Goal: Contribute content: Add original content to the website for others to see

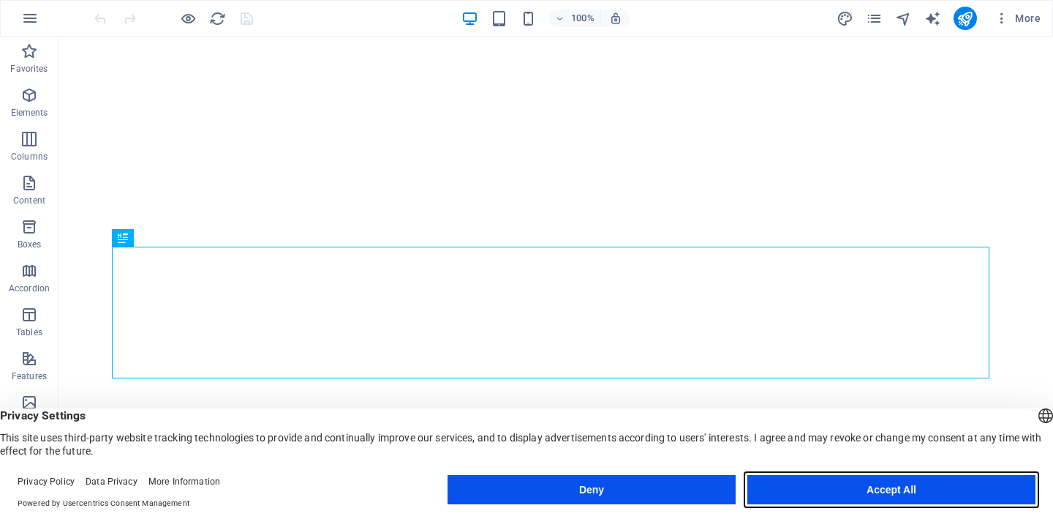
click at [809, 493] on button "Accept All" at bounding box center [892, 489] width 288 height 29
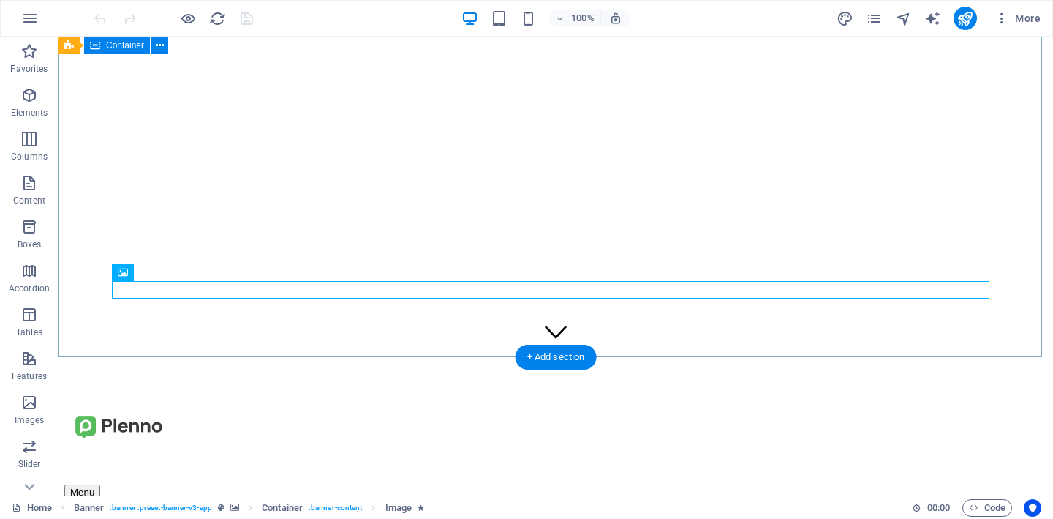
scroll to position [93, 0]
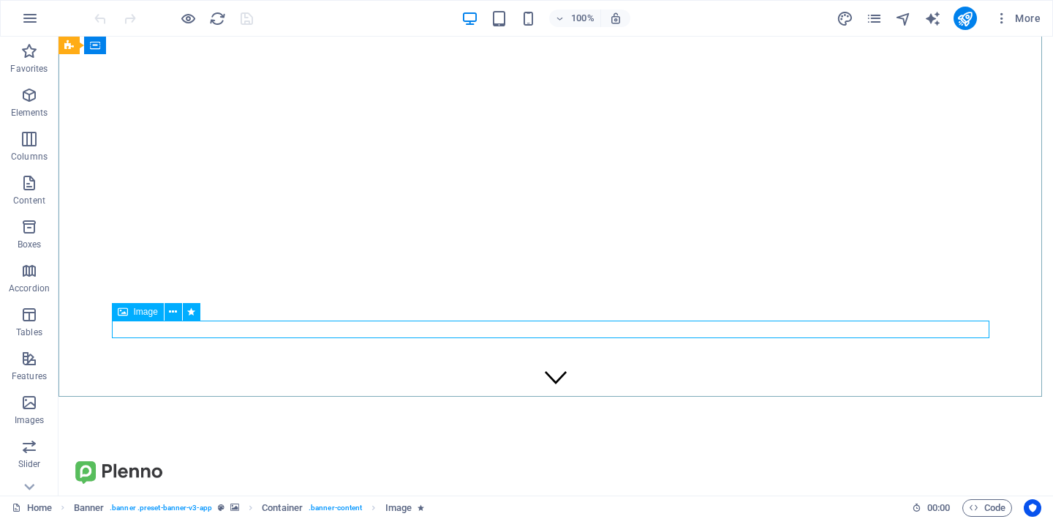
click at [127, 313] on div "Image" at bounding box center [138, 312] width 52 height 18
click at [156, 317] on div "Image" at bounding box center [138, 312] width 52 height 18
select select "%"
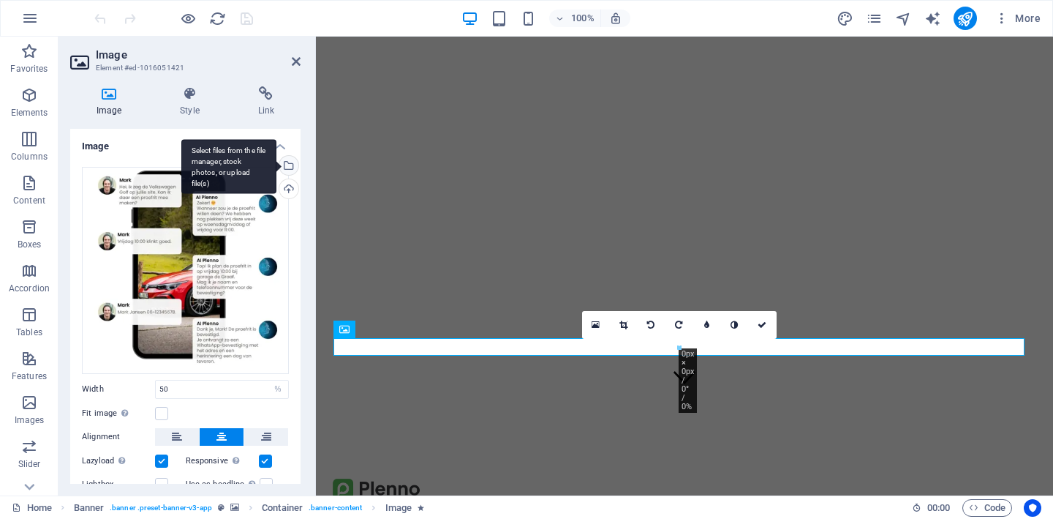
click at [287, 167] on div "Select files from the file manager, stock photos, or upload file(s)" at bounding box center [287, 167] width 22 height 22
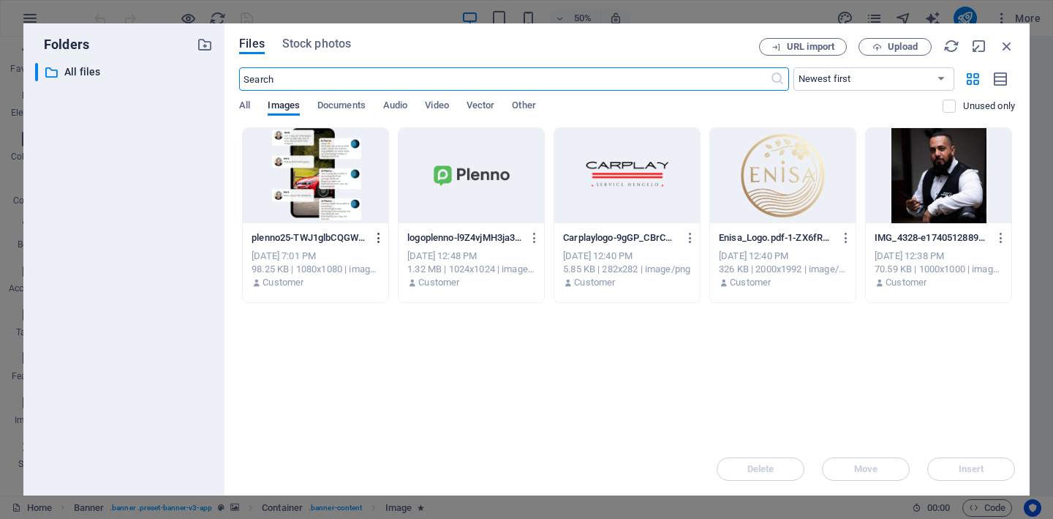
click at [378, 243] on icon "button" at bounding box center [379, 237] width 14 height 13
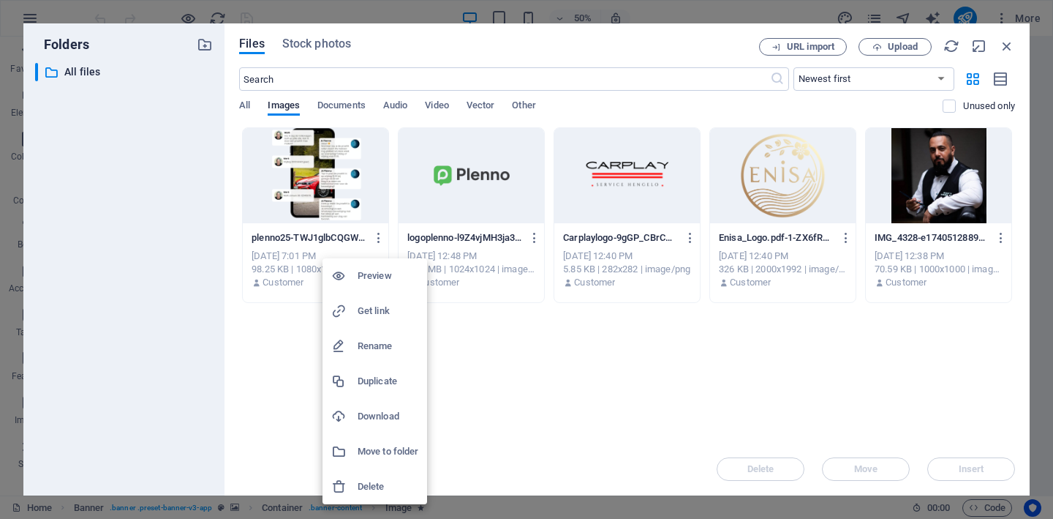
click at [372, 486] on h6 "Delete" at bounding box center [388, 487] width 61 height 18
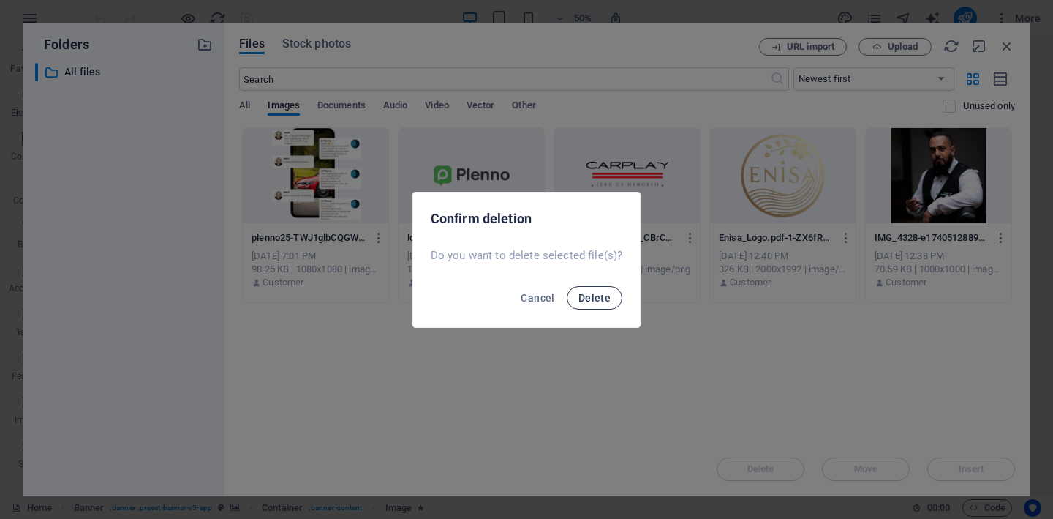
click at [607, 302] on span "Delete" at bounding box center [595, 298] width 32 height 12
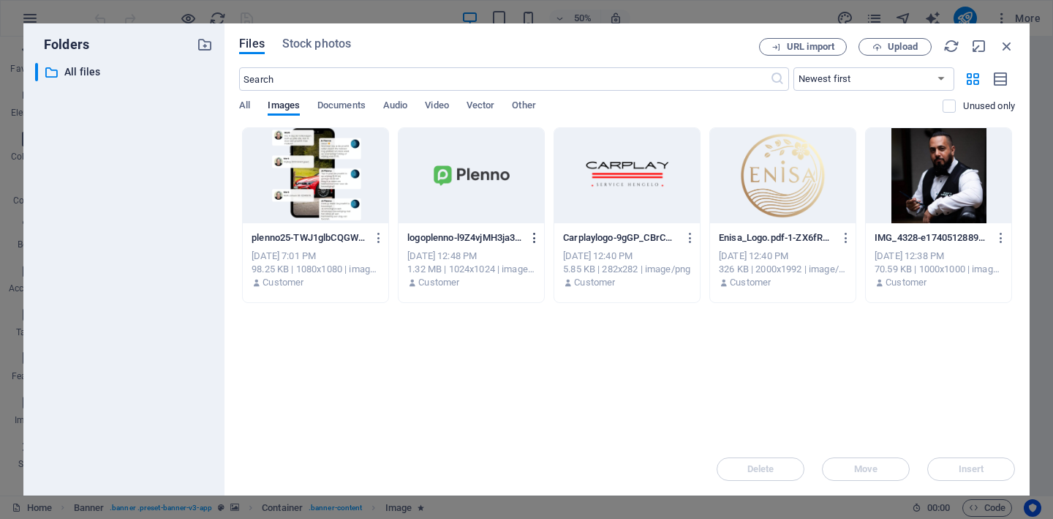
click at [538, 243] on icon "button" at bounding box center [535, 237] width 14 height 13
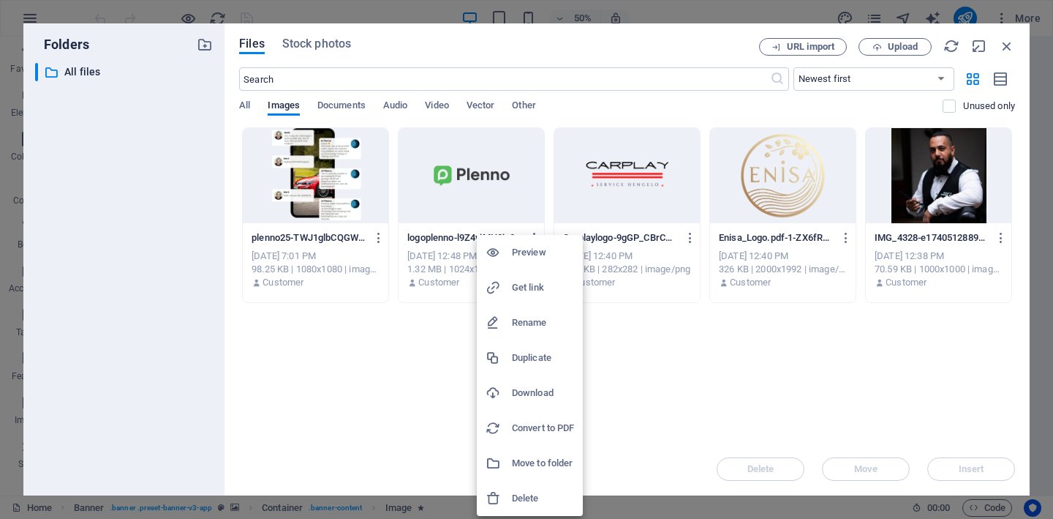
click at [531, 494] on h6 "Delete" at bounding box center [543, 498] width 62 height 18
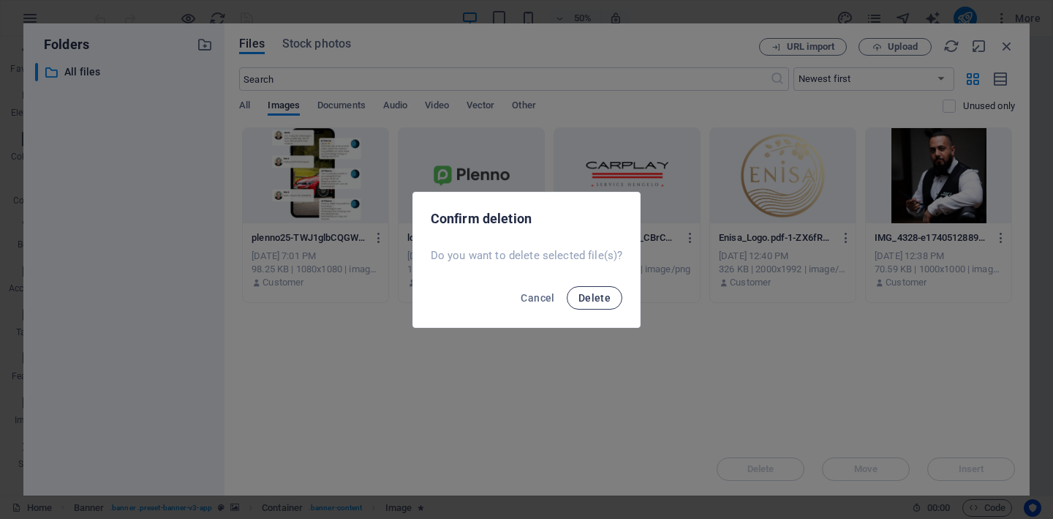
click at [609, 302] on button "Delete" at bounding box center [595, 297] width 56 height 23
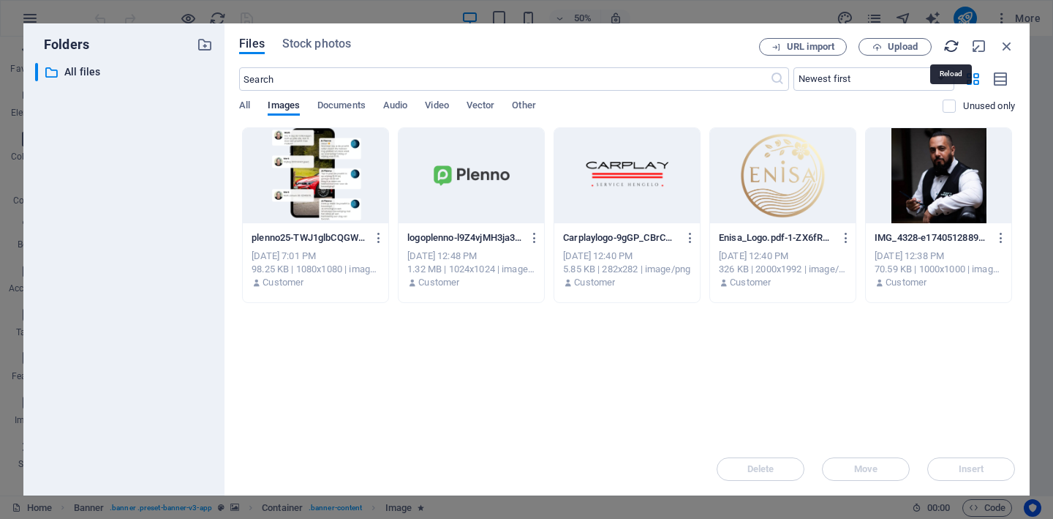
click at [954, 52] on icon "button" at bounding box center [952, 46] width 16 height 16
click at [897, 49] on span "Upload" at bounding box center [903, 46] width 30 height 9
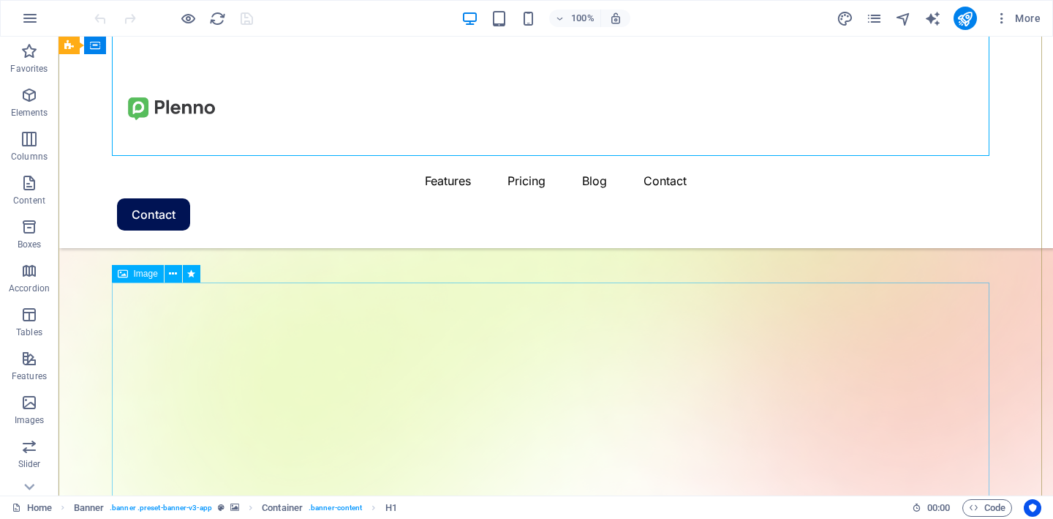
scroll to position [224, 0]
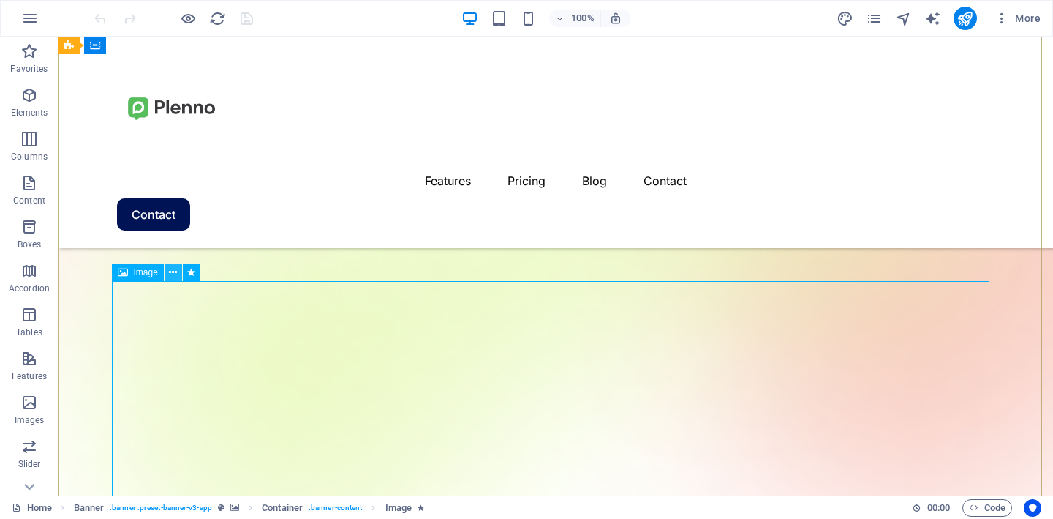
click at [176, 272] on icon at bounding box center [173, 272] width 8 height 15
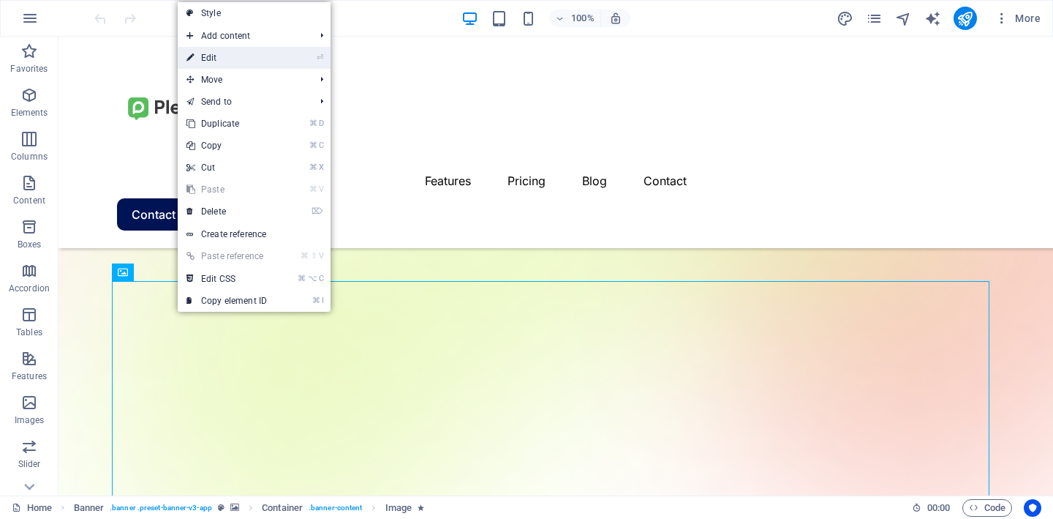
click at [230, 63] on link "⏎ Edit" at bounding box center [227, 58] width 98 height 22
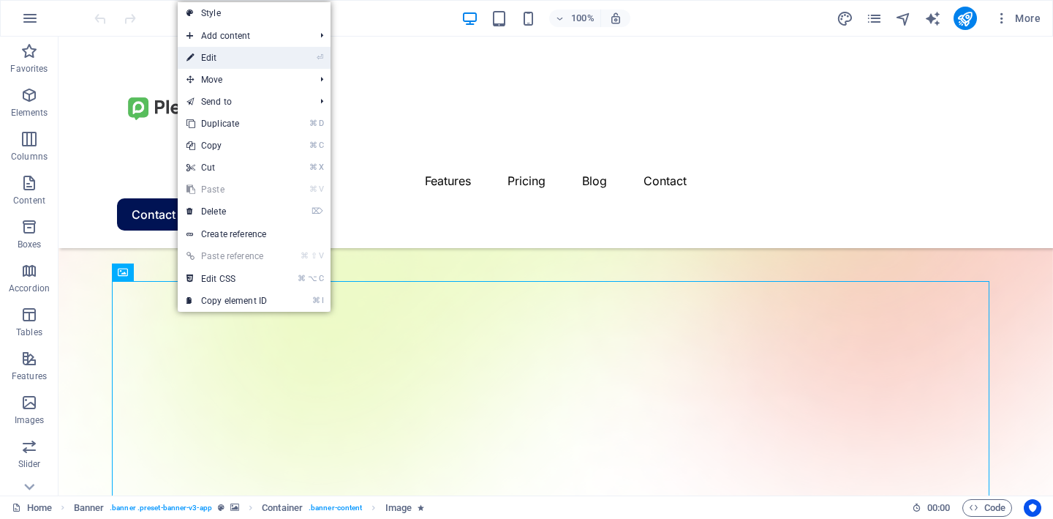
select select "%"
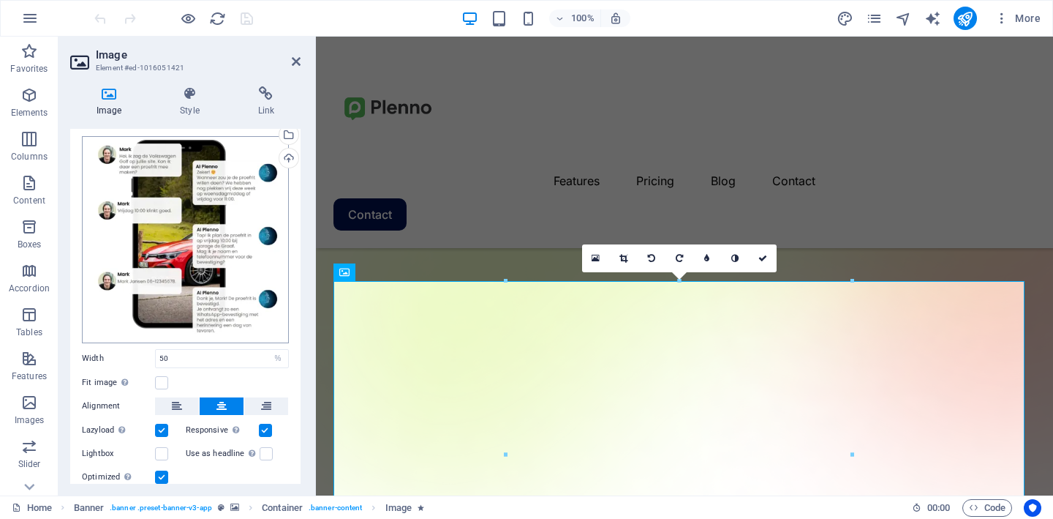
scroll to position [31, 0]
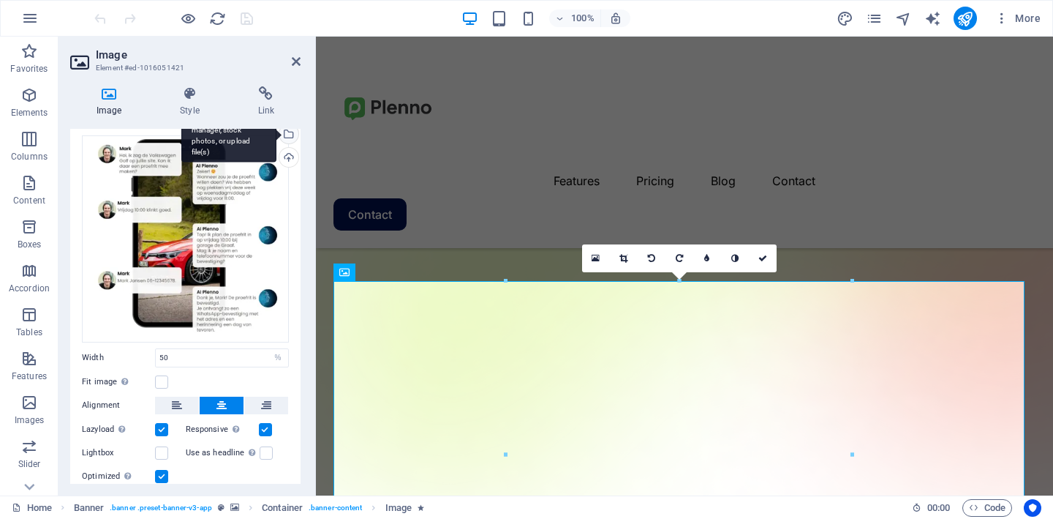
click at [276, 134] on div "Select files from the file manager, stock photos, or upload file(s)" at bounding box center [228, 135] width 95 height 55
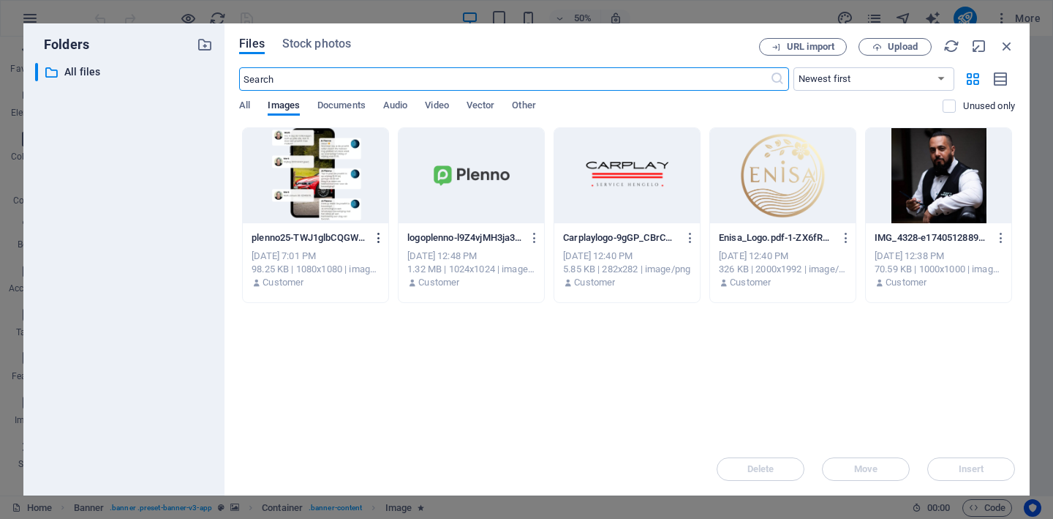
click at [375, 231] on icon "button" at bounding box center [379, 237] width 14 height 13
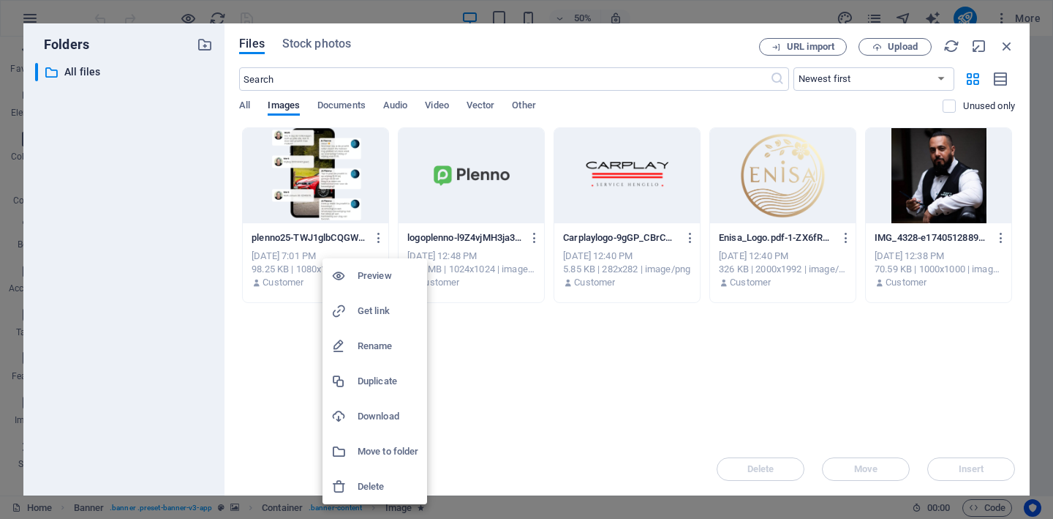
click at [386, 481] on h6 "Delete" at bounding box center [388, 487] width 61 height 18
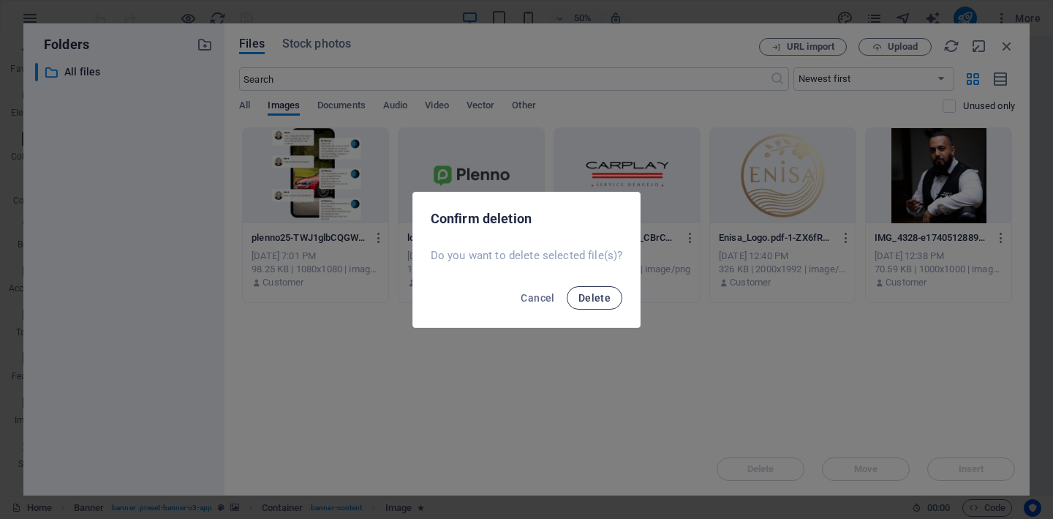
click at [598, 294] on span "Delete" at bounding box center [595, 298] width 32 height 12
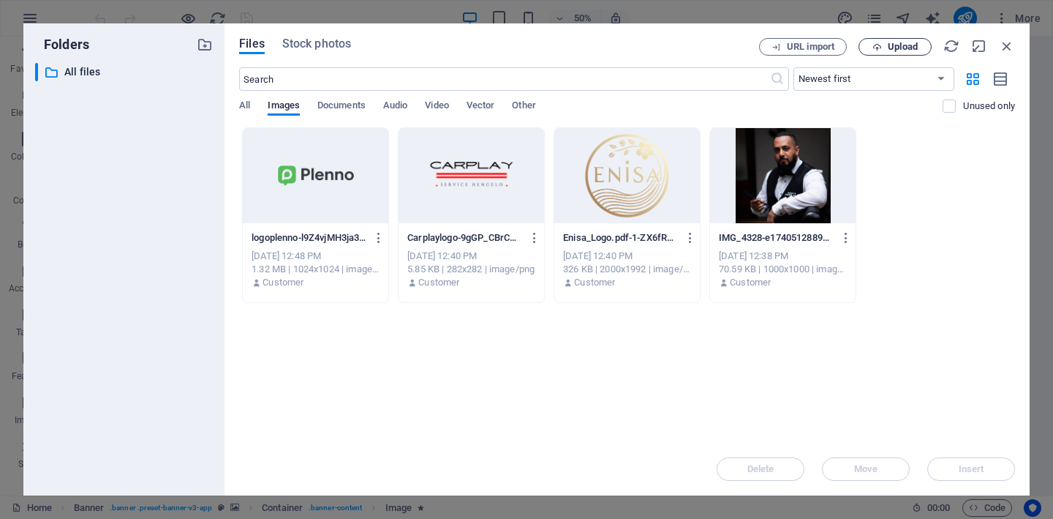
click at [886, 44] on span "Upload" at bounding box center [895, 47] width 60 height 10
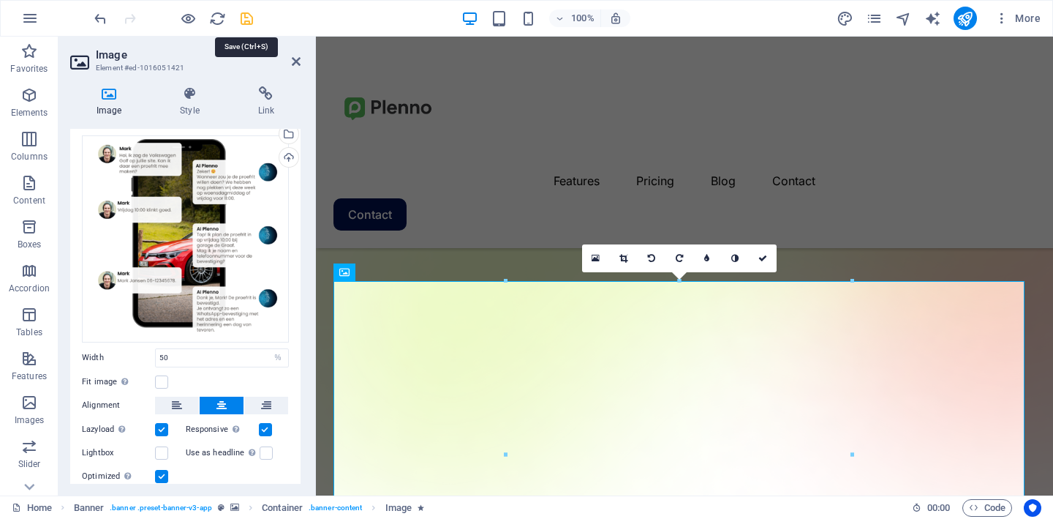
click at [246, 21] on icon "save" at bounding box center [246, 18] width 17 height 17
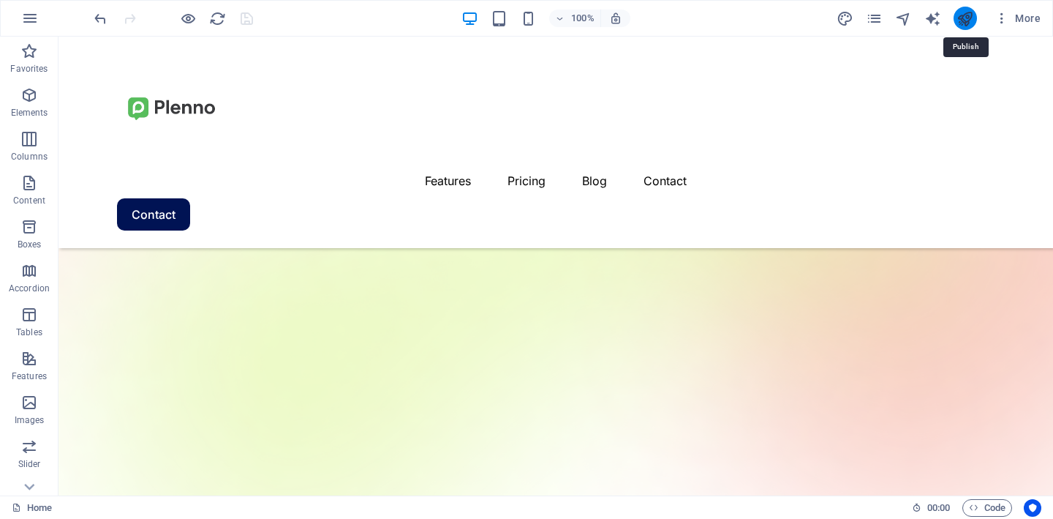
click at [957, 21] on icon "publish" at bounding box center [965, 18] width 17 height 17
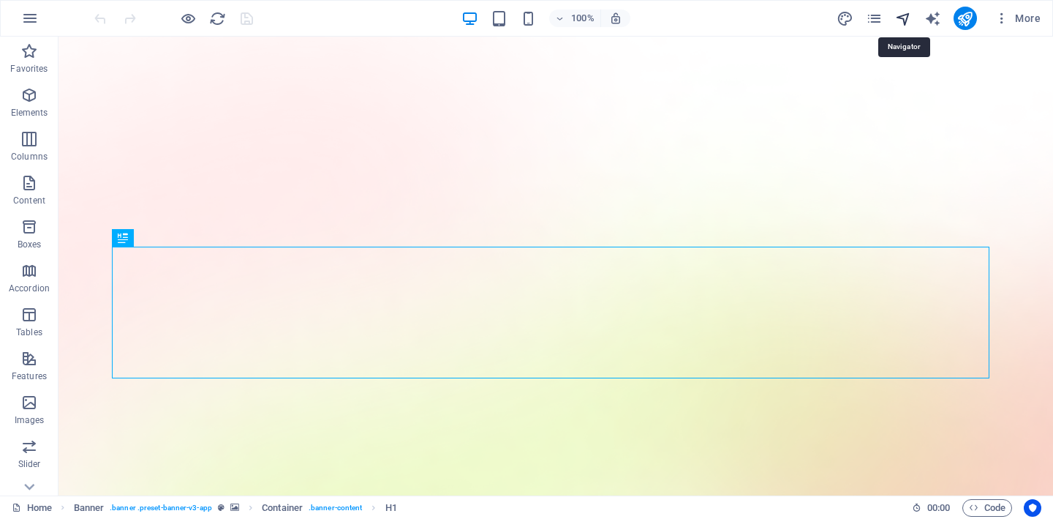
click at [907, 20] on icon "navigator" at bounding box center [903, 18] width 17 height 17
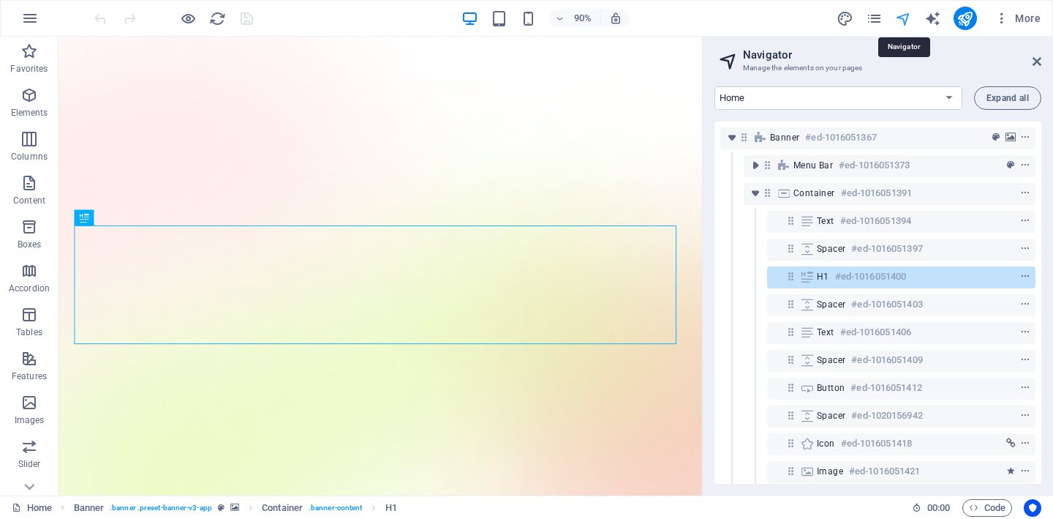
click at [907, 20] on icon "navigator" at bounding box center [903, 18] width 17 height 17
click at [1038, 58] on icon at bounding box center [1037, 62] width 9 height 12
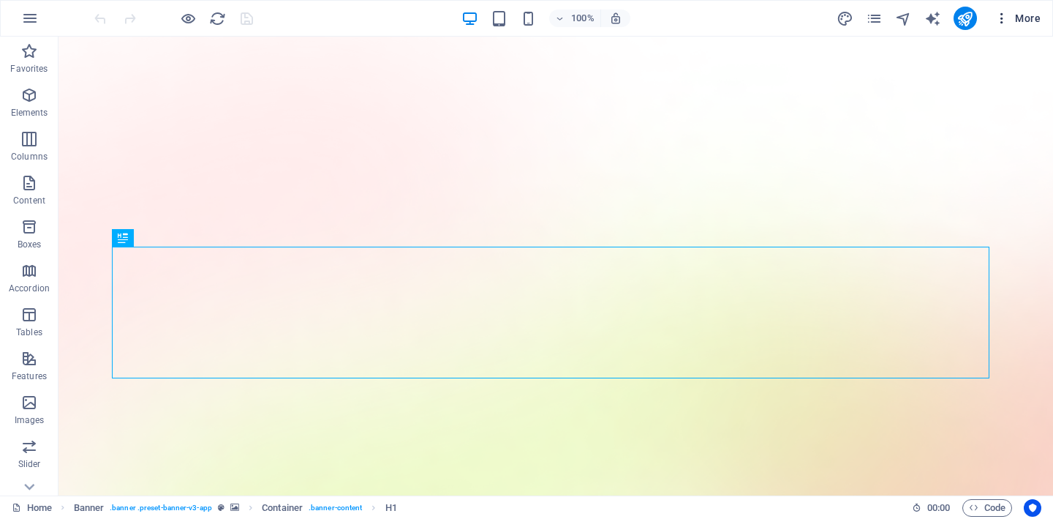
click at [1004, 25] on icon "button" at bounding box center [1002, 18] width 15 height 15
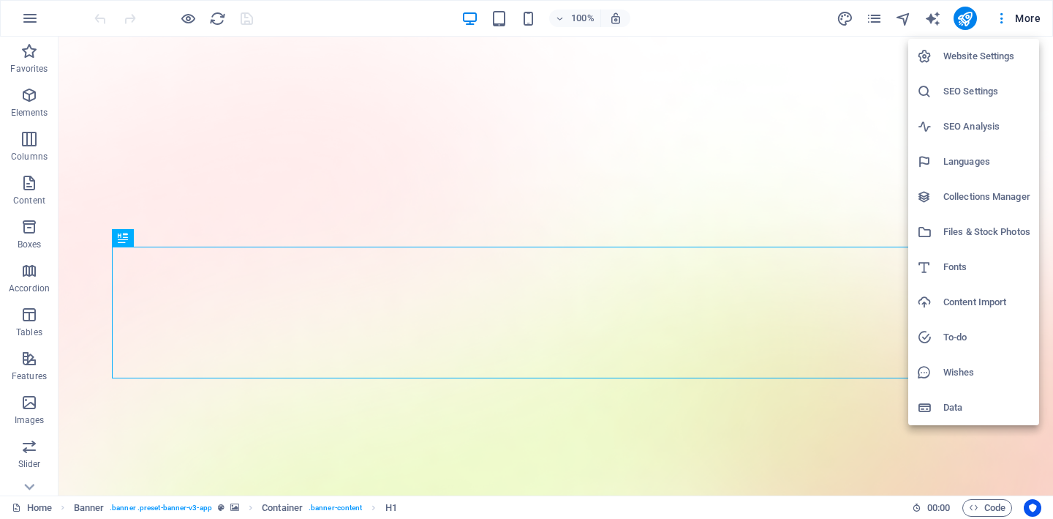
click at [989, 50] on h6 "Website Settings" at bounding box center [987, 57] width 87 height 18
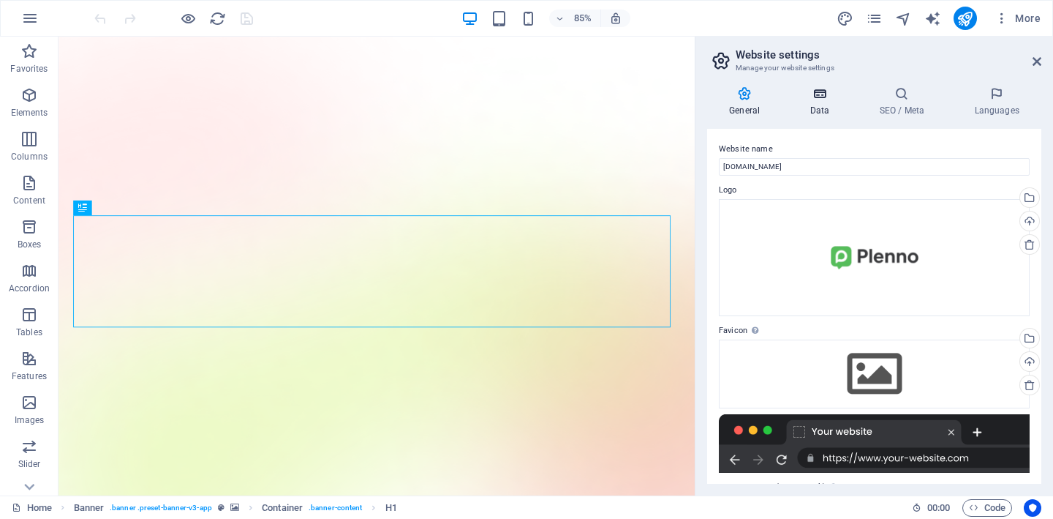
click at [831, 94] on icon at bounding box center [820, 93] width 64 height 15
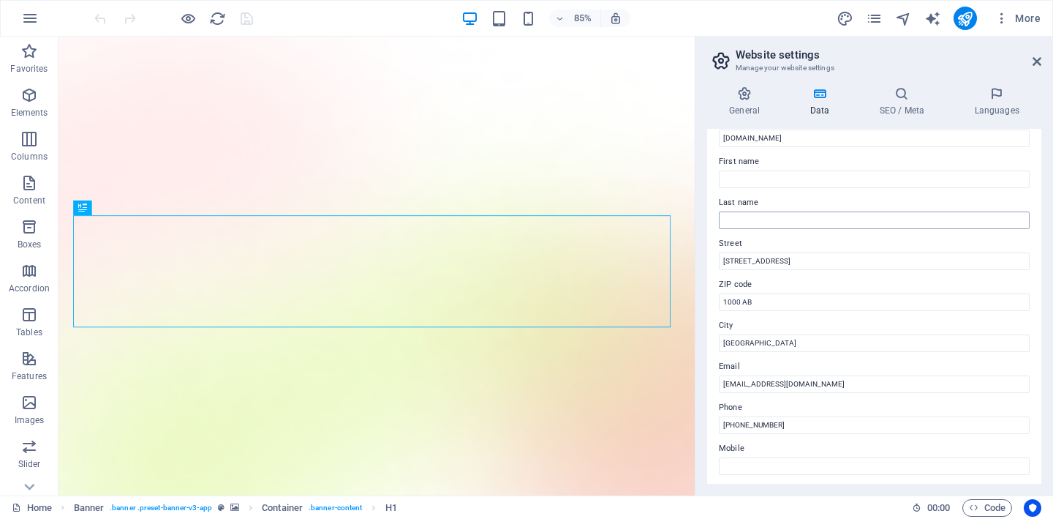
scroll to position [61, 0]
click at [797, 257] on input "Hoofdstraat 123" at bounding box center [874, 258] width 311 height 18
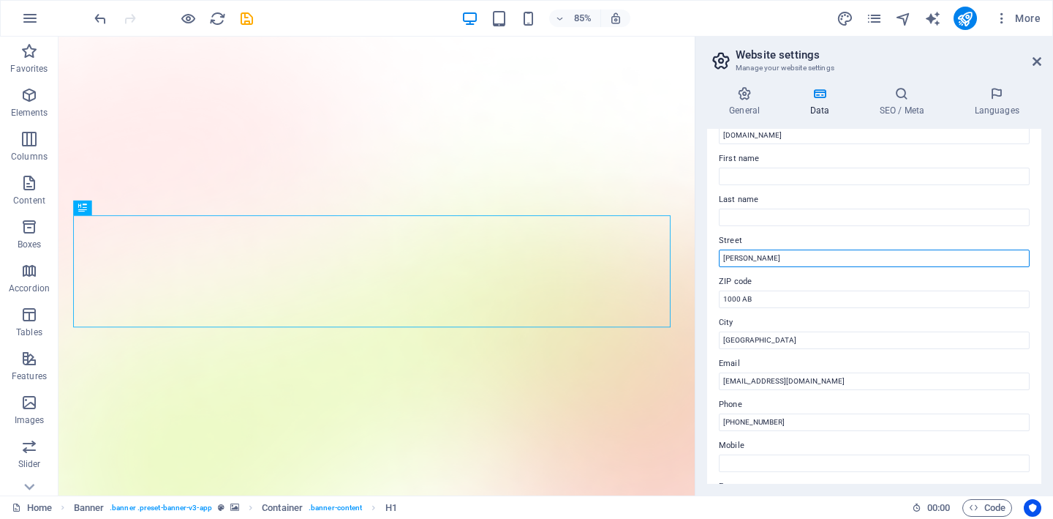
type input "Jan tooropstraat 102"
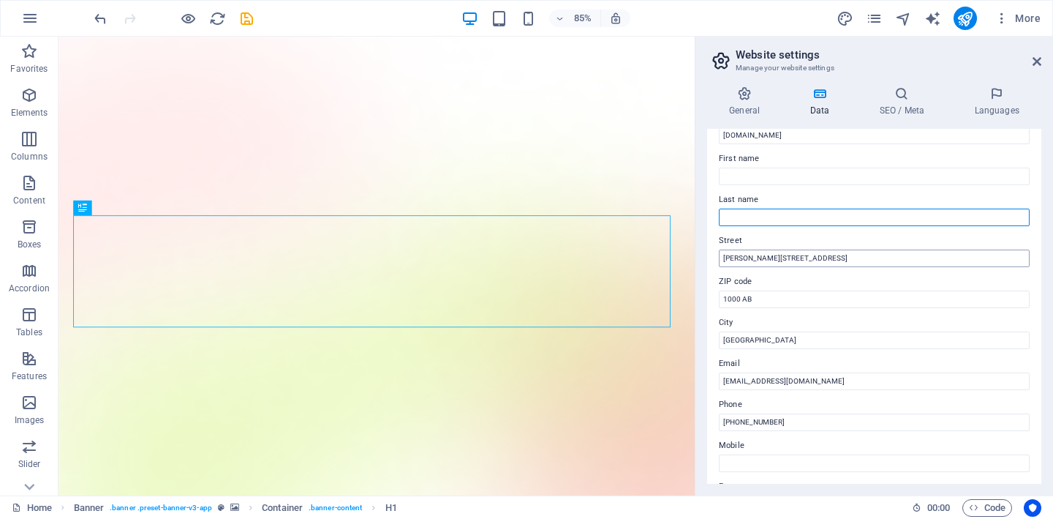
type input "[PERSON_NAME]"
click at [798, 216] on input "[PERSON_NAME]" at bounding box center [874, 217] width 311 height 18
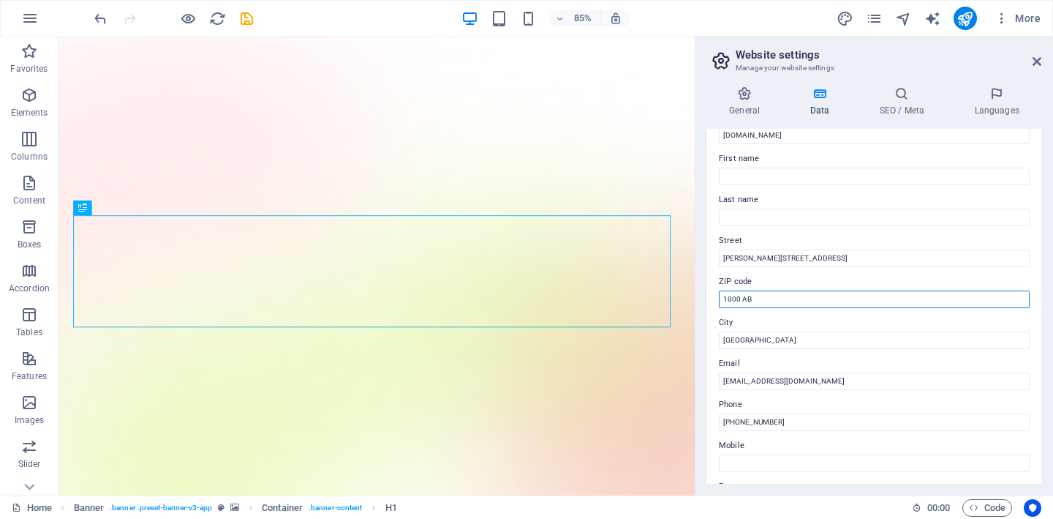
click at [784, 295] on input "1000 AB" at bounding box center [874, 299] width 311 height 18
type input "7556LC"
click at [763, 338] on input "Amsterdam" at bounding box center [874, 340] width 311 height 18
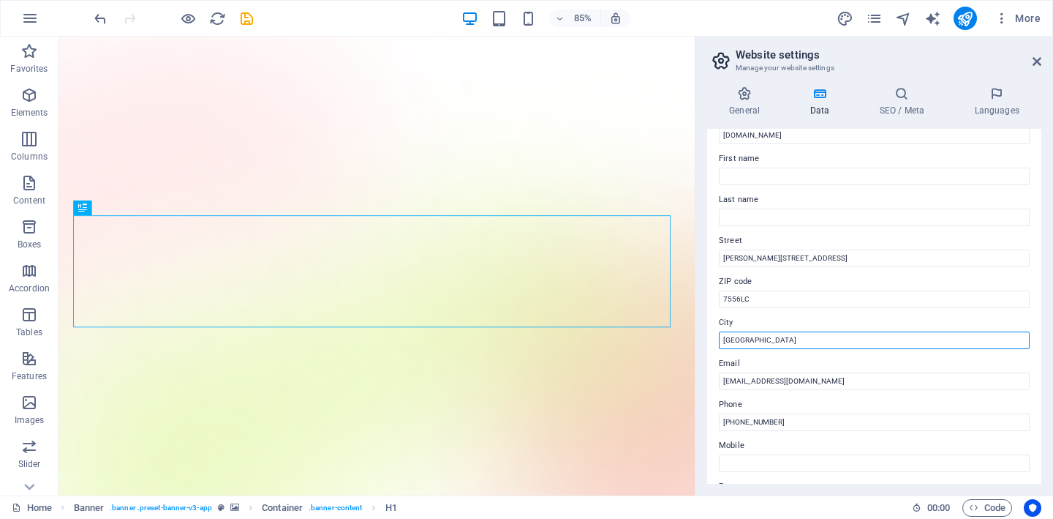
click at [763, 338] on input "Amsterdam" at bounding box center [874, 340] width 311 height 18
type input "Hengelo"
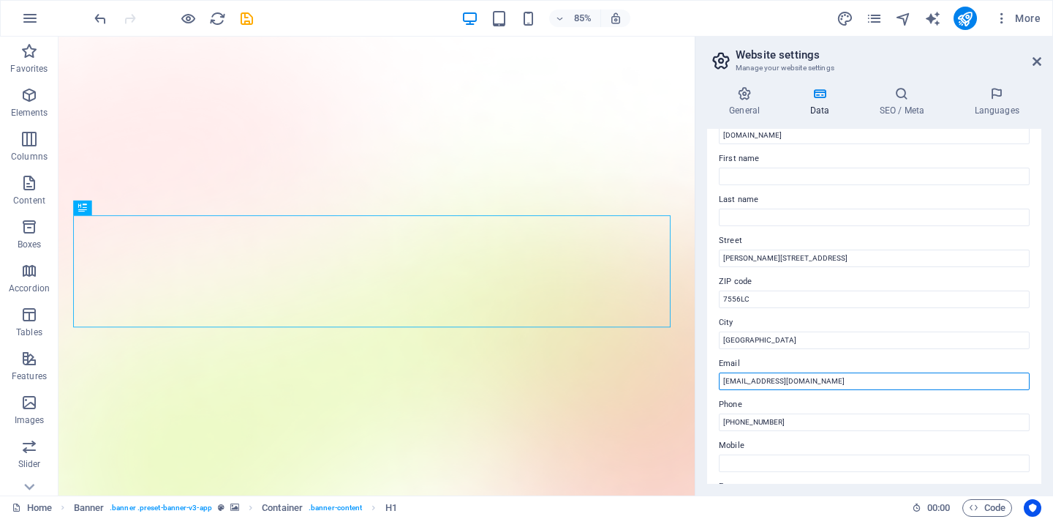
click at [759, 374] on input "info@plenno.nl" at bounding box center [874, 381] width 311 height 18
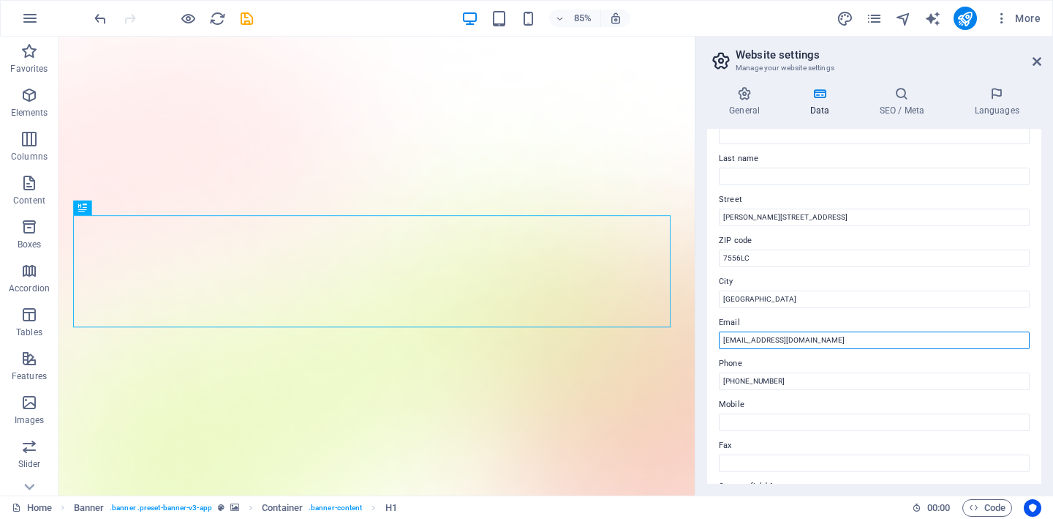
scroll to position [106, 0]
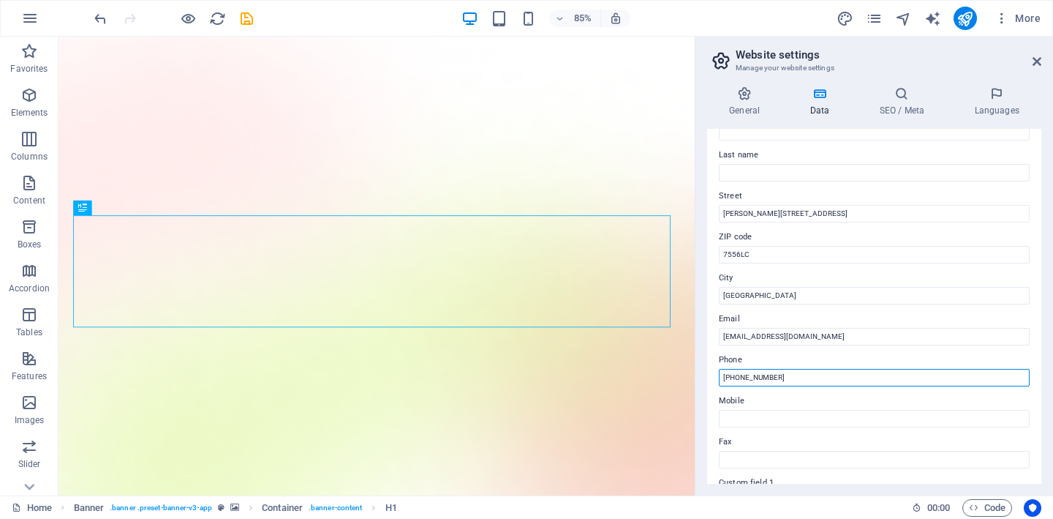
drag, startPoint x: 799, startPoint y: 375, endPoint x: 701, endPoint y: 375, distance: 97.3
click at [701, 375] on div "General Data SEO / Meta Languages Website name plenno.nl Logo Drag files here, …" at bounding box center [875, 285] width 358 height 421
click at [794, 376] on input "+31 20 123 4567" at bounding box center [874, 378] width 311 height 18
drag, startPoint x: 794, startPoint y: 376, endPoint x: 742, endPoint y: 378, distance: 52.7
click at [742, 378] on input "+31 20 123 4567" at bounding box center [874, 378] width 311 height 18
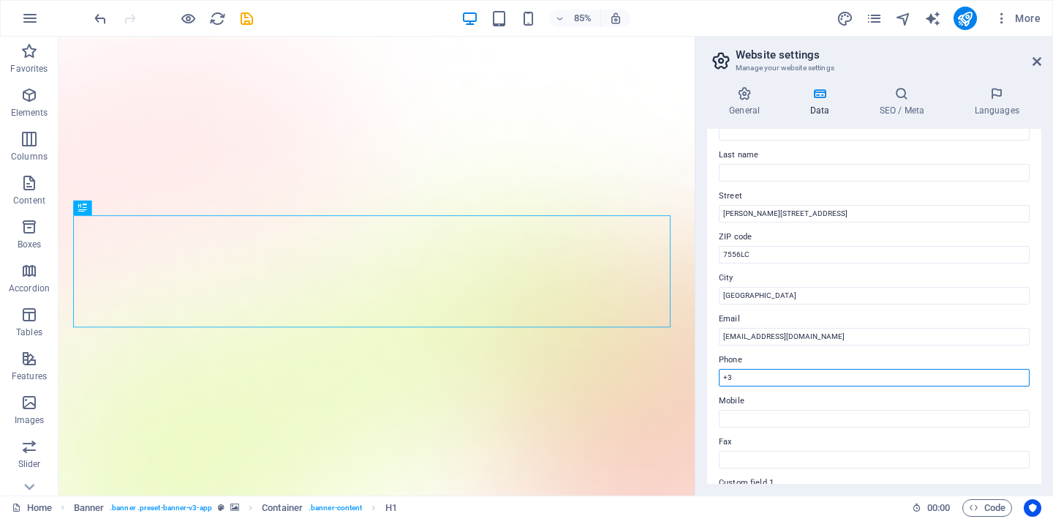
type input "+"
type input "0623173899"
click at [749, 382] on input "0623173899" at bounding box center [874, 378] width 311 height 18
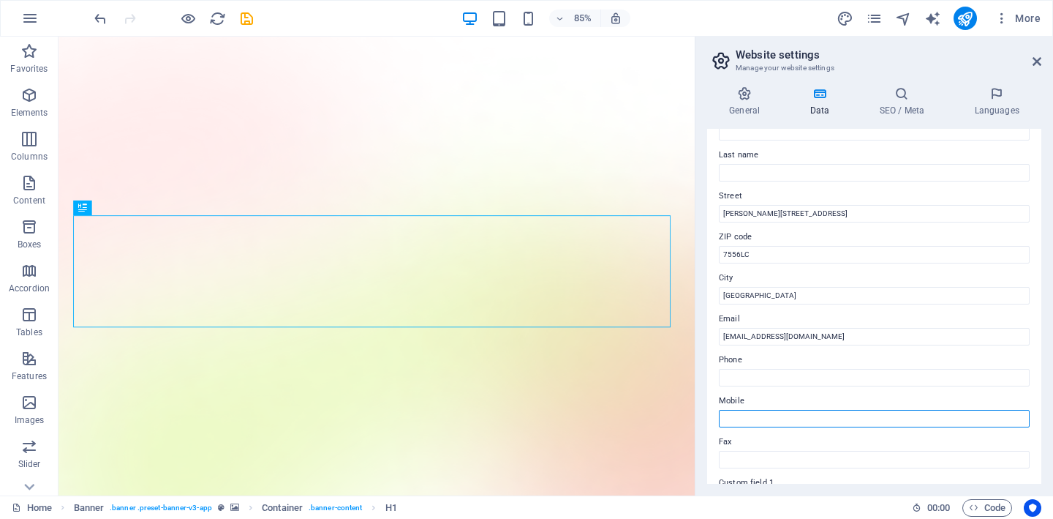
click at [748, 418] on input "Mobile" at bounding box center [874, 419] width 311 height 18
paste input "0623173899"
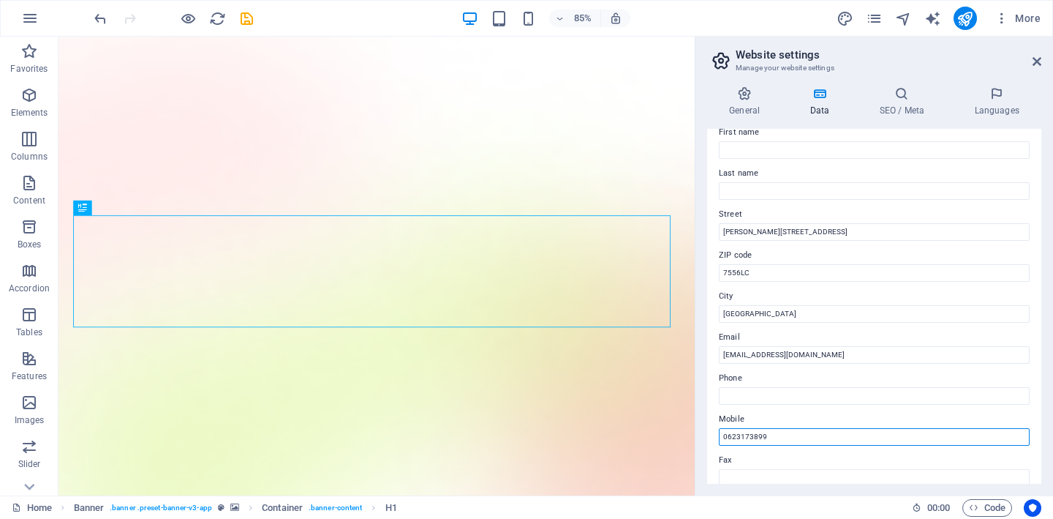
scroll to position [0, 0]
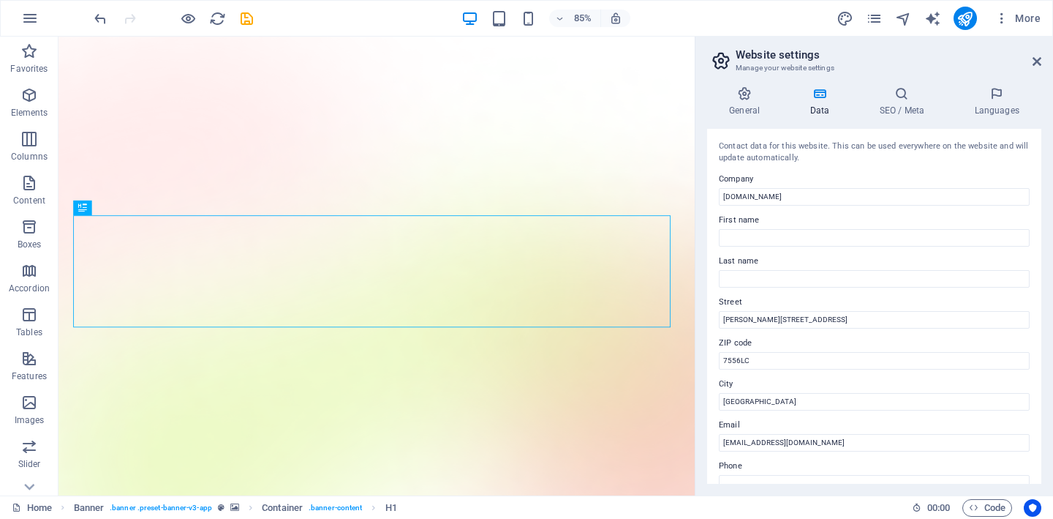
type input "0623173899"
click at [761, 508] on div "Home Banner . banner .preset-banner-v3-app Container . banner-content H1" at bounding box center [456, 508] width 889 height 18
click at [899, 107] on h4 "SEO / Meta" at bounding box center [904, 101] width 95 height 31
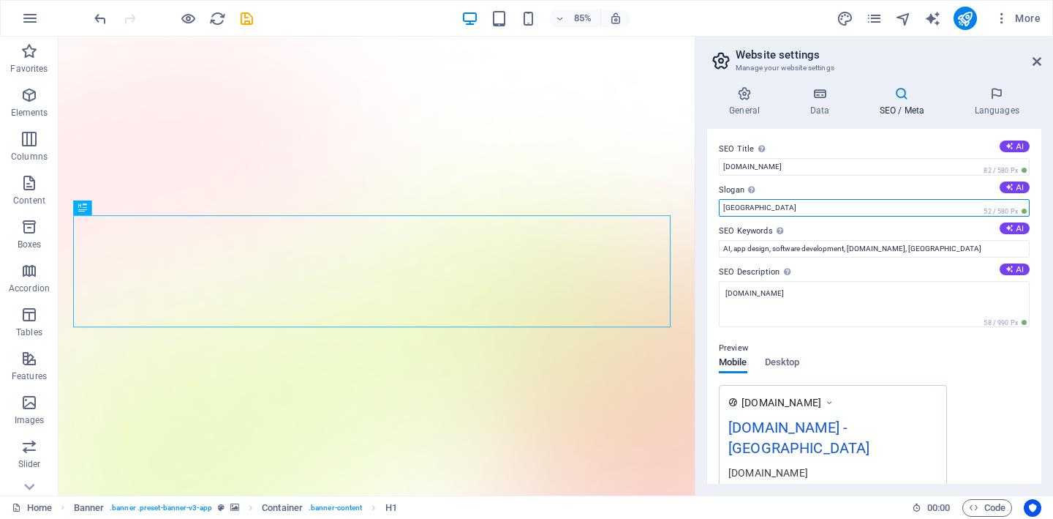
click at [776, 206] on input "Berlin" at bounding box center [874, 208] width 311 height 18
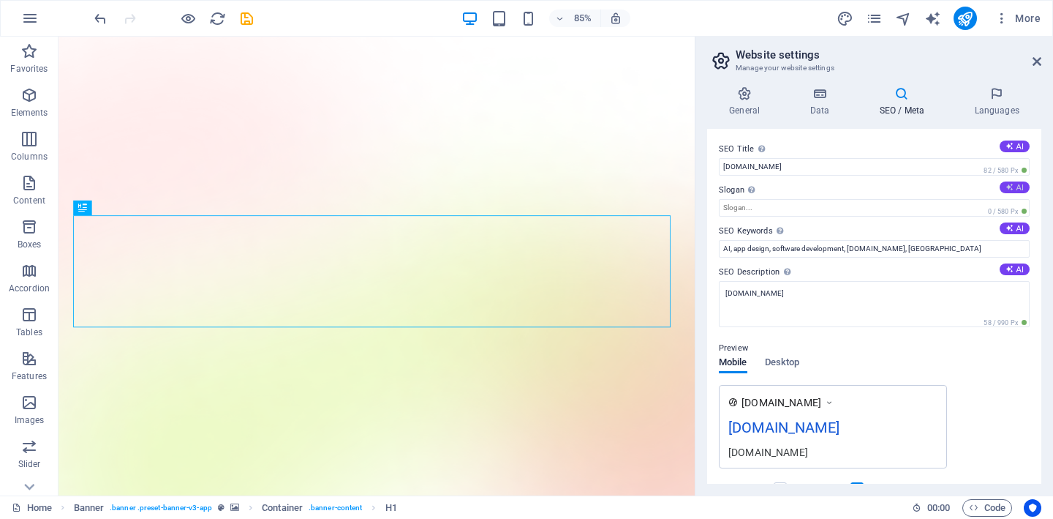
click at [1025, 187] on button "AI" at bounding box center [1015, 187] width 30 height 12
type input "Effortless Customer Chats, Anytime, Anywhere!"
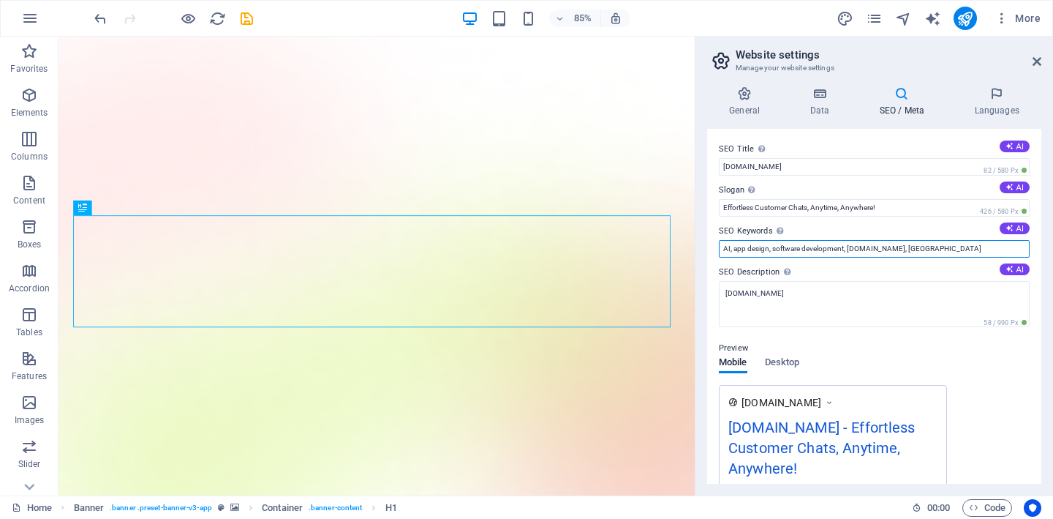
click at [917, 252] on input "AI, app design, software development, plenno.nl, Berlin" at bounding box center [874, 249] width 311 height 18
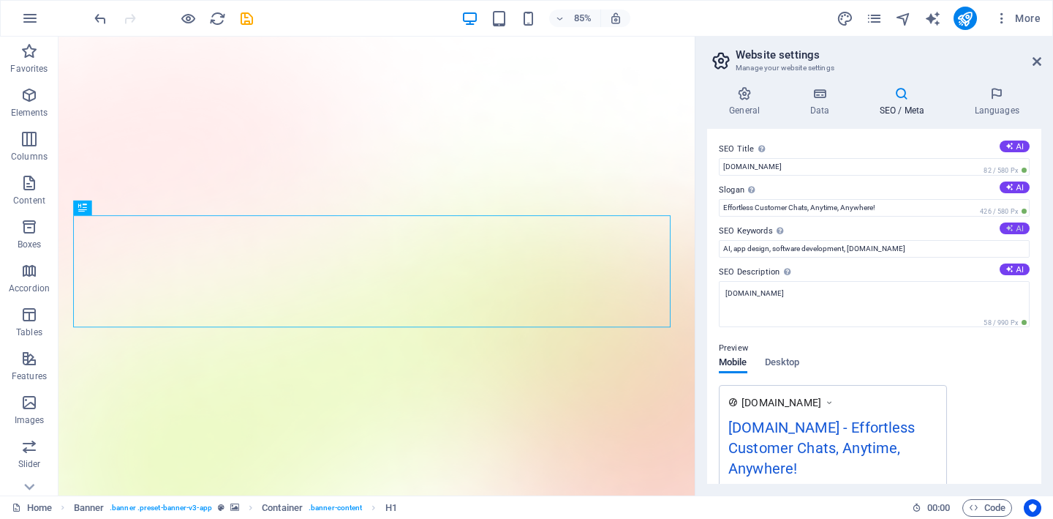
click at [1004, 233] on button "AI" at bounding box center [1015, 228] width 30 height 12
type input "AI chatbot, WhatsApp automation, customer communication, 24/7 availability, bus…"
click at [1006, 268] on icon at bounding box center [1010, 269] width 8 height 8
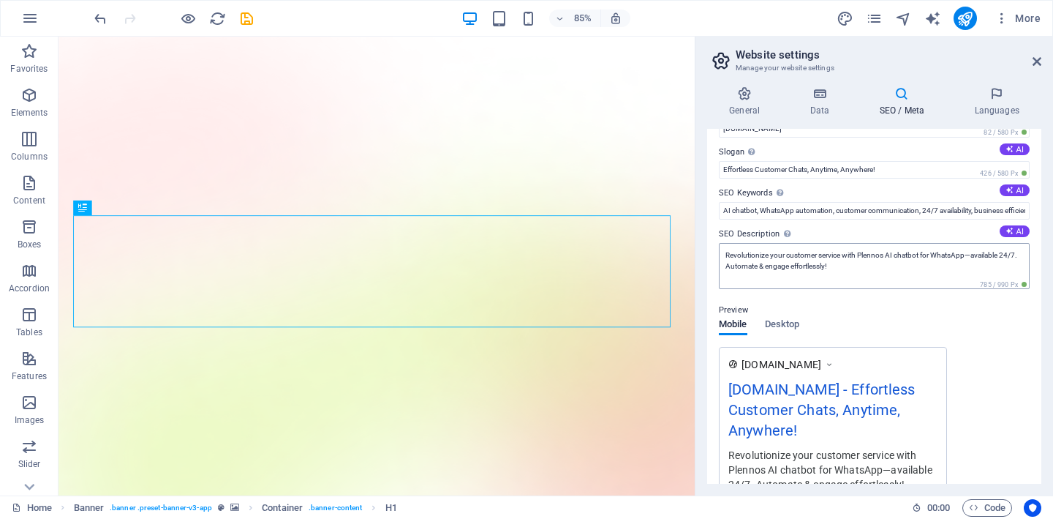
scroll to position [40, 0]
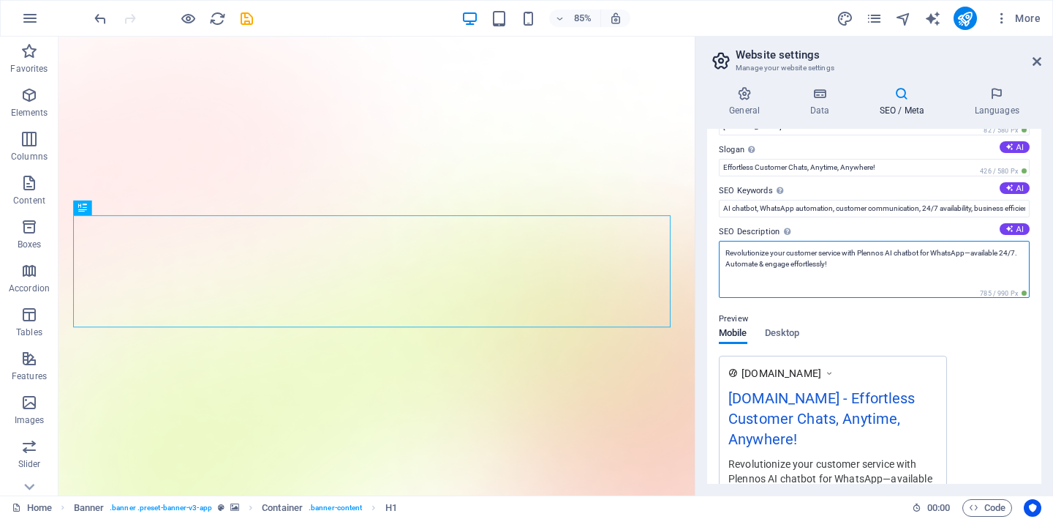
drag, startPoint x: 865, startPoint y: 271, endPoint x: 715, endPoint y: 253, distance: 151.0
click at [715, 253] on div "SEO Title The title of your website - make it something that stands out in sear…" at bounding box center [874, 306] width 334 height 355
click at [874, 276] on textarea "Revolutionize your customer service with Plennos AI chatbot for WhatsApp—availa…" at bounding box center [874, 269] width 311 height 57
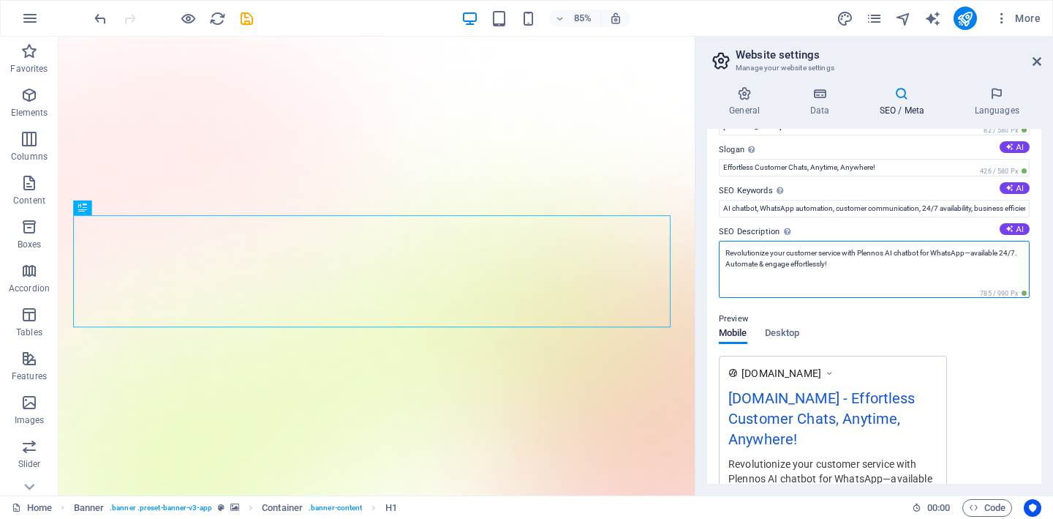
paste textarea "eer uw klantenservice met Plenno's 24/7 AI-chatbot voor WhatsApp. Automatiseer …"
click at [885, 273] on textarea "Revolutioneer uw klantenservice met Plenno's 24/7 AI-chatbot voor WhatsApp. Aut…" at bounding box center [874, 269] width 311 height 57
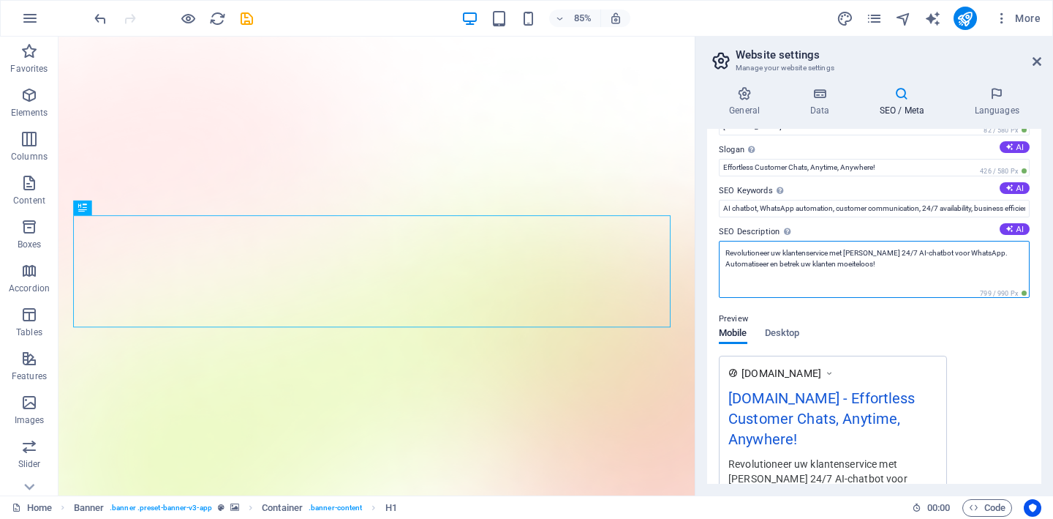
paste textarea "Verbeter je klantenservice heel makkelijk met Plenno's slimme (AI) chatrobot vo…"
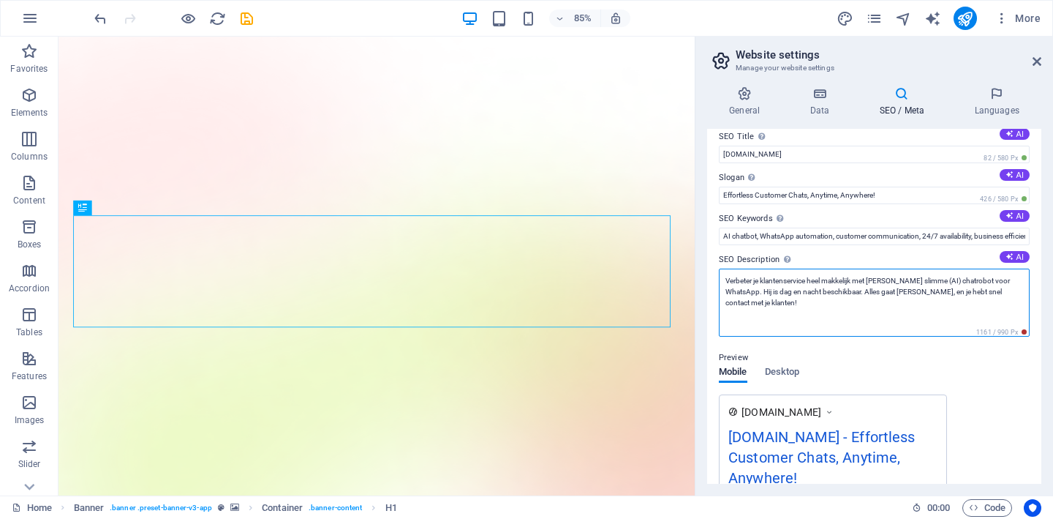
scroll to position [10, 0]
type textarea "Verbeter je klantenservice heel makkelijk met Plenno's slimme (AI) chatrobot vo…"
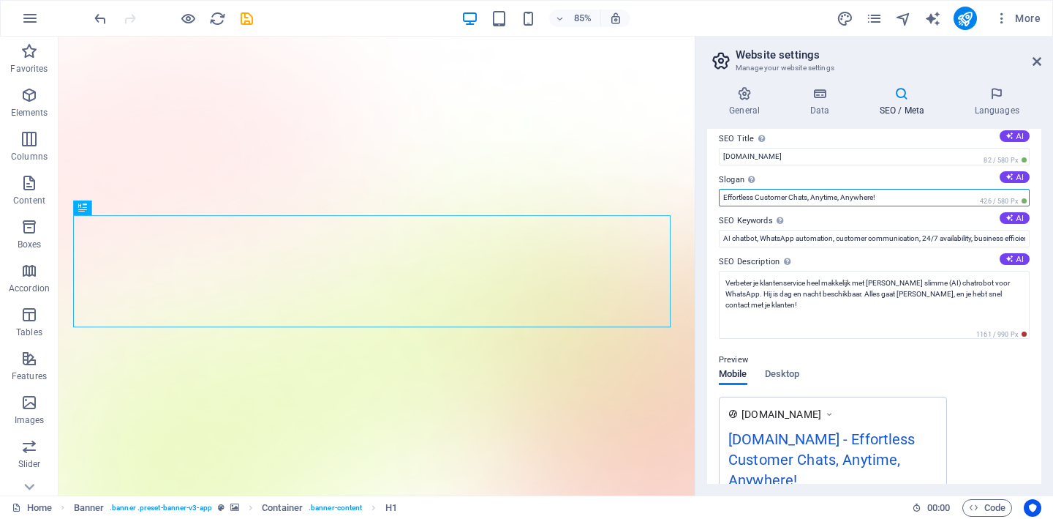
click at [906, 198] on input "Effortless Customer Chats, Anytime, Anywhere!" at bounding box center [874, 198] width 311 height 18
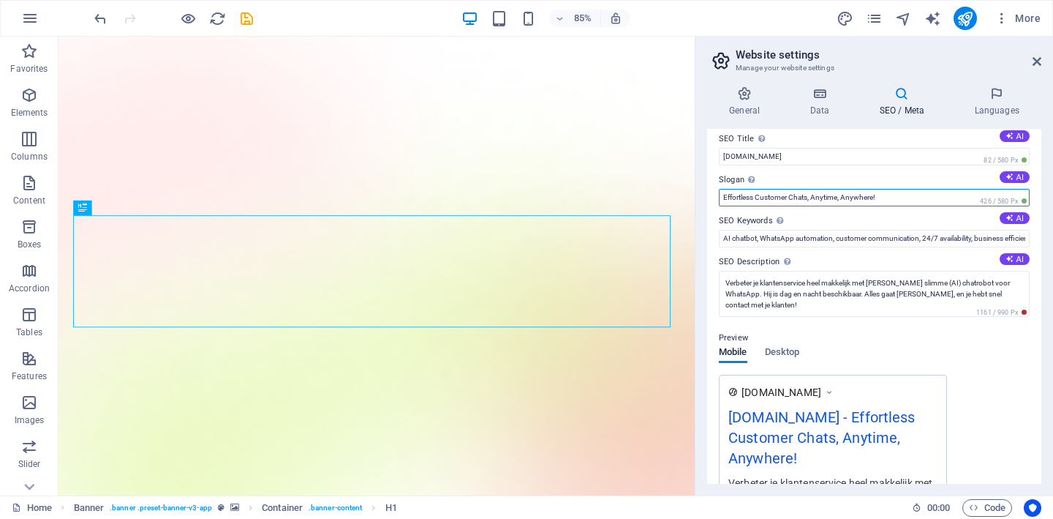
click at [906, 198] on input "Effortless Customer Chats, Anytime, Anywhere!" at bounding box center [874, 198] width 311 height 18
click at [900, 196] on input "Effortless Customer Chats, Anytime, Anywhere!" at bounding box center [874, 198] width 311 height 18
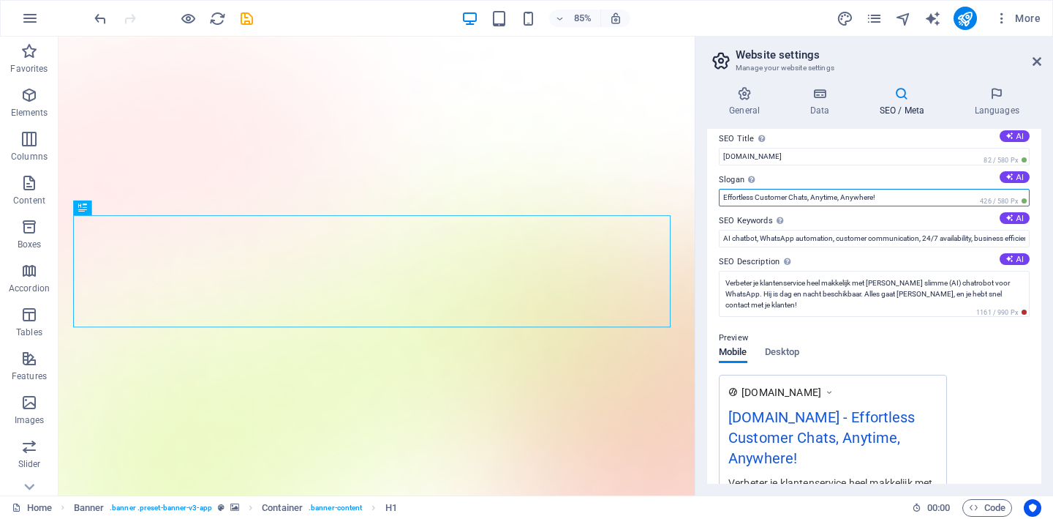
click at [900, 196] on input "Effortless Customer Chats, Anytime, Anywhere!" at bounding box center [874, 198] width 311 height 18
paste input "Zorgeloos klantcontact, 24/7"
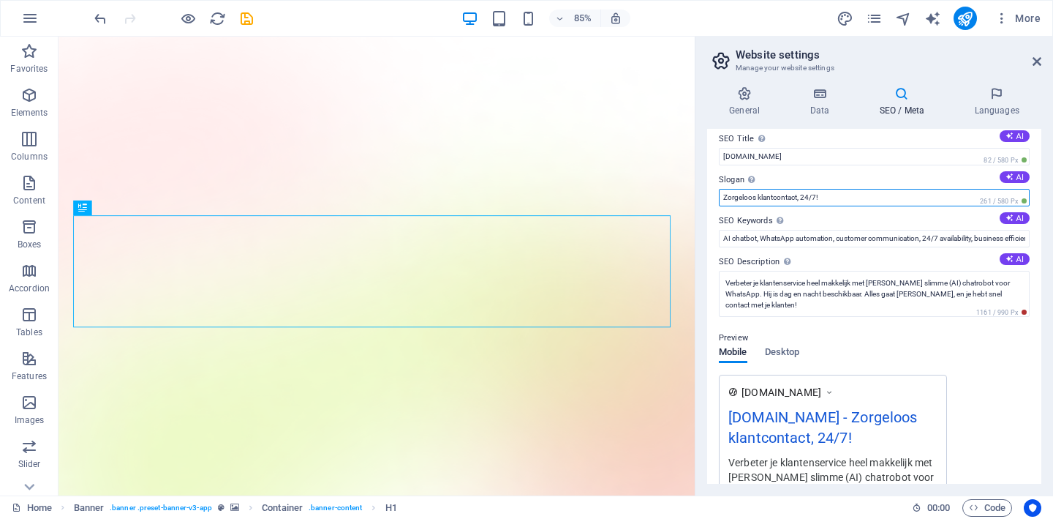
scroll to position [0, 0]
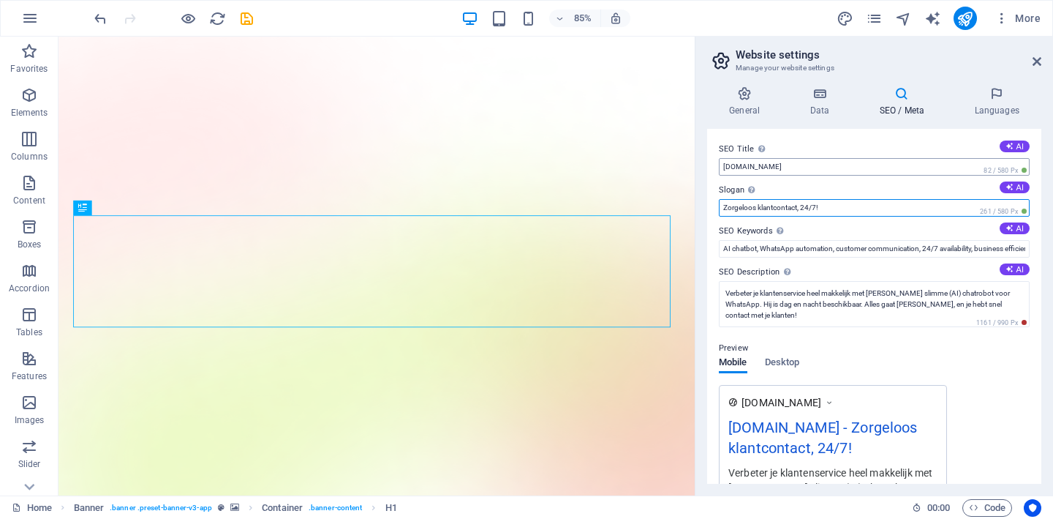
type input "Zorgeloos klantcontact, 24/7!"
click at [727, 165] on input "[DOMAIN_NAME]" at bounding box center [874, 167] width 311 height 18
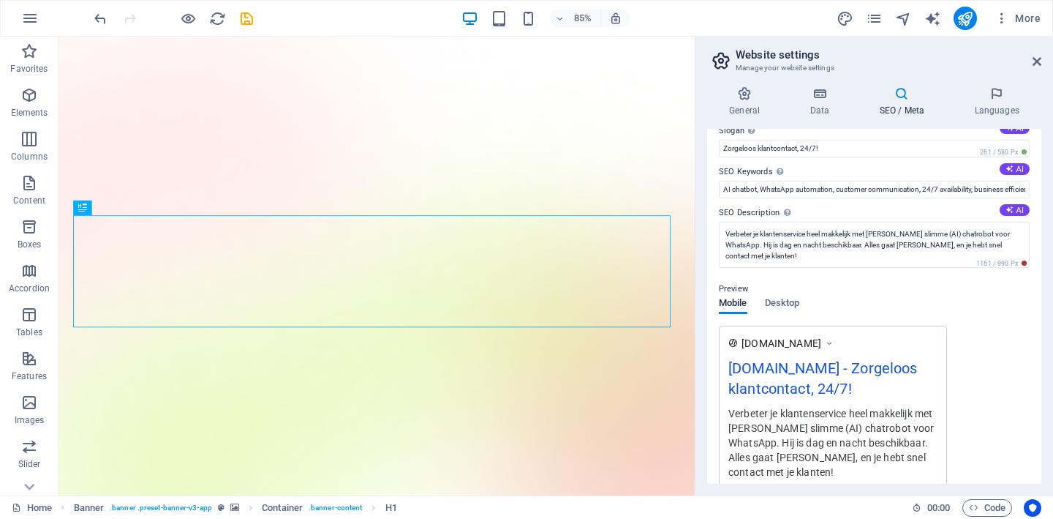
scroll to position [63, 0]
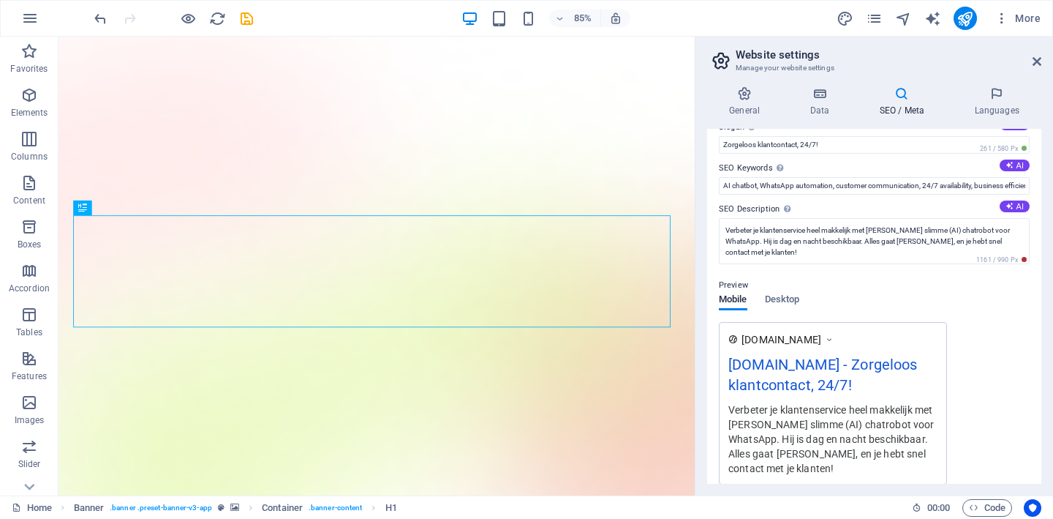
type input "Plenno.nl"
click at [780, 293] on div "Preview" at bounding box center [874, 285] width 311 height 18
click at [780, 302] on span "Desktop" at bounding box center [782, 300] width 35 height 20
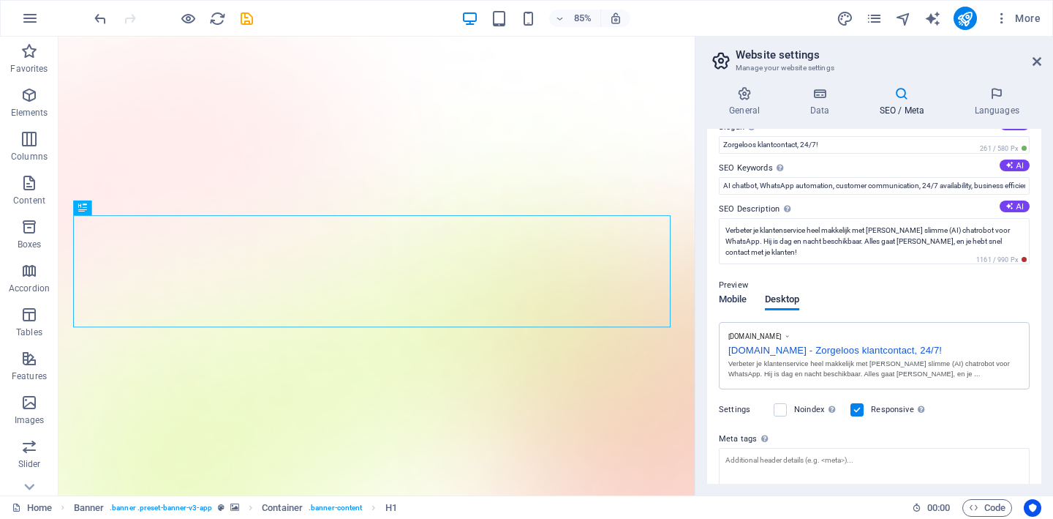
click at [739, 301] on span "Mobile" at bounding box center [733, 300] width 29 height 20
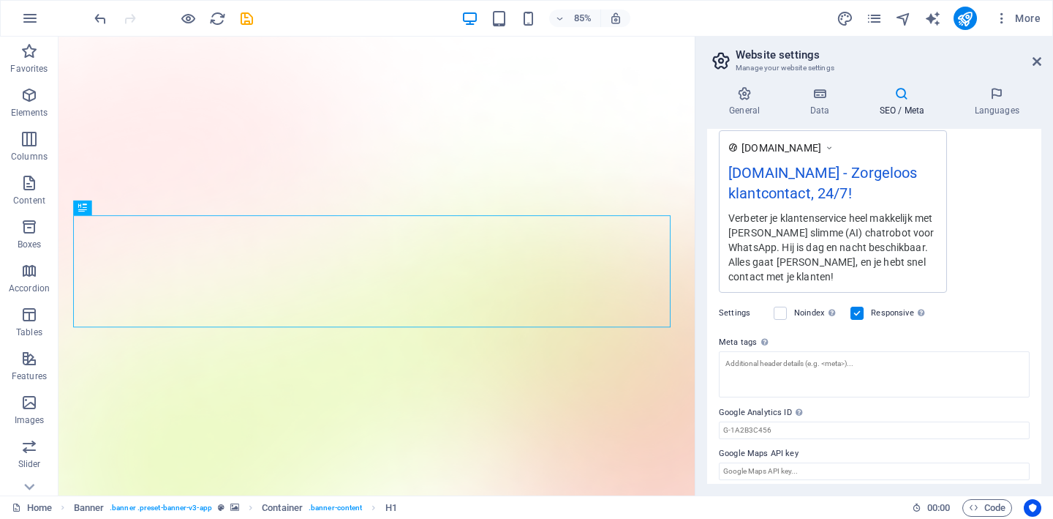
scroll to position [262, 0]
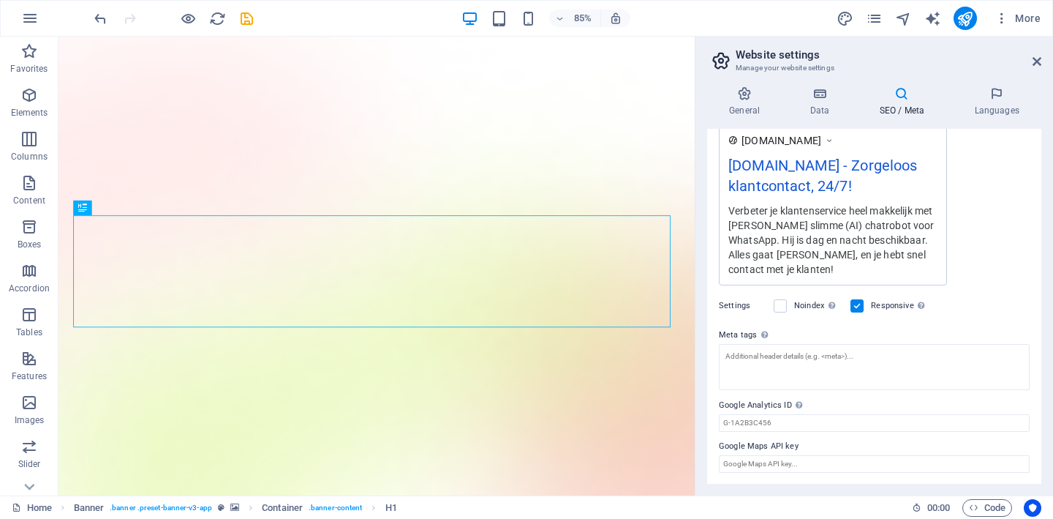
drag, startPoint x: 721, startPoint y: 334, endPoint x: 742, endPoint y: 334, distance: 21.2
click at [742, 334] on label "Meta tags Enter HTML code here that will be placed inside the tags of your webs…" at bounding box center [874, 335] width 311 height 18
click at [742, 344] on textarea "Meta tags Enter HTML code here that will be placed inside the tags of your webs…" at bounding box center [874, 367] width 311 height 46
click at [742, 334] on label "Meta tags Enter HTML code here that will be placed inside the tags of your webs…" at bounding box center [874, 335] width 311 height 18
click at [742, 344] on textarea "Meta tags Enter HTML code here that will be placed inside the tags of your webs…" at bounding box center [874, 367] width 311 height 46
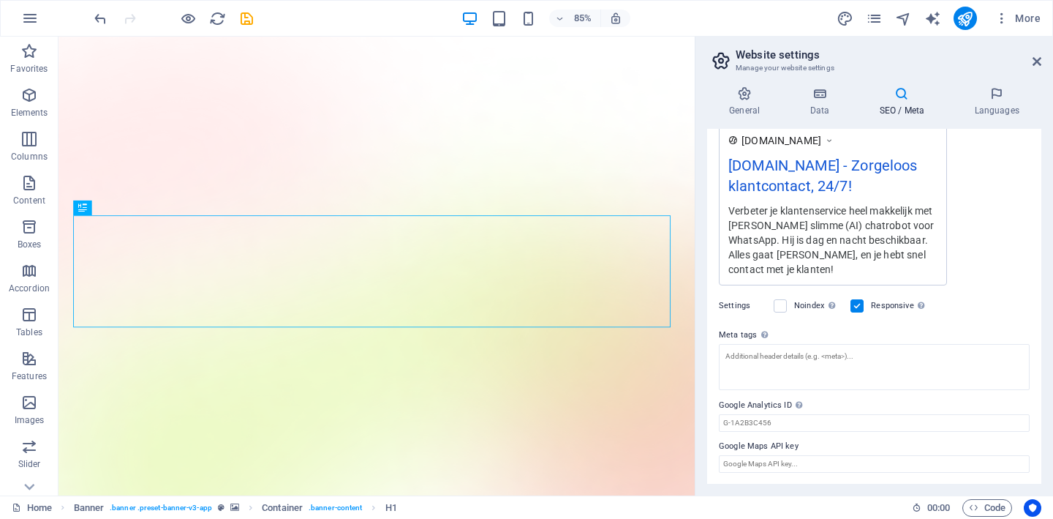
click at [742, 334] on label "Meta tags Enter HTML code here that will be placed inside the tags of your webs…" at bounding box center [874, 335] width 311 height 18
click at [742, 344] on textarea "Meta tags Enter HTML code here that will be placed inside the tags of your webs…" at bounding box center [874, 367] width 311 height 46
click at [742, 334] on label "Meta tags Enter HTML code here that will be placed inside the tags of your webs…" at bounding box center [874, 335] width 311 height 18
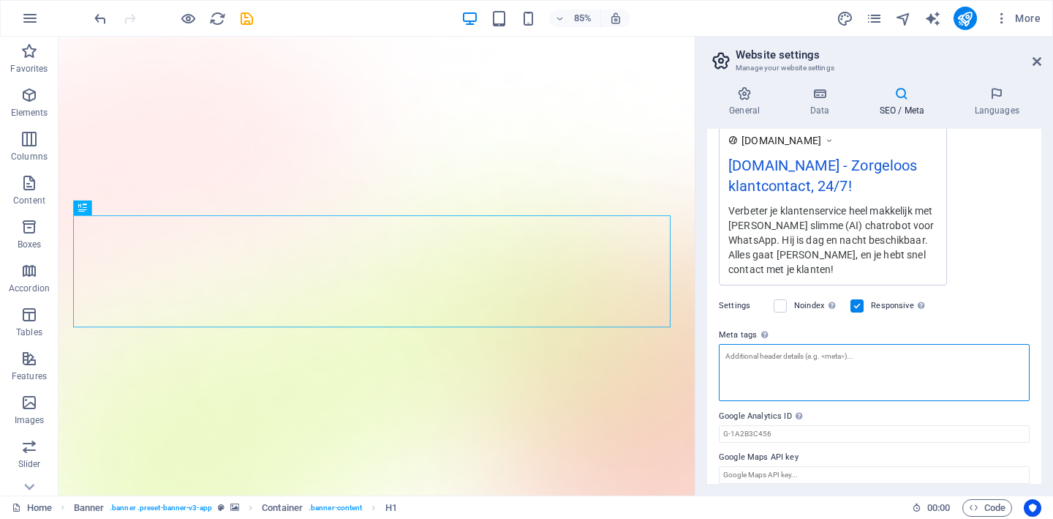
click at [742, 344] on textarea "Meta tags Enter HTML code here that will be placed inside the tags of your webs…" at bounding box center [874, 372] width 311 height 57
click at [753, 360] on textarea "Meta tags Enter HTML code here that will be placed inside the tags of your webs…" at bounding box center [874, 372] width 311 height 57
paste textarea "Plenno AI Chatbot voor WhatsApp – 24/7 Klantenservice"
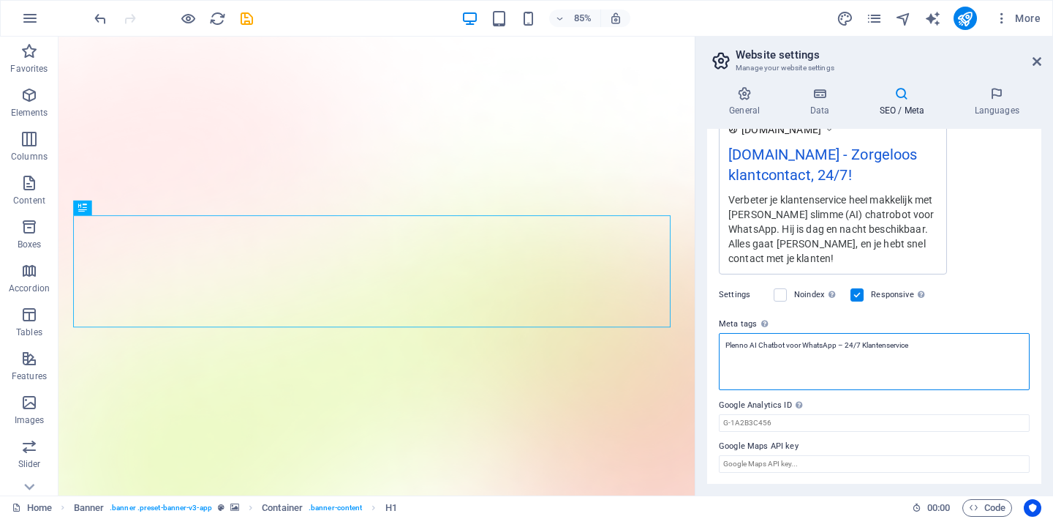
type textarea "Plenno AI Chatbot voor WhatsApp – 24/7 Klantenservice"
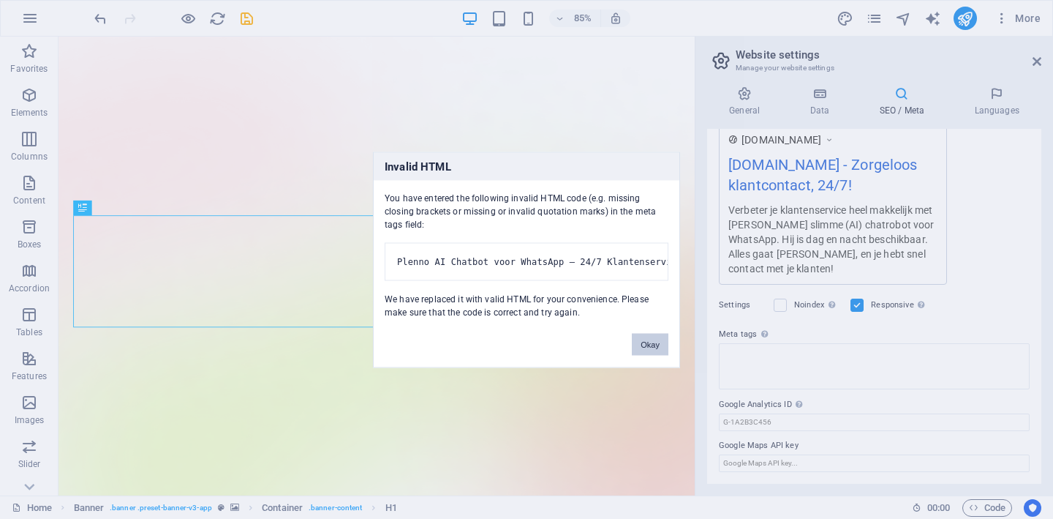
scroll to position [262, 0]
click at [643, 342] on div "Okay" at bounding box center [650, 336] width 59 height 37
click at [647, 351] on button "Okay" at bounding box center [650, 344] width 37 height 22
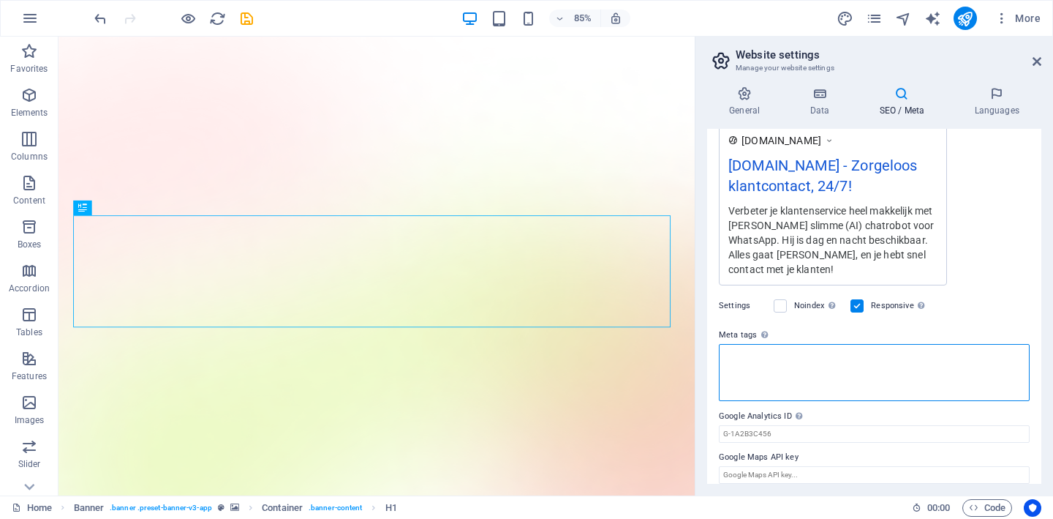
click at [789, 388] on textarea "Meta tags Enter HTML code here that will be placed inside the tags of your webs…" at bounding box center [874, 372] width 311 height 57
drag, startPoint x: 772, startPoint y: 357, endPoint x: 707, endPoint y: 357, distance: 65.1
click at [707, 357] on div "SEO Title The title of your website - make it something that stands out in sear…" at bounding box center [874, 306] width 334 height 355
paste textarea "Plenno AI Chatbot voor WhatsApp – 24/7 Klantenservice"
click at [843, 356] on textarea "Plenno AI Chatbot voor WhatsApp – 24/7 Klantenservice" at bounding box center [874, 372] width 311 height 57
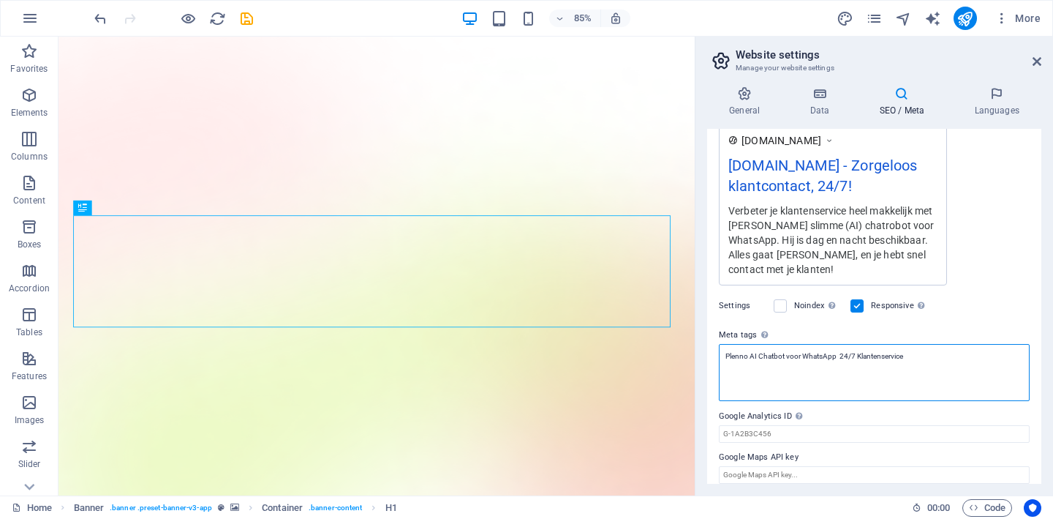
click at [862, 385] on textarea "Plenno AI Chatbot voor WhatsApp 24/7 Klantenservice" at bounding box center [874, 372] width 311 height 57
type textarea "Plenno AI Chatbot voor WhatsApp 24/7 Klantenservice"
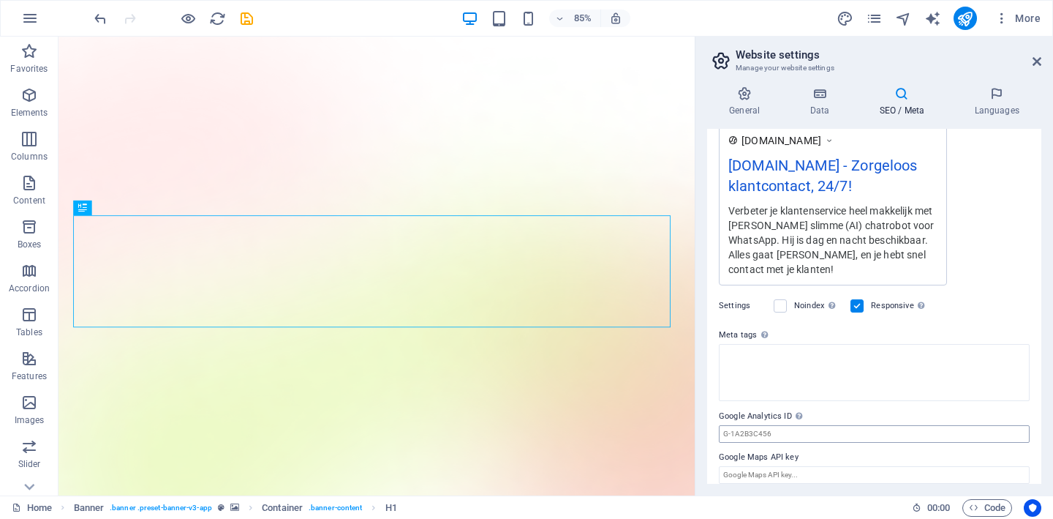
click at [851, 428] on body "plenno.nl Home Favorites Elements Columns Content Boxes Accordion Tables Featur…" at bounding box center [526, 259] width 1053 height 519
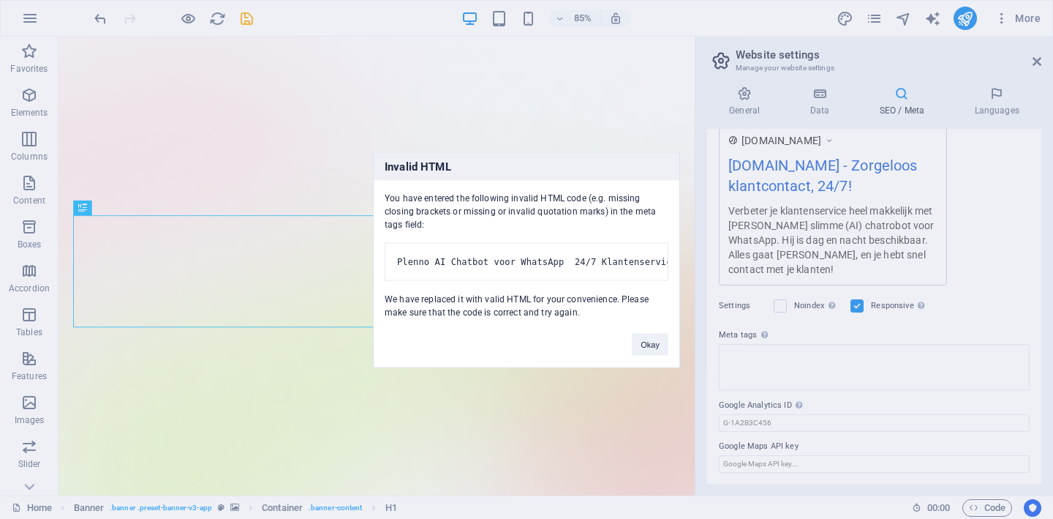
drag, startPoint x: 385, startPoint y: 188, endPoint x: 480, endPoint y: 212, distance: 97.4
click at [480, 212] on div "You have entered the following invalid HTML code (e.g. missing closing brackets…" at bounding box center [527, 249] width 306 height 138
copy div "You have entered the following invalid HTML code (e.g. missing closing brackets…"
click at [655, 355] on button "Okay" at bounding box center [650, 344] width 37 height 22
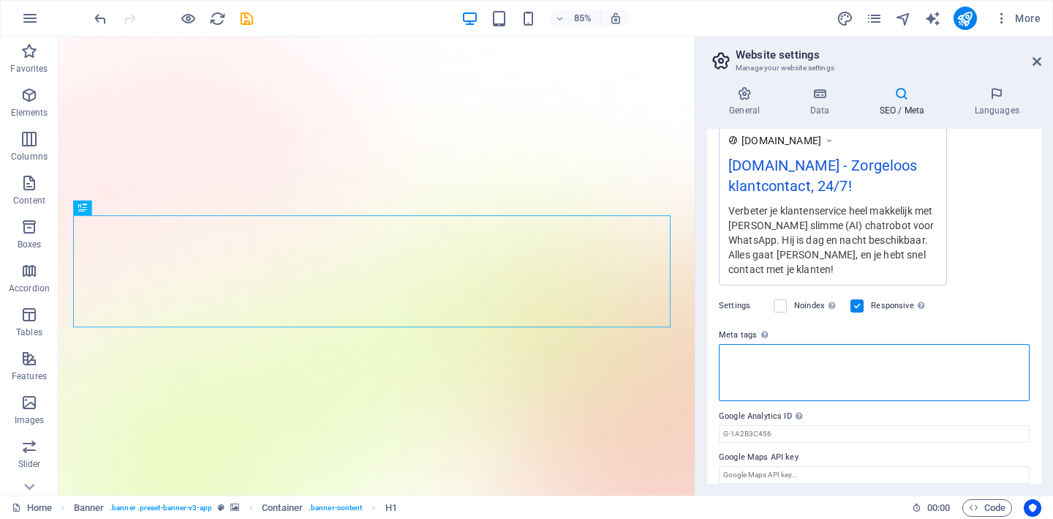
click at [783, 369] on textarea "Meta tags Enter HTML code here that will be placed inside the tags of your webs…" at bounding box center [874, 372] width 311 height 57
paste textarea "<title>Plenno AI Chatbot voor WhatsApp – 24/7 Klantenservice</title> <meta name…"
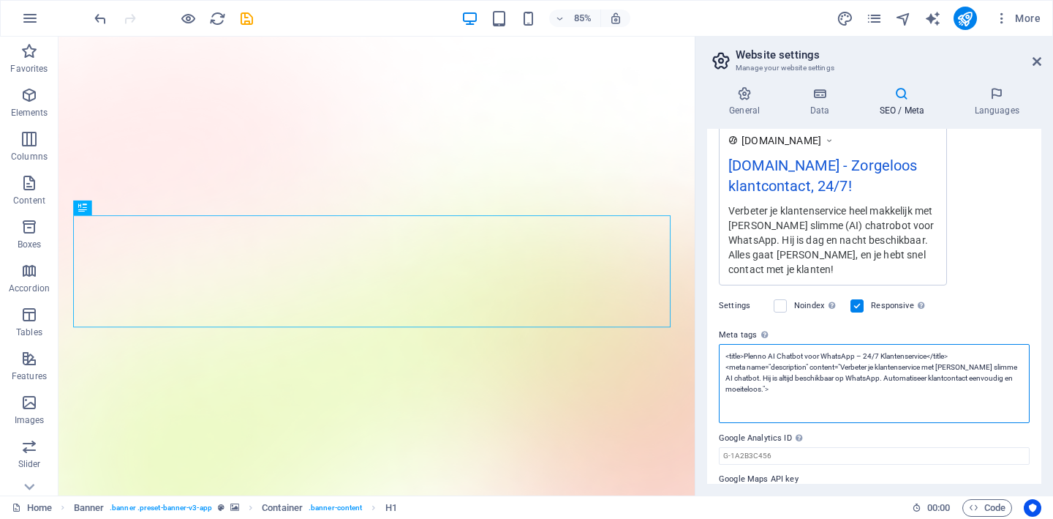
scroll to position [295, 0]
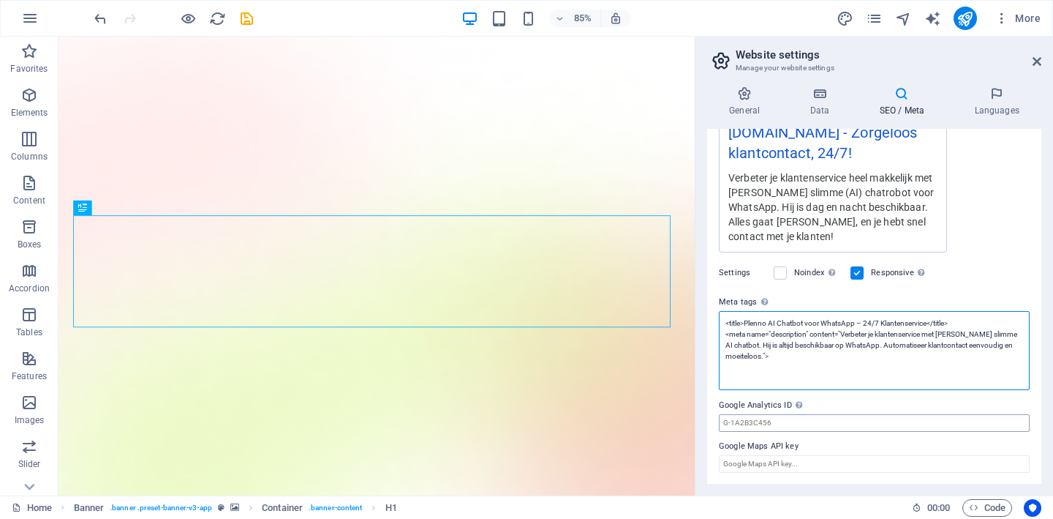
type textarea "<title>Plenno AI Chatbot voor WhatsApp – 24/7 Klantenservice</title> <meta name…"
click at [815, 424] on input "Google Analytics ID Please only add the Google Analytics ID. We automatically i…" at bounding box center [874, 423] width 311 height 18
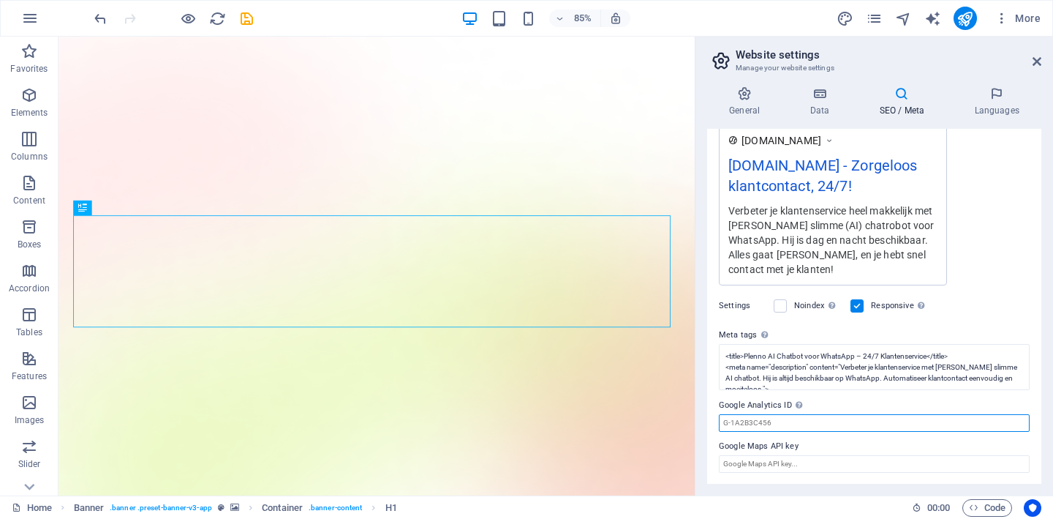
click at [801, 427] on input "Google Analytics ID Please only add the Google Analytics ID. We automatically i…" at bounding box center [874, 423] width 311 height 18
paste input "G-31XXYN5T1W"
type input "G-31XXYN5T1W"
click at [995, 108] on h4 "Languages" at bounding box center [996, 101] width 89 height 31
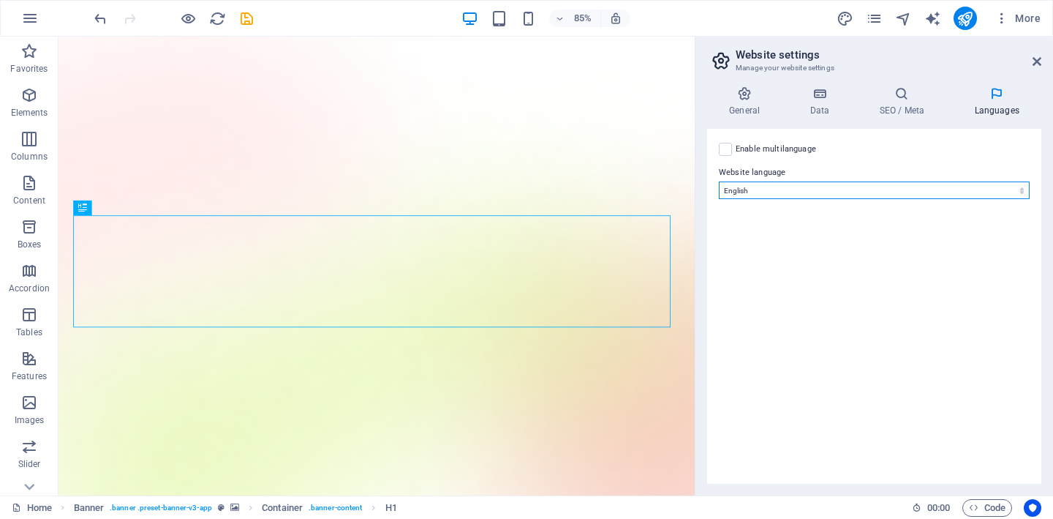
click at [876, 182] on select "Abkhazian Afar Afrikaans Akan Albanian Amharic Arabic Aragonese Armenian Assame…" at bounding box center [874, 190] width 311 height 18
select select "39"
click at [719, 181] on select "Abkhazian Afar Afrikaans Akan Albanian Amharic Arabic Aragonese Armenian Assame…" at bounding box center [874, 190] width 311 height 18
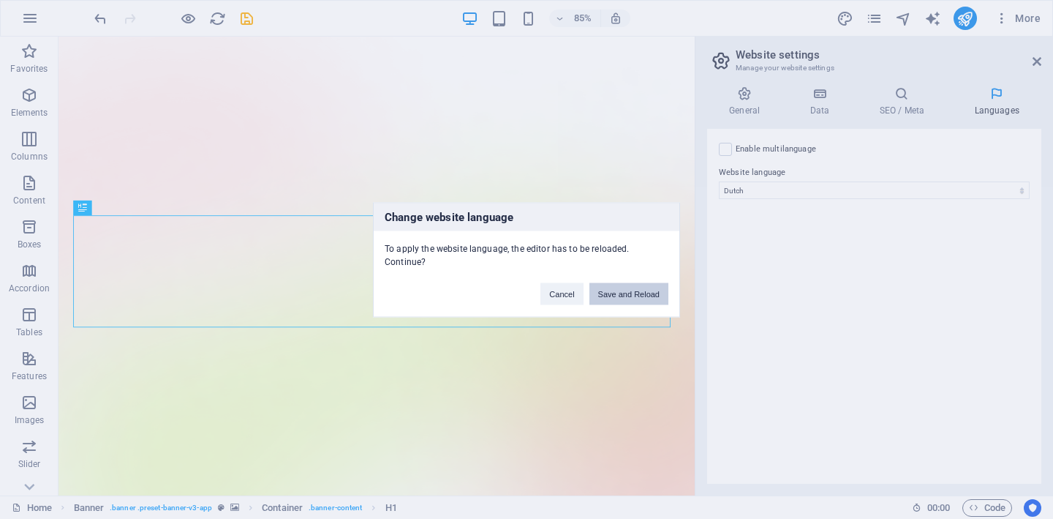
click at [652, 290] on button "Save and Reload" at bounding box center [629, 293] width 79 height 22
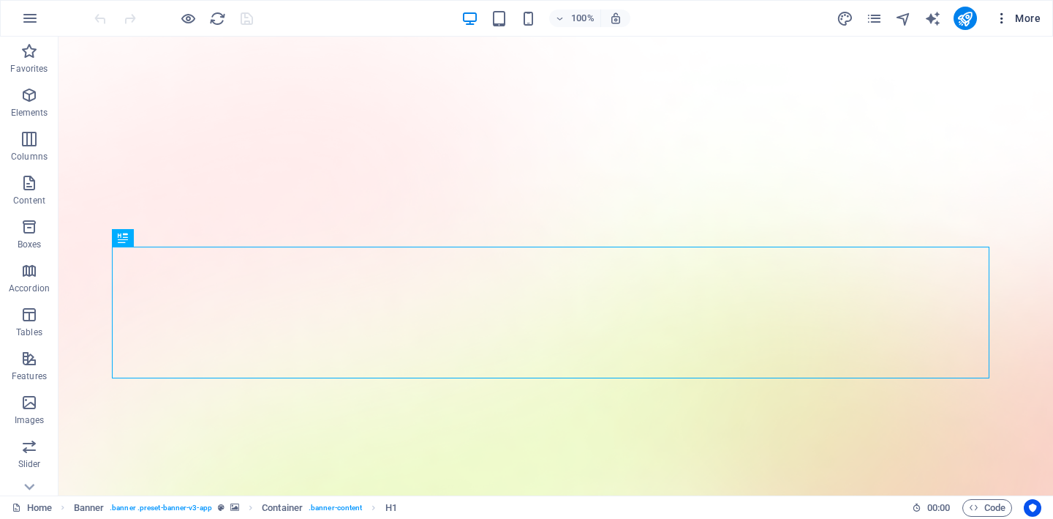
click at [1016, 20] on span "More" at bounding box center [1018, 18] width 46 height 15
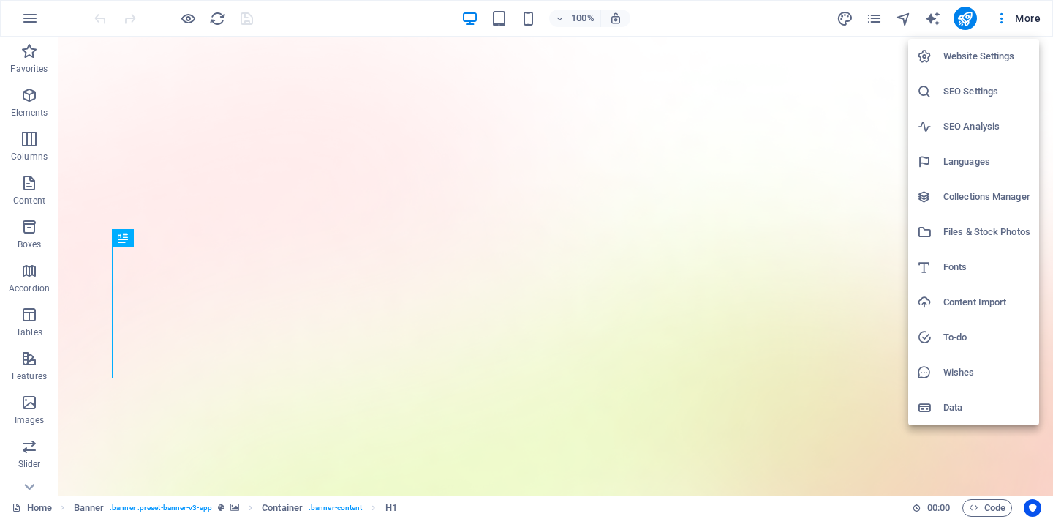
click at [987, 61] on h6 "Website Settings" at bounding box center [987, 57] width 87 height 18
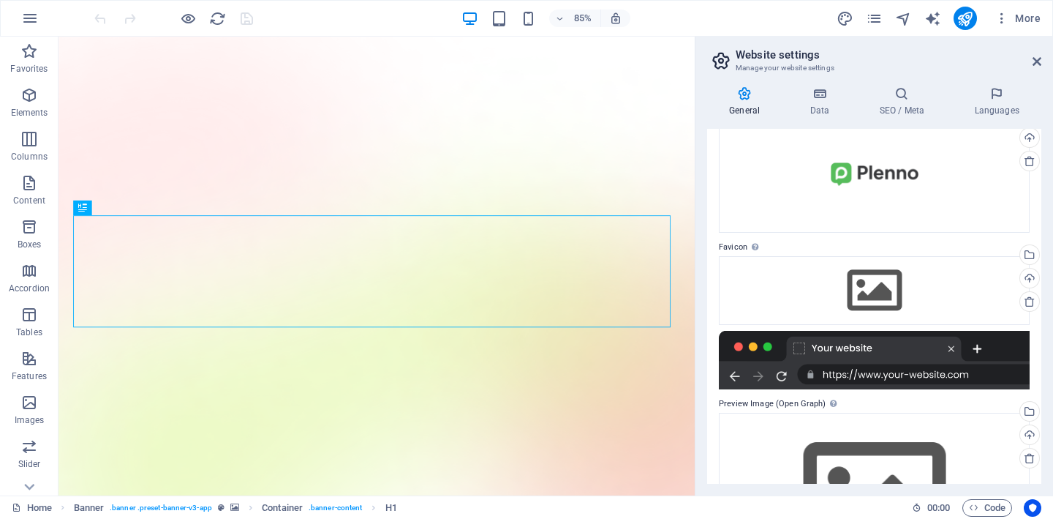
scroll to position [192, 0]
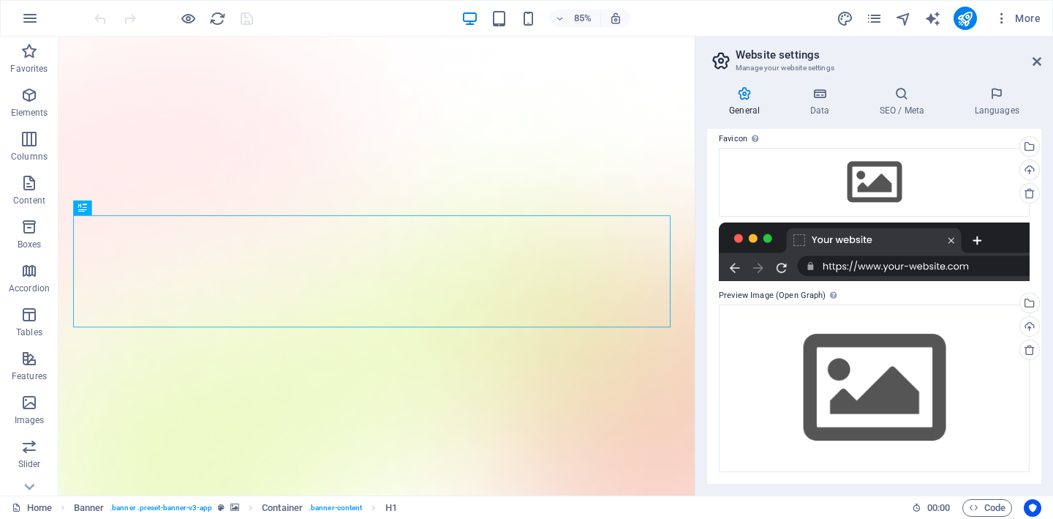
click at [816, 117] on div "General Data SEO / Meta Languages Website name plenno.nl Logo Drag files here, …" at bounding box center [874, 284] width 334 height 397
click at [817, 102] on h4 "Data" at bounding box center [822, 101] width 69 height 31
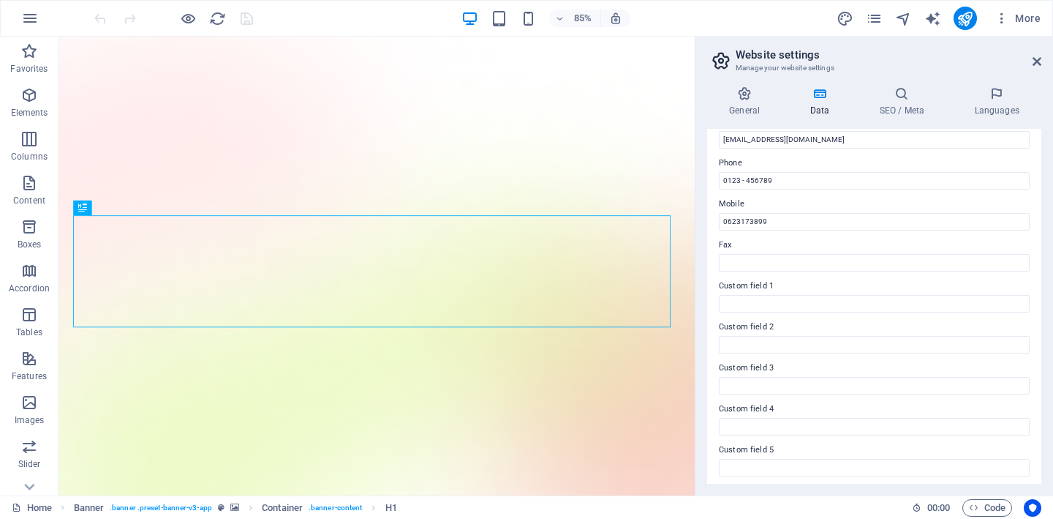
scroll to position [347, 0]
click at [902, 108] on h4 "SEO / Meta" at bounding box center [904, 101] width 95 height 31
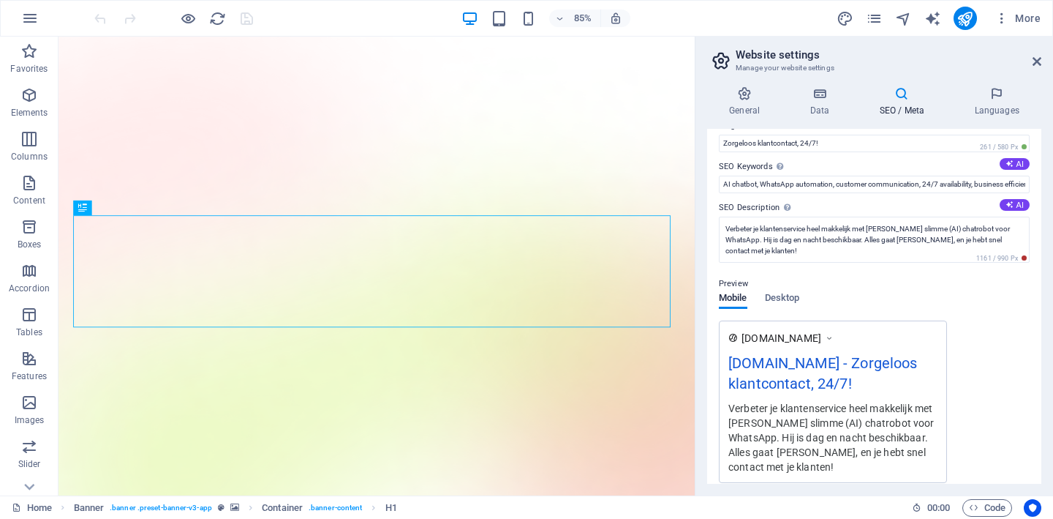
scroll to position [0, 0]
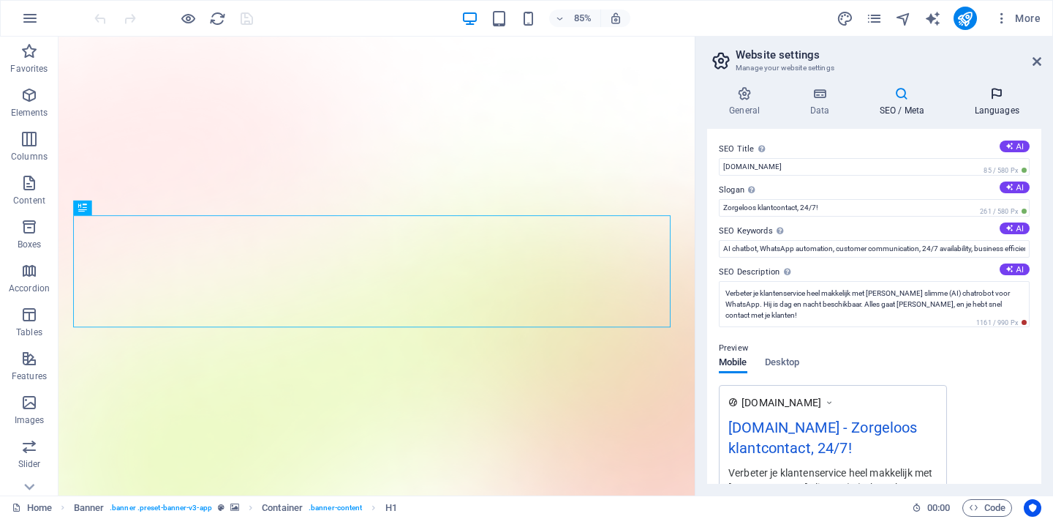
click at [1008, 93] on icon at bounding box center [996, 93] width 89 height 15
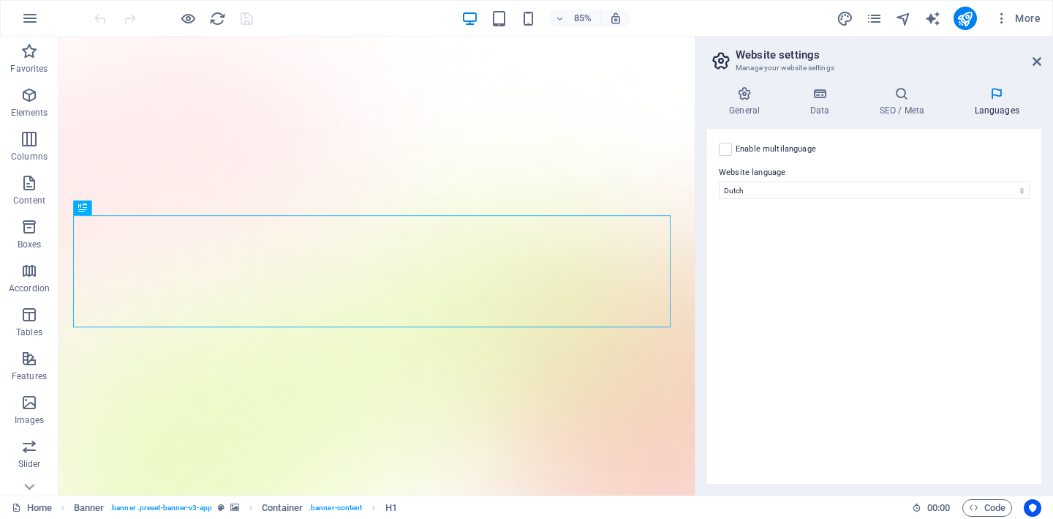
click at [791, 148] on label "Enable multilanguage To disable multilanguage delete all languages until only o…" at bounding box center [776, 149] width 80 height 18
click at [0, 0] on input "Enable multilanguage To disable multilanguage delete all languages until only o…" at bounding box center [0, 0] width 0 height 0
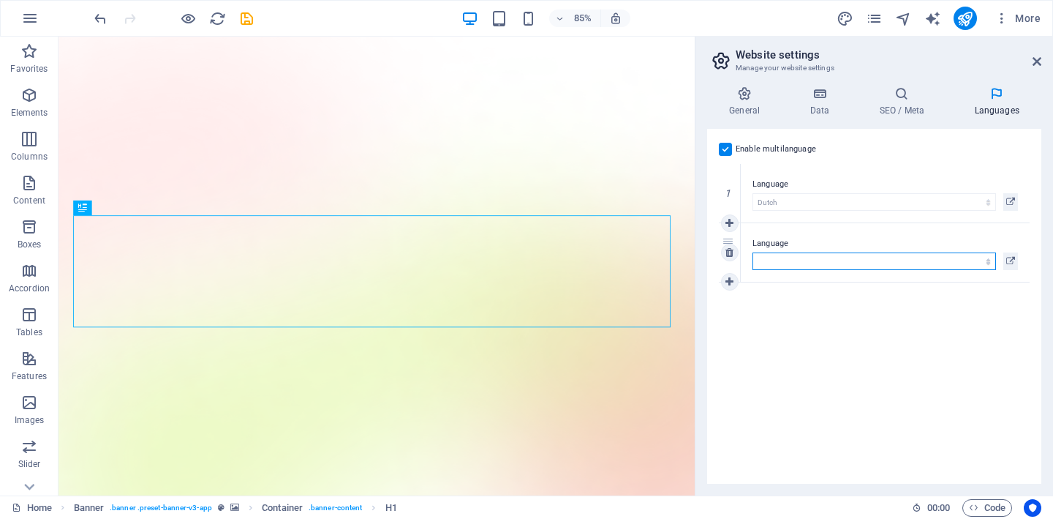
click at [810, 265] on select "Abkhazian Afar Afrikaans Akan Albanian Amharic Arabic Aragonese Armenian Assame…" at bounding box center [875, 261] width 244 height 18
select select "41"
click at [753, 252] on select "Abkhazian Afar Afrikaans Akan Albanian Amharic Arabic Aragonese Armenian Assame…" at bounding box center [875, 261] width 244 height 18
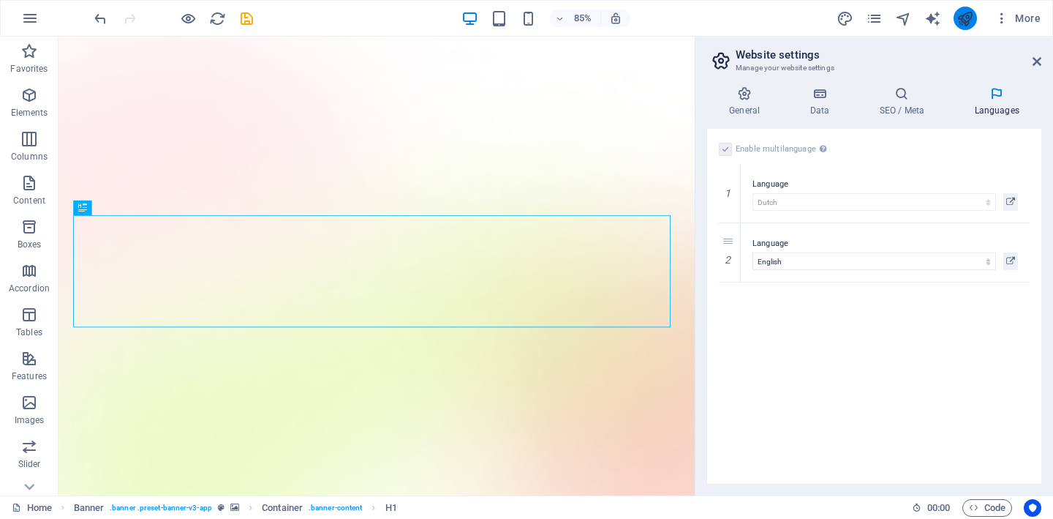
click at [963, 26] on button "publish" at bounding box center [965, 18] width 23 height 23
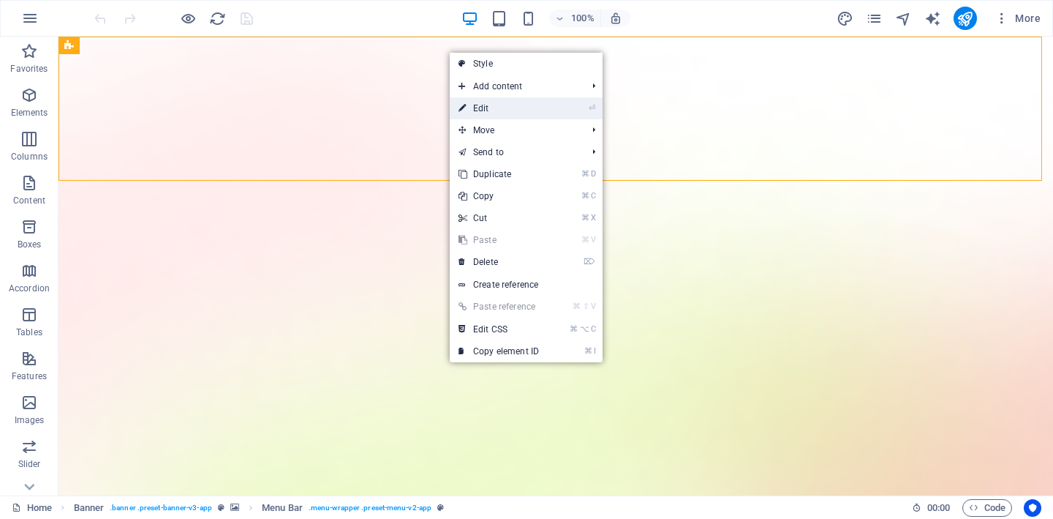
click at [481, 107] on link "⏎ Edit" at bounding box center [499, 108] width 98 height 22
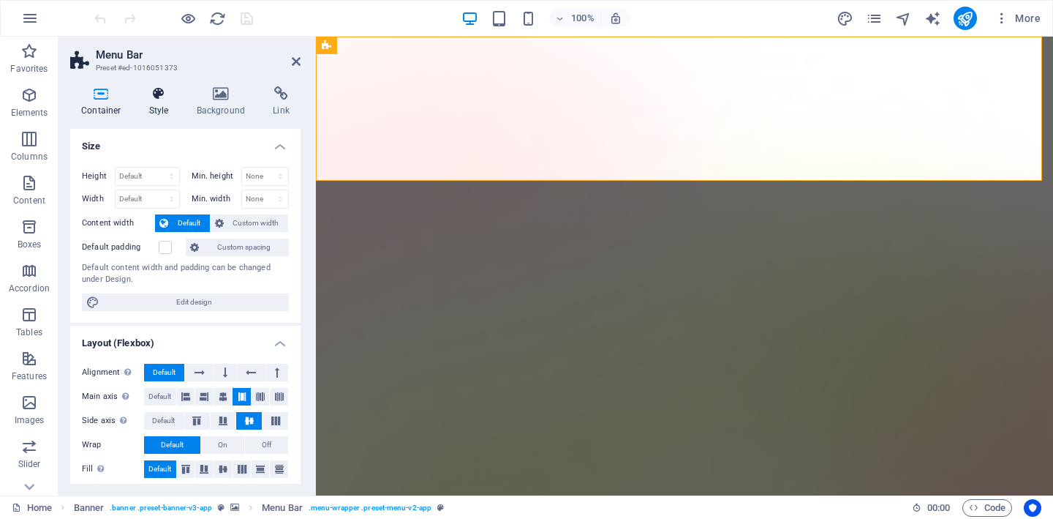
click at [159, 105] on h4 "Style" at bounding box center [162, 101] width 48 height 31
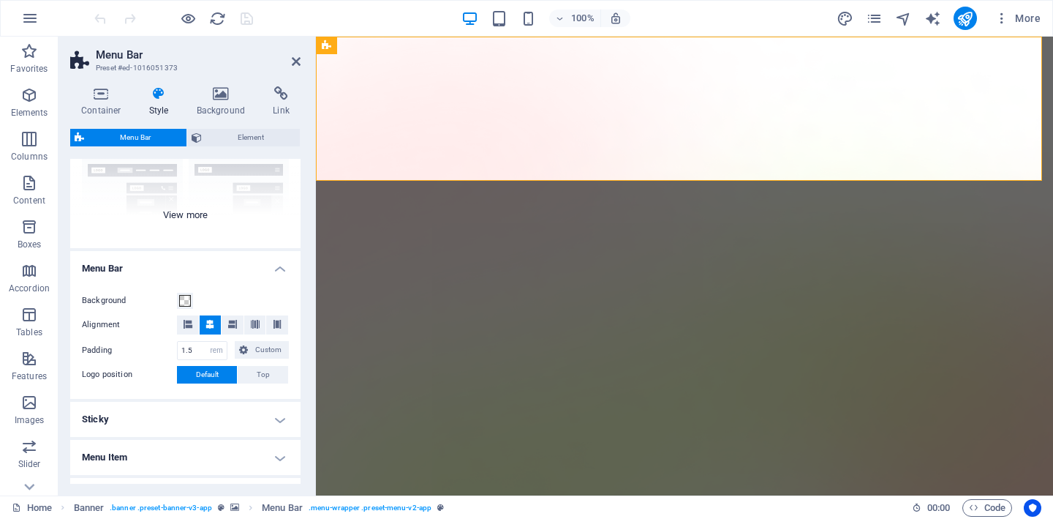
scroll to position [97, 0]
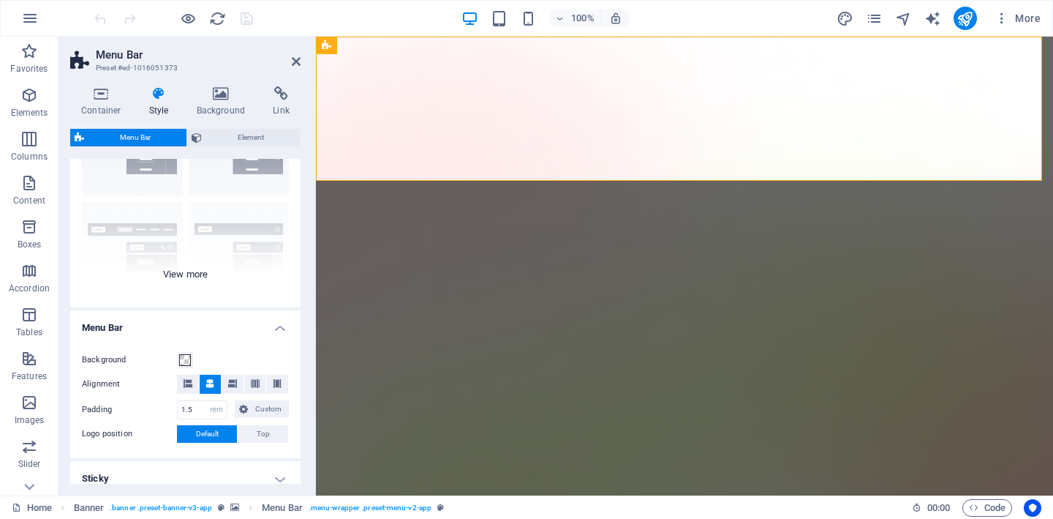
click at [171, 278] on div "Border Centered Default Fixed Loki Trigger Wide XXL" at bounding box center [185, 197] width 230 height 219
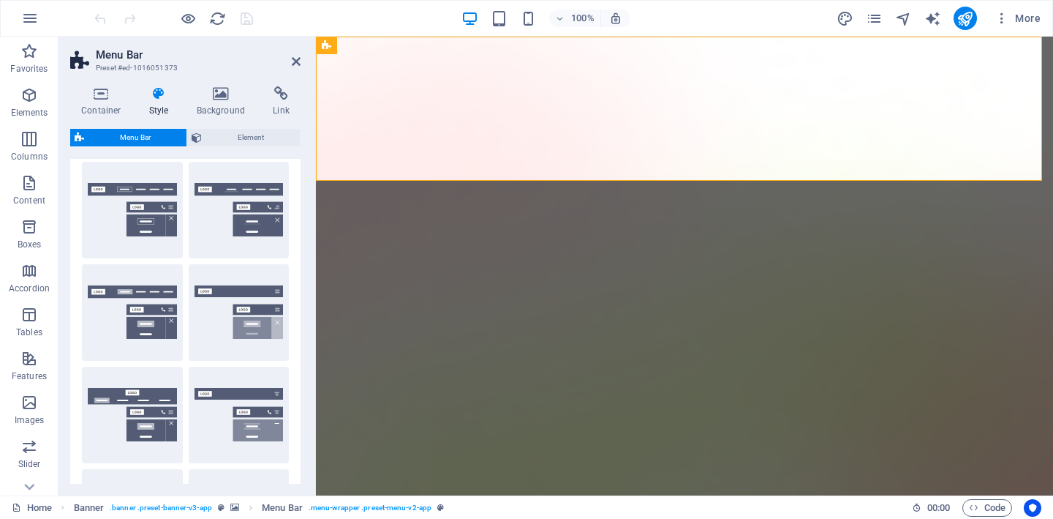
scroll to position [30, 0]
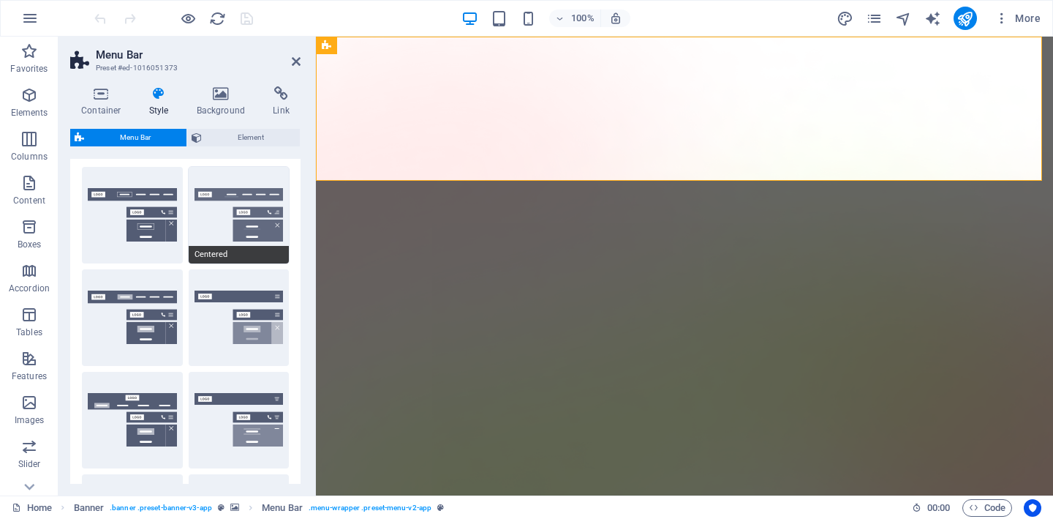
click at [199, 238] on button "Centered" at bounding box center [239, 215] width 101 height 97
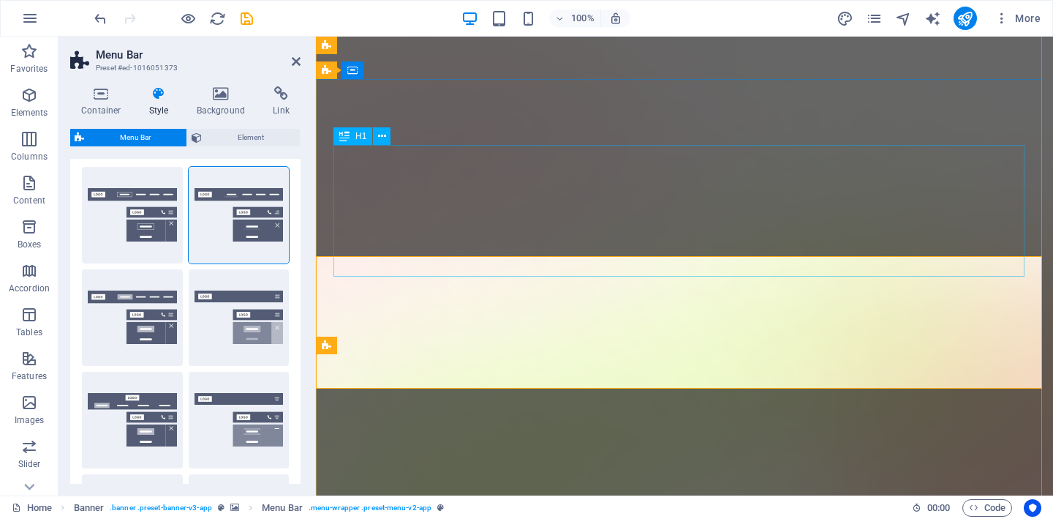
scroll to position [0, 0]
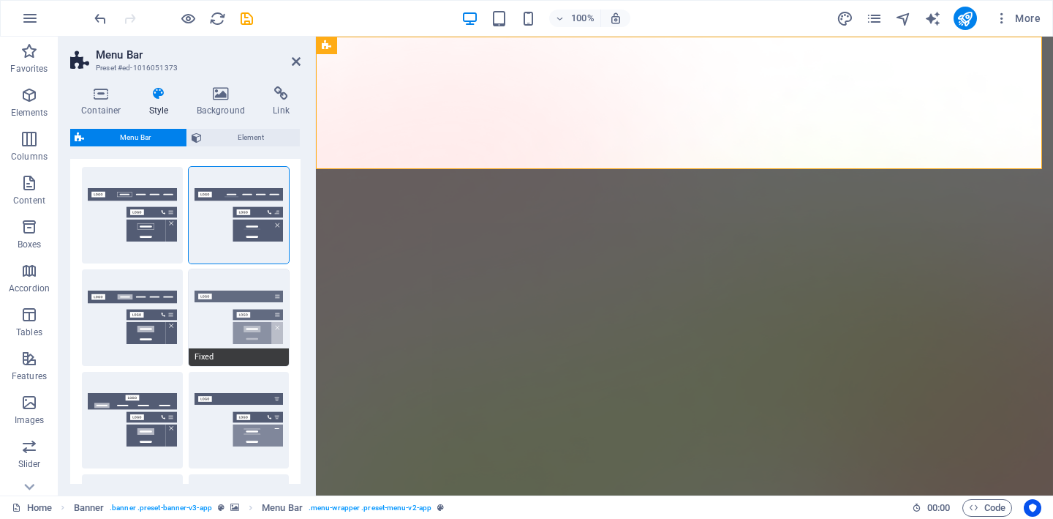
click at [256, 328] on button "Fixed" at bounding box center [239, 317] width 101 height 97
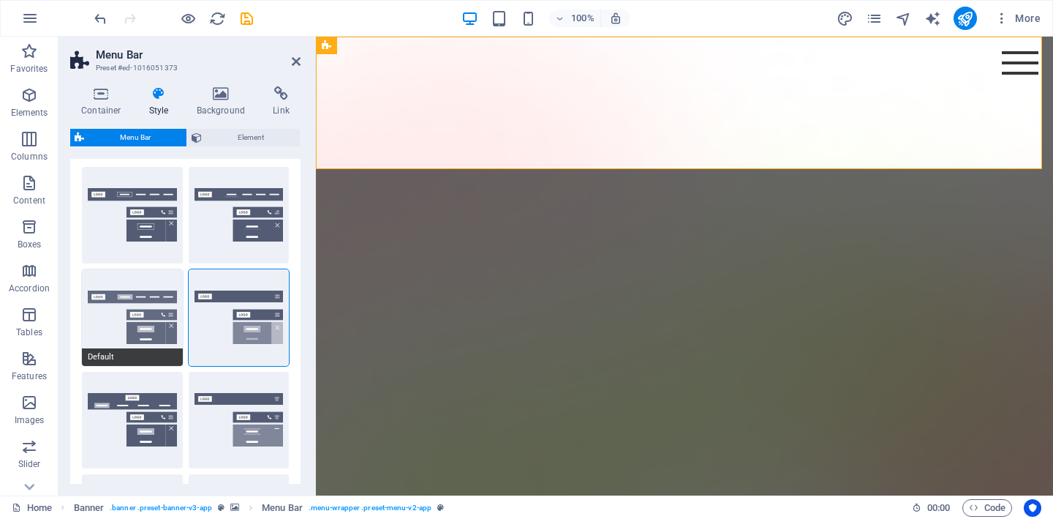
click at [136, 334] on button "Default" at bounding box center [132, 317] width 101 height 97
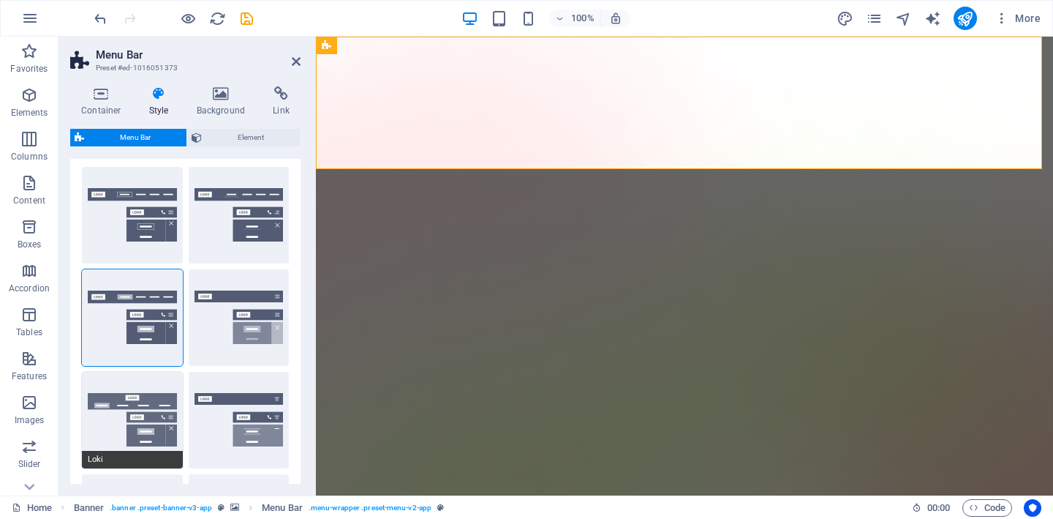
click at [148, 408] on button "Loki" at bounding box center [132, 420] width 101 height 97
type input "0"
select select "DISABLED_OPTION_VALUE"
type input "2"
type input "1"
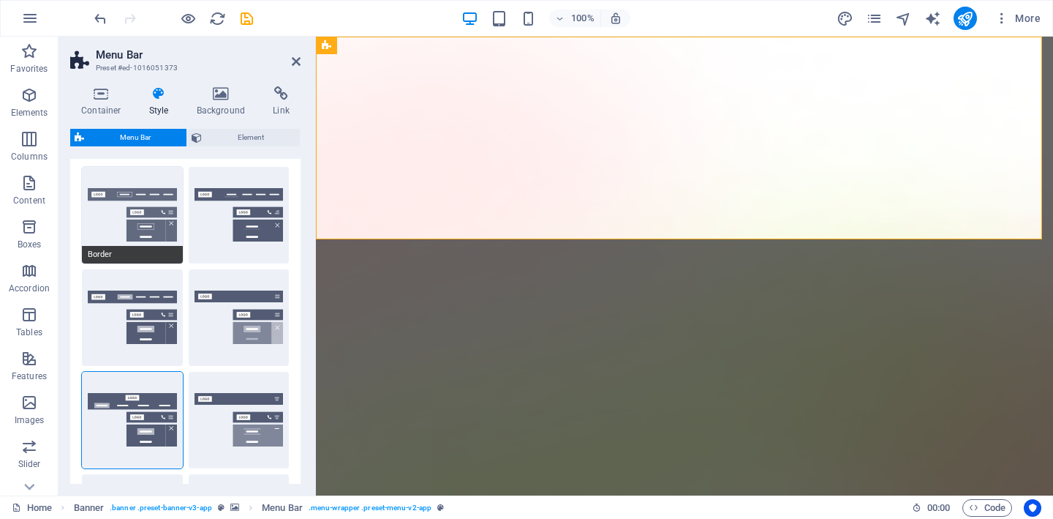
click at [146, 233] on button "Border" at bounding box center [132, 215] width 101 height 97
type input "1"
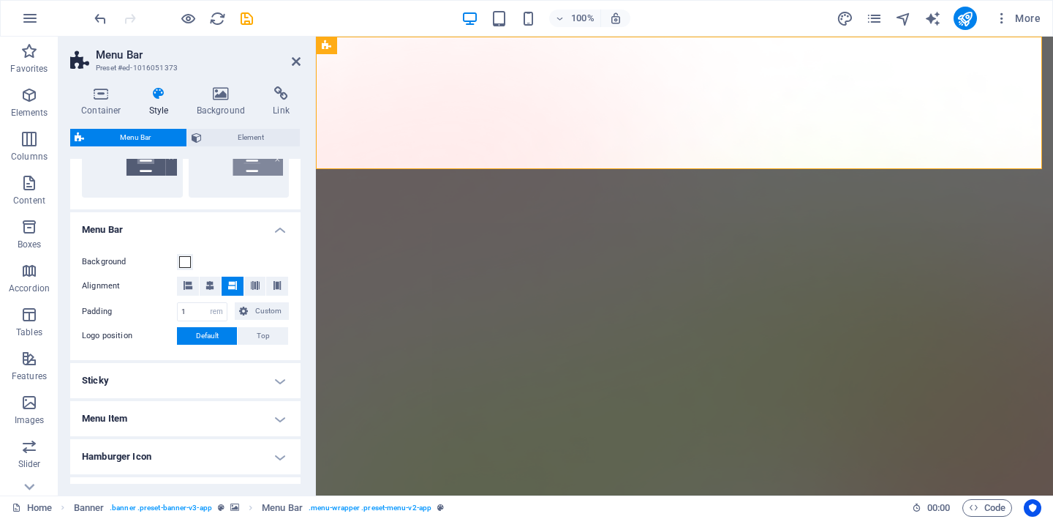
scroll to position [407, 0]
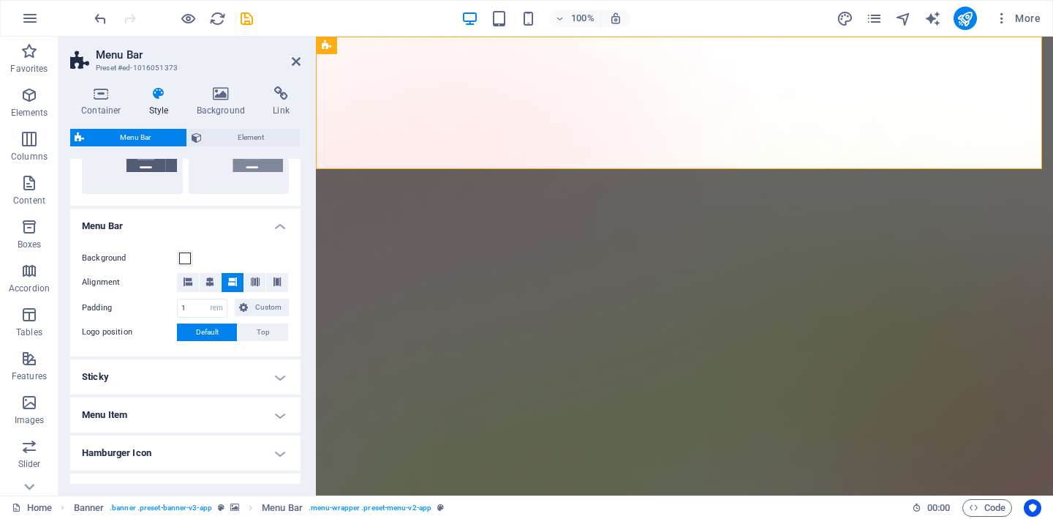
click at [181, 383] on h4 "Sticky" at bounding box center [185, 376] width 230 height 35
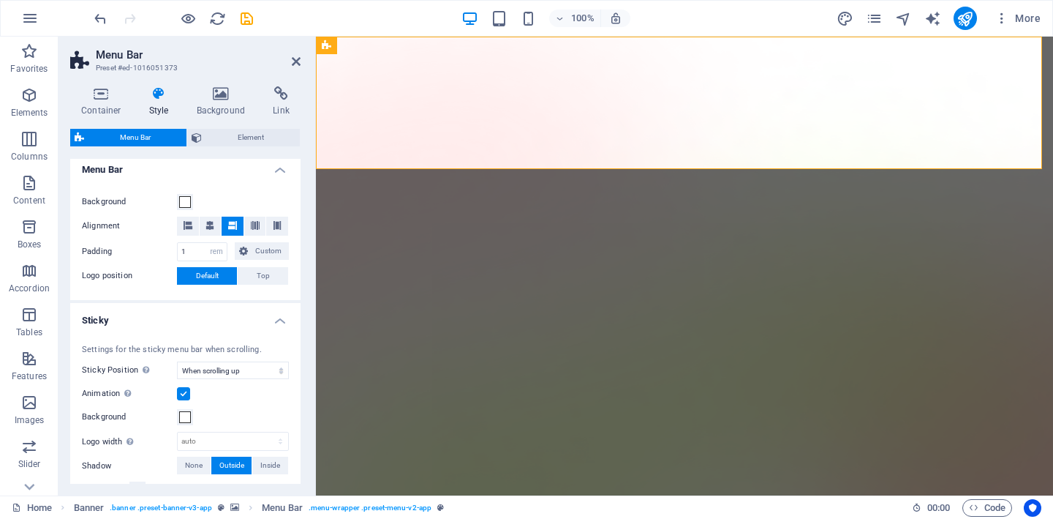
scroll to position [460, 0]
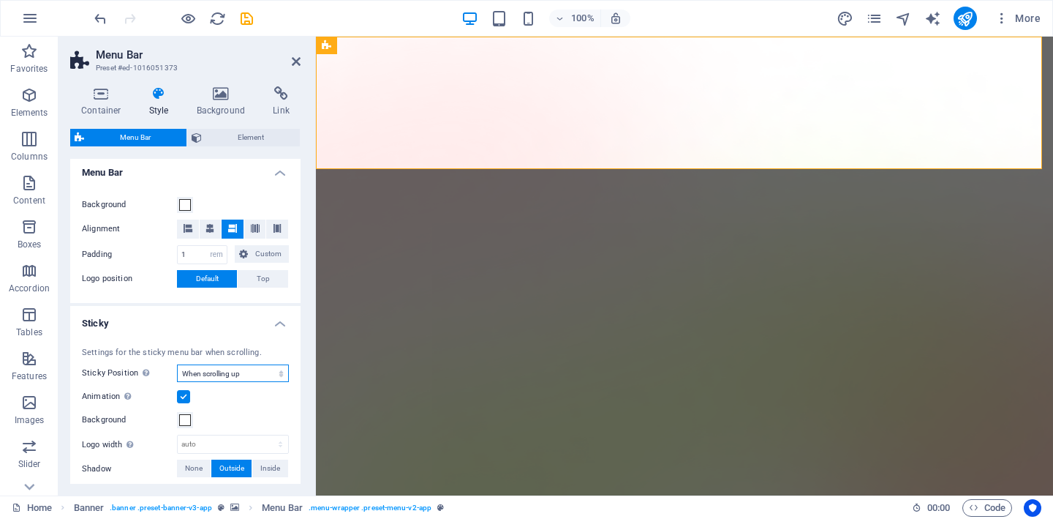
click at [236, 378] on select "Off Instant After menu After banner When scrolling up" at bounding box center [233, 373] width 112 height 18
click at [250, 22] on icon "save" at bounding box center [246, 18] width 17 height 17
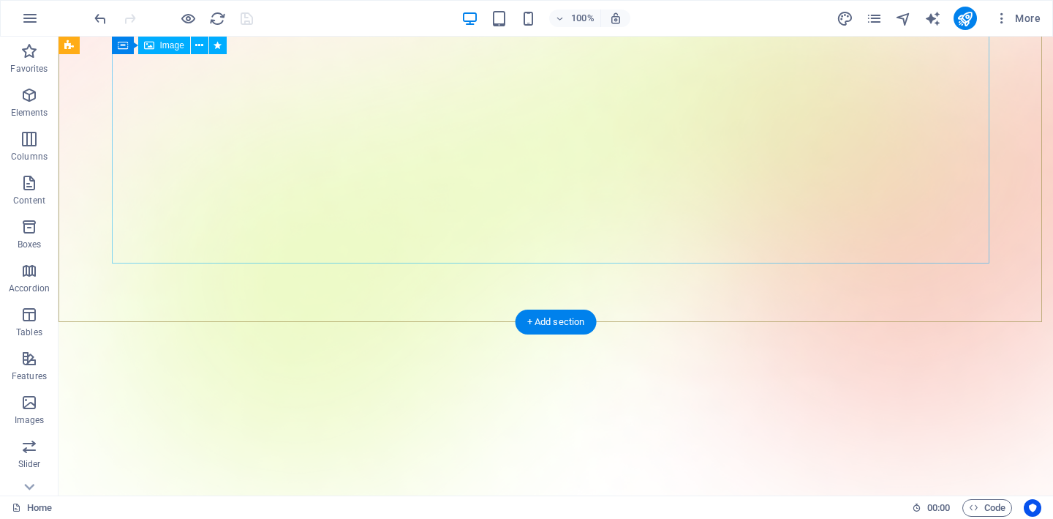
scroll to position [0, 0]
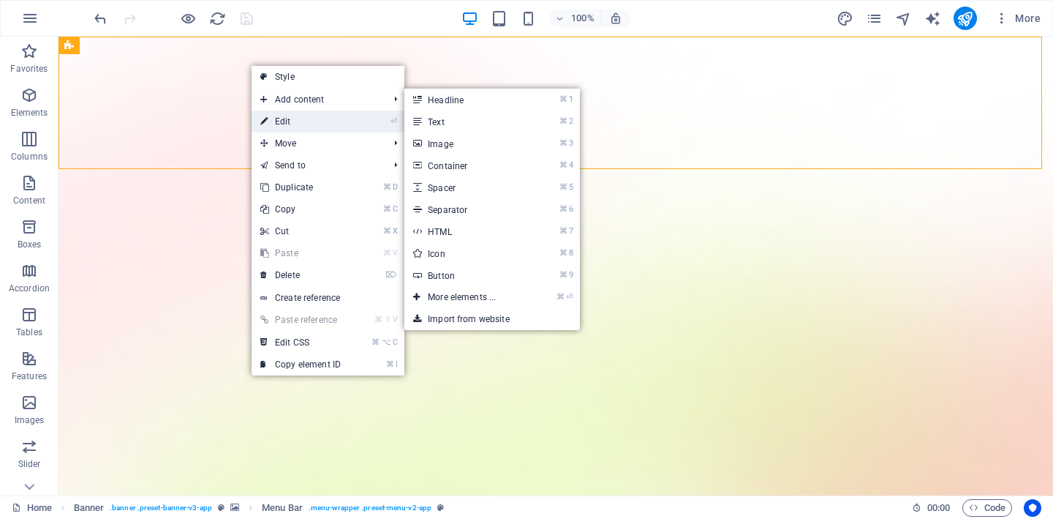
click at [279, 112] on link "⏎ Edit" at bounding box center [301, 121] width 98 height 22
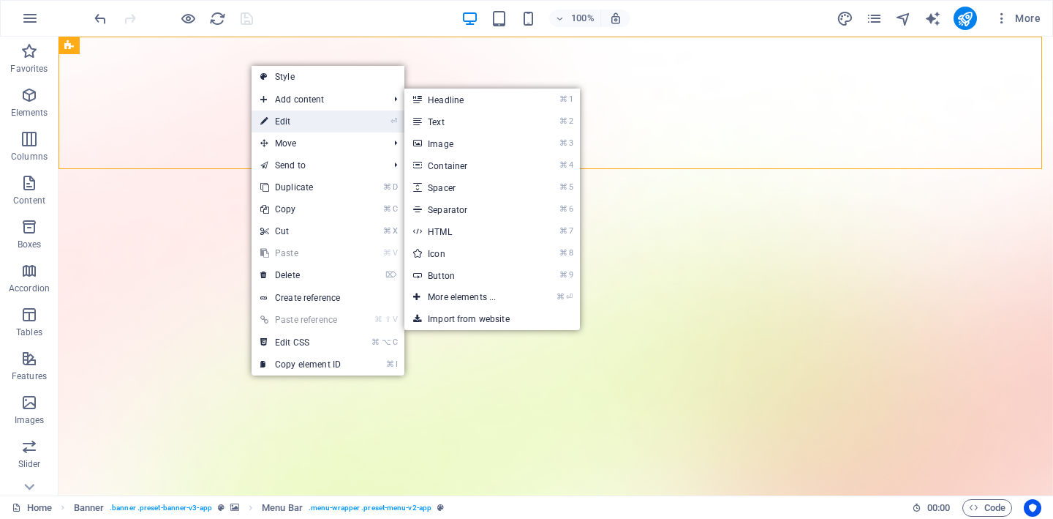
select select "rem"
select select "sticky_reverse"
select select "px"
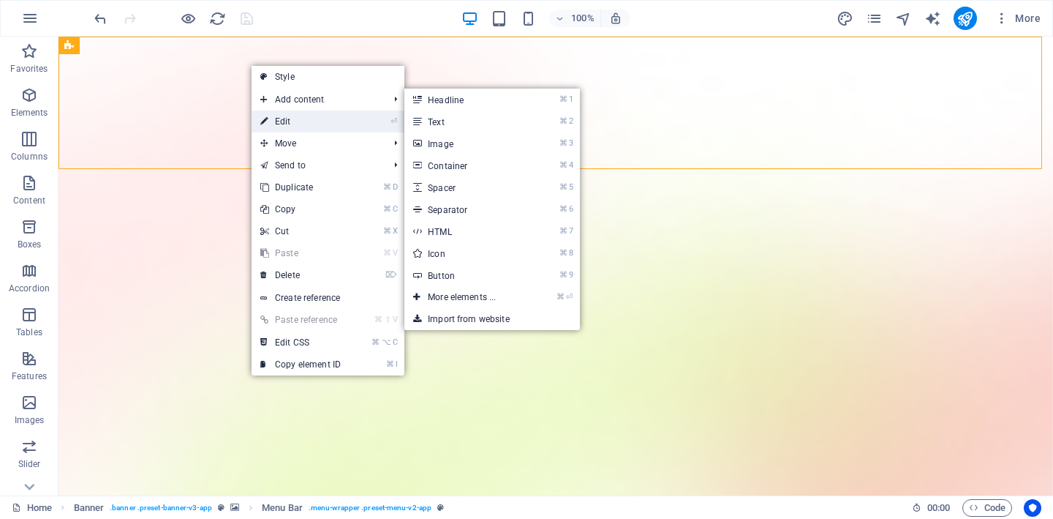
select select "px"
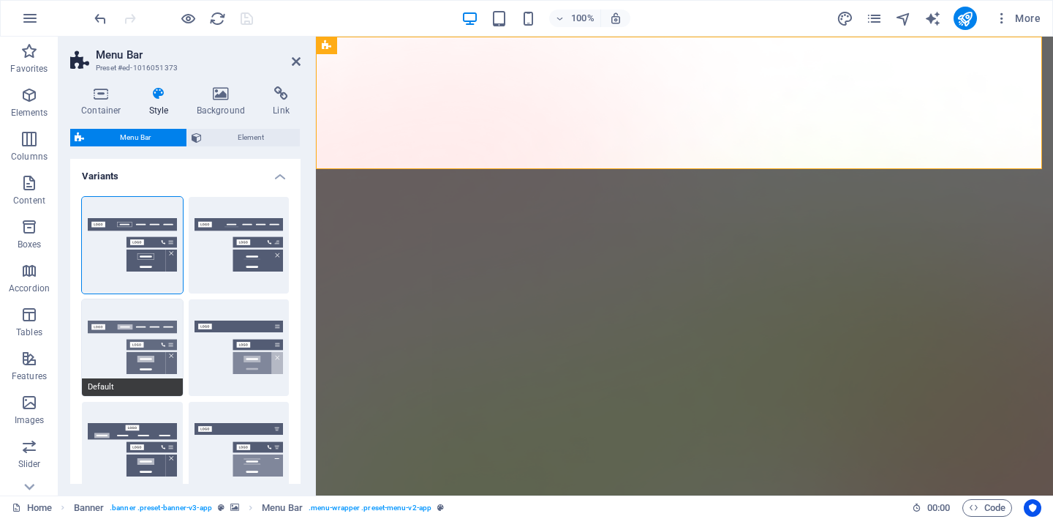
click at [146, 320] on button "Default" at bounding box center [132, 347] width 101 height 97
select select "sticky_menu"
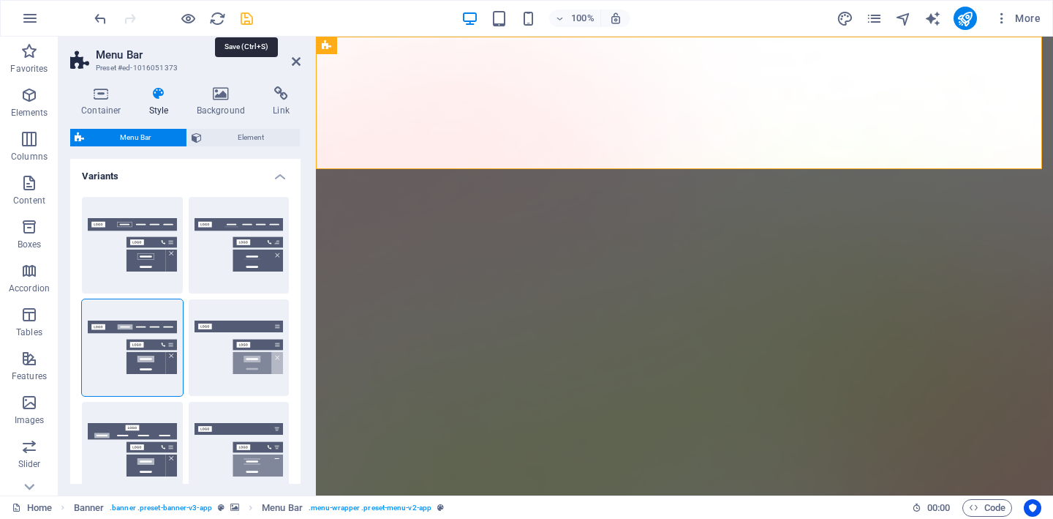
click at [241, 17] on icon "save" at bounding box center [246, 18] width 17 height 17
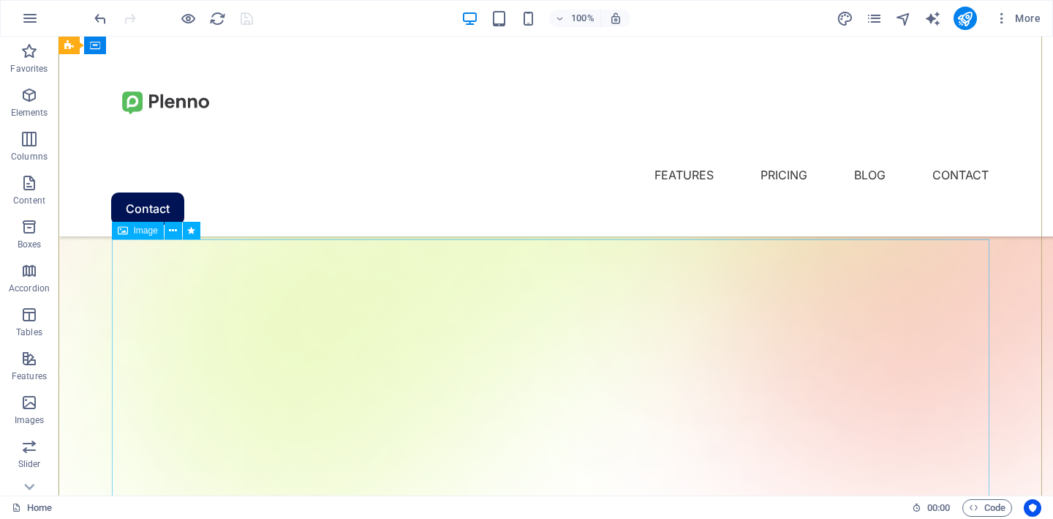
scroll to position [255, 0]
click at [325, 157] on div "Menu Features Pricing Blog Contact Contact" at bounding box center [556, 137] width 995 height 200
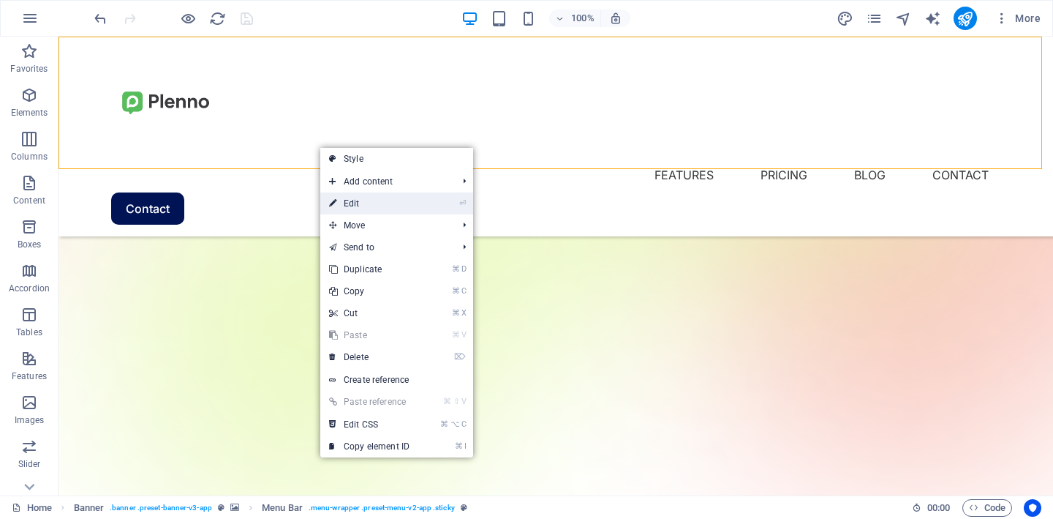
click at [348, 200] on link "⏎ Edit" at bounding box center [369, 203] width 98 height 22
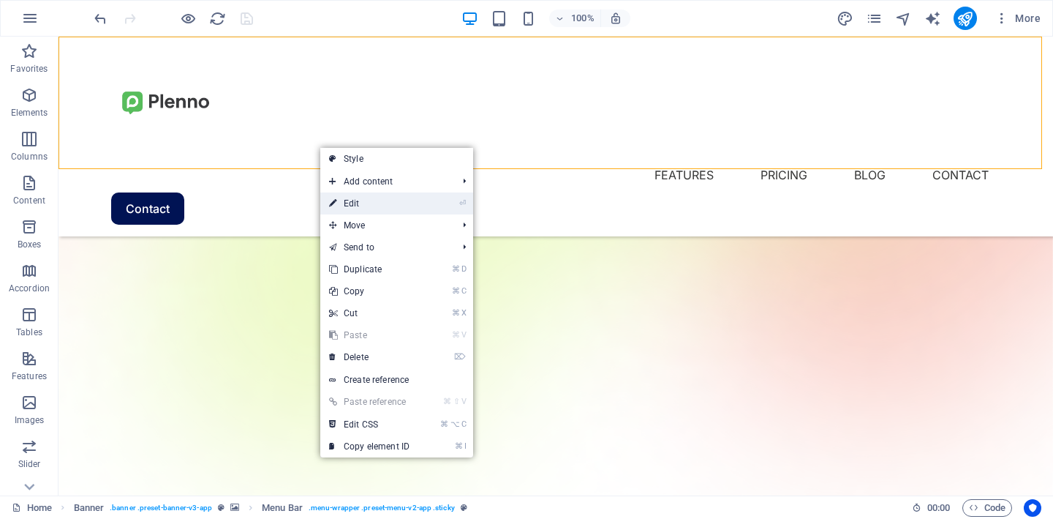
select select "rem"
select select "sticky_menu"
select select "px"
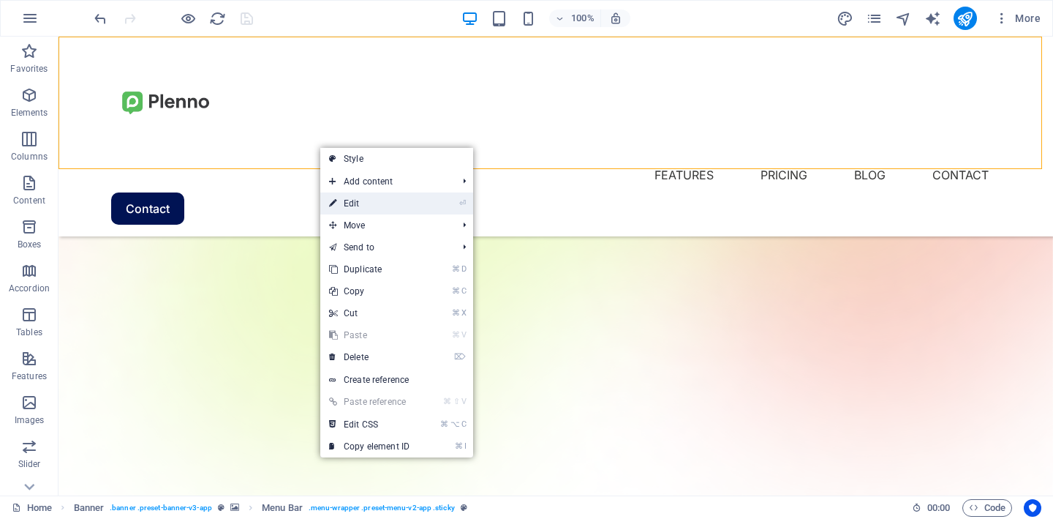
select select "px"
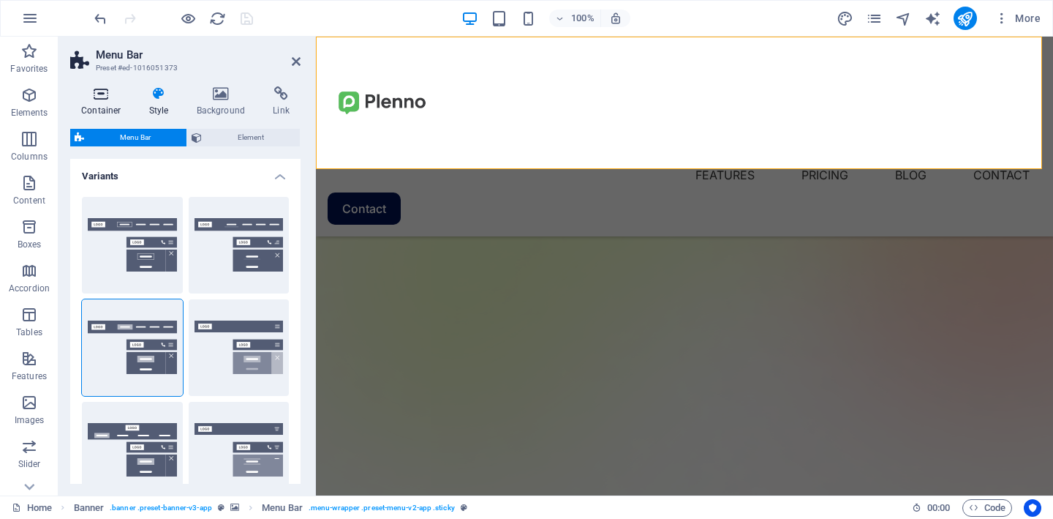
click at [109, 100] on icon at bounding box center [101, 93] width 62 height 15
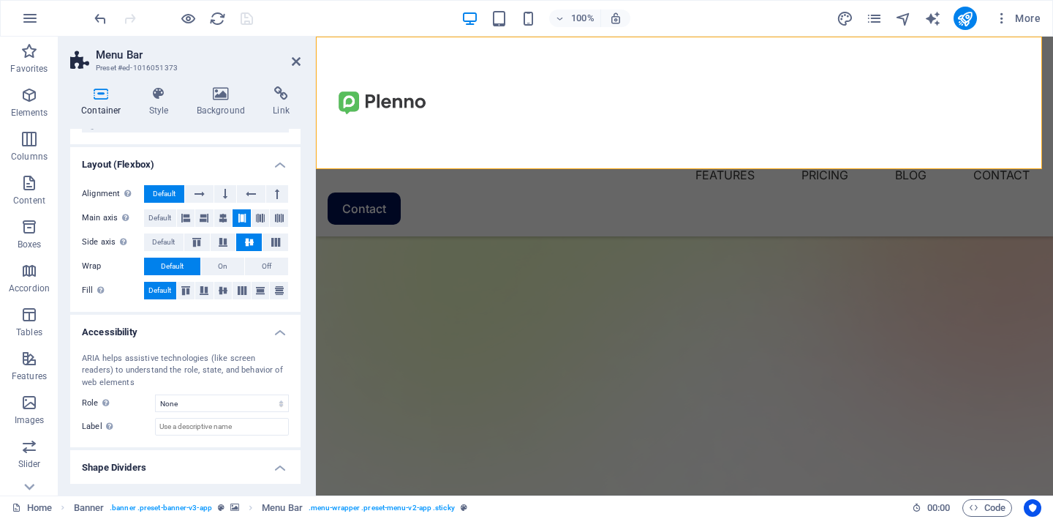
scroll to position [212, 0]
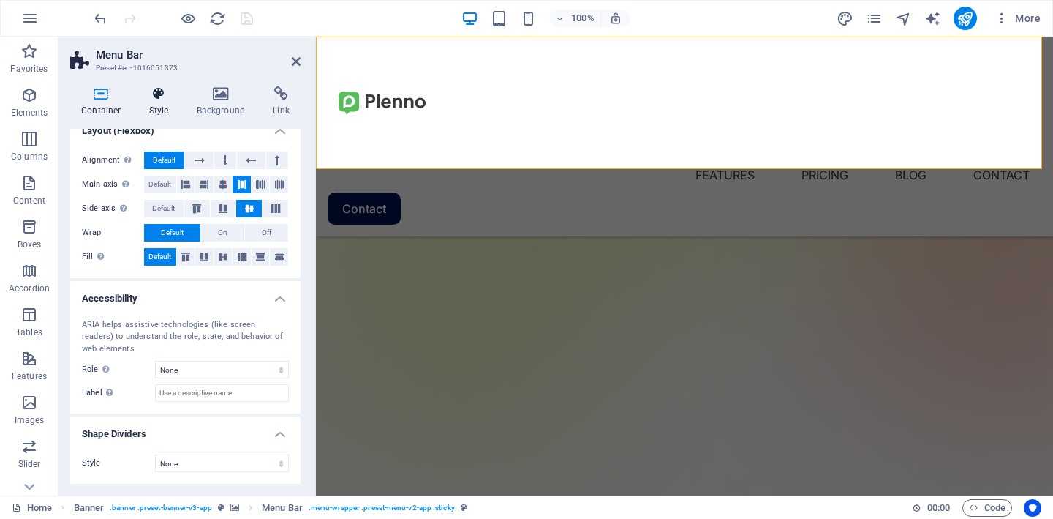
click at [161, 97] on icon at bounding box center [159, 93] width 42 height 15
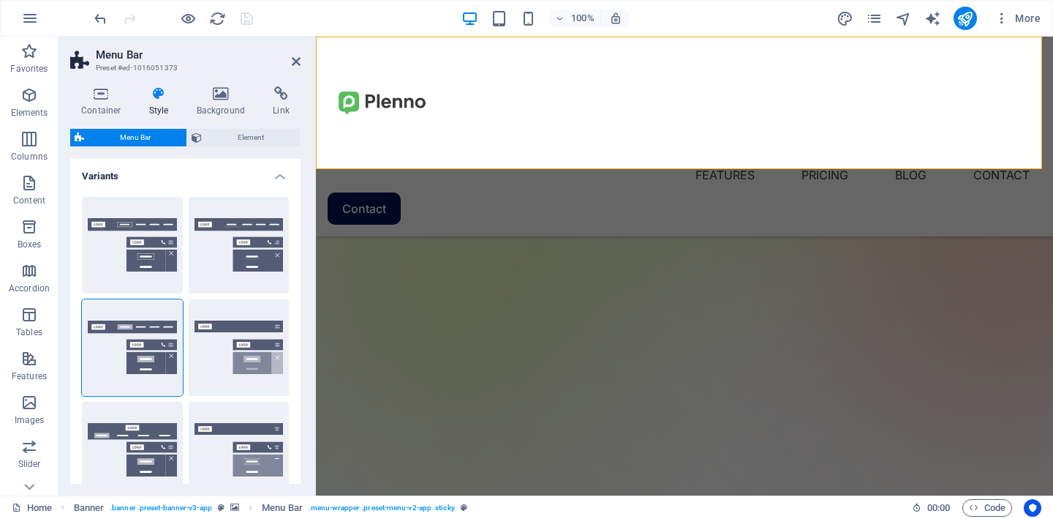
click at [279, 167] on h4 "Variants" at bounding box center [185, 172] width 230 height 26
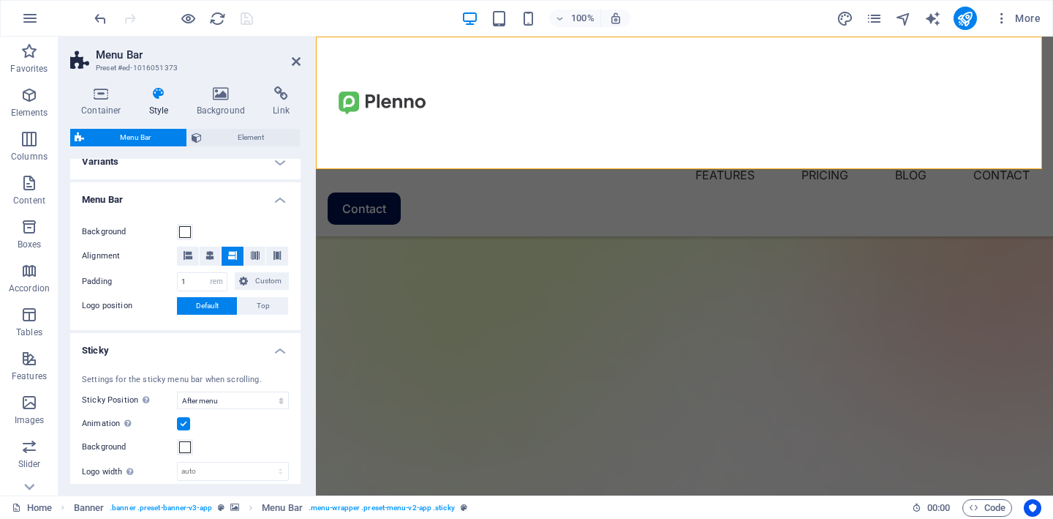
scroll to position [18, 0]
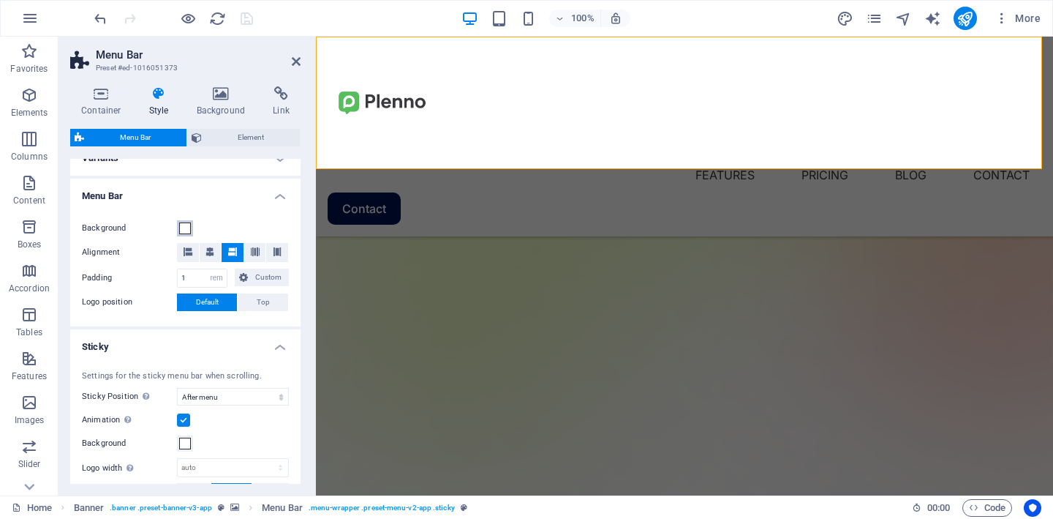
click at [187, 227] on span at bounding box center [185, 228] width 12 height 12
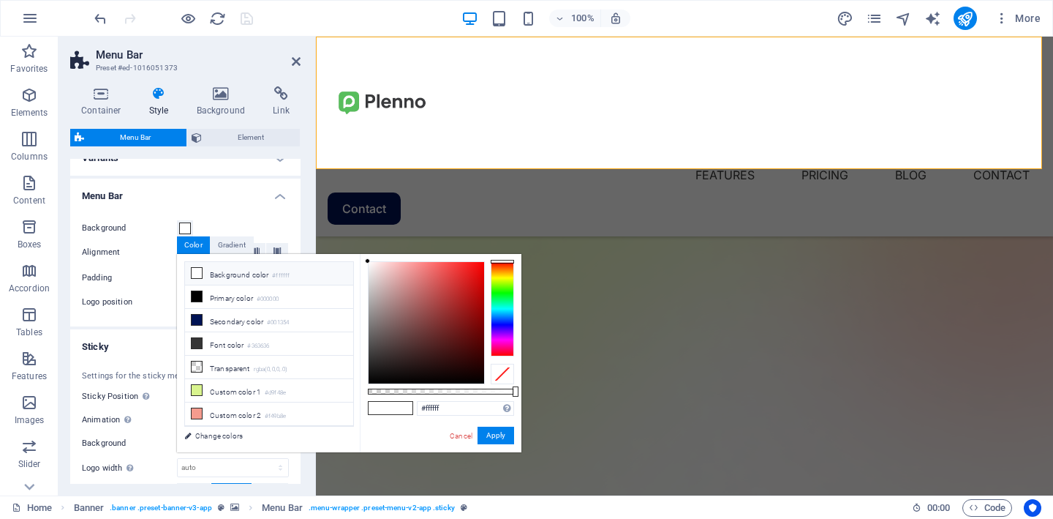
click at [215, 218] on div "Background Alignment Padding 1 px rem % vh vw Custom Custom 1 px rem % vh vw 1 …" at bounding box center [185, 265] width 236 height 121
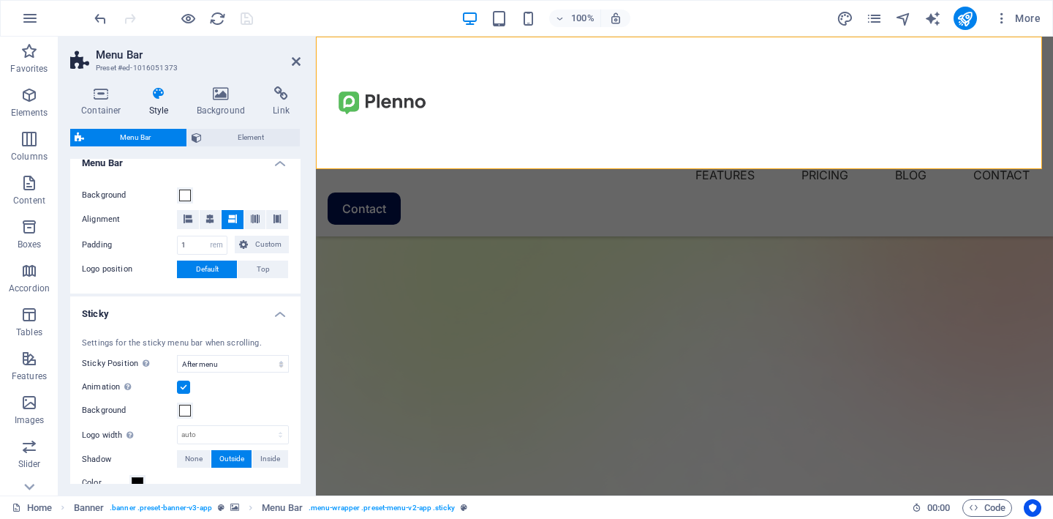
scroll to position [72, 0]
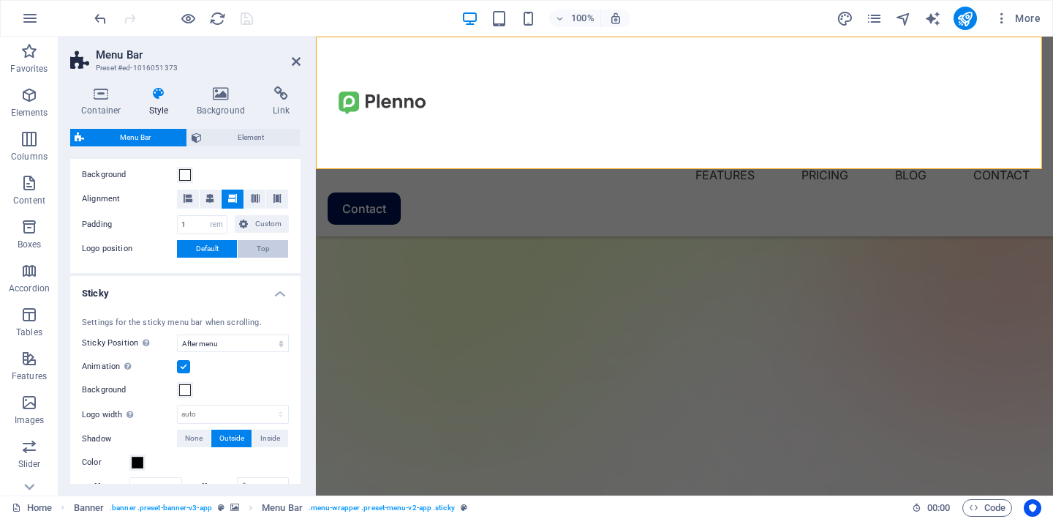
click at [246, 251] on button "Top" at bounding box center [263, 249] width 50 height 18
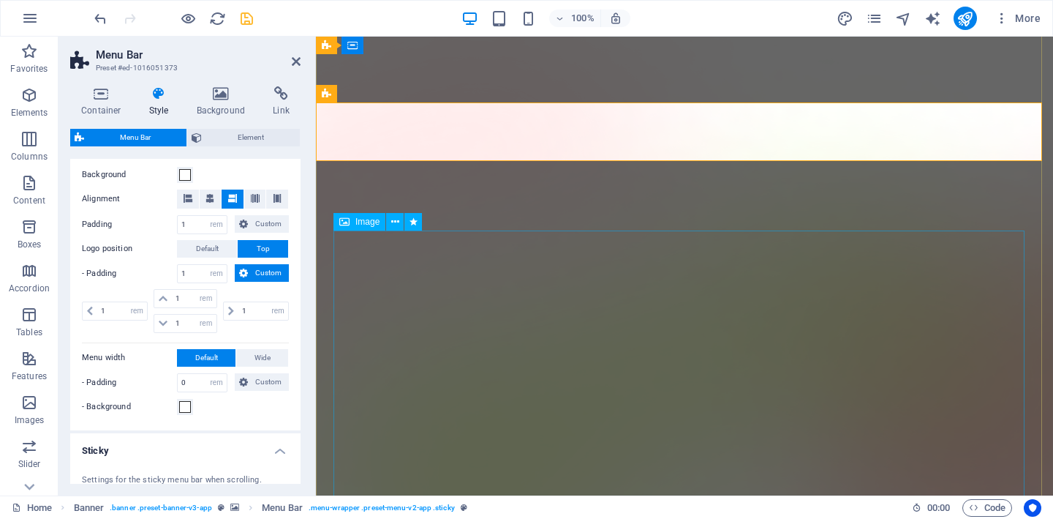
scroll to position [0, 0]
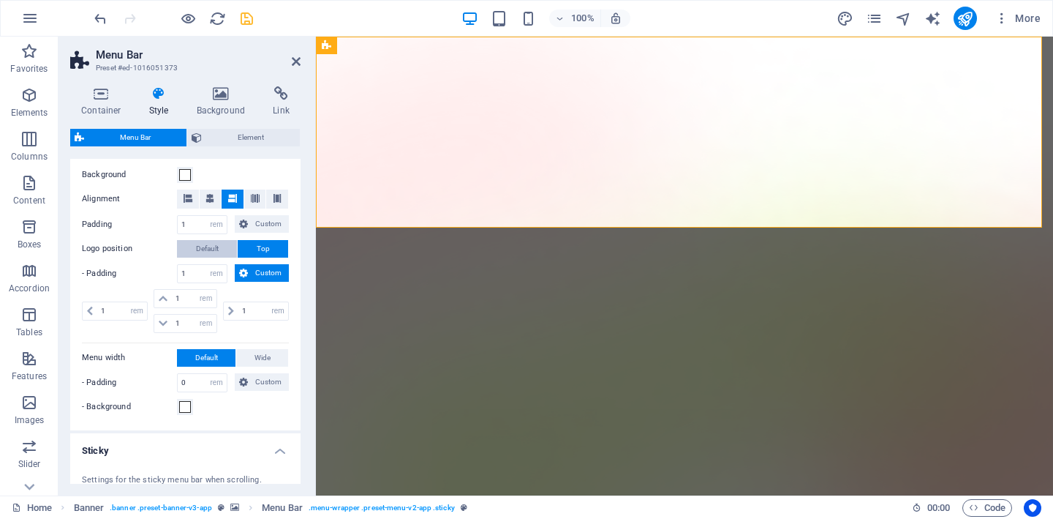
click at [219, 249] on button "Default" at bounding box center [207, 249] width 60 height 18
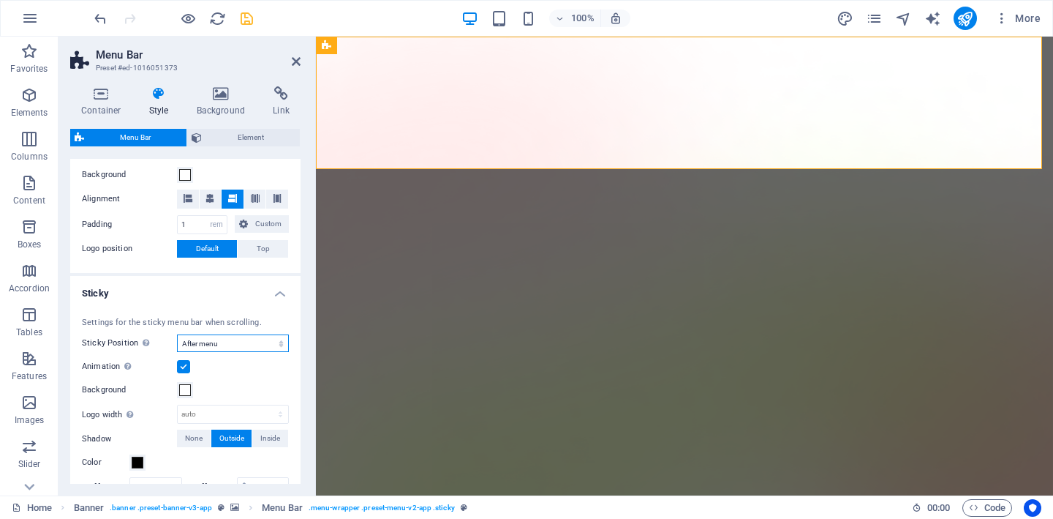
click at [222, 338] on select "Off Instant After menu After banner When scrolling up" at bounding box center [233, 343] width 112 height 18
click at [177, 334] on select "Off Instant After menu After banner When scrolling up" at bounding box center [233, 343] width 112 height 18
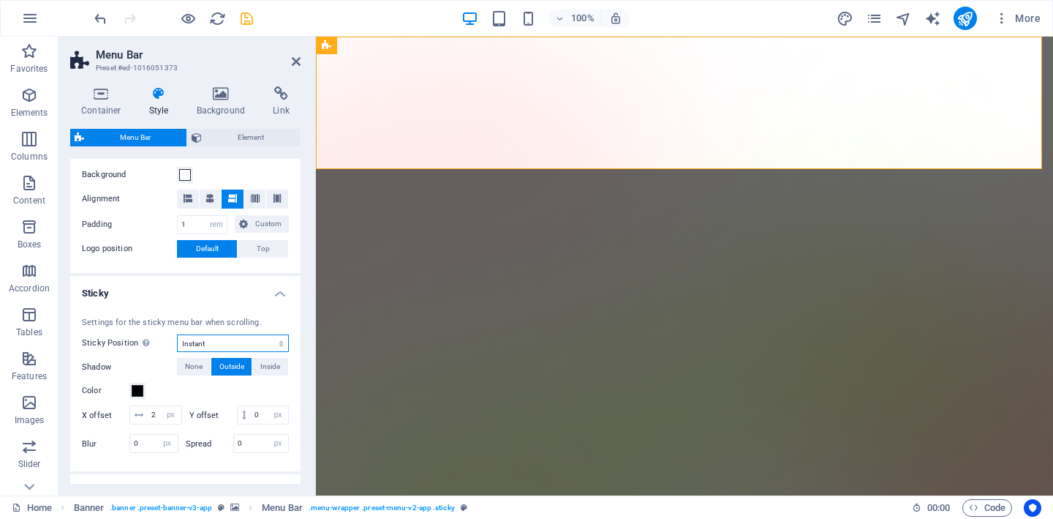
click at [208, 342] on select "Off Instant After menu After banner When scrolling up" at bounding box center [233, 343] width 112 height 18
select select "sticky_menu"
click at [177, 334] on select "Off Instant After menu After banner When scrolling up" at bounding box center [233, 343] width 112 height 18
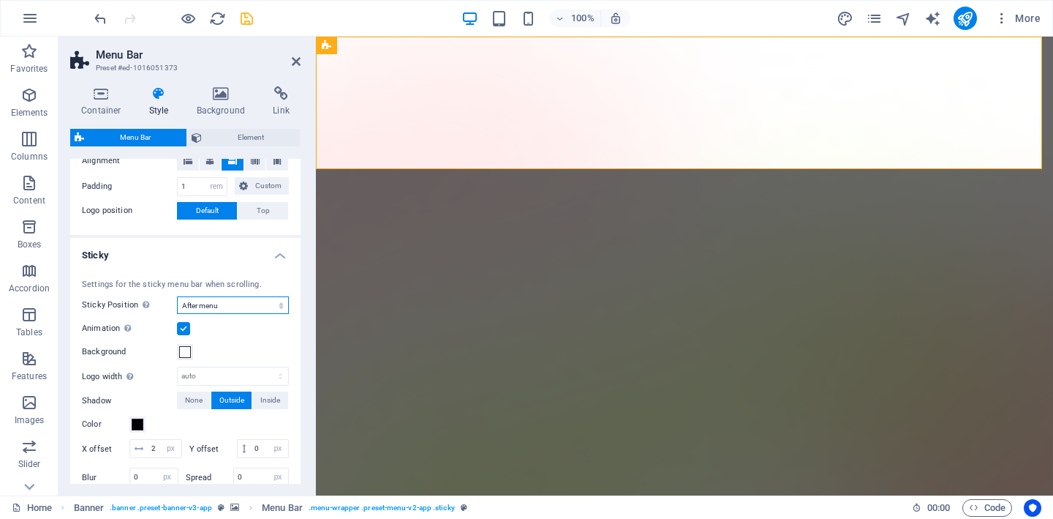
scroll to position [111, 0]
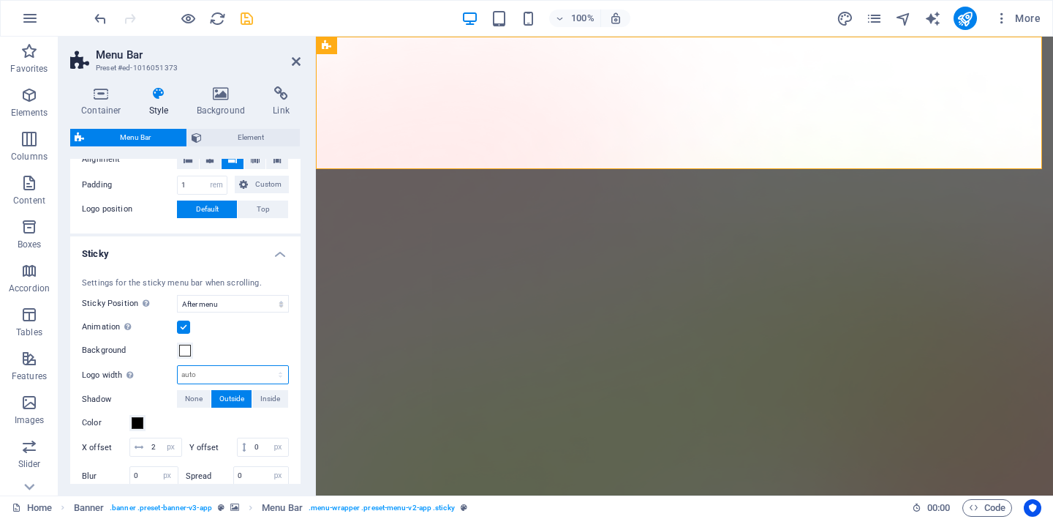
click at [211, 374] on select "auto px rem % vh vw" at bounding box center [233, 375] width 110 height 18
select select "px"
click at [265, 366] on select "auto px rem % vh vw" at bounding box center [233, 375] width 110 height 18
type input "0"
click at [227, 372] on input "0" at bounding box center [233, 375] width 110 height 18
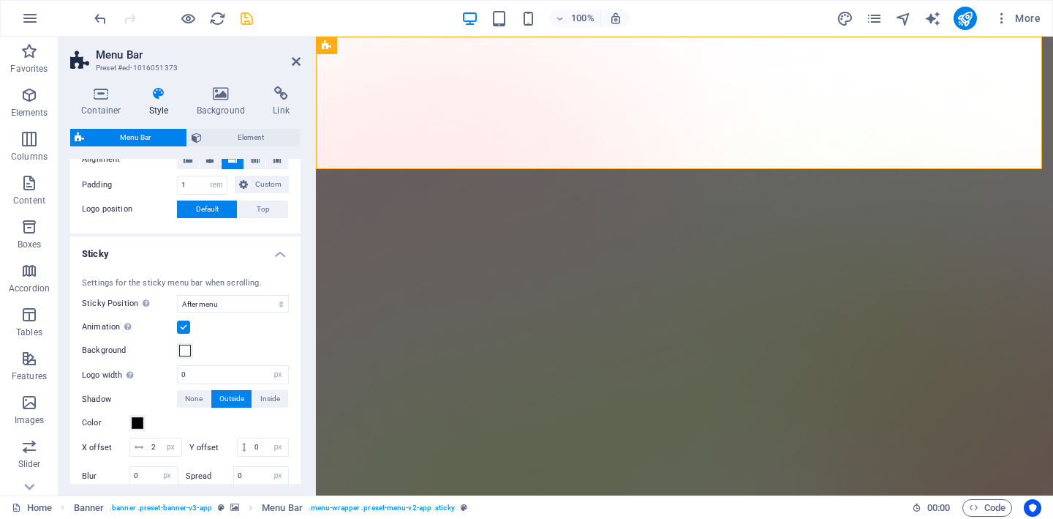
click at [252, 345] on div "Background" at bounding box center [185, 351] width 207 height 18
click at [221, 372] on input "0" at bounding box center [233, 375] width 110 height 18
click at [271, 378] on select "auto px rem % vh vw" at bounding box center [278, 375] width 20 height 18
click at [268, 366] on select "auto px rem % vh vw" at bounding box center [278, 375] width 20 height 18
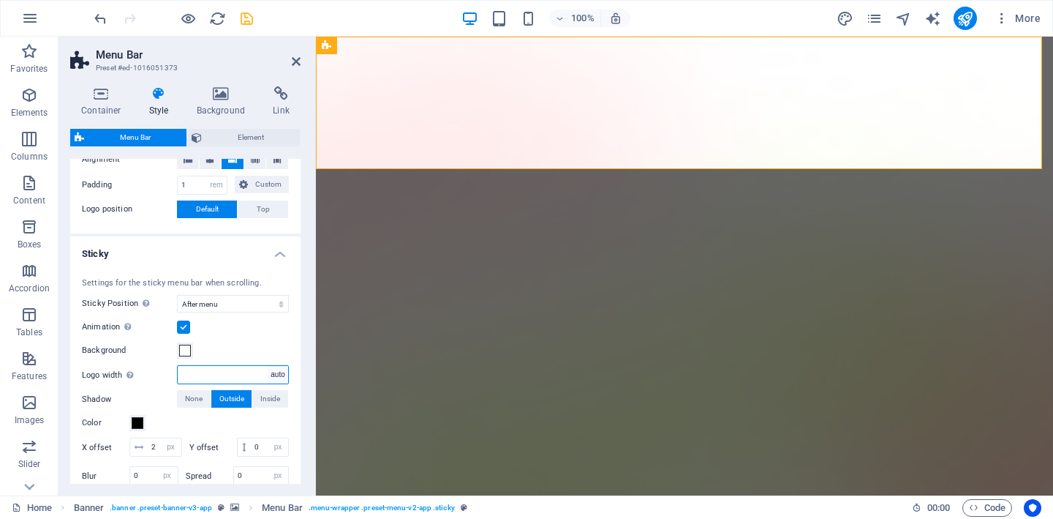
select select "DISABLED_OPTION_VALUE"
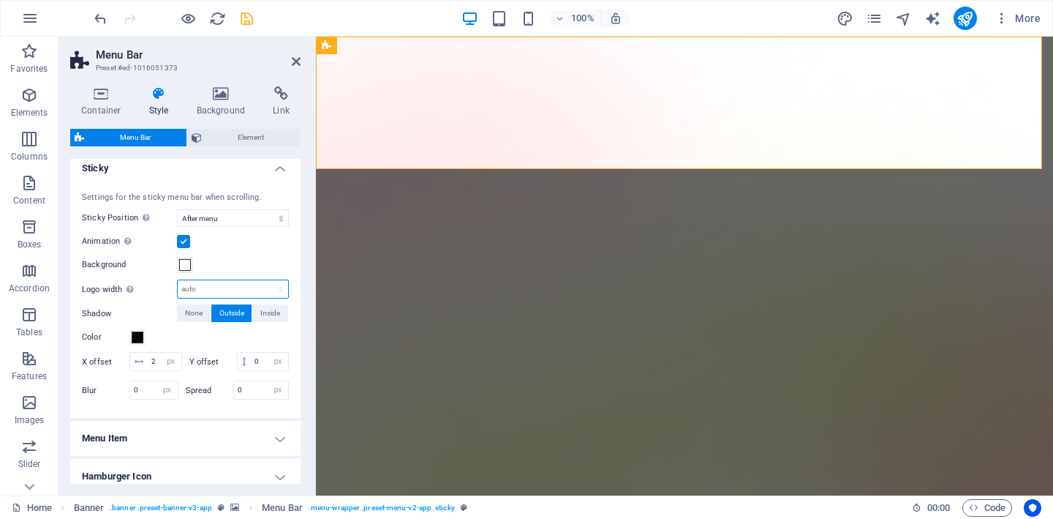
scroll to position [198, 0]
click at [181, 358] on input "2" at bounding box center [165, 360] width 34 height 18
click at [231, 342] on div "Color" at bounding box center [185, 336] width 207 height 18
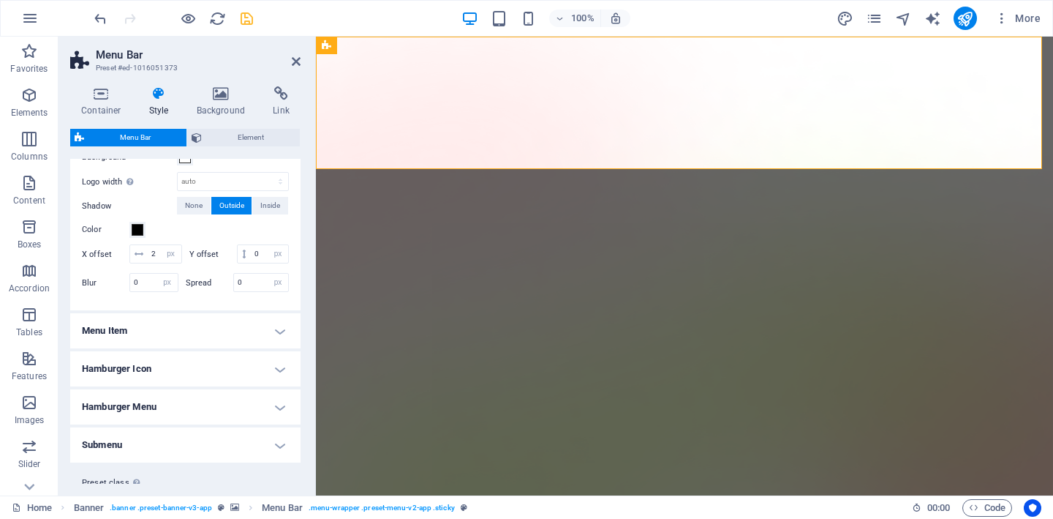
scroll to position [309, 0]
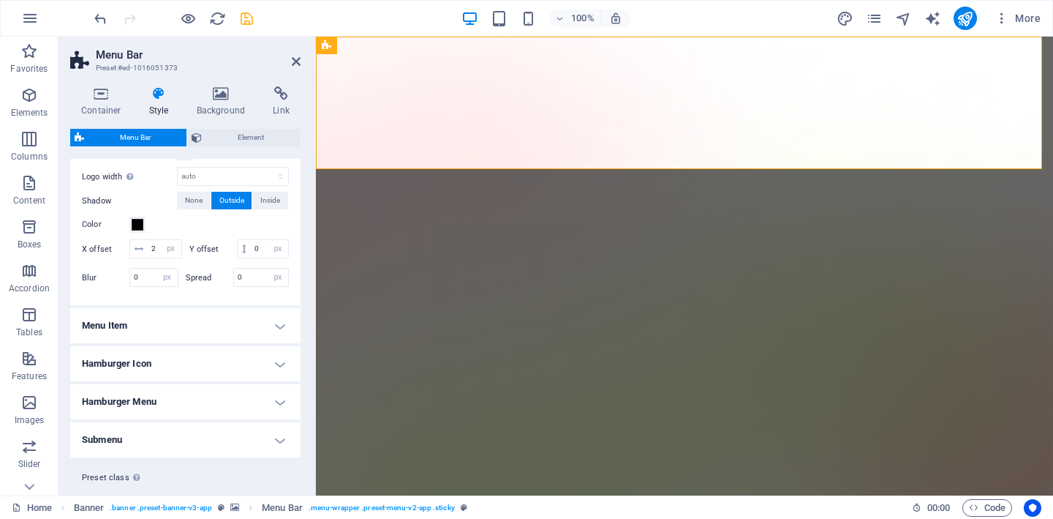
click at [231, 342] on h4 "Menu Item" at bounding box center [185, 325] width 230 height 35
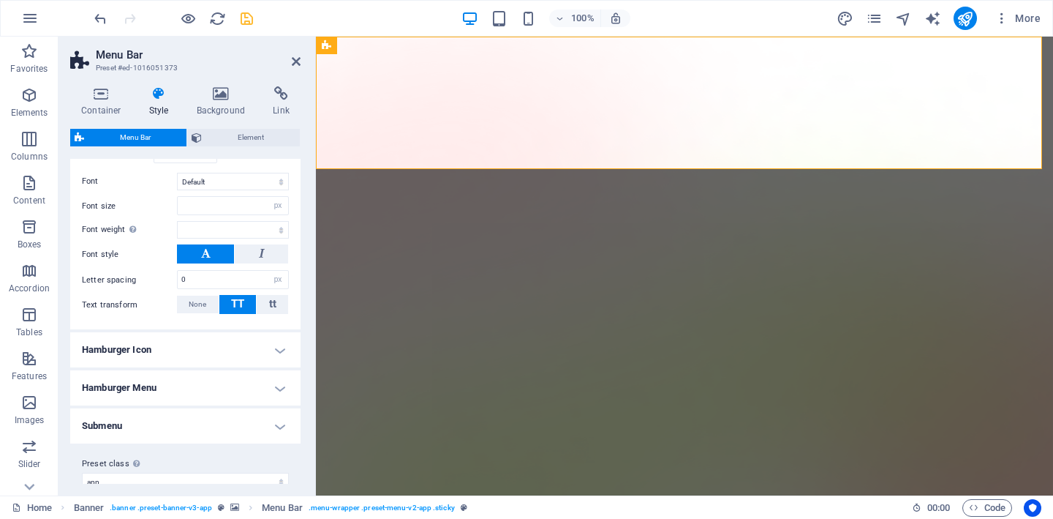
scroll to position [767, 0]
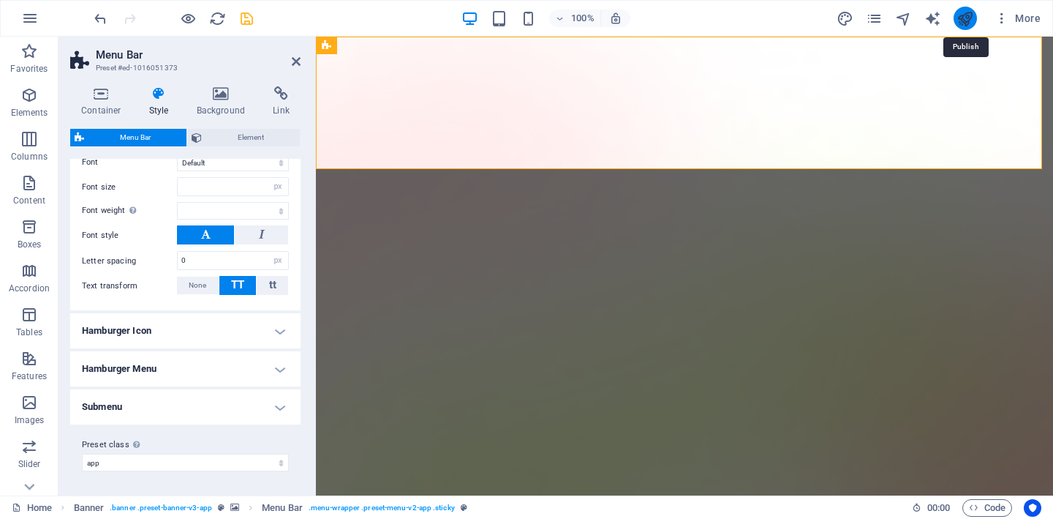
click at [966, 15] on icon "publish" at bounding box center [965, 18] width 17 height 17
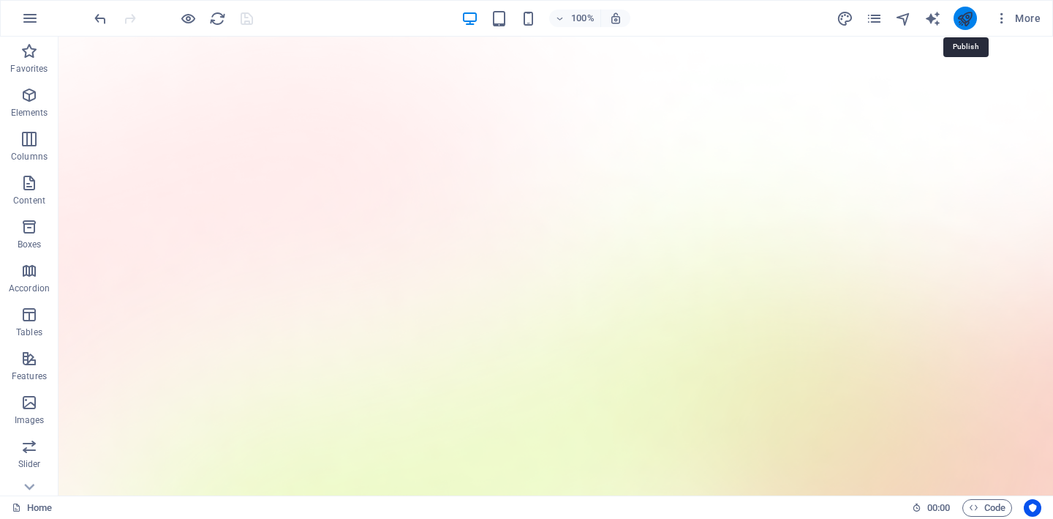
click at [966, 15] on icon "publish" at bounding box center [965, 18] width 17 height 17
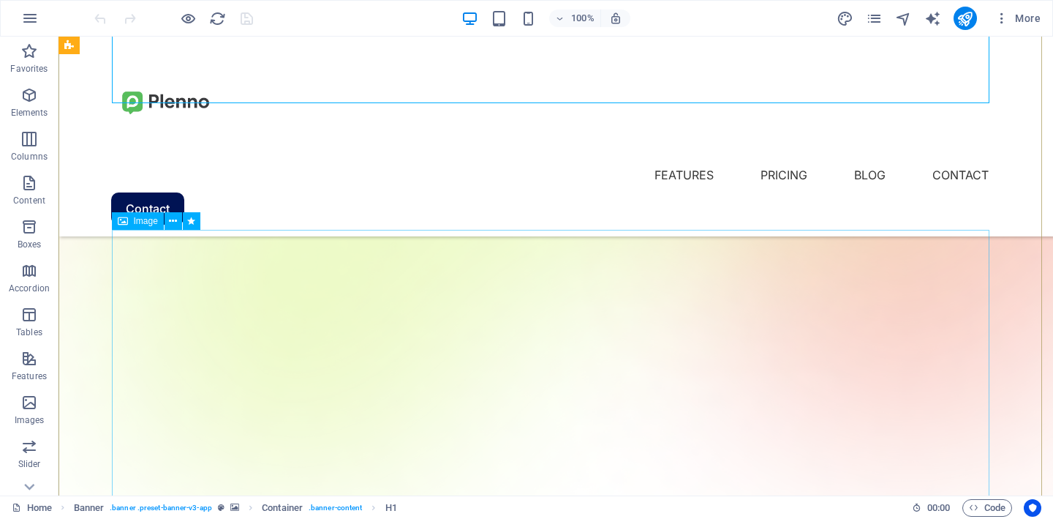
scroll to position [327, 0]
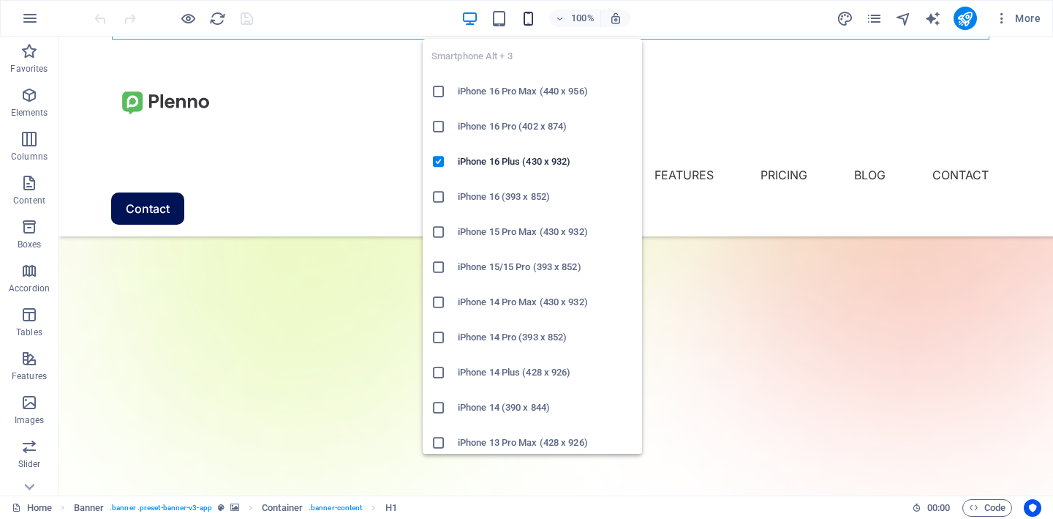
click at [527, 12] on icon "button" at bounding box center [528, 18] width 17 height 17
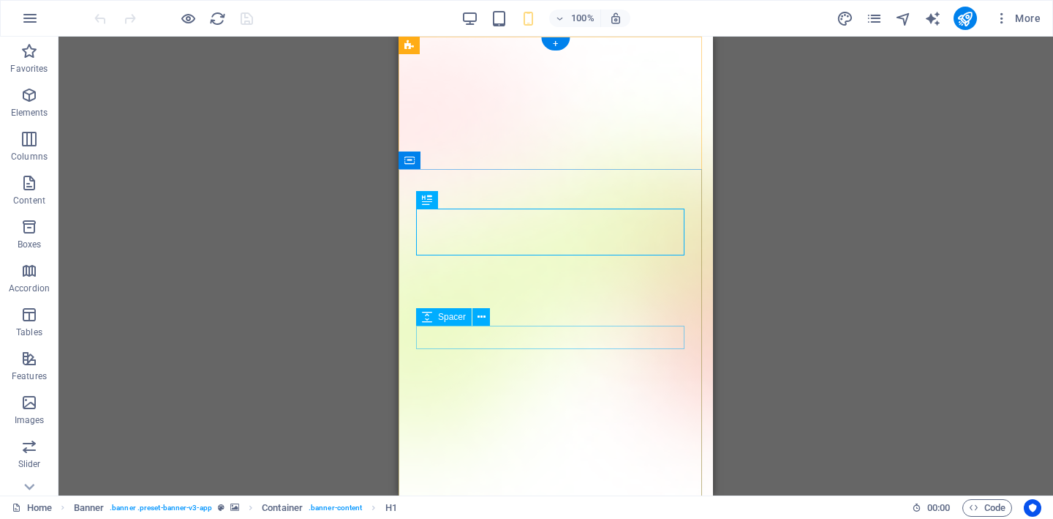
scroll to position [63, 0]
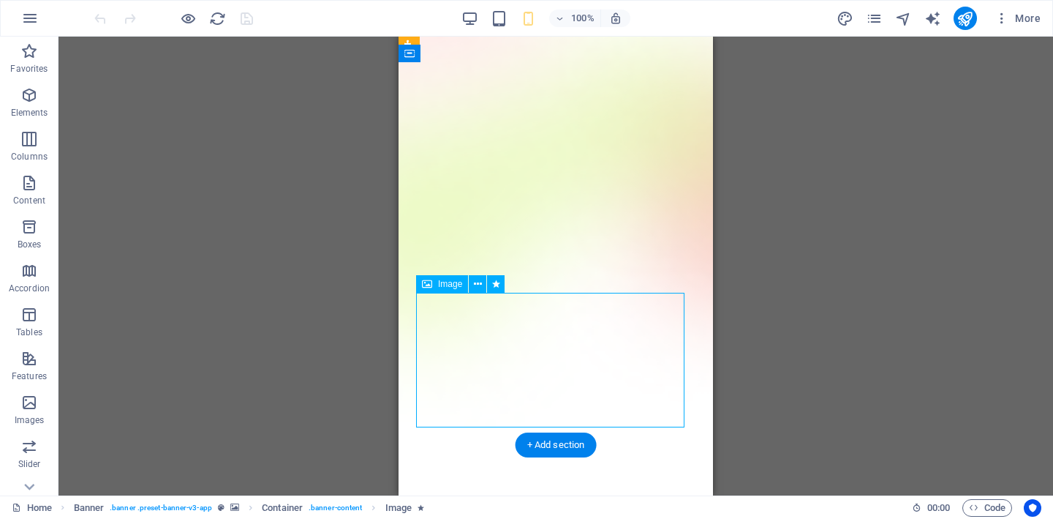
scroll to position [109, 0]
click at [477, 285] on icon at bounding box center [478, 281] width 8 height 15
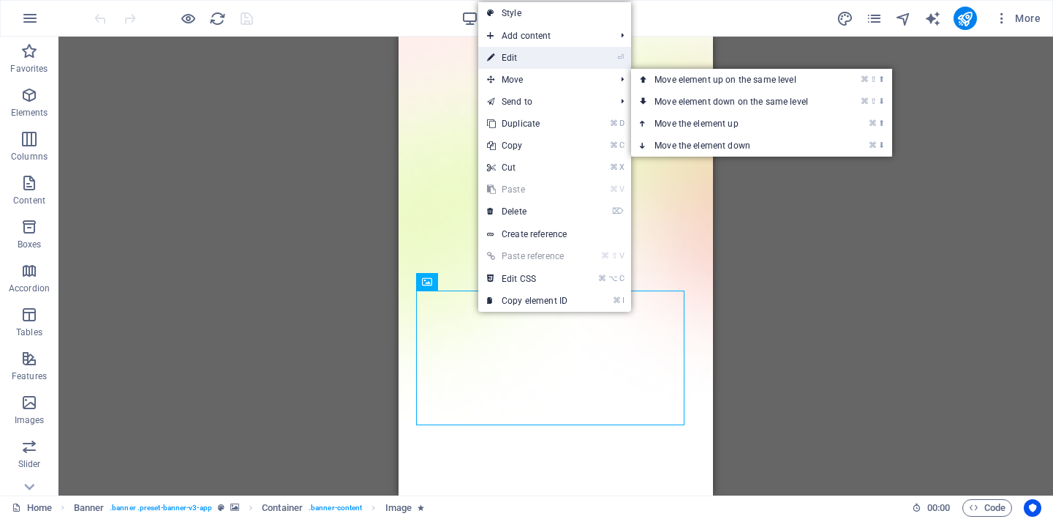
click at [535, 55] on link "⏎ Edit" at bounding box center [527, 58] width 98 height 22
select select "%"
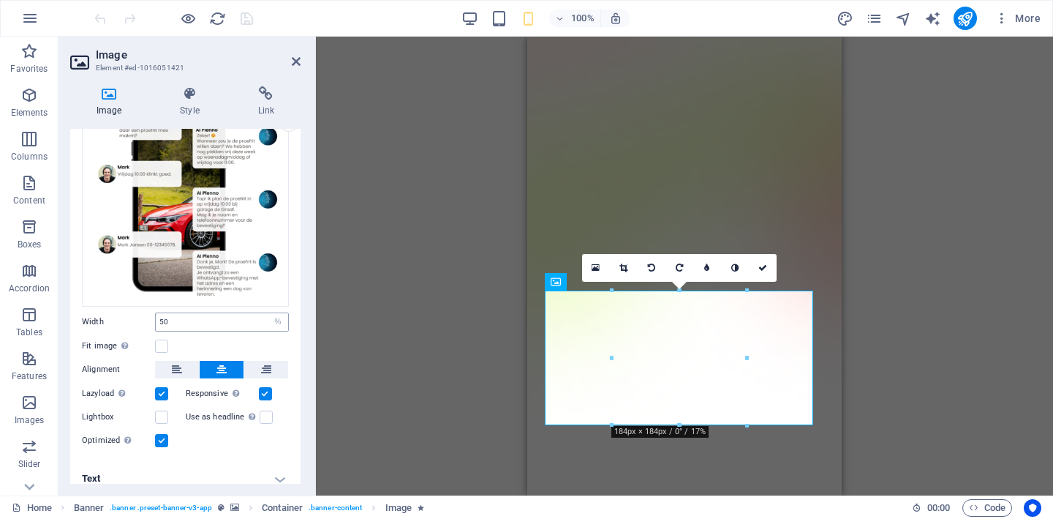
scroll to position [76, 0]
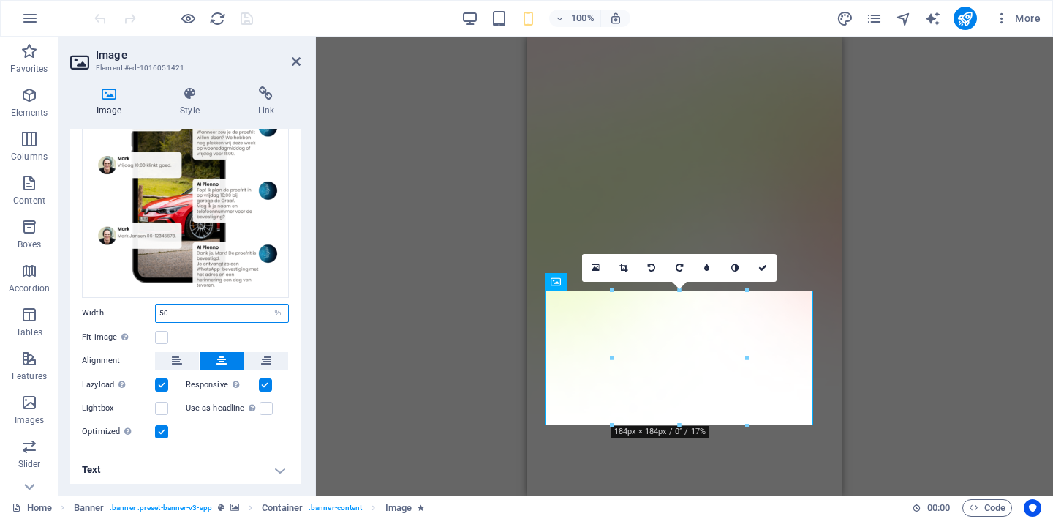
drag, startPoint x: 209, startPoint y: 312, endPoint x: 135, endPoint y: 306, distance: 74.8
click at [135, 306] on div "Width 50 Default auto px rem % em vh vw" at bounding box center [185, 313] width 207 height 19
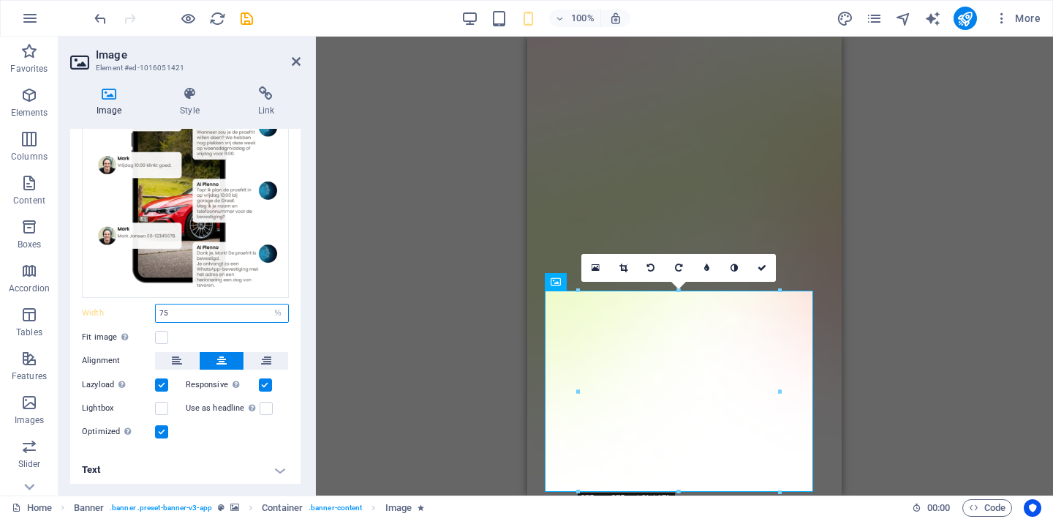
drag, startPoint x: 220, startPoint y: 311, endPoint x: 145, endPoint y: 311, distance: 75.3
click at [145, 311] on div "Width 75 Default auto px rem % em vh vw" at bounding box center [185, 313] width 207 height 19
type input "85"
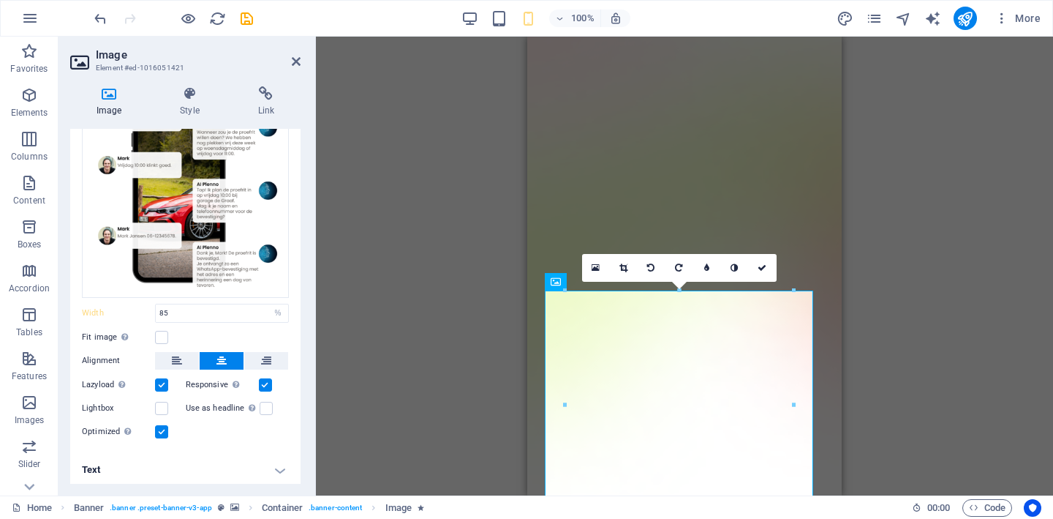
click at [383, 347] on div "Drag here to replace the existing content. Press “Ctrl” if you want to create a…" at bounding box center [684, 266] width 737 height 459
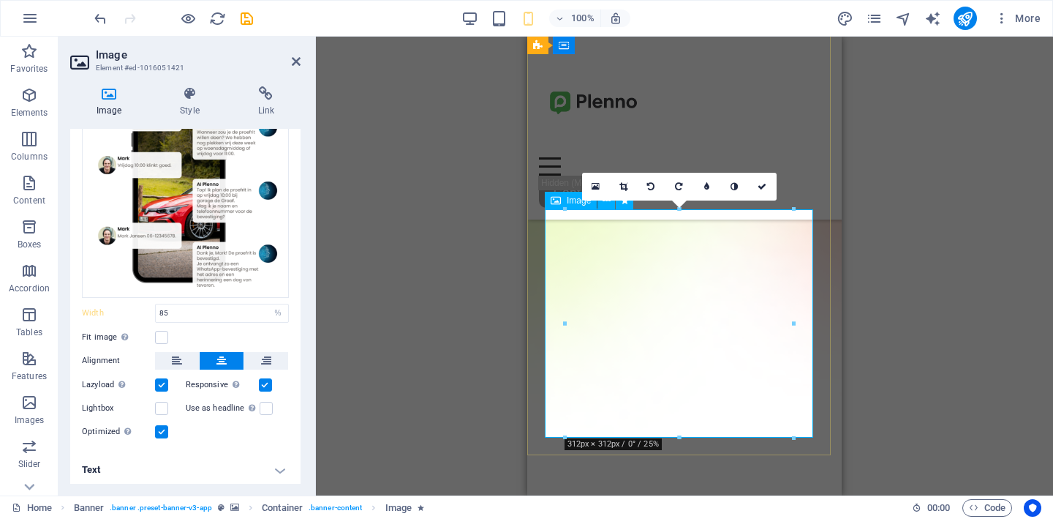
scroll to position [204, 0]
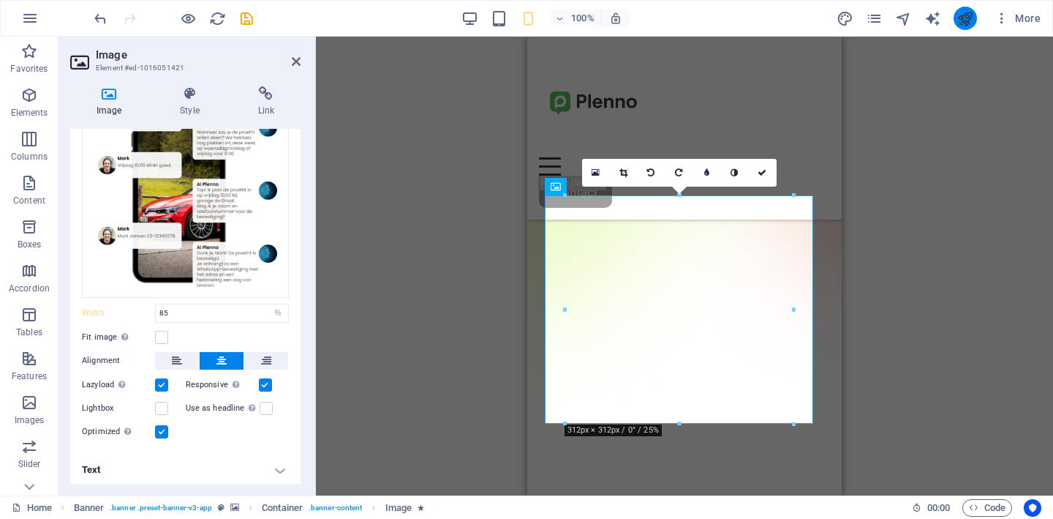
click at [965, 19] on icon "publish" at bounding box center [965, 18] width 17 height 17
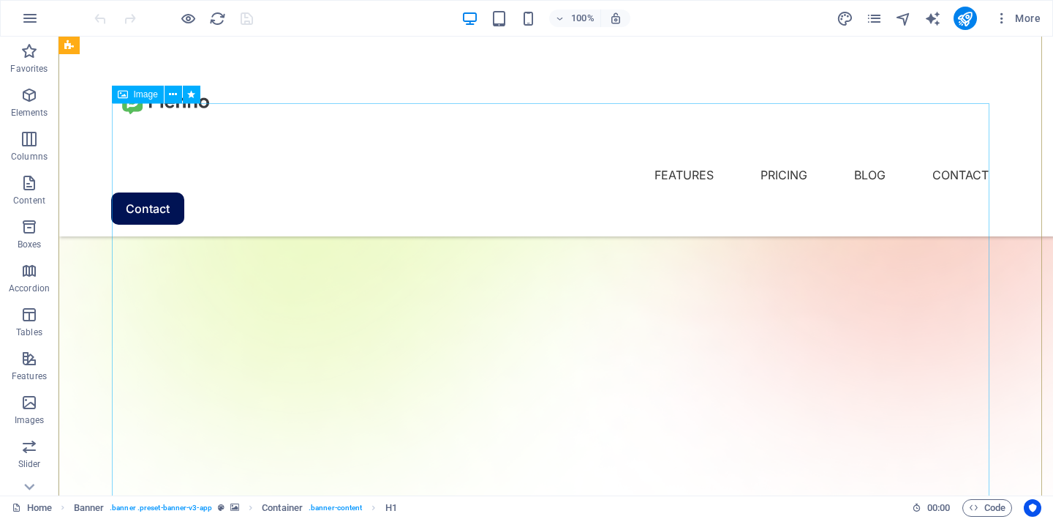
scroll to position [394, 0]
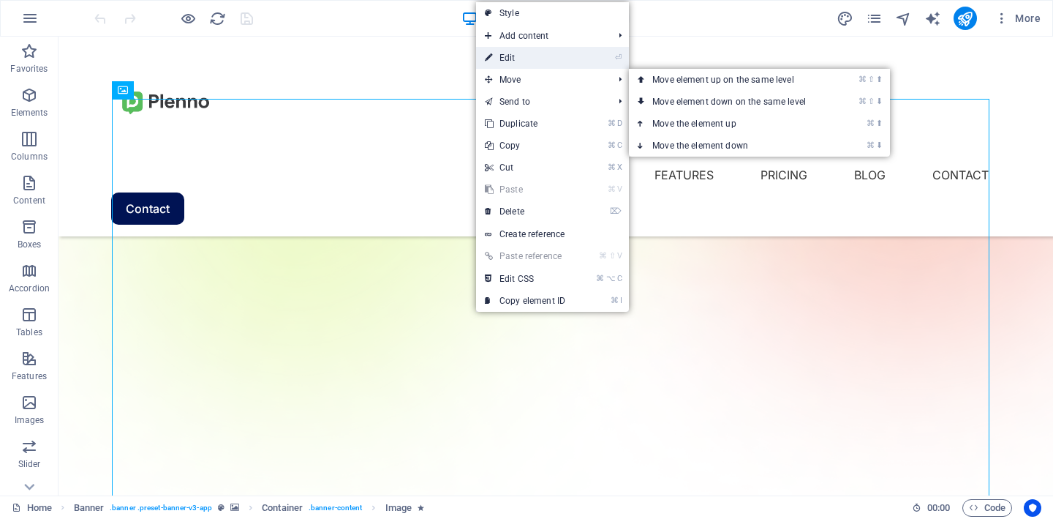
click at [528, 62] on link "⏎ Edit" at bounding box center [525, 58] width 98 height 22
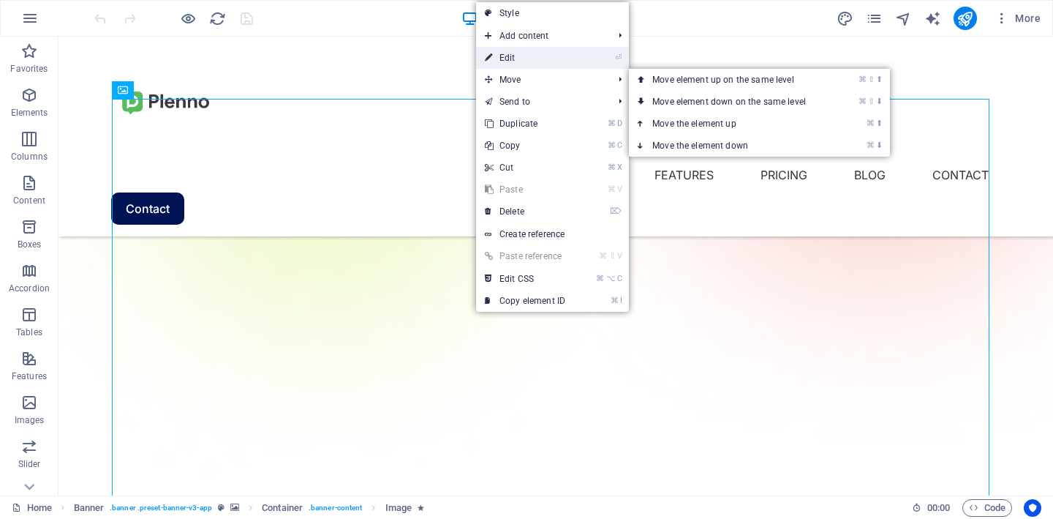
select select "%"
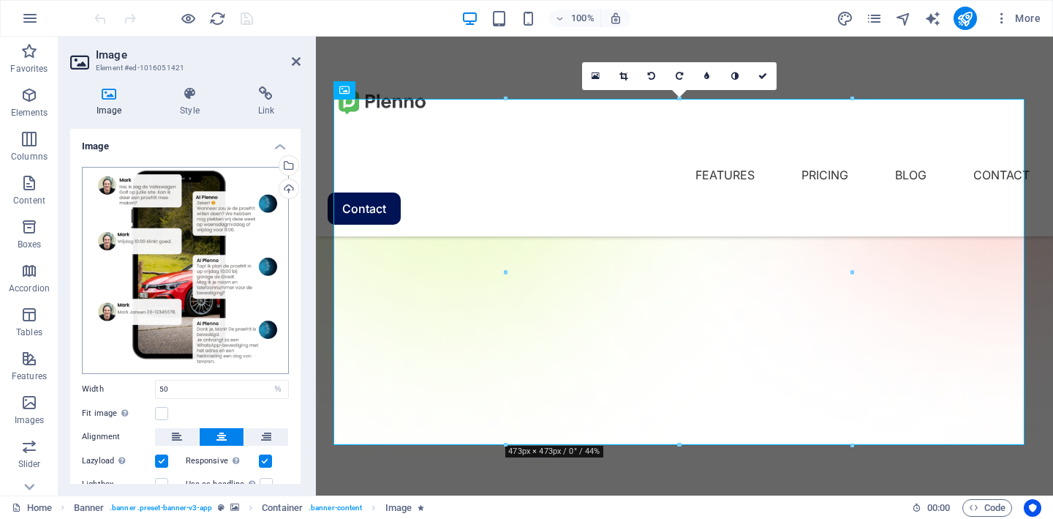
scroll to position [39, 0]
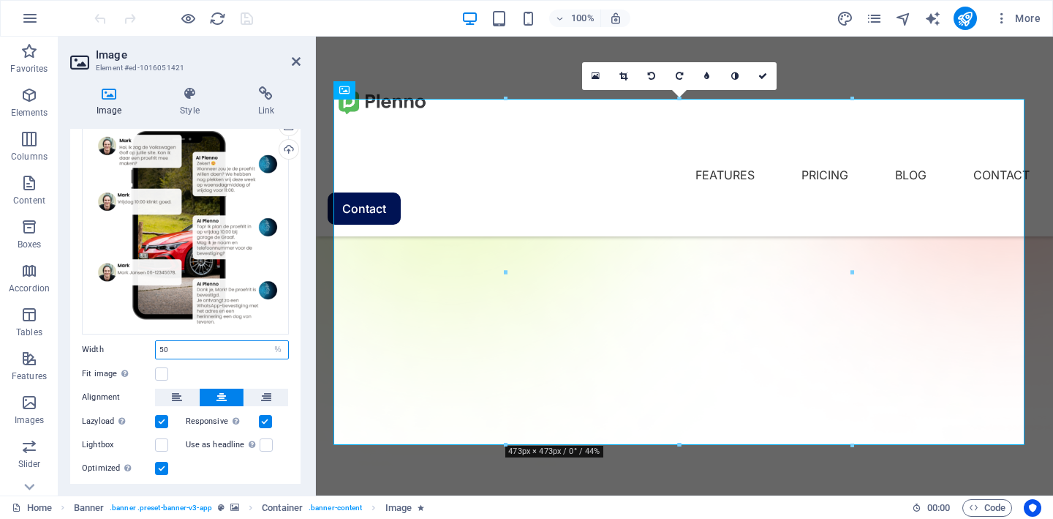
drag, startPoint x: 200, startPoint y: 351, endPoint x: 135, endPoint y: 351, distance: 65.8
click at [135, 351] on div "Width 50 Default auto px rem % em vh vw" at bounding box center [185, 349] width 207 height 19
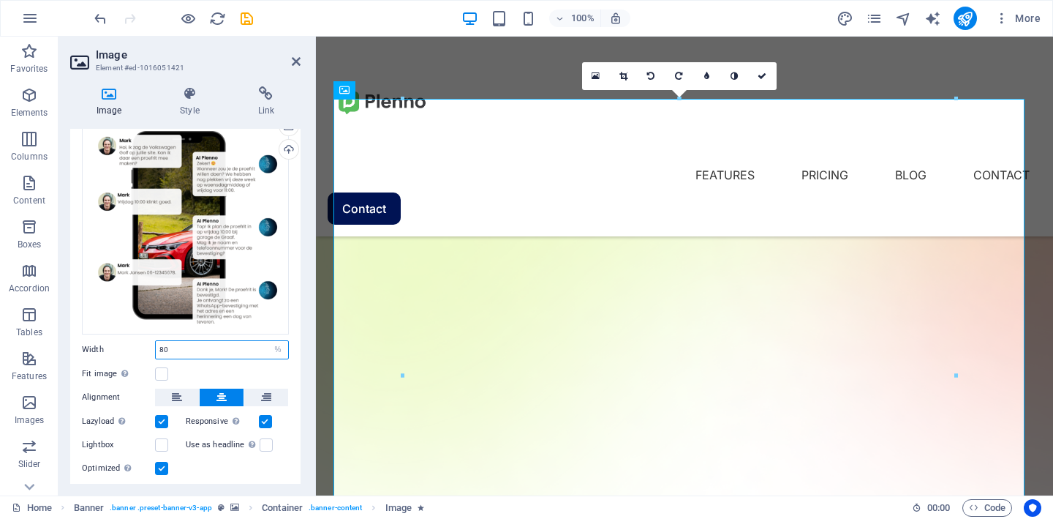
type input "80"
click at [190, 367] on div "Fit image Automatically fit image to a fixed width and height" at bounding box center [185, 374] width 207 height 18
click at [162, 368] on label at bounding box center [161, 373] width 13 height 13
click at [0, 0] on input "Fit image Automatically fit image to a fixed width and height" at bounding box center [0, 0] width 0 height 0
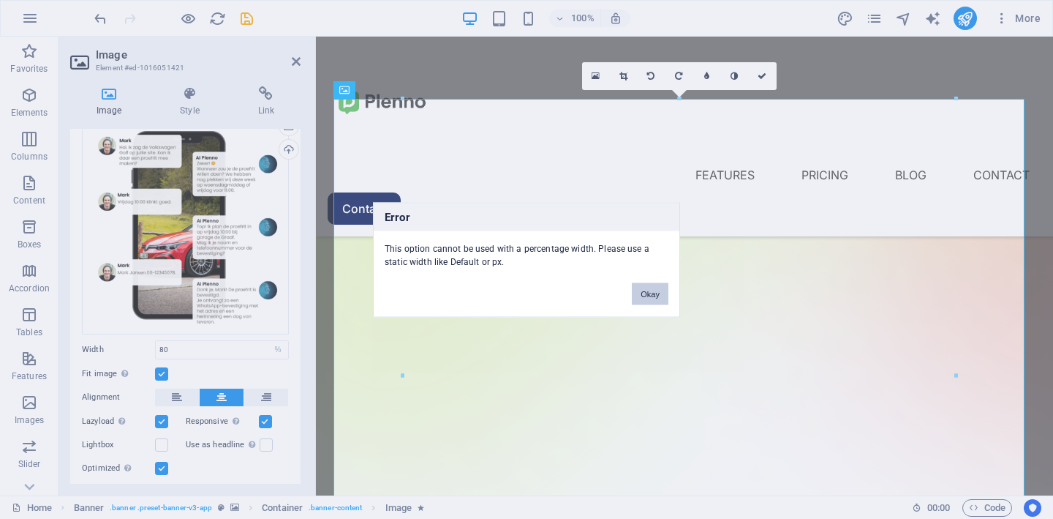
click at [650, 298] on button "Okay" at bounding box center [650, 293] width 37 height 22
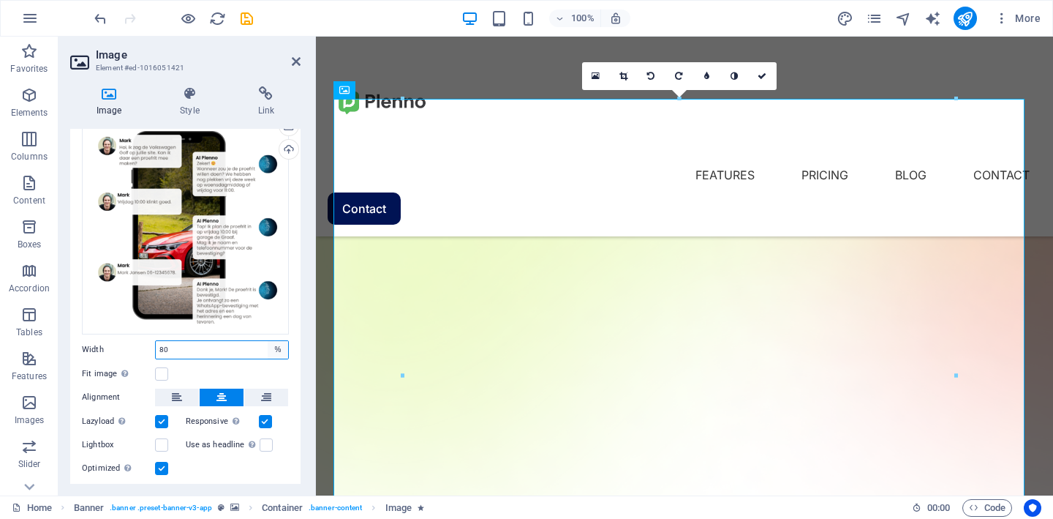
click at [271, 347] on select "Default auto px rem % em vh vw" at bounding box center [278, 350] width 20 height 18
select select "auto"
click at [268, 341] on select "Default auto px rem % em vh vw" at bounding box center [278, 350] width 20 height 18
select select "DISABLED_OPTION_VALUE"
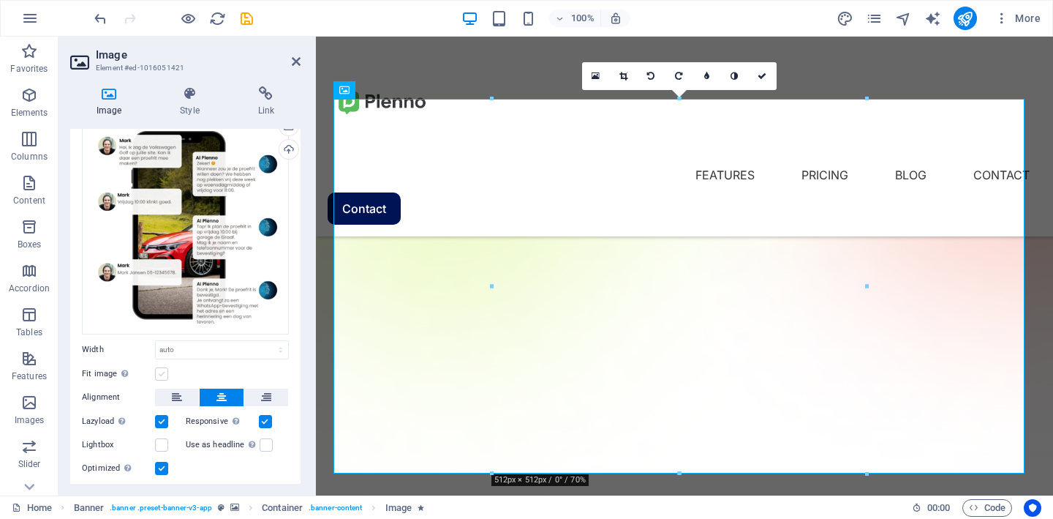
click at [162, 375] on label at bounding box center [161, 373] width 13 height 13
click at [0, 0] on input "Fit image Automatically fit image to a fixed width and height" at bounding box center [0, 0] width 0 height 0
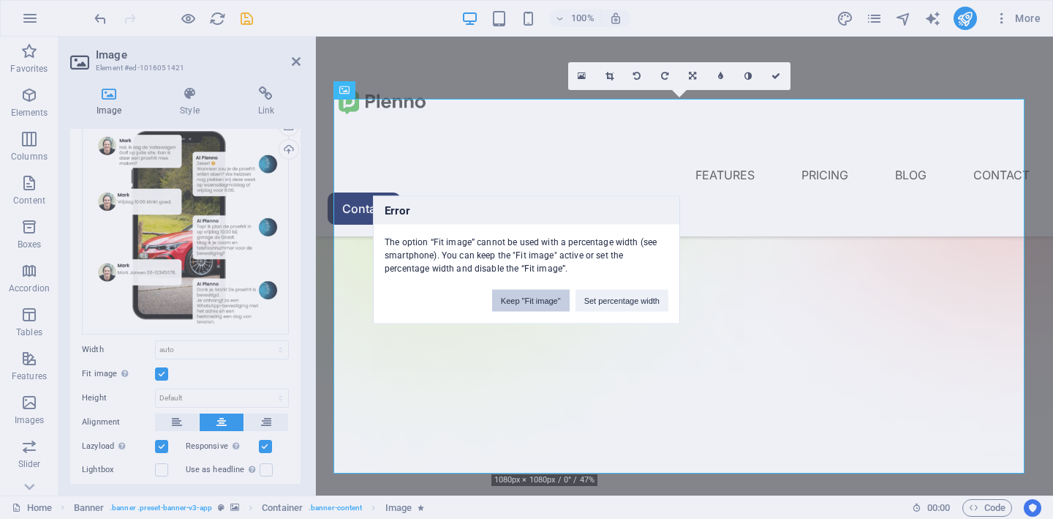
click at [554, 299] on button "Keep "Fit image"" at bounding box center [531, 300] width 78 height 22
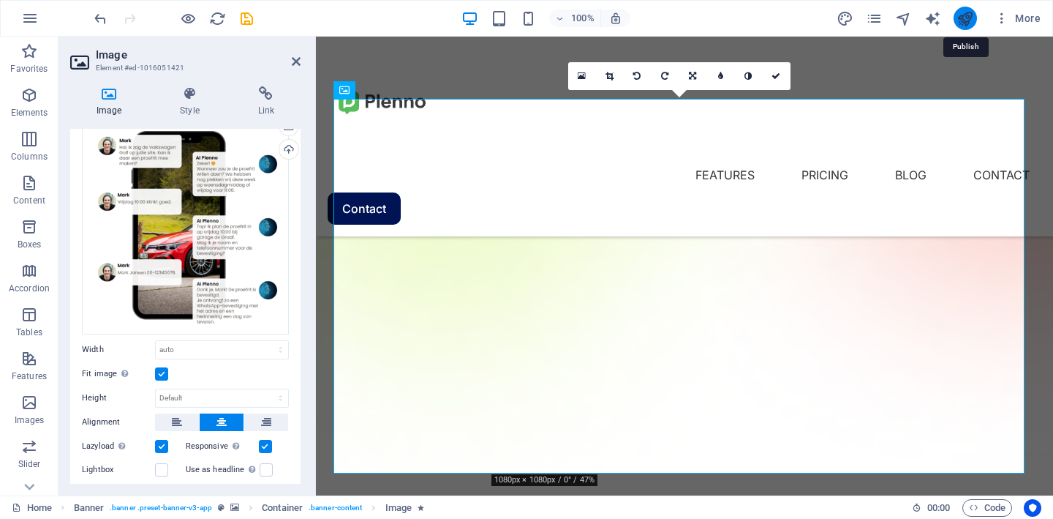
click at [973, 18] on icon "publish" at bounding box center [965, 18] width 17 height 17
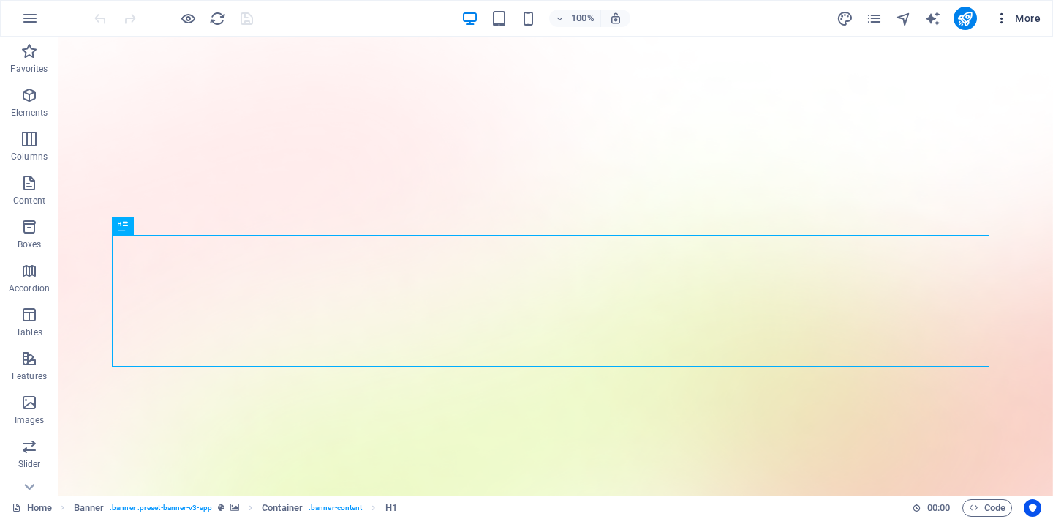
click at [1041, 23] on button "More" at bounding box center [1018, 18] width 58 height 23
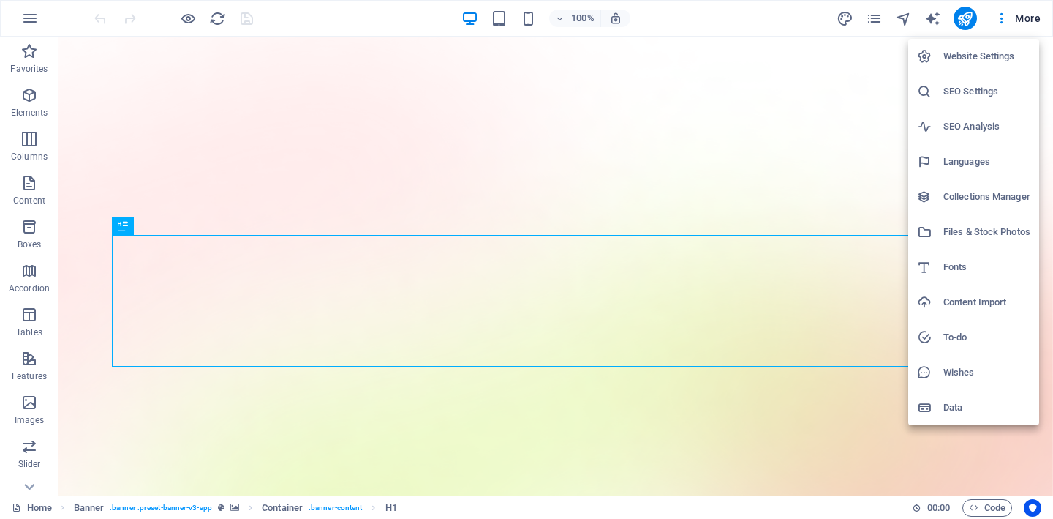
click at [990, 59] on h6 "Website Settings" at bounding box center [987, 57] width 87 height 18
select select "39"
select select "41"
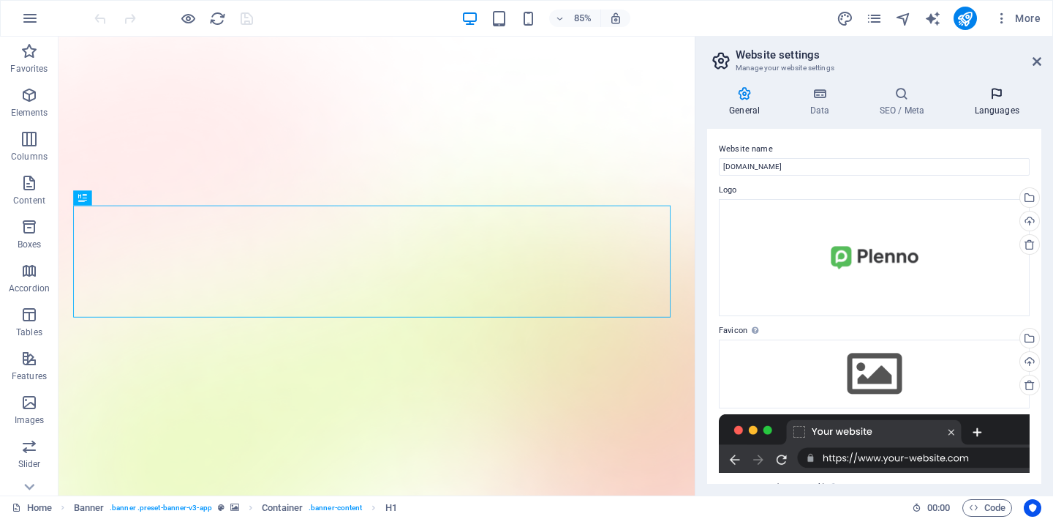
click at [998, 93] on icon at bounding box center [996, 93] width 89 height 15
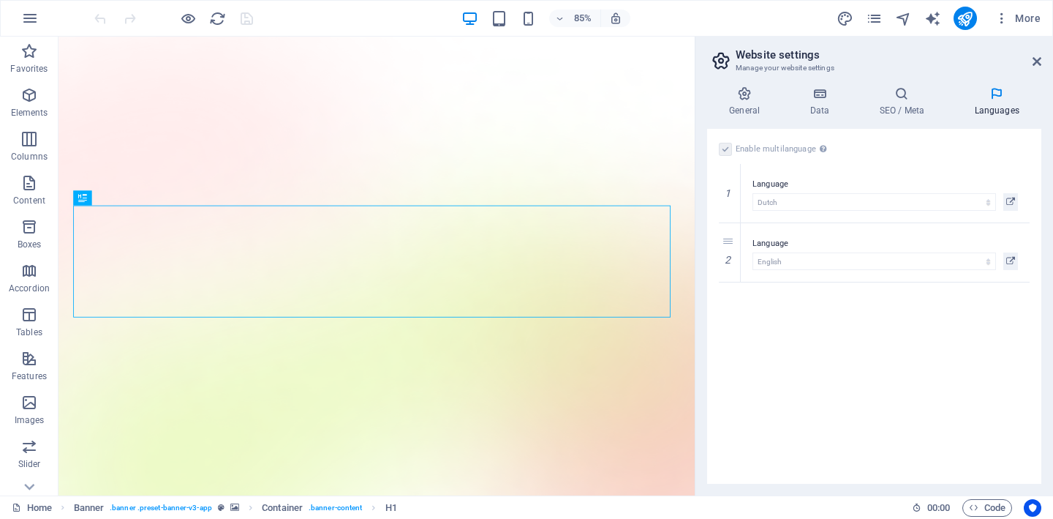
click at [721, 151] on label at bounding box center [725, 149] width 13 height 13
click at [724, 151] on label at bounding box center [725, 149] width 13 height 13
click at [733, 253] on icon at bounding box center [730, 252] width 8 height 10
click at [726, 145] on label at bounding box center [725, 149] width 13 height 13
click at [0, 0] on input "Enable multilanguage To disable multilanguage delete all languages until only o…" at bounding box center [0, 0] width 0 height 0
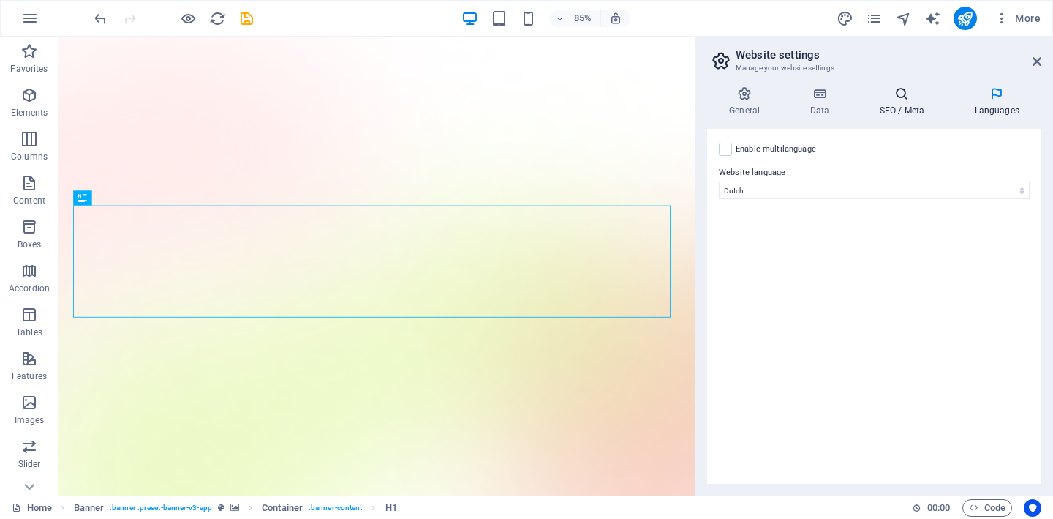
click at [908, 102] on h4 "SEO / Meta" at bounding box center [904, 101] width 95 height 31
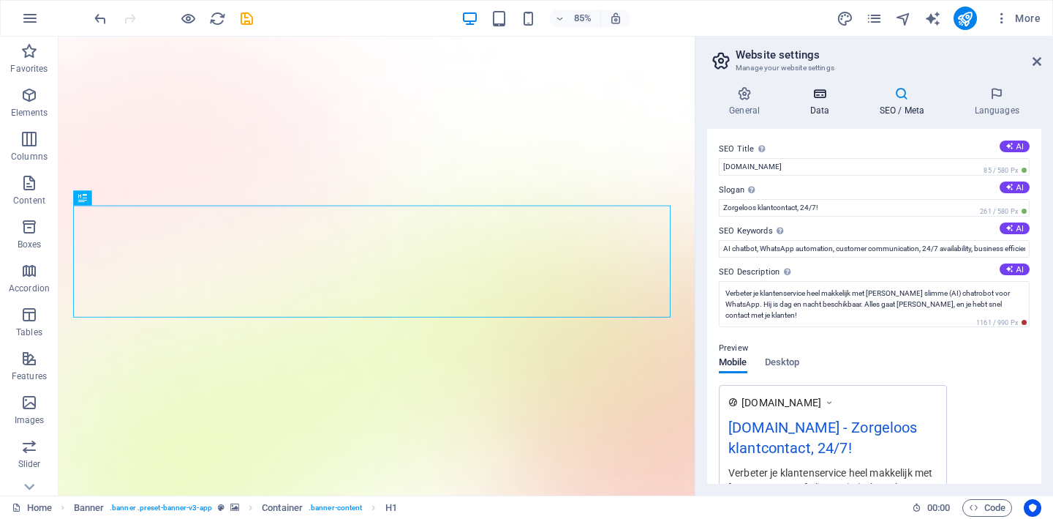
click at [814, 95] on icon at bounding box center [820, 93] width 64 height 15
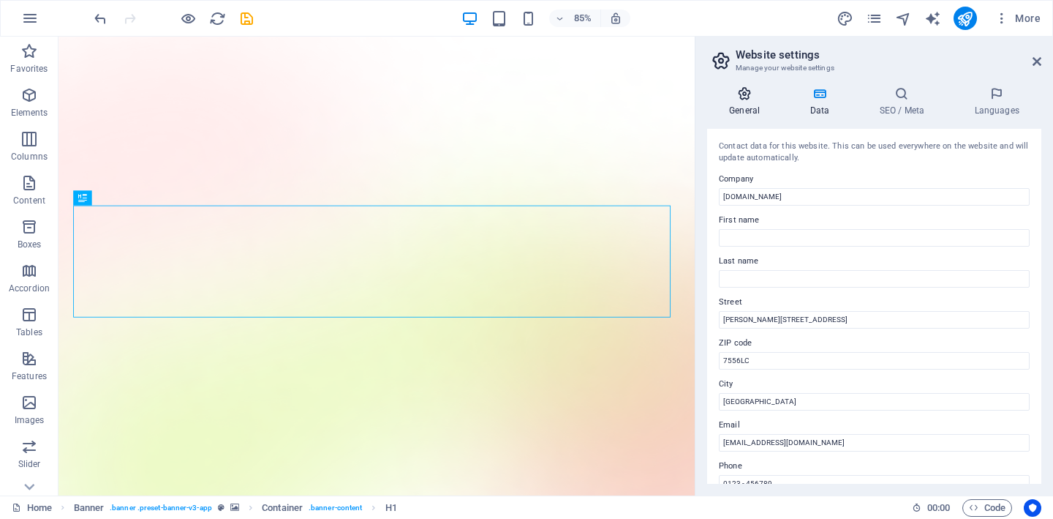
click at [740, 102] on h4 "General" at bounding box center [747, 101] width 80 height 31
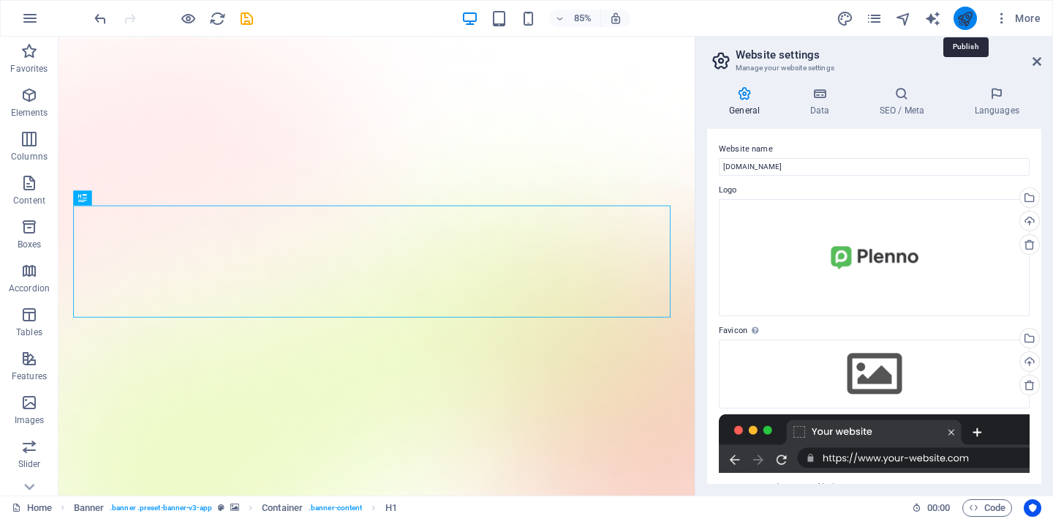
click at [969, 20] on icon "publish" at bounding box center [965, 18] width 17 height 17
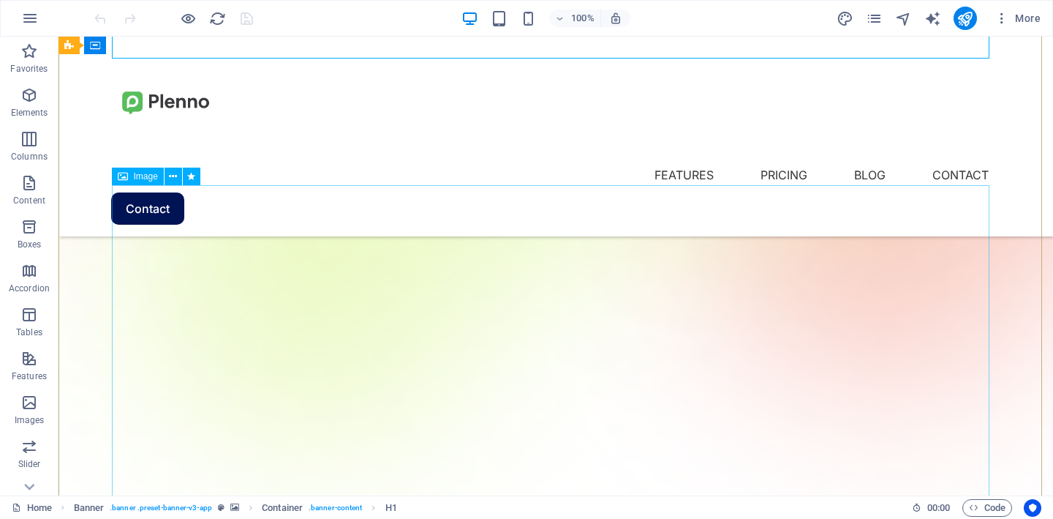
scroll to position [311, 0]
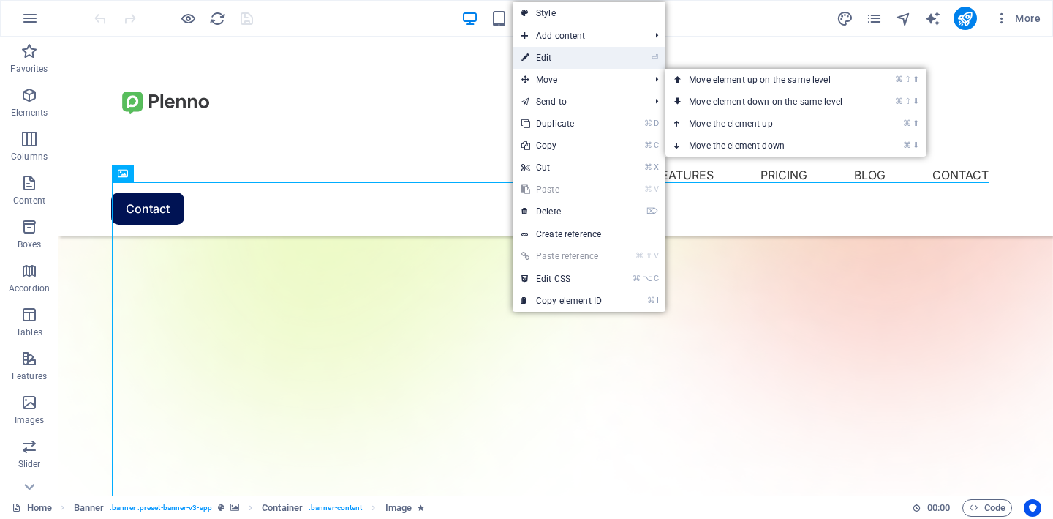
click at [581, 61] on link "⏎ Edit" at bounding box center [562, 58] width 98 height 22
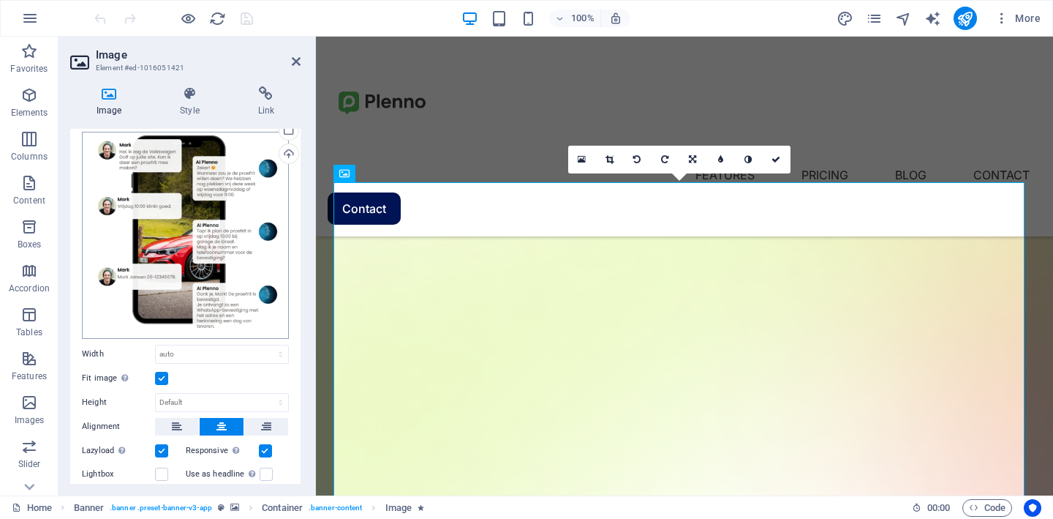
scroll to position [62, 0]
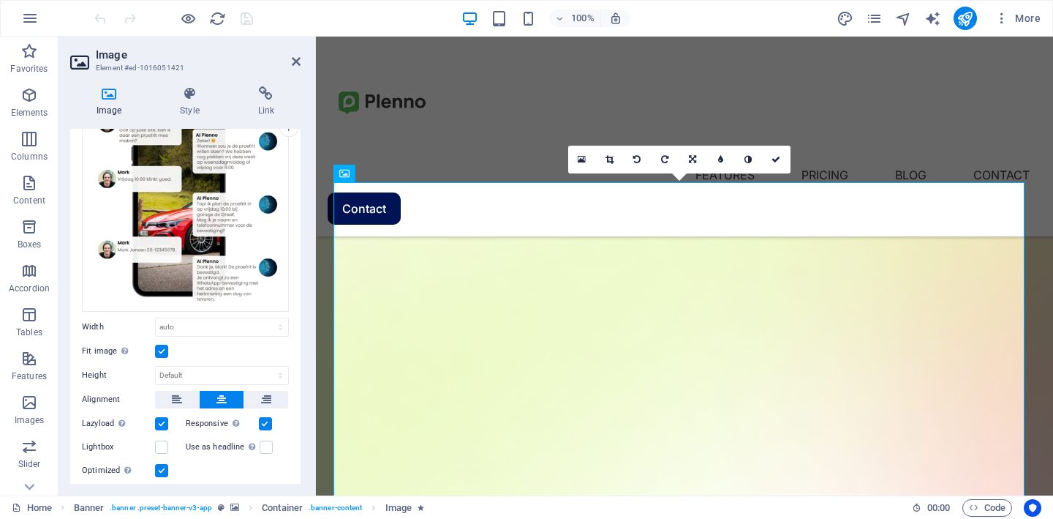
click at [163, 345] on label at bounding box center [161, 351] width 13 height 13
click at [0, 0] on input "Fit image Automatically fit image to a fixed width and height" at bounding box center [0, 0] width 0 height 0
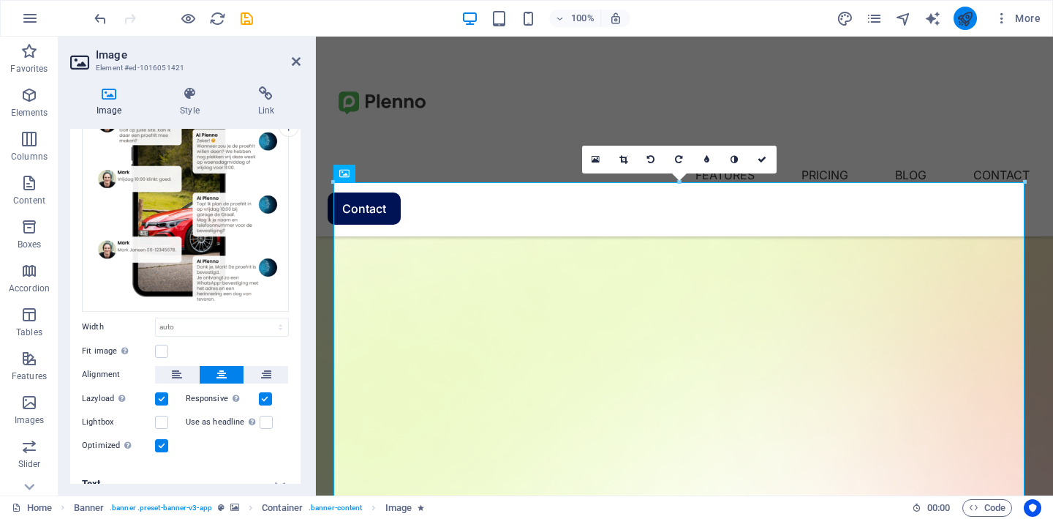
click at [975, 16] on button "publish" at bounding box center [965, 18] width 23 height 23
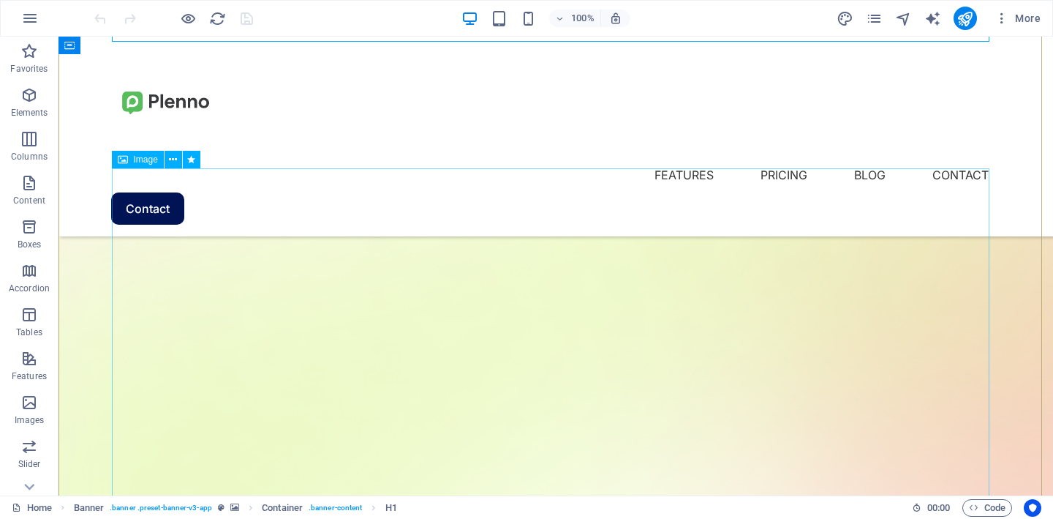
scroll to position [353, 0]
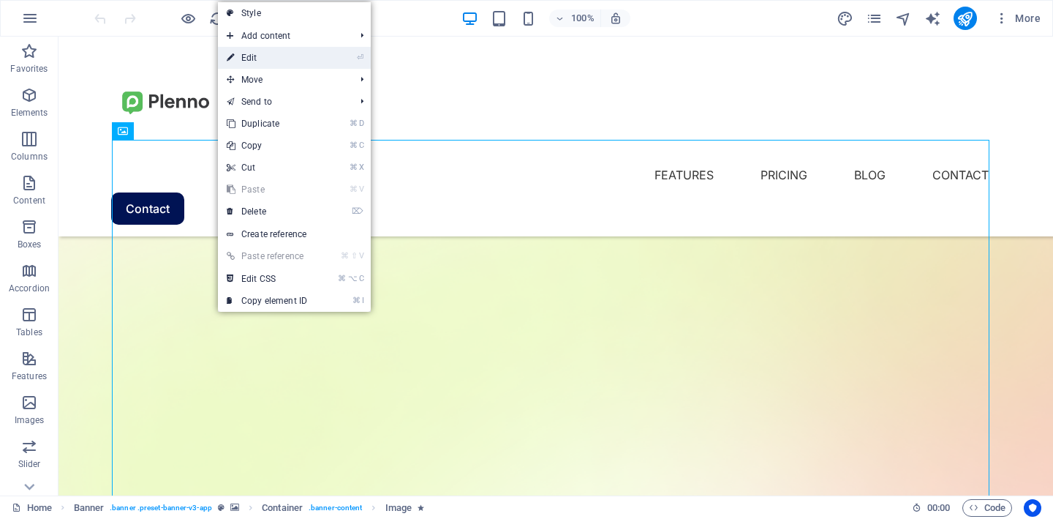
click at [276, 62] on link "⏎ Edit" at bounding box center [267, 58] width 98 height 22
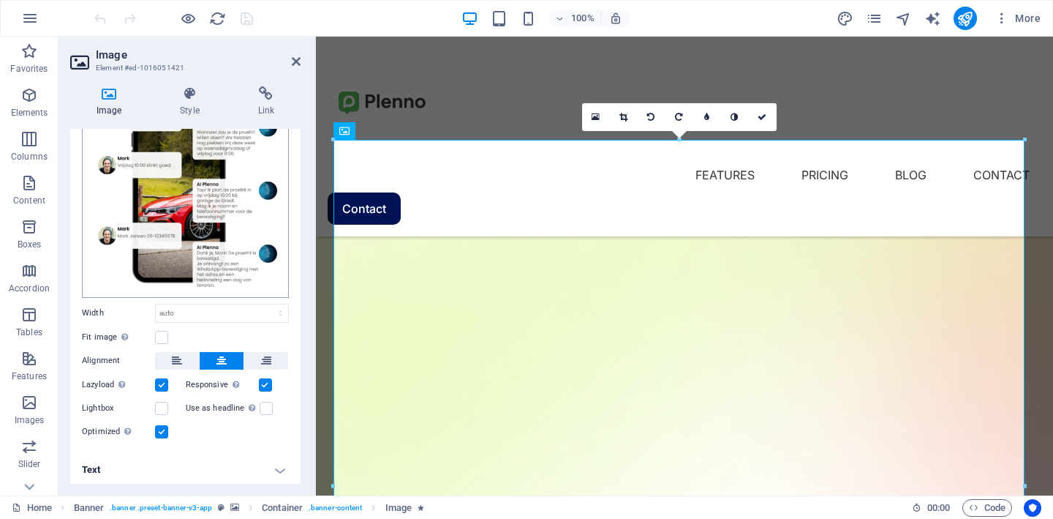
scroll to position [76, 0]
click at [217, 308] on select "Default auto px rem % em vh vw" at bounding box center [222, 313] width 132 height 18
select select "px"
click at [265, 304] on select "Default auto px rem % em vh vw" at bounding box center [222, 313] width 132 height 18
type input "945"
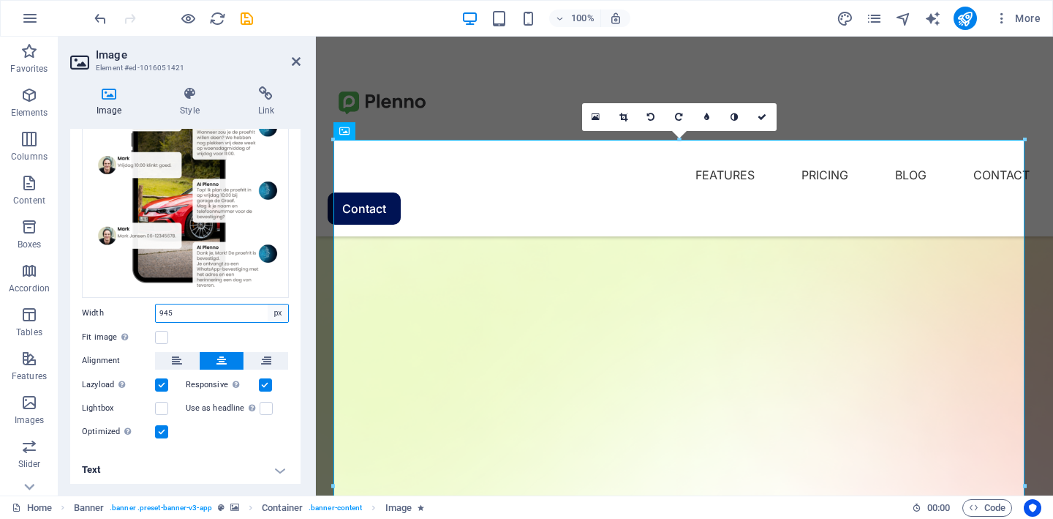
click at [272, 312] on select "Default auto px rem % em vh vw" at bounding box center [278, 313] width 20 height 18
select select "%"
click at [268, 304] on select "Default auto px rem % em vh vw" at bounding box center [278, 313] width 20 height 18
click at [202, 304] on input "100" at bounding box center [222, 313] width 132 height 18
type input "1"
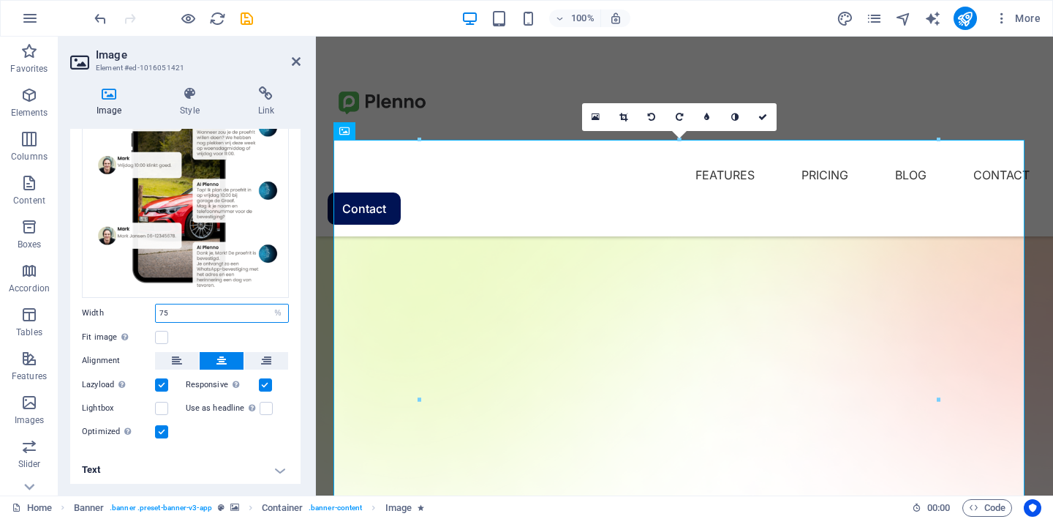
type input "75"
click at [216, 328] on div "Fit image Automatically fit image to a fixed width and height" at bounding box center [185, 337] width 207 height 18
click at [167, 336] on label at bounding box center [161, 337] width 13 height 13
click at [0, 0] on input "Fit image Automatically fit image to a fixed width and height" at bounding box center [0, 0] width 0 height 0
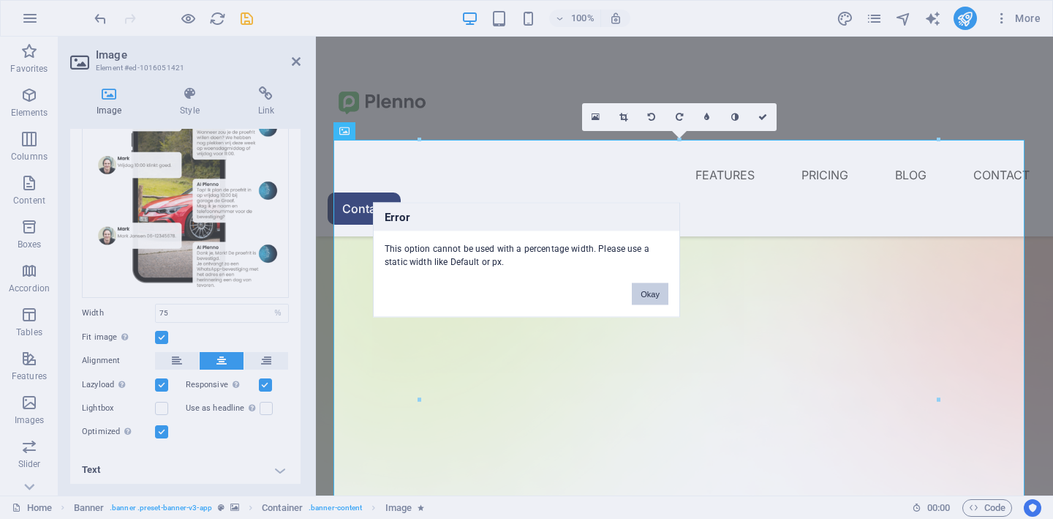
click at [658, 294] on button "Okay" at bounding box center [650, 293] width 37 height 22
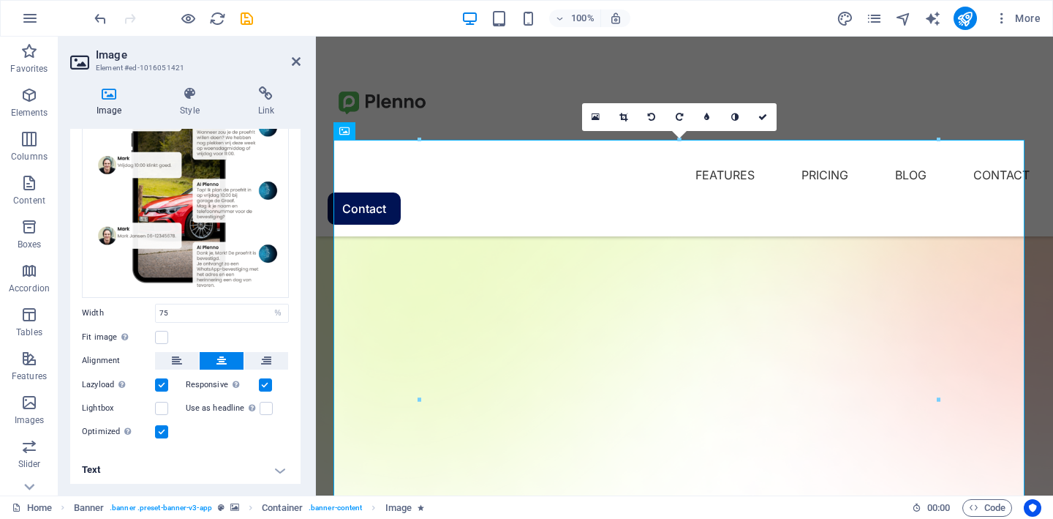
click at [162, 429] on label at bounding box center [161, 431] width 13 height 13
click at [0, 0] on input "Optimized Images are compressed to improve page speed." at bounding box center [0, 0] width 0 height 0
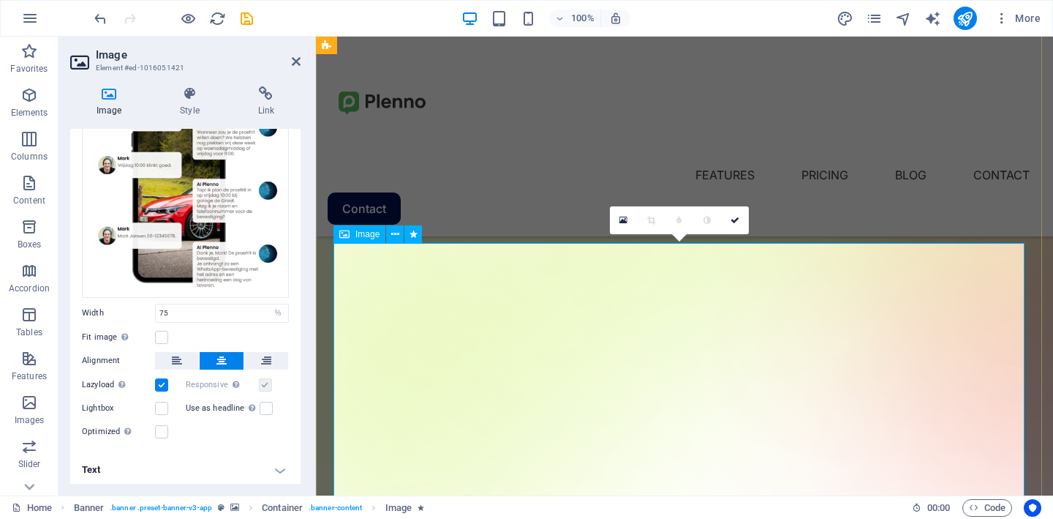
scroll to position [279, 0]
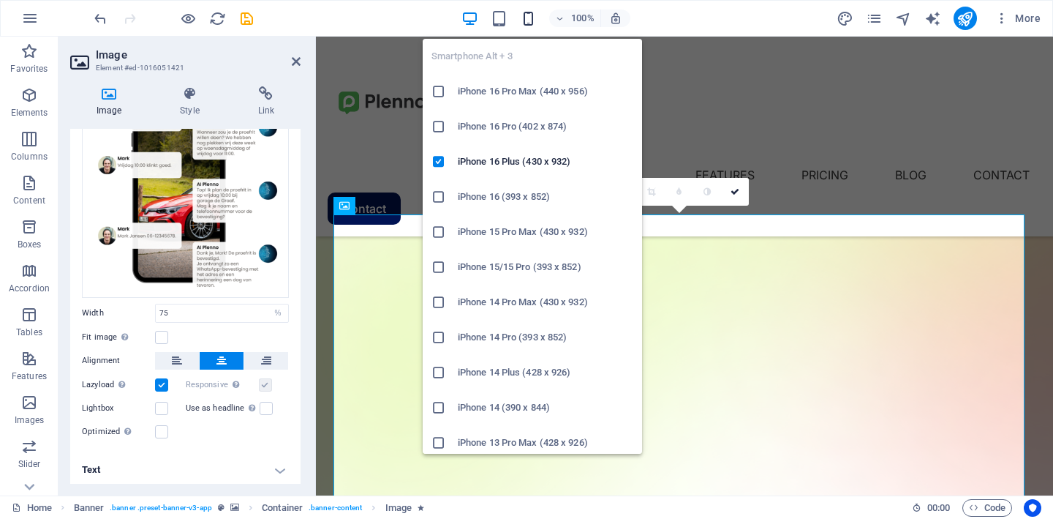
click at [530, 20] on icon "button" at bounding box center [528, 18] width 17 height 17
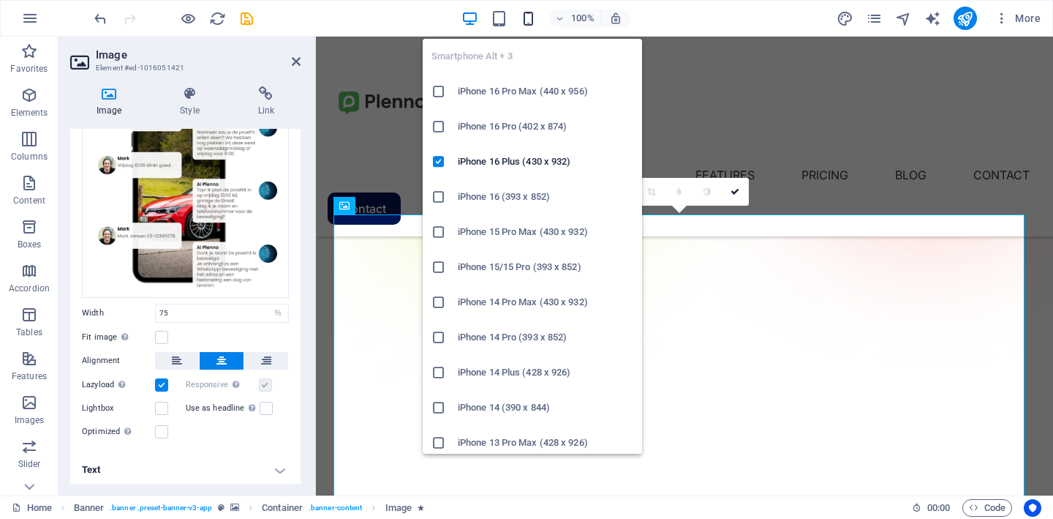
select select "DISABLED_OPTION_VALUE"
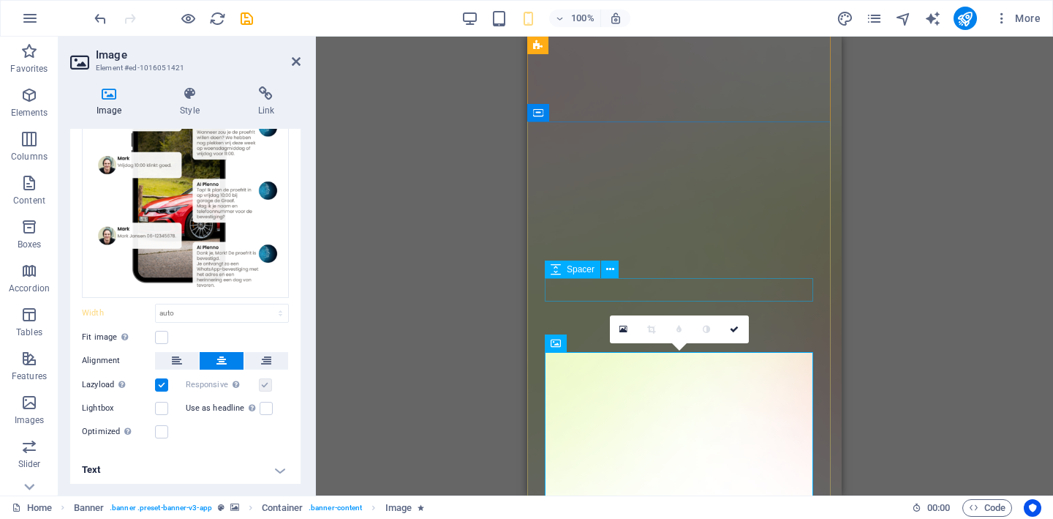
scroll to position [61, 0]
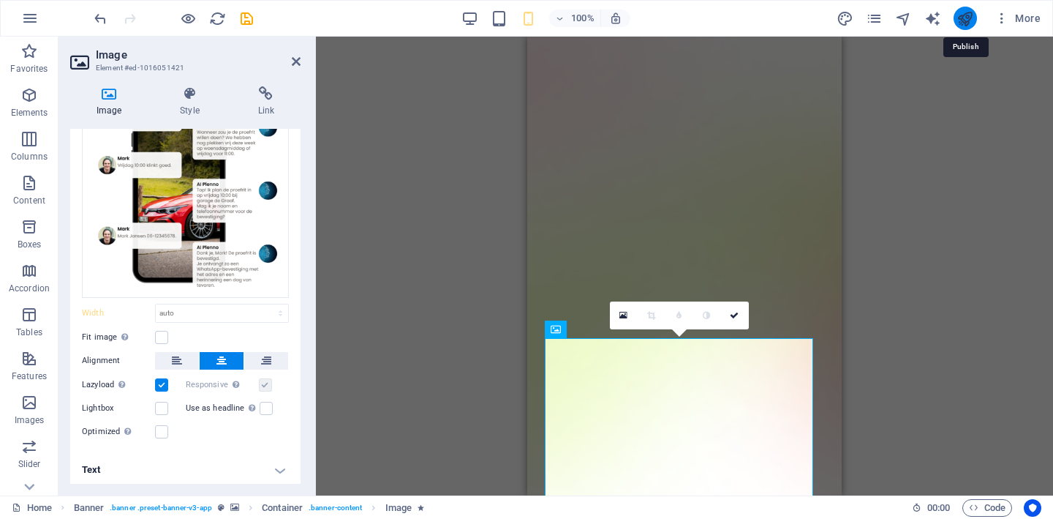
click at [971, 20] on icon "publish" at bounding box center [965, 18] width 17 height 17
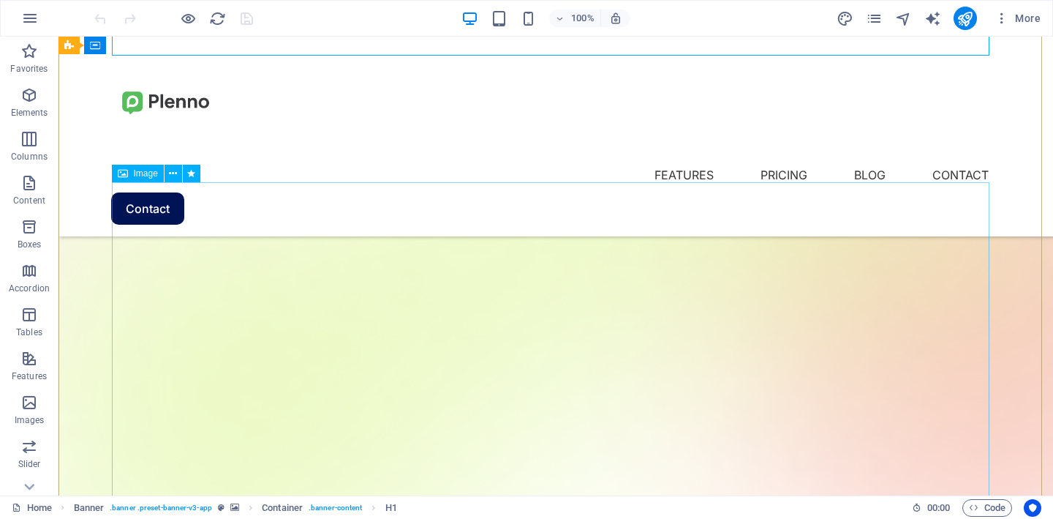
scroll to position [313, 0]
click at [175, 174] on icon at bounding box center [173, 171] width 8 height 15
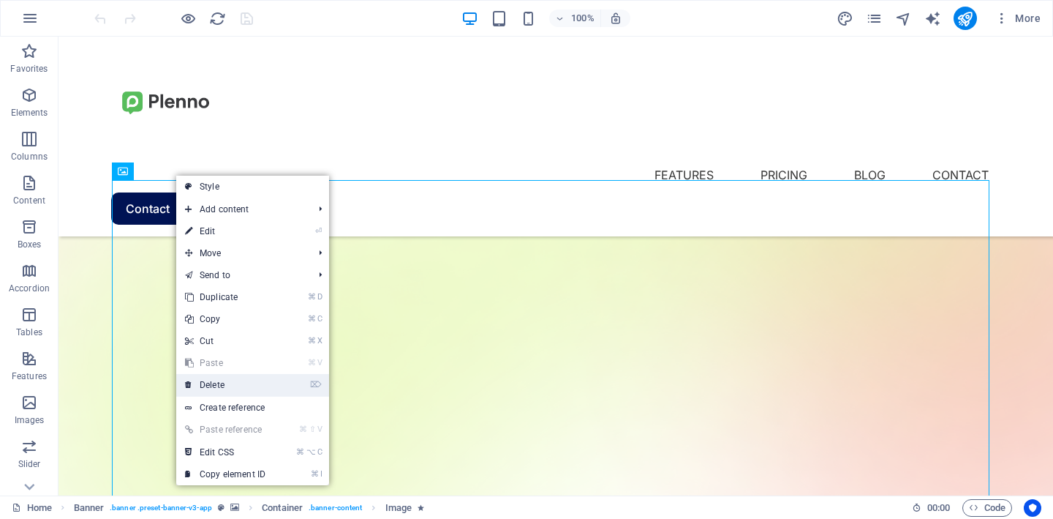
click at [238, 388] on link "⌦ Delete" at bounding box center [225, 385] width 98 height 22
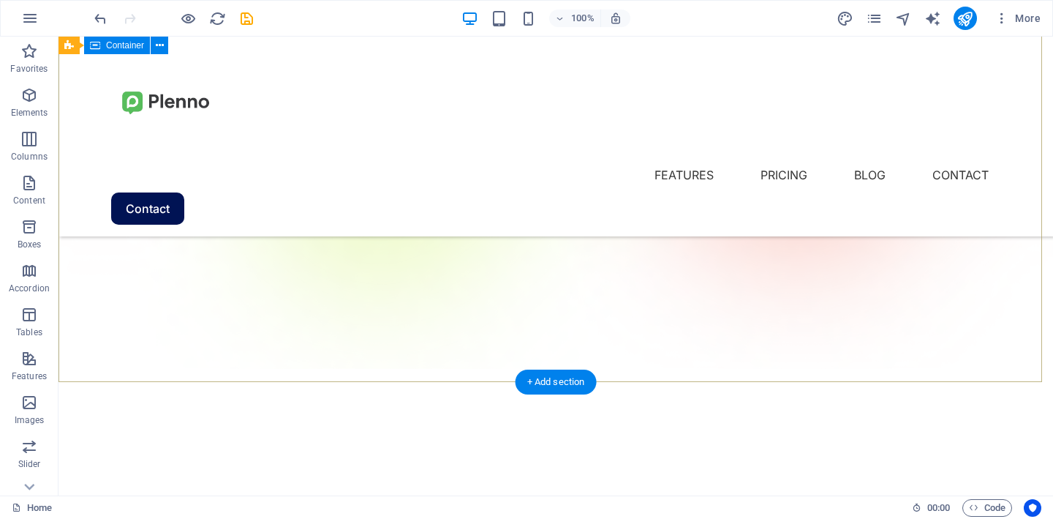
scroll to position [184, 0]
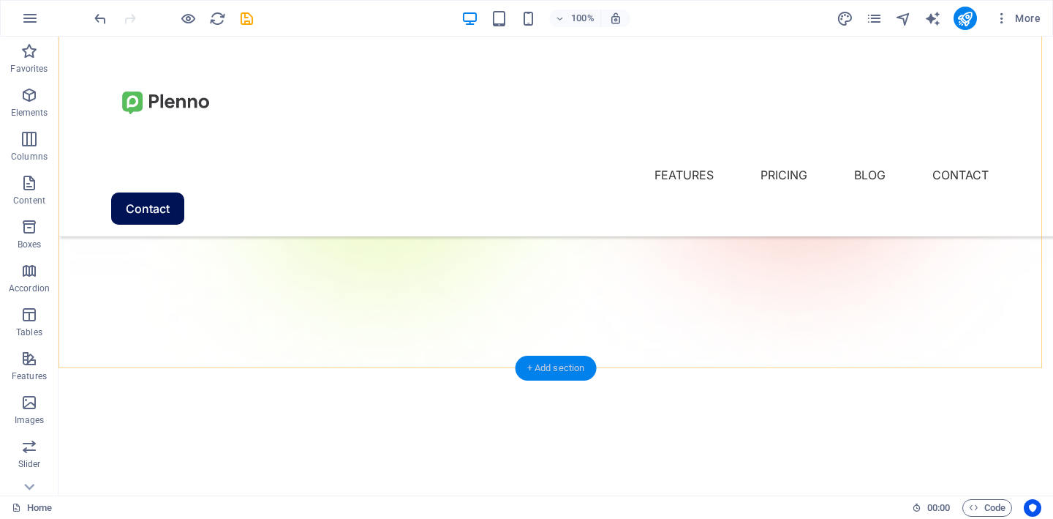
click at [546, 360] on div "+ Add section" at bounding box center [556, 367] width 81 height 25
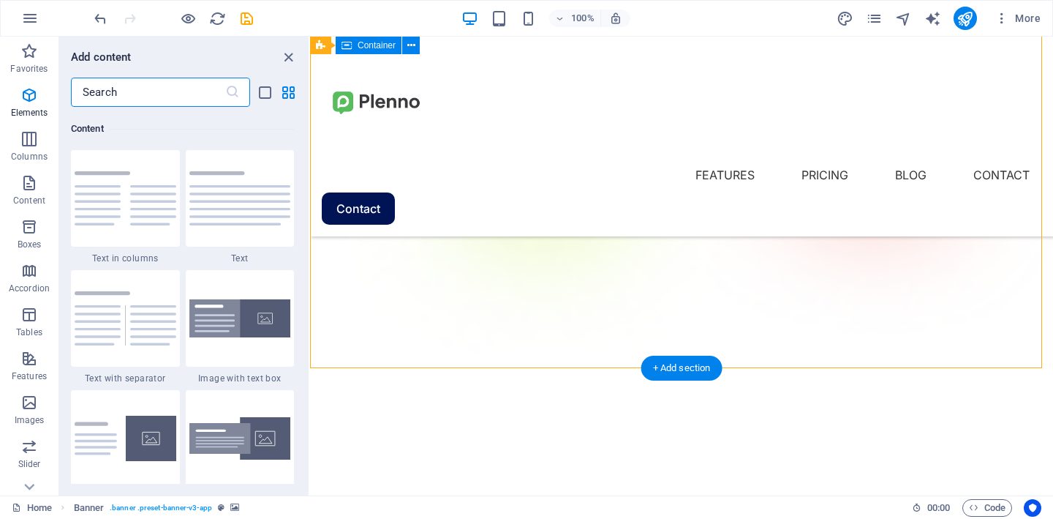
scroll to position [2559, 0]
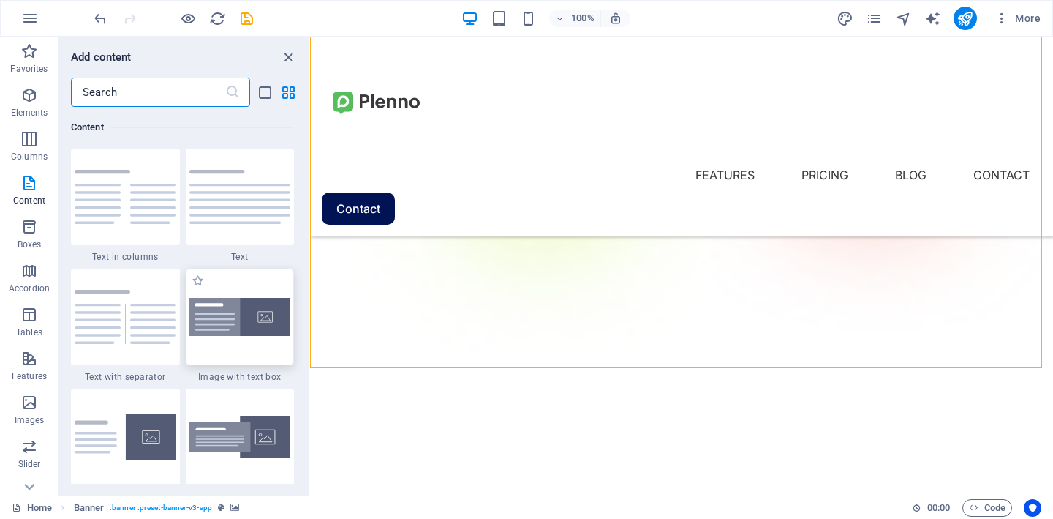
click at [267, 313] on img at bounding box center [240, 317] width 102 height 39
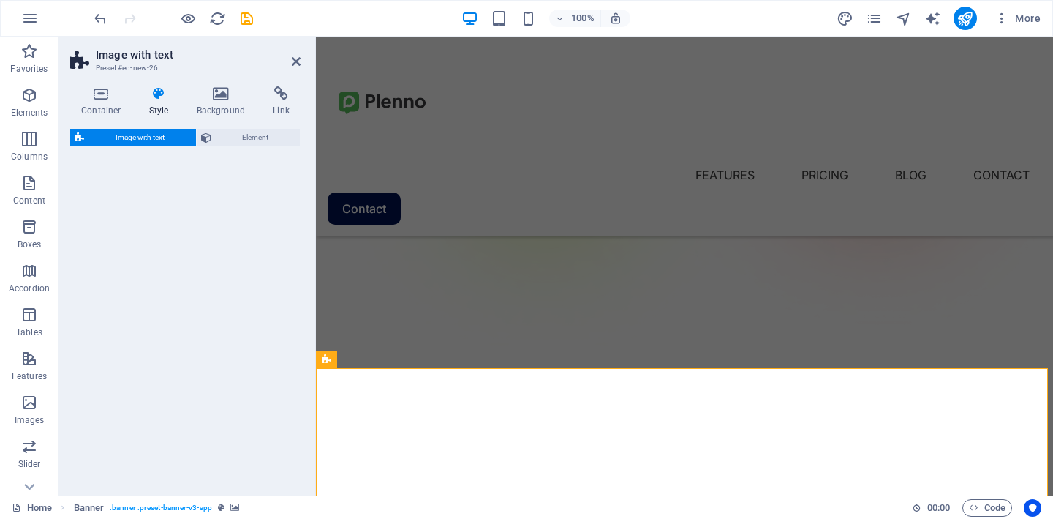
select select "rem"
select select "px"
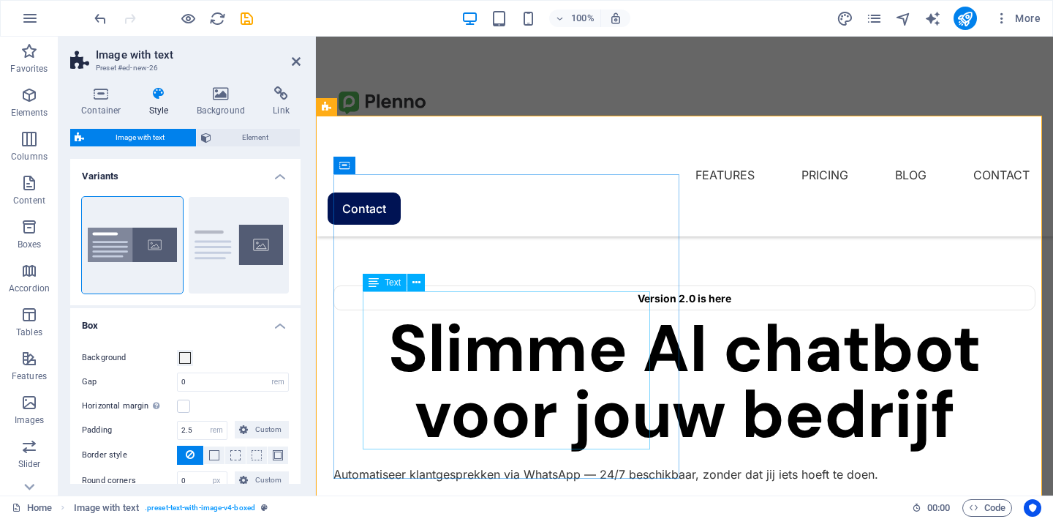
scroll to position [436, 0]
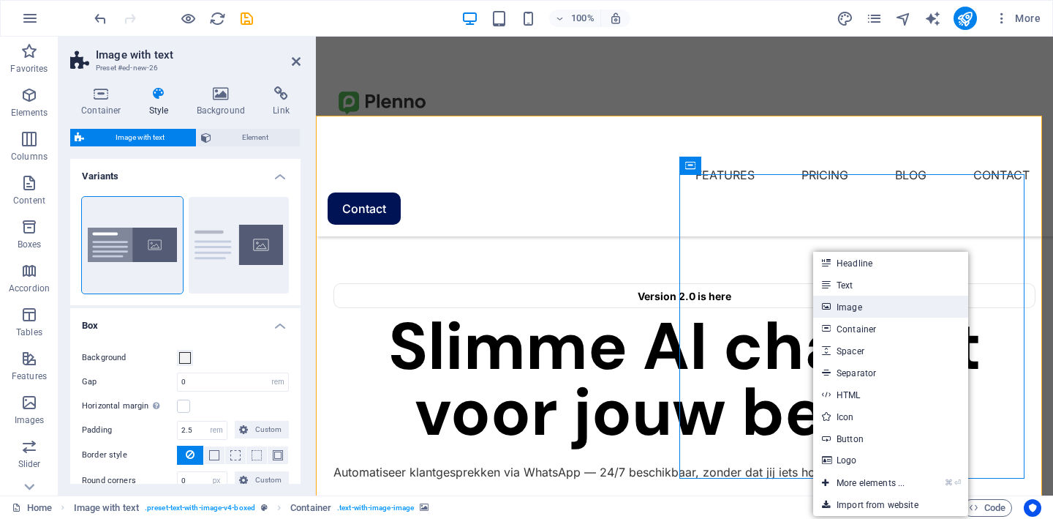
click at [835, 305] on link "Image" at bounding box center [890, 307] width 155 height 22
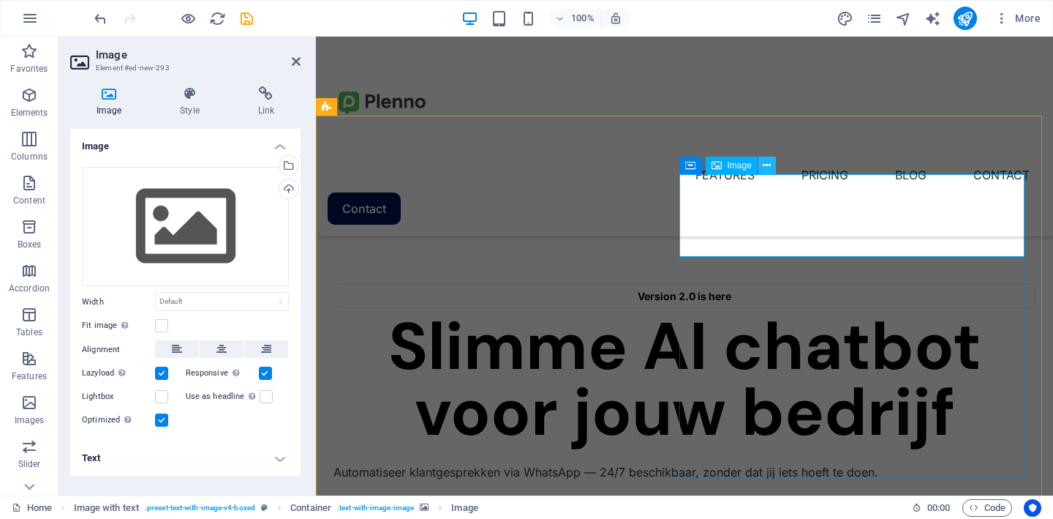
click at [768, 171] on icon at bounding box center [767, 165] width 8 height 15
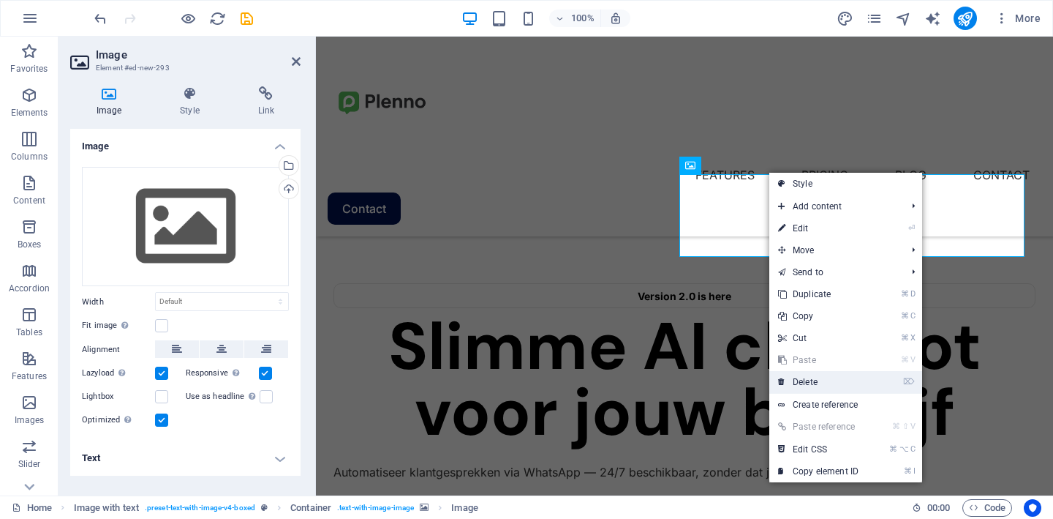
click at [842, 376] on link "⌦ Delete" at bounding box center [818, 382] width 98 height 22
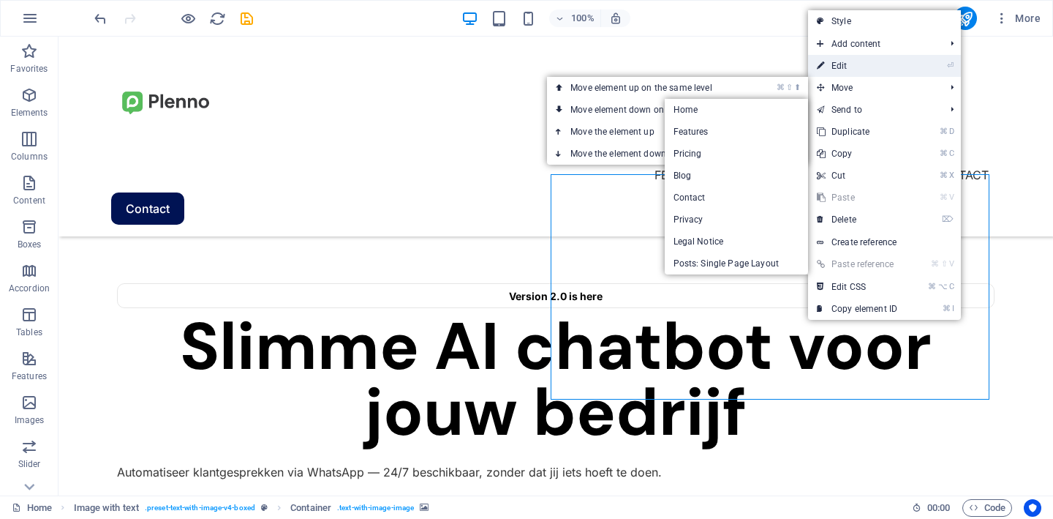
click at [860, 69] on link "⏎ Edit" at bounding box center [857, 66] width 98 height 22
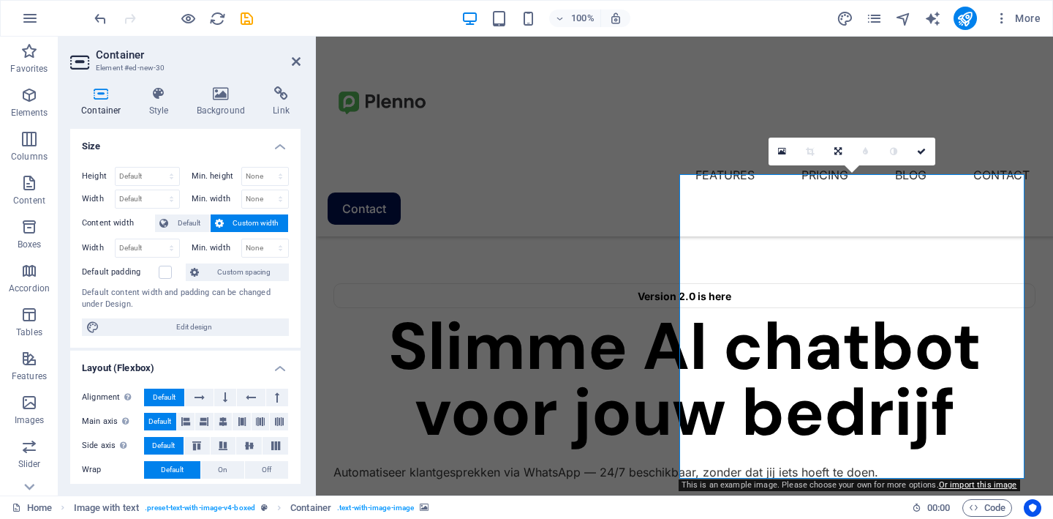
click at [783, 153] on icon at bounding box center [782, 151] width 8 height 10
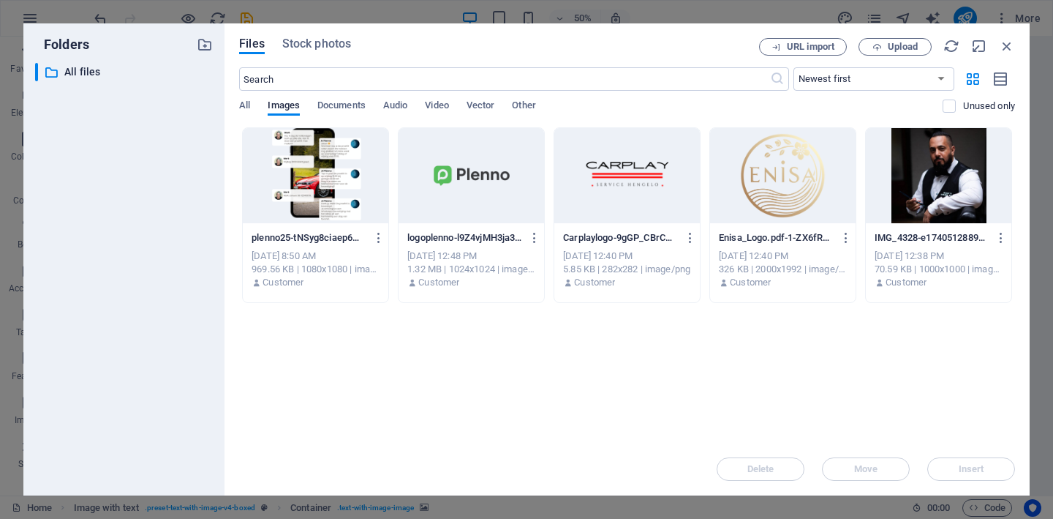
click at [315, 194] on div at bounding box center [316, 175] width 146 height 95
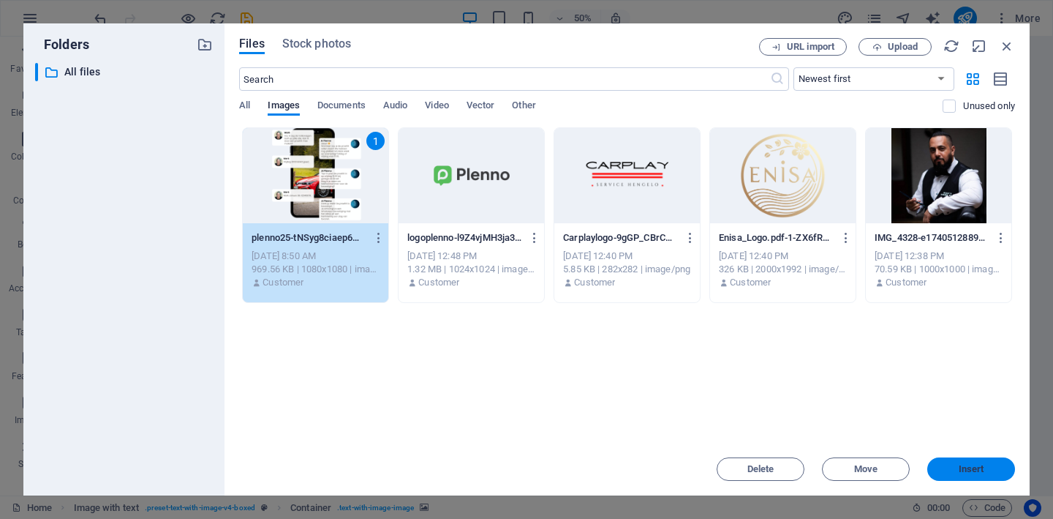
click at [993, 479] on button "Insert" at bounding box center [971, 468] width 88 height 23
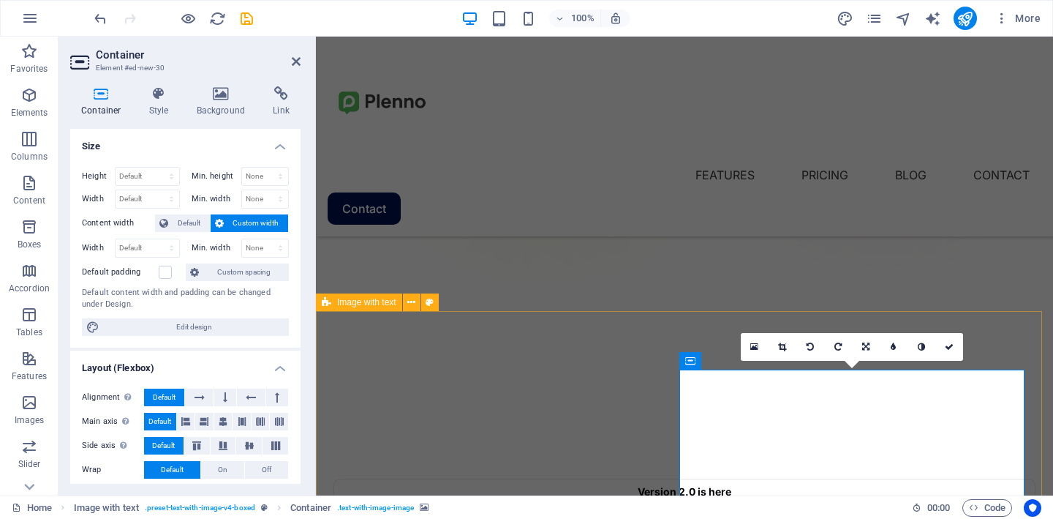
scroll to position [218, 0]
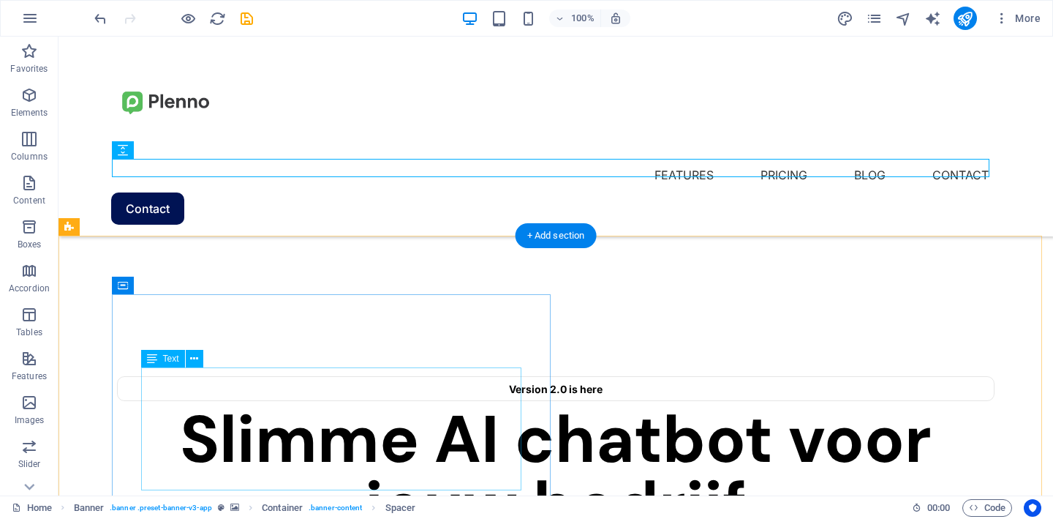
scroll to position [358, 0]
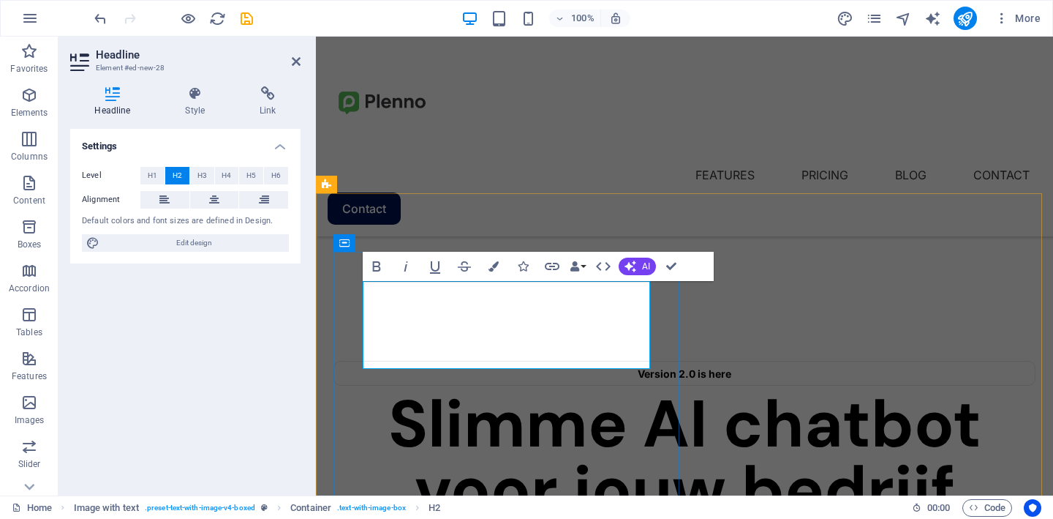
drag, startPoint x: 554, startPoint y: 352, endPoint x: 402, endPoint y: 309, distance: 157.9
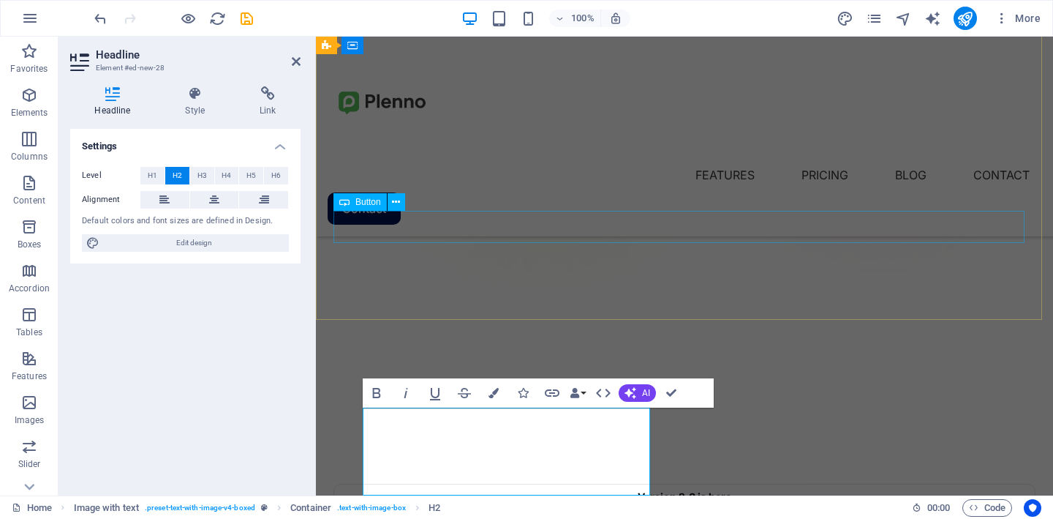
scroll to position [232, 0]
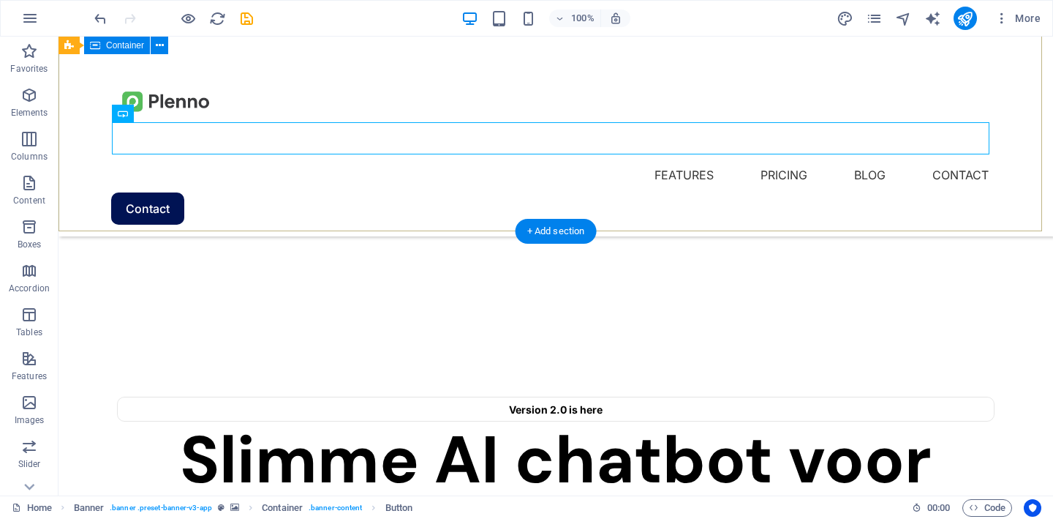
scroll to position [320, 0]
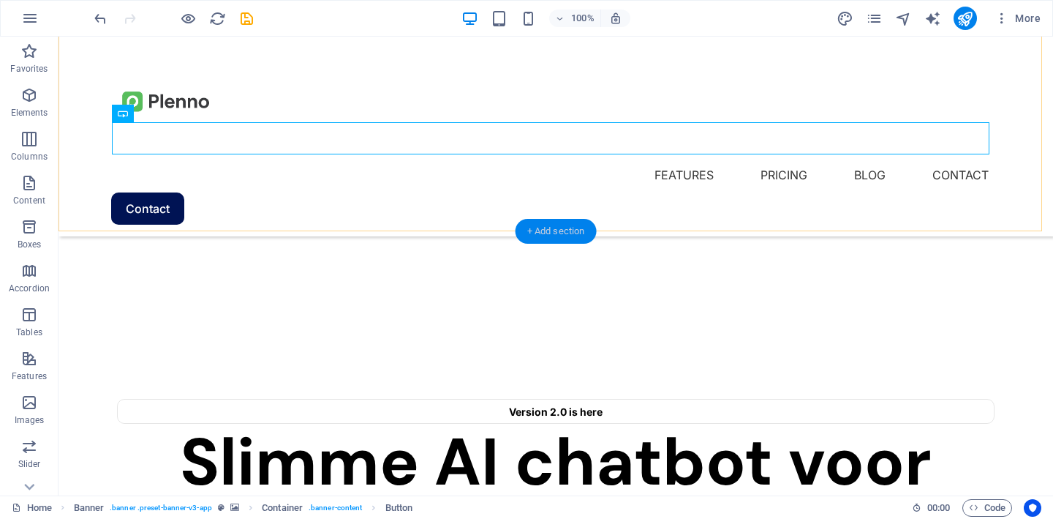
click at [576, 230] on div "+ Add section" at bounding box center [556, 231] width 81 height 25
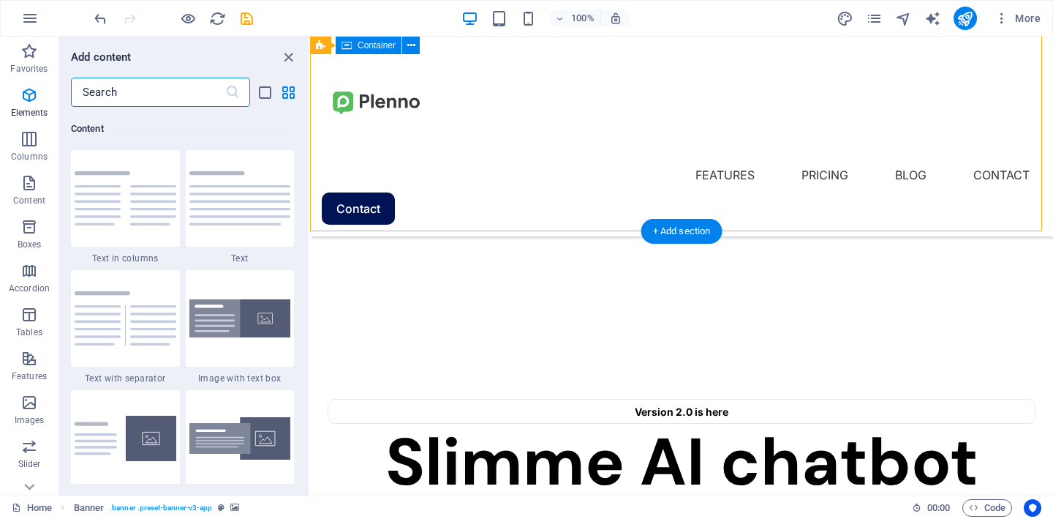
scroll to position [2559, 0]
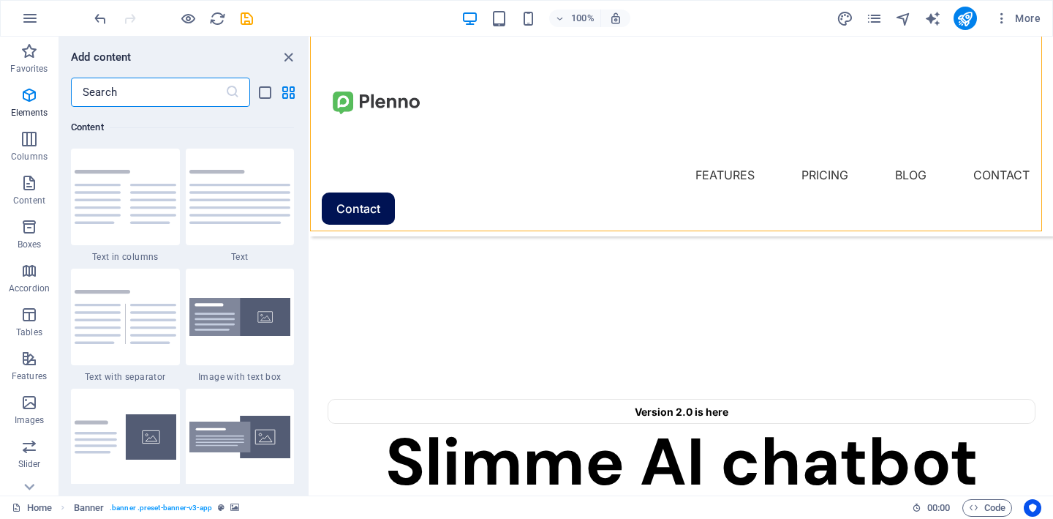
click at [172, 91] on input "text" at bounding box center [148, 92] width 154 height 29
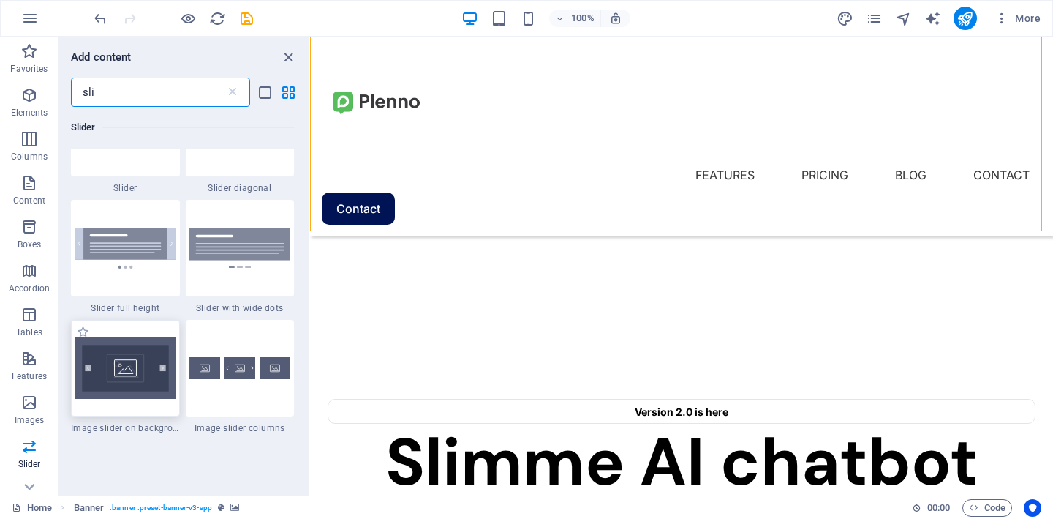
scroll to position [442, 0]
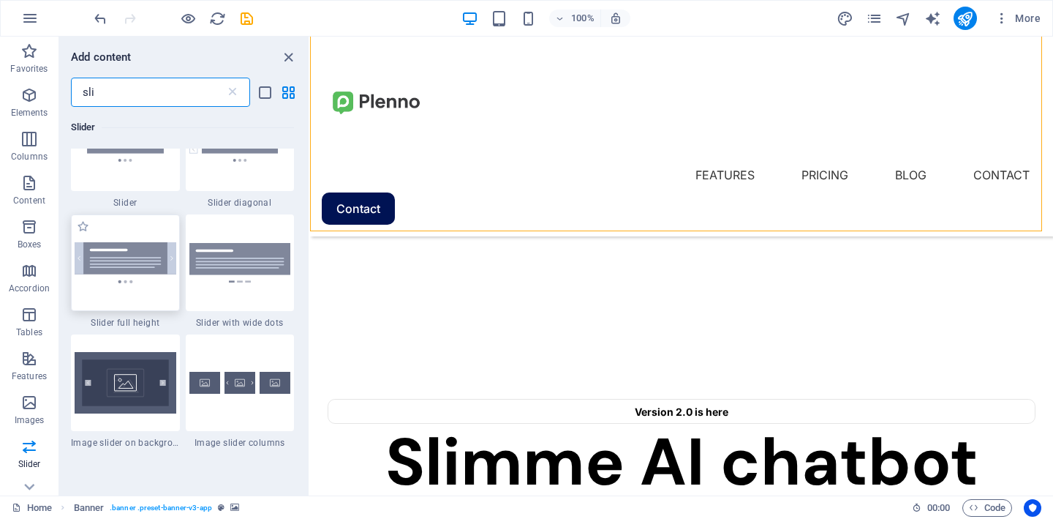
type input "sli"
click at [139, 275] on img at bounding box center [126, 262] width 102 height 40
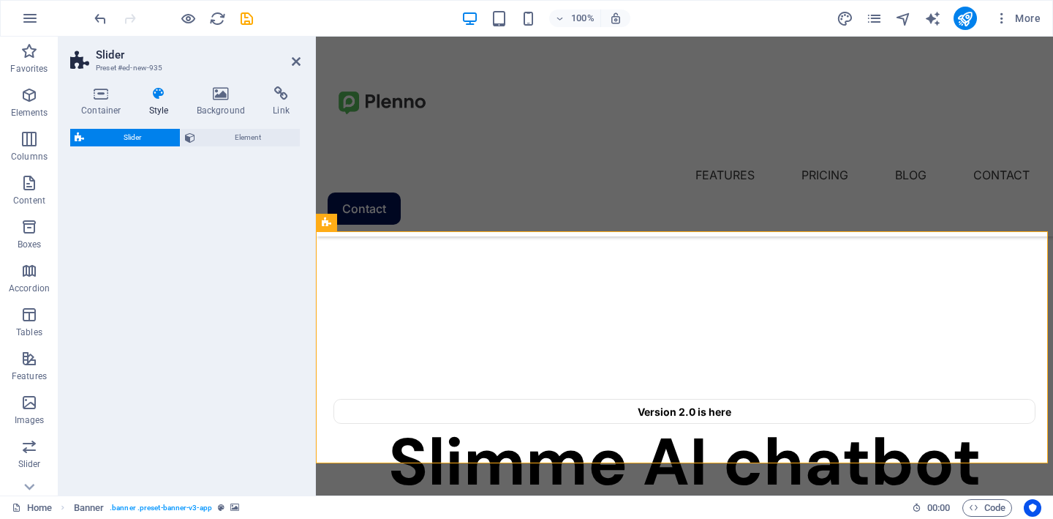
select select "rem"
select select "px"
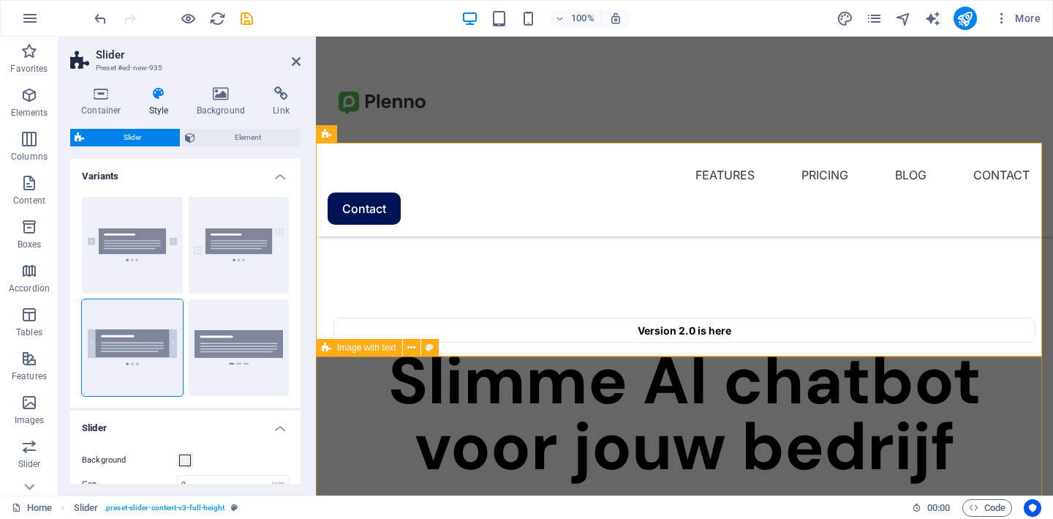
scroll to position [413, 0]
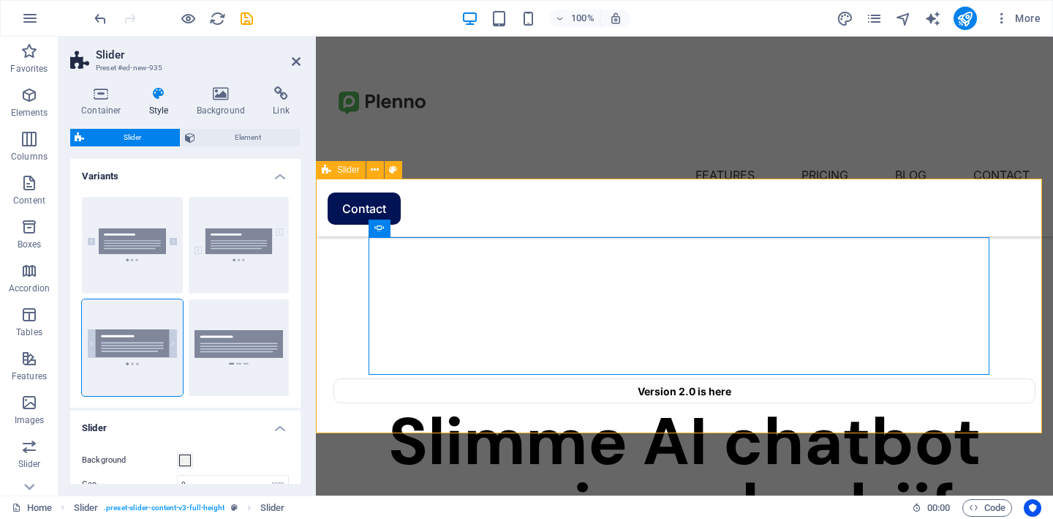
scroll to position [332, 0]
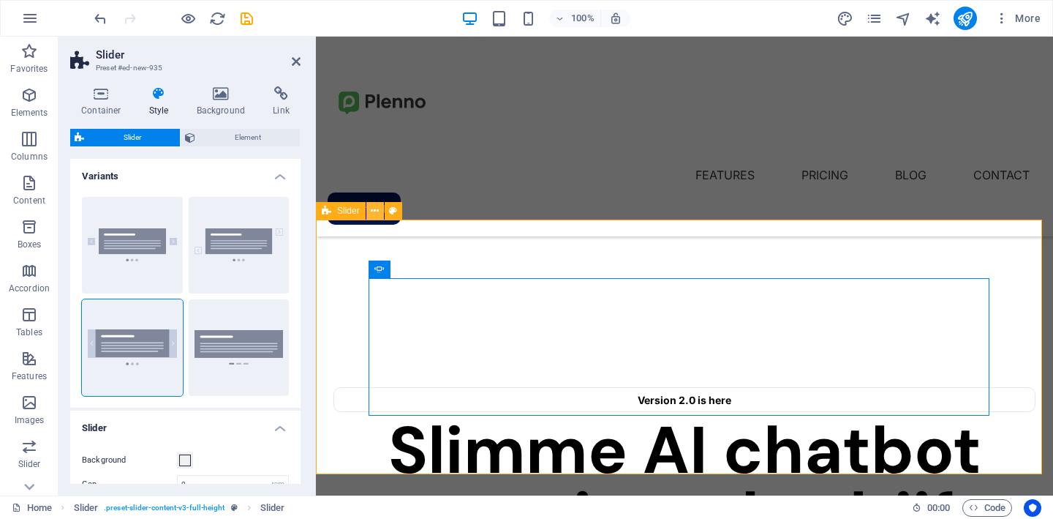
click at [372, 210] on icon at bounding box center [375, 210] width 8 height 15
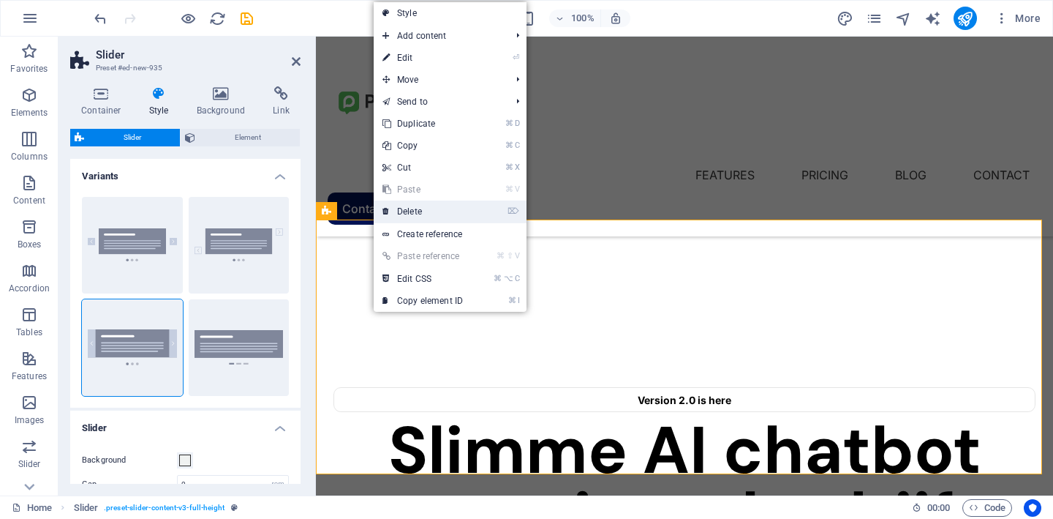
click at [406, 218] on link "⌦ Delete" at bounding box center [423, 211] width 98 height 22
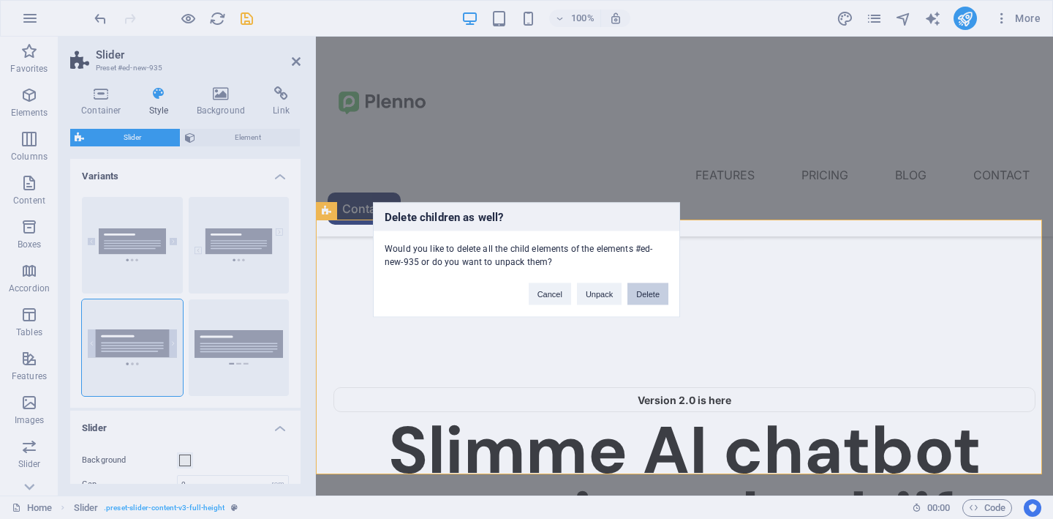
click at [644, 296] on button "Delete" at bounding box center [648, 293] width 41 height 22
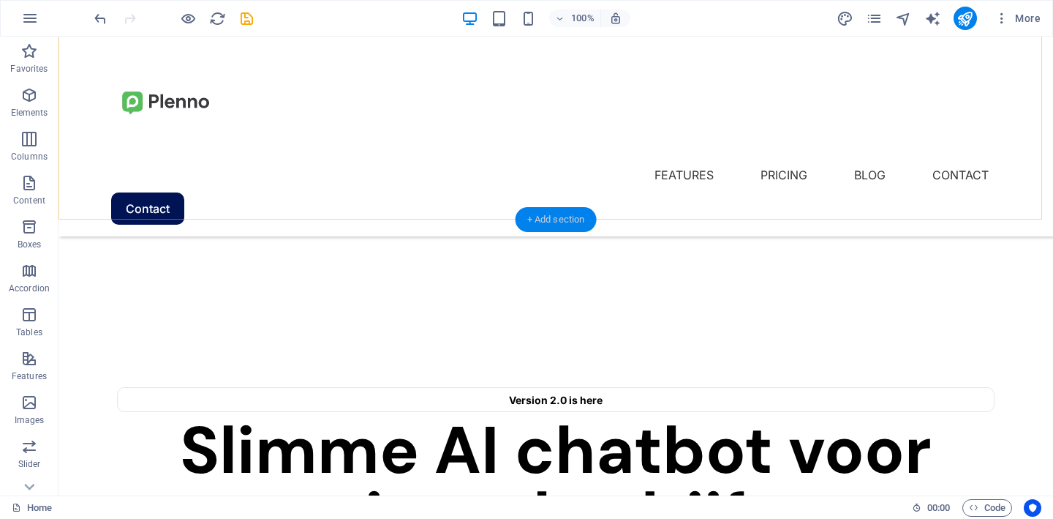
click at [543, 219] on div "+ Add section" at bounding box center [556, 219] width 81 height 25
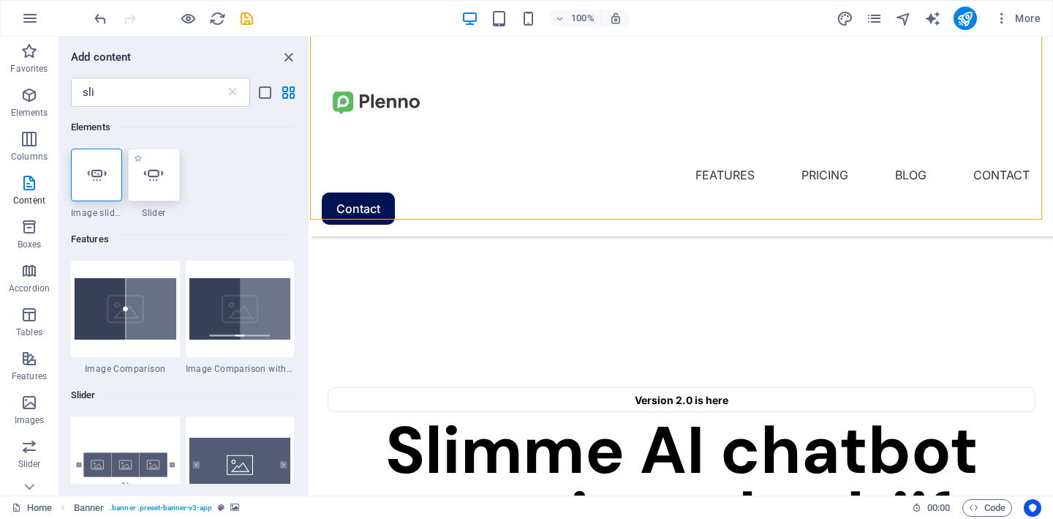
click at [160, 180] on icon at bounding box center [153, 174] width 19 height 19
select select "ms"
select select "s"
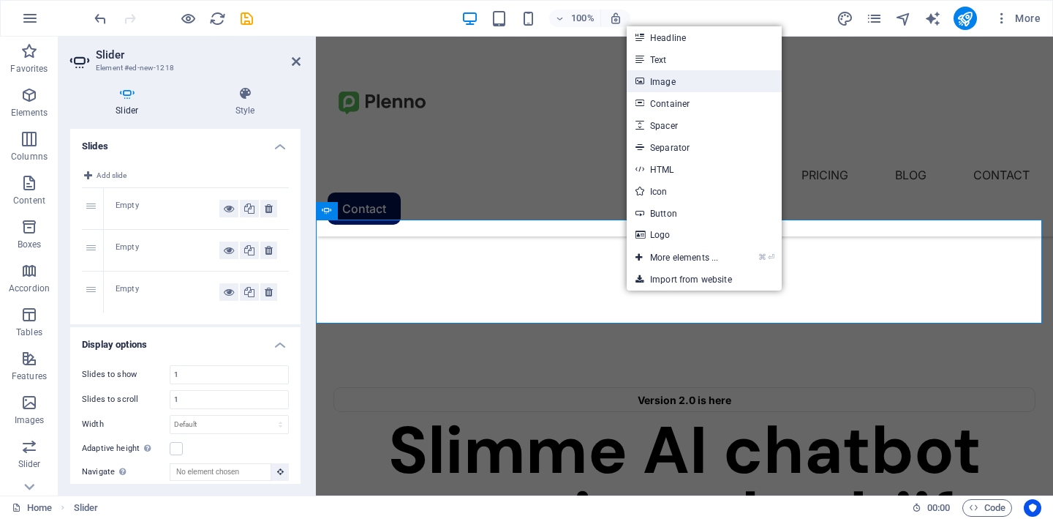
click at [672, 85] on link "Image" at bounding box center [704, 81] width 155 height 22
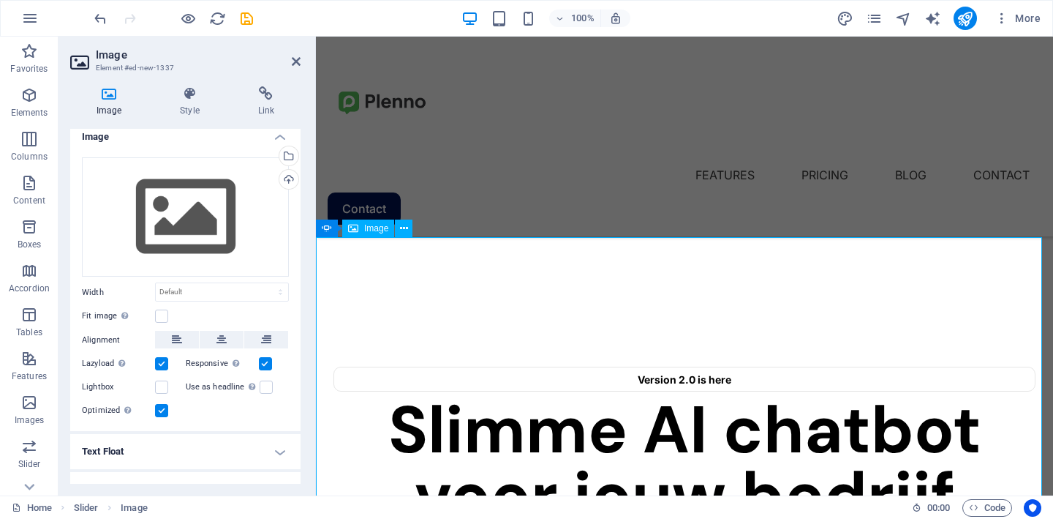
scroll to position [355, 0]
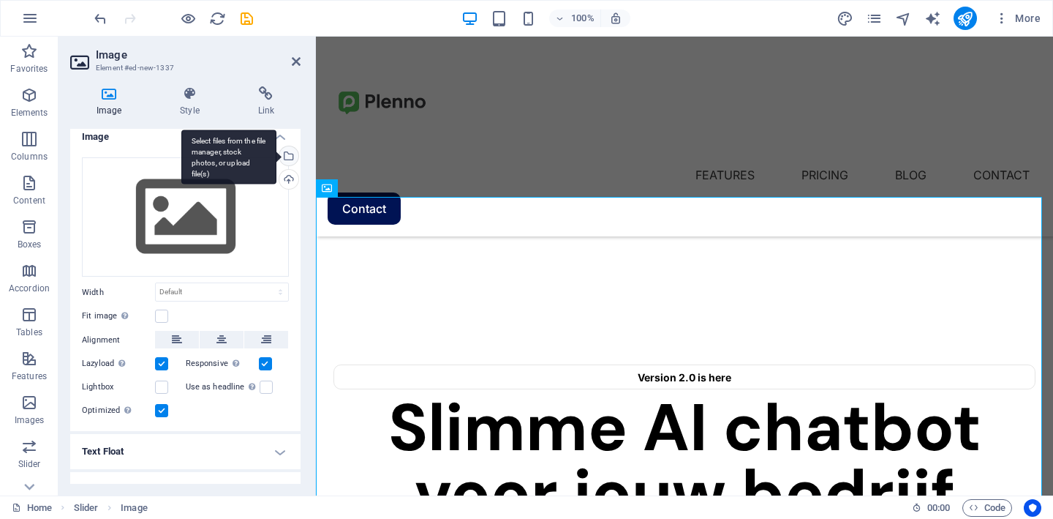
click at [276, 160] on div "Select files from the file manager, stock photos, or upload file(s)" at bounding box center [228, 156] width 95 height 55
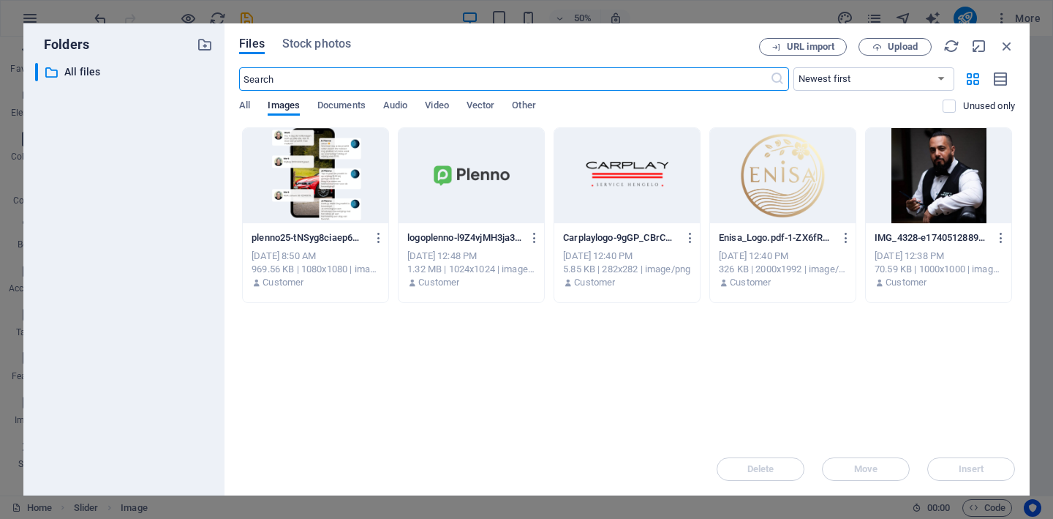
click at [294, 182] on div at bounding box center [316, 175] width 146 height 95
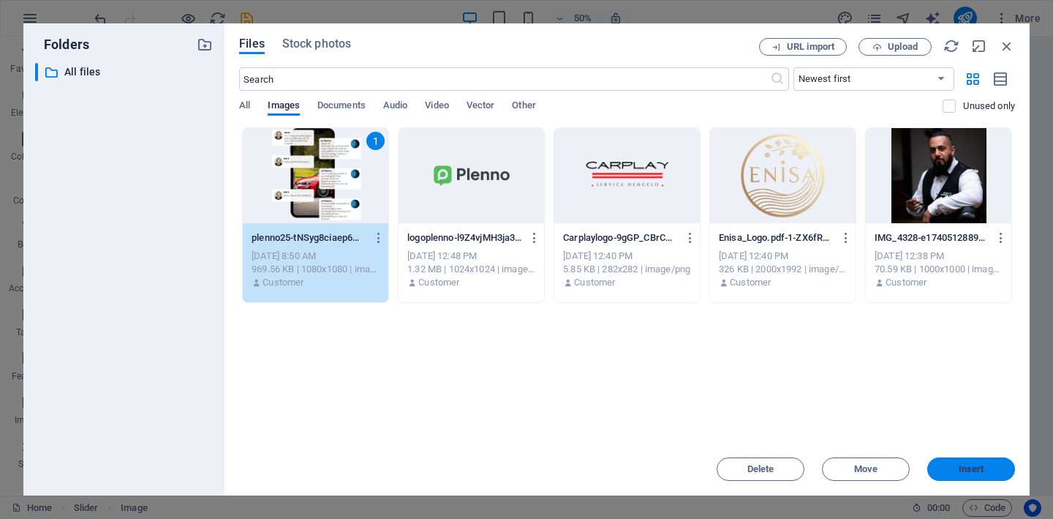
click at [945, 470] on span "Insert" at bounding box center [971, 468] width 76 height 9
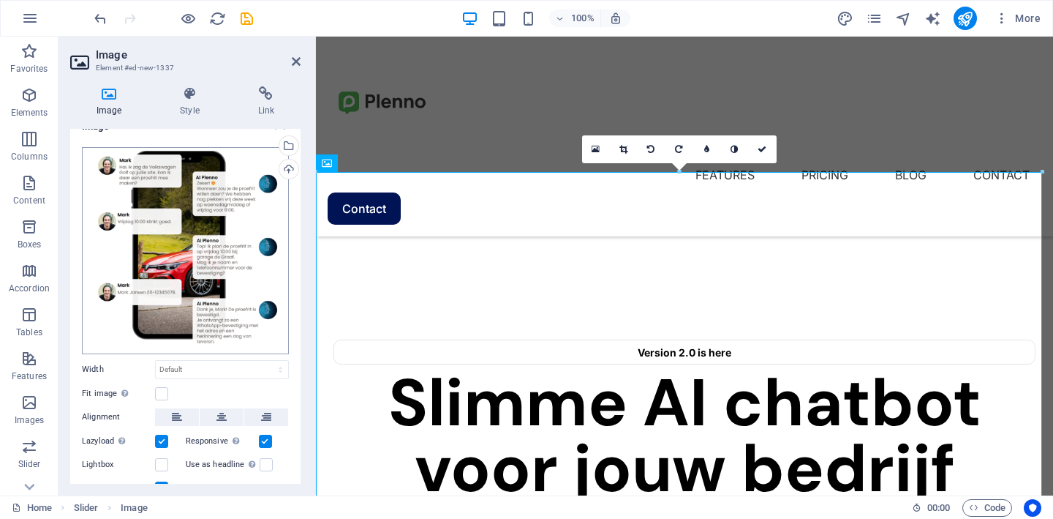
scroll to position [0, 0]
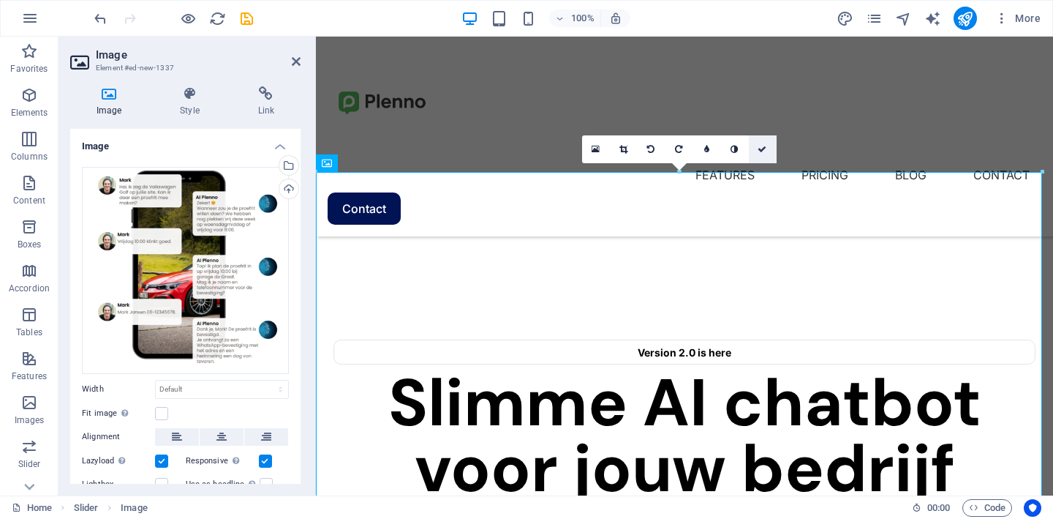
click at [767, 151] on link at bounding box center [763, 149] width 28 height 28
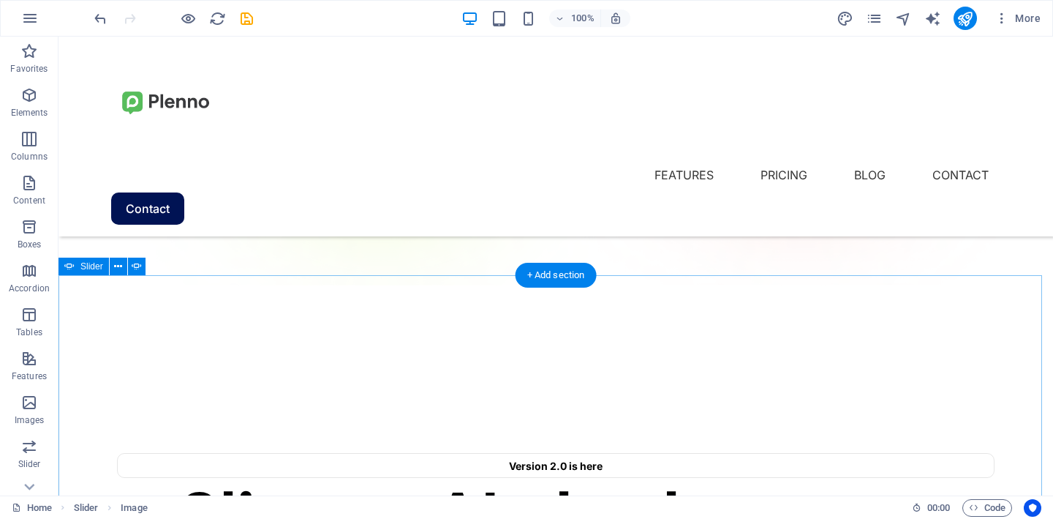
scroll to position [249, 0]
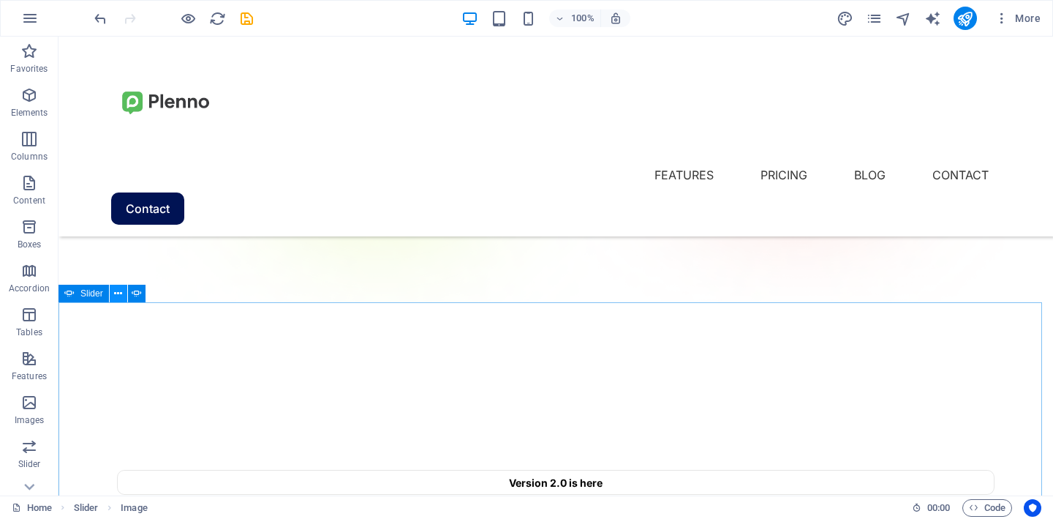
click at [123, 296] on button at bounding box center [119, 294] width 18 height 18
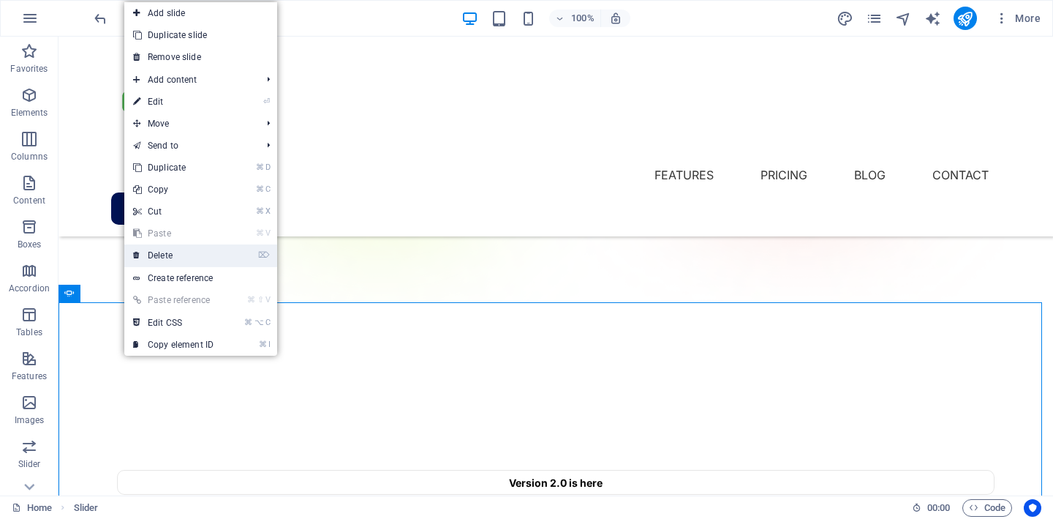
click at [175, 254] on link "⌦ Delete" at bounding box center [173, 255] width 98 height 22
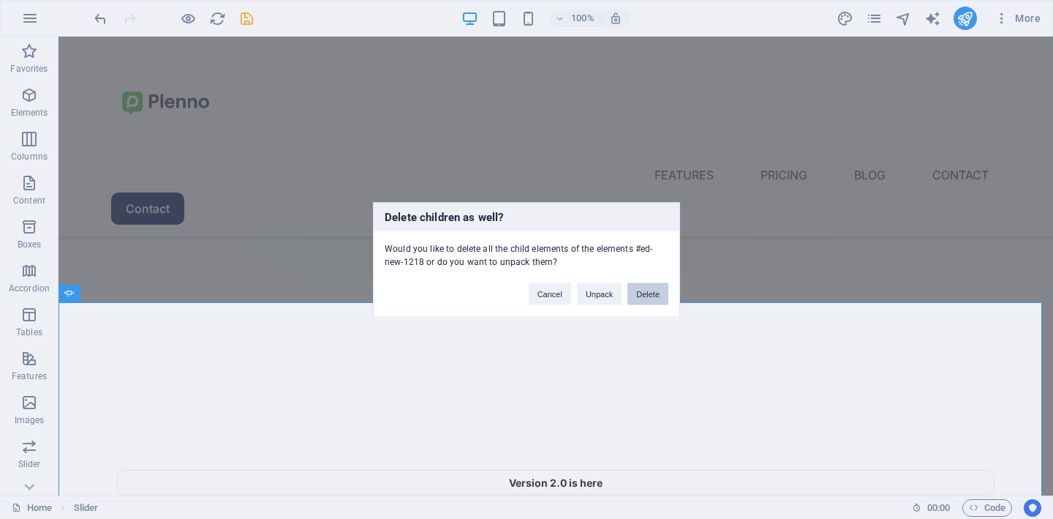
click at [640, 292] on button "Delete" at bounding box center [648, 293] width 41 height 22
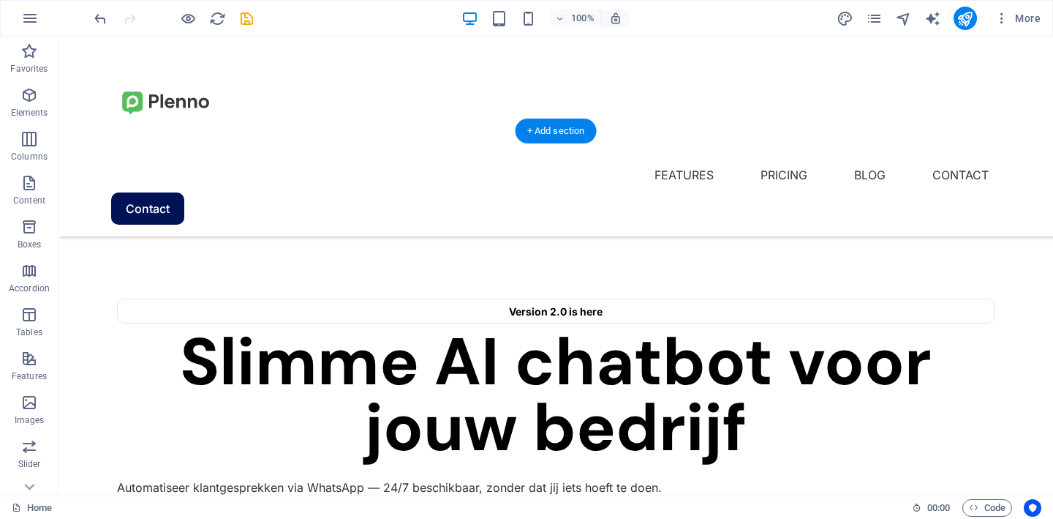
scroll to position [398, 0]
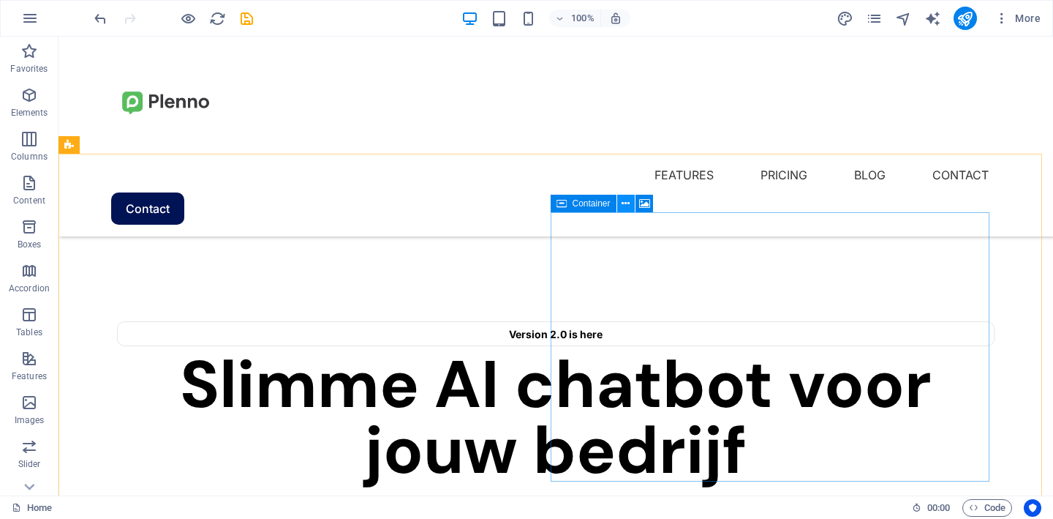
click at [624, 200] on icon at bounding box center [626, 203] width 8 height 15
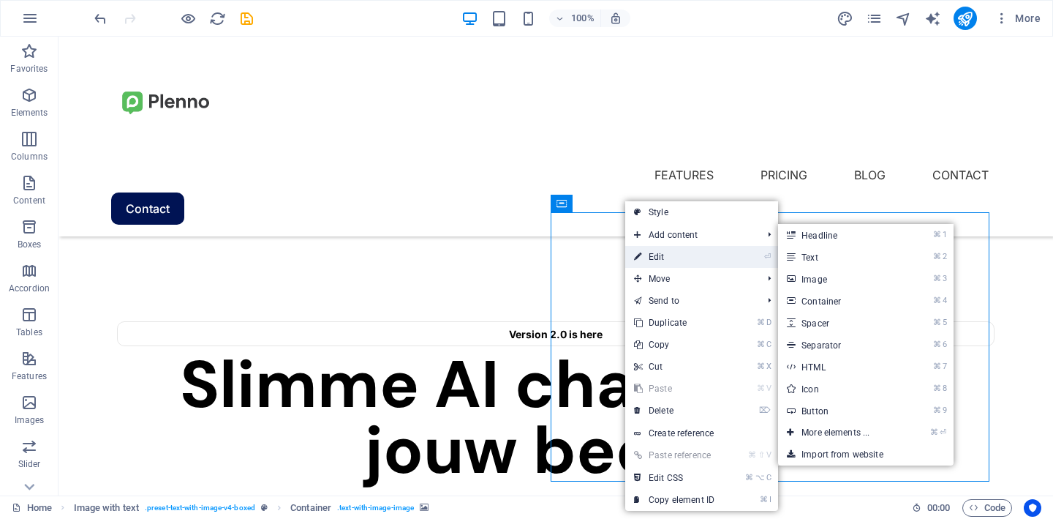
click at [658, 261] on link "⏎ Edit" at bounding box center [674, 257] width 98 height 22
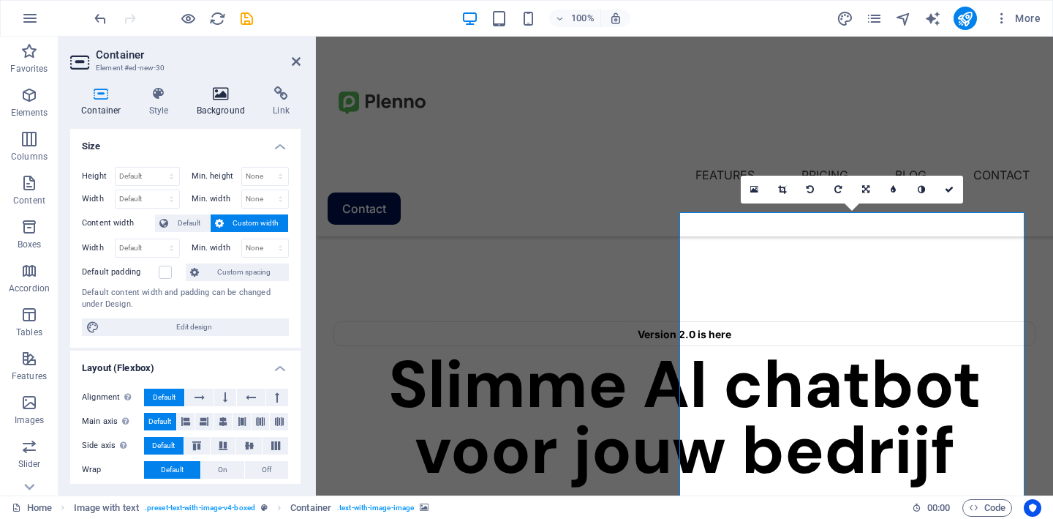
click at [217, 98] on icon at bounding box center [221, 93] width 71 height 15
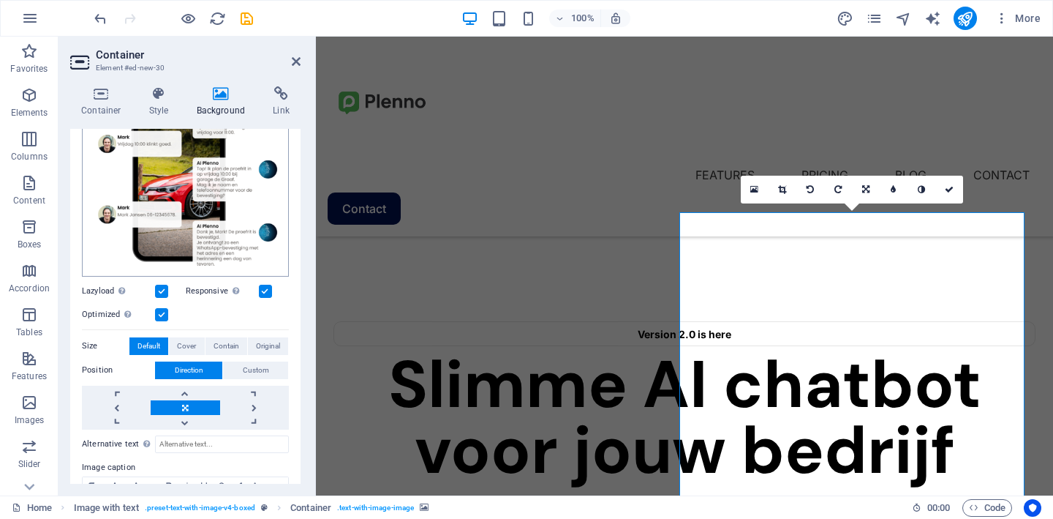
scroll to position [189, 0]
click at [192, 336] on span "Cover" at bounding box center [186, 345] width 19 height 18
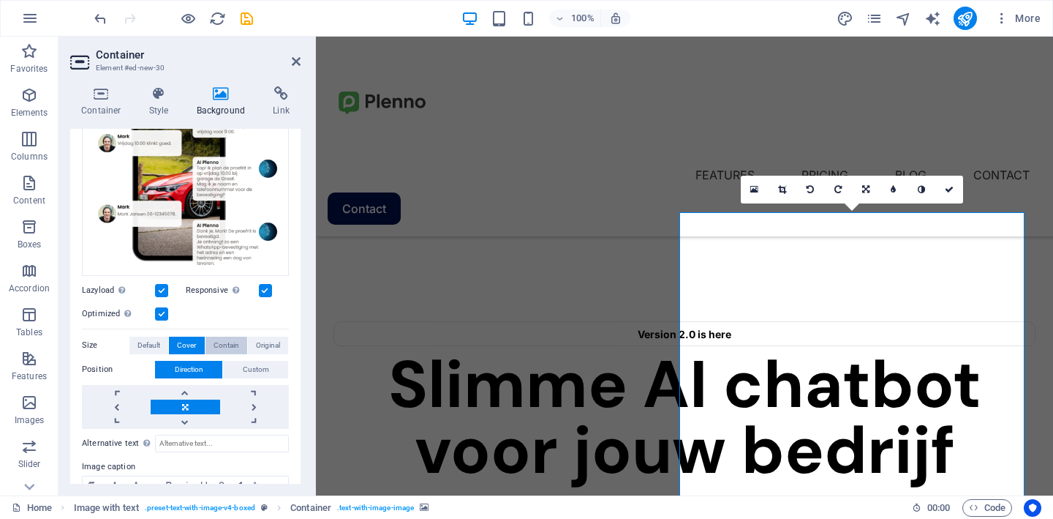
click at [216, 338] on span "Contain" at bounding box center [227, 345] width 26 height 18
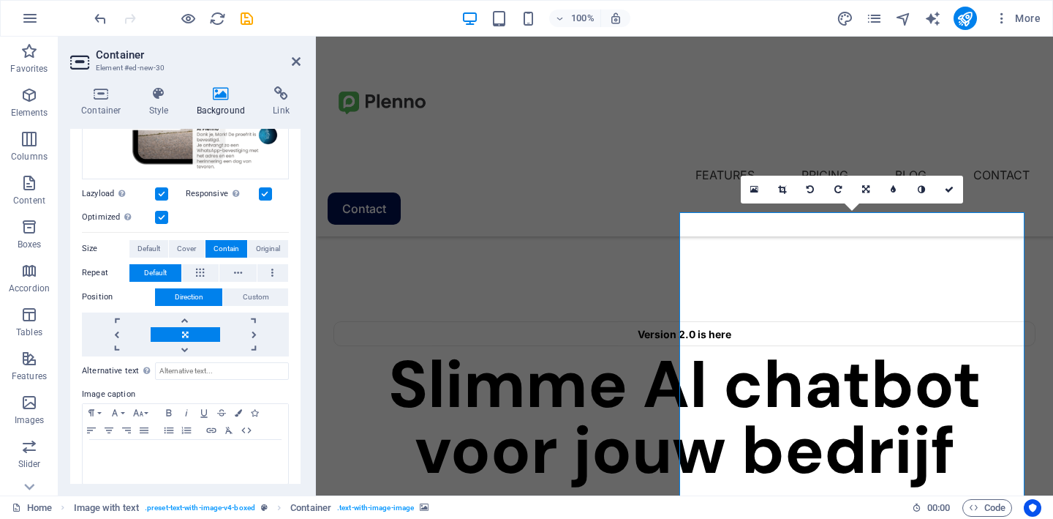
scroll to position [296, 0]
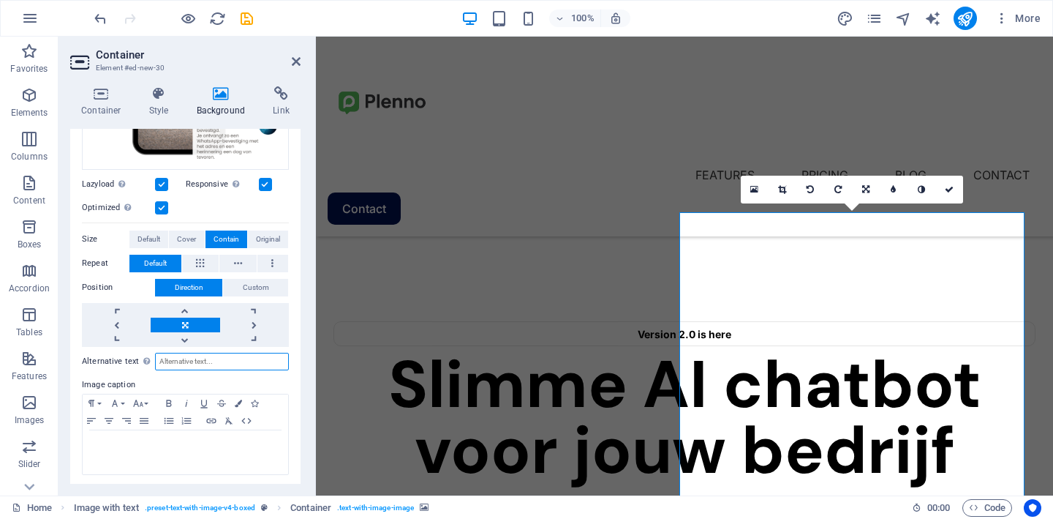
click at [216, 358] on input "Alternative text The alternative text is used by devices that cannot display im…" at bounding box center [222, 362] width 134 height 18
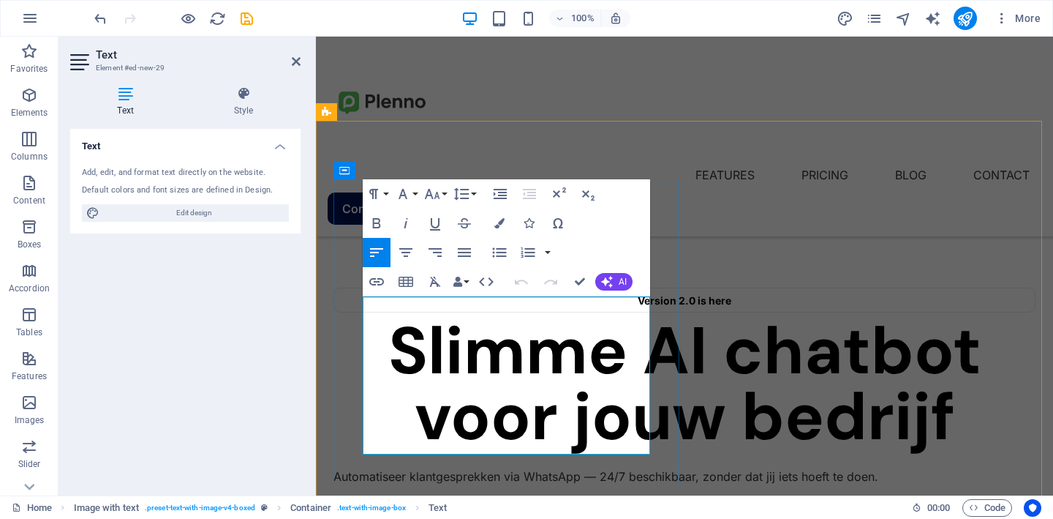
scroll to position [434, 0]
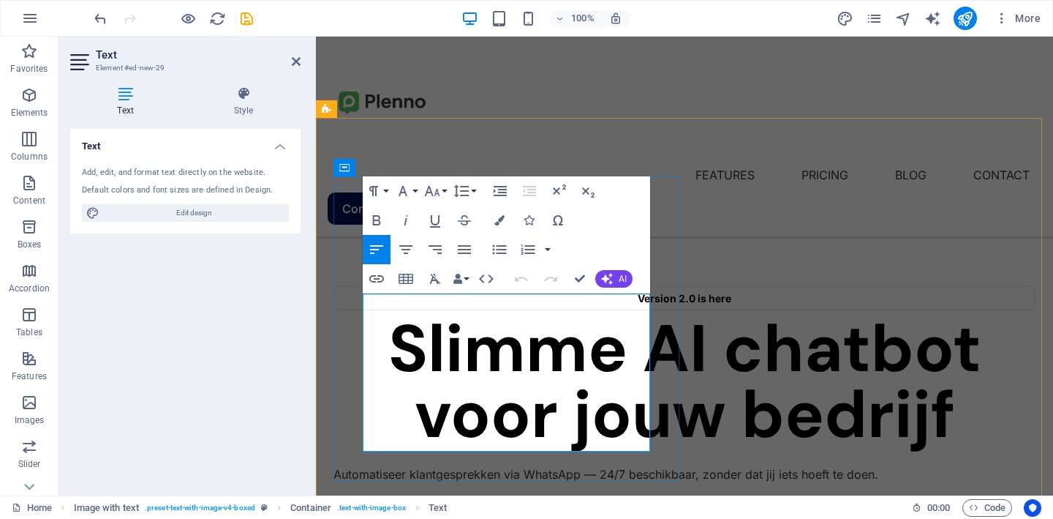
drag, startPoint x: 595, startPoint y: 443, endPoint x: 363, endPoint y: 309, distance: 268.1
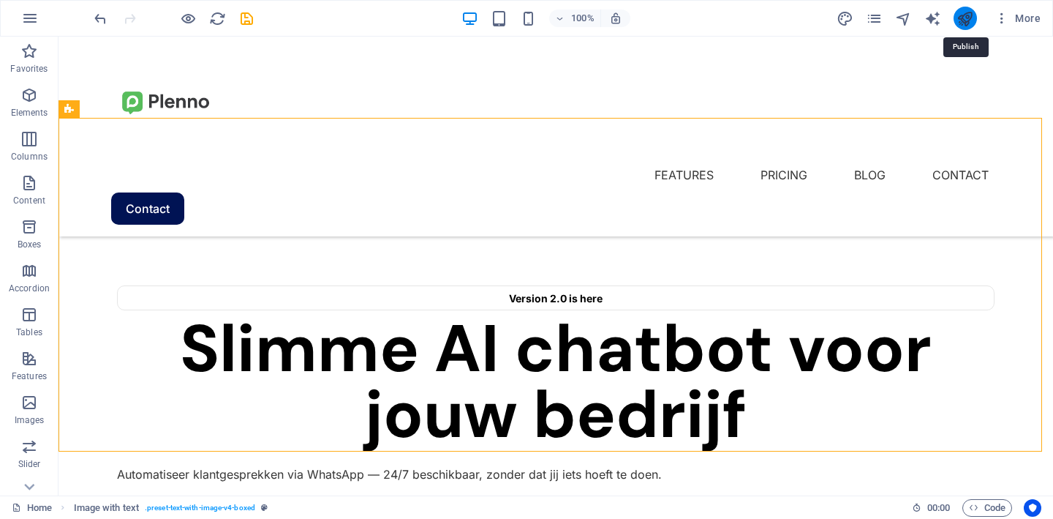
click at [960, 19] on icon "publish" at bounding box center [965, 18] width 17 height 17
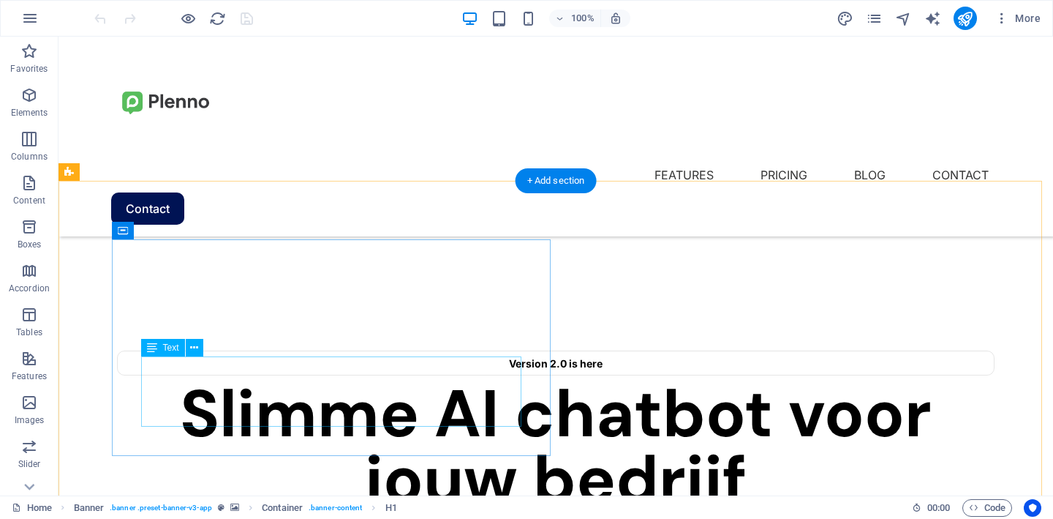
scroll to position [371, 0]
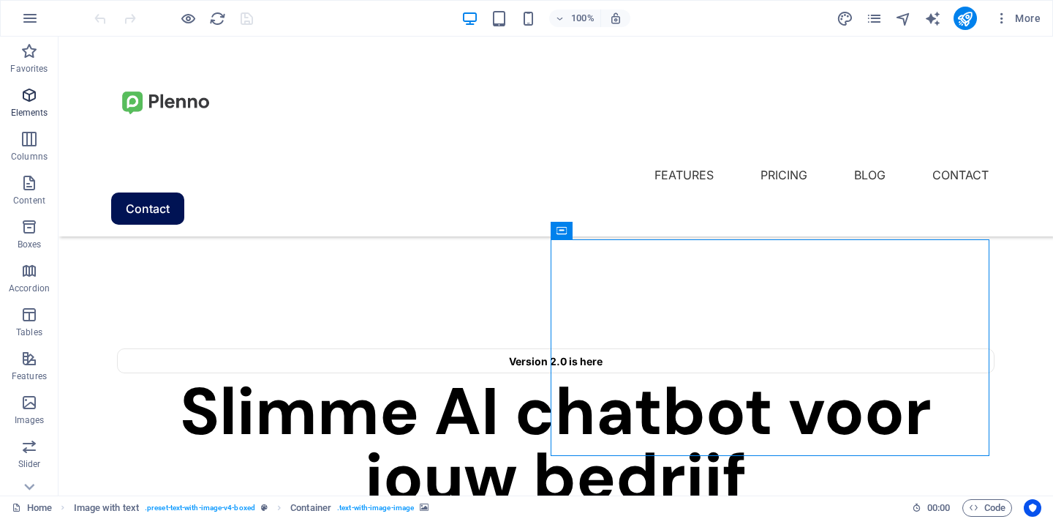
click at [25, 100] on icon "button" at bounding box center [29, 95] width 18 height 18
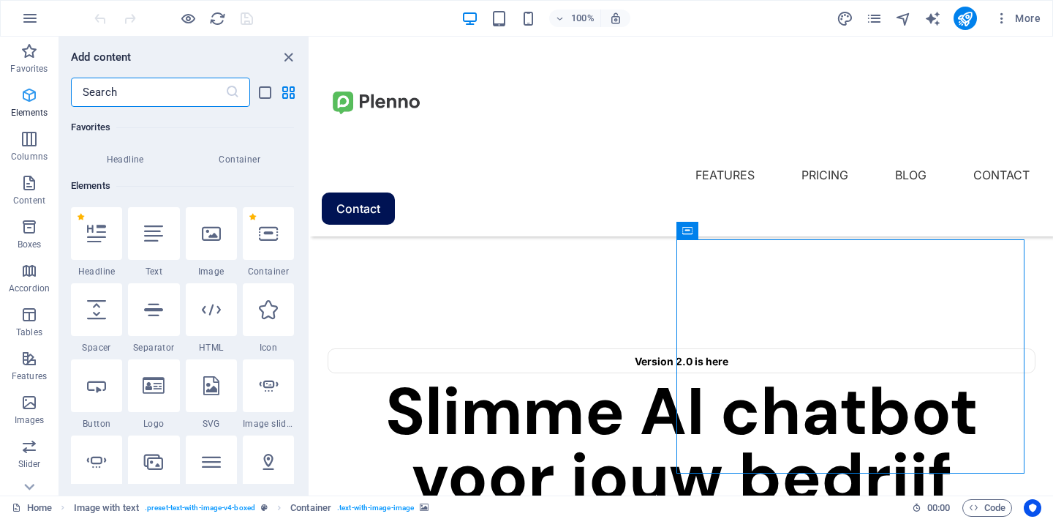
scroll to position [156, 0]
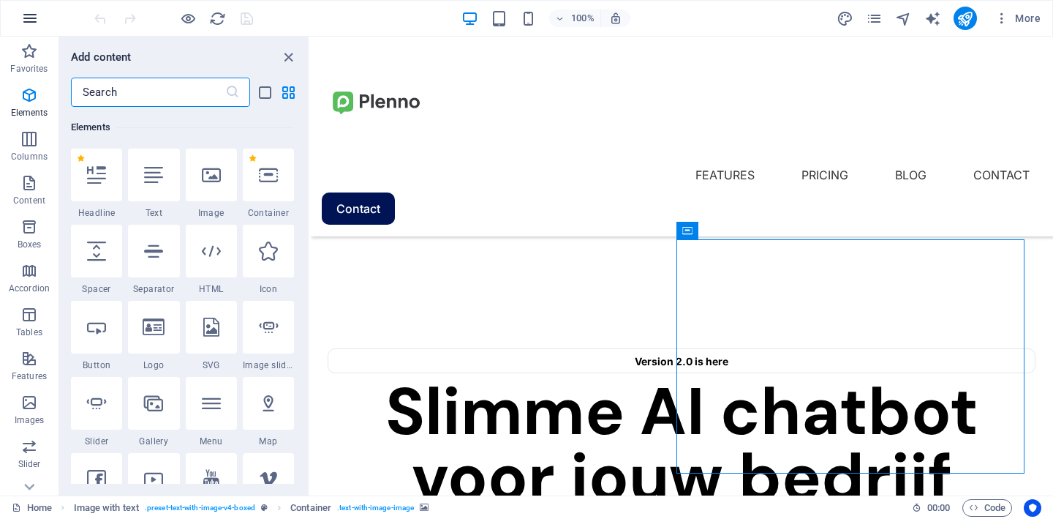
click at [35, 13] on icon "button" at bounding box center [30, 19] width 18 height 18
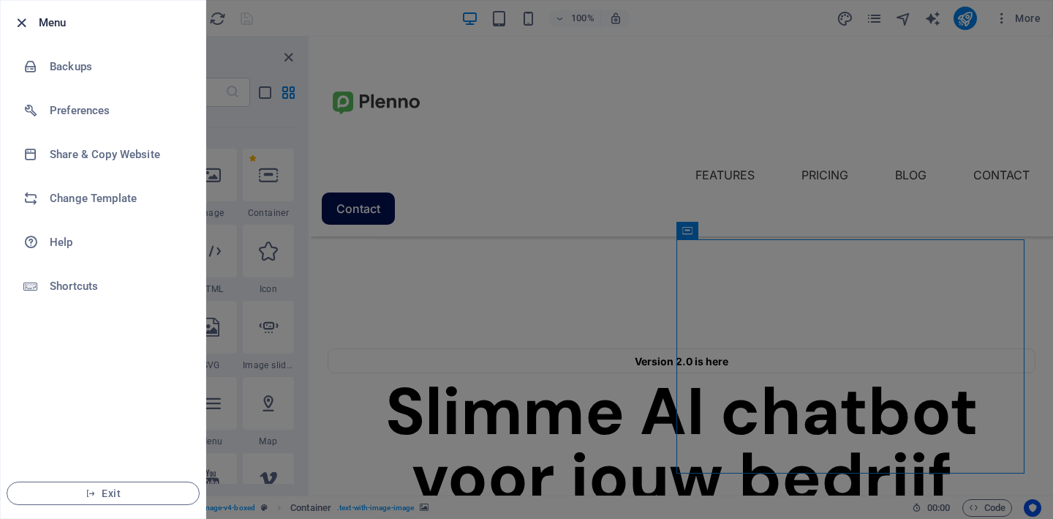
click at [29, 18] on icon "button" at bounding box center [21, 23] width 17 height 17
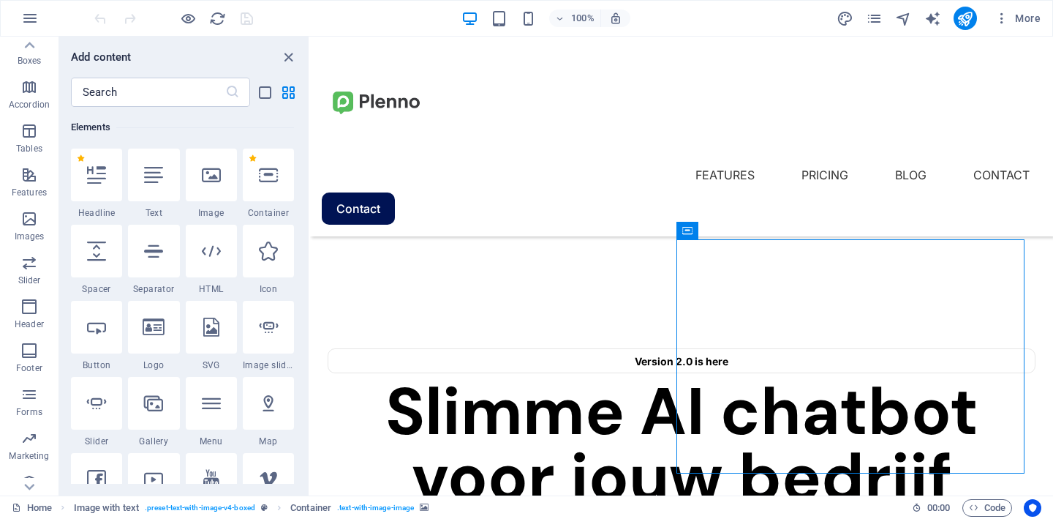
scroll to position [200, 0]
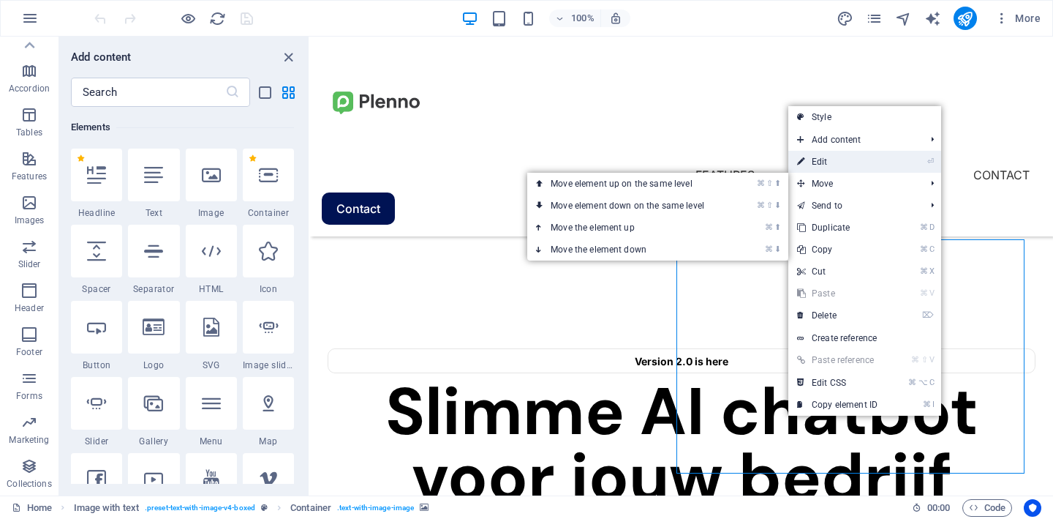
click at [867, 168] on link "⏎ Edit" at bounding box center [837, 162] width 98 height 22
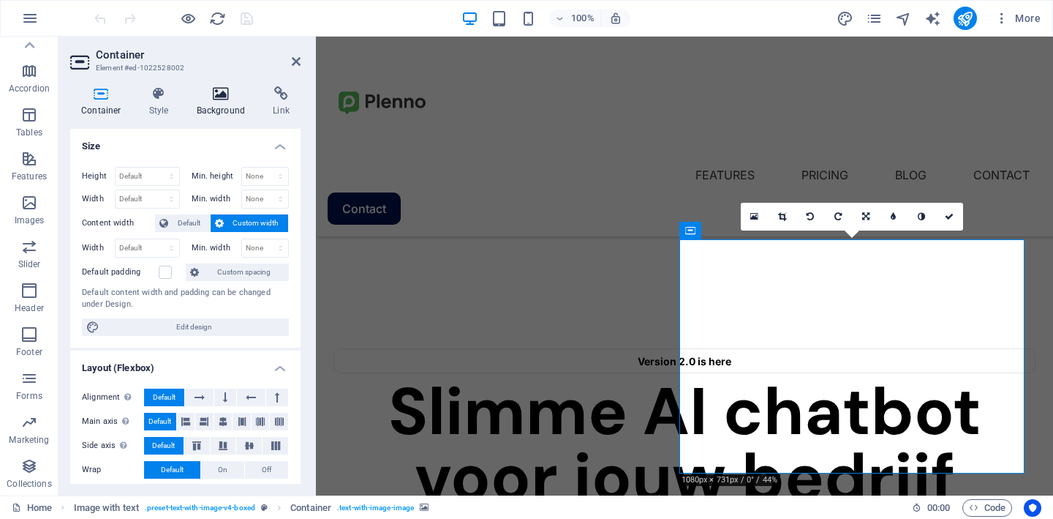
click at [222, 99] on icon at bounding box center [221, 93] width 71 height 15
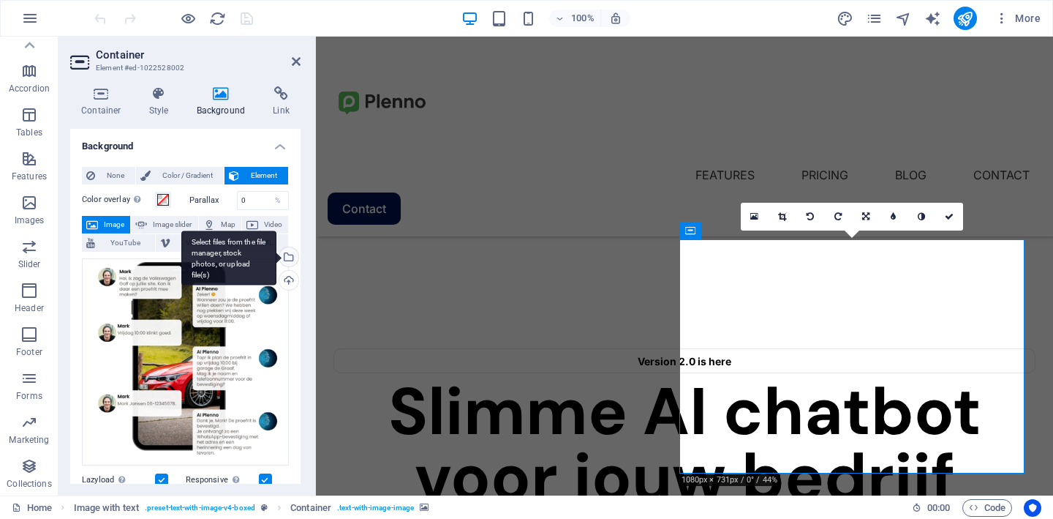
click at [290, 260] on div "Select files from the file manager, stock photos, or upload file(s)" at bounding box center [287, 258] width 22 height 22
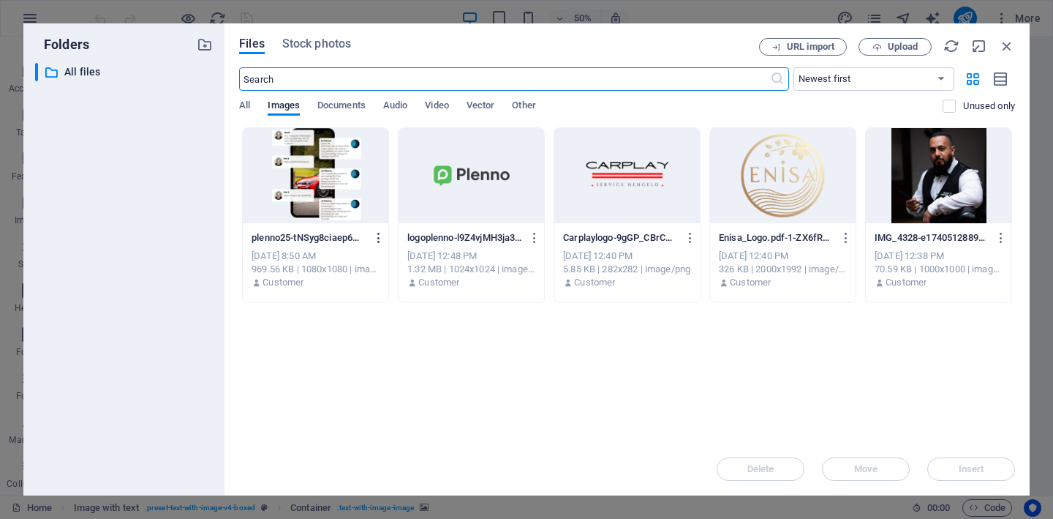
click at [381, 240] on icon "button" at bounding box center [379, 237] width 14 height 13
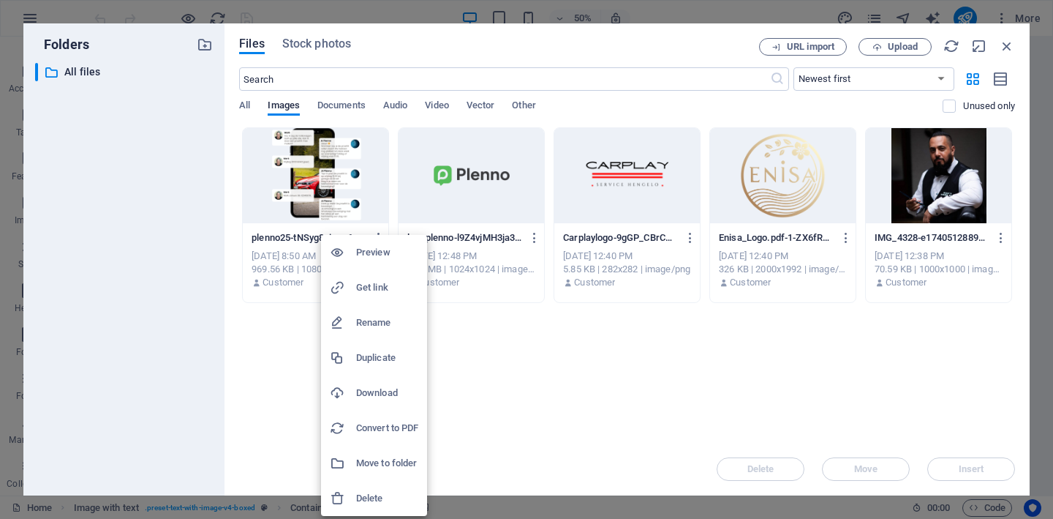
click at [380, 250] on h6 "Preview" at bounding box center [387, 253] width 62 height 18
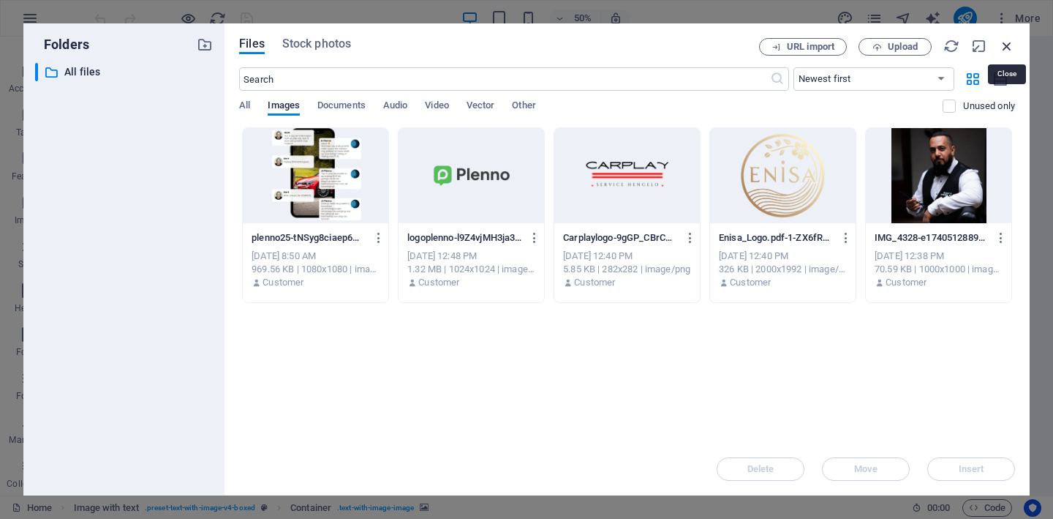
click at [1009, 47] on icon "button" at bounding box center [1007, 46] width 16 height 16
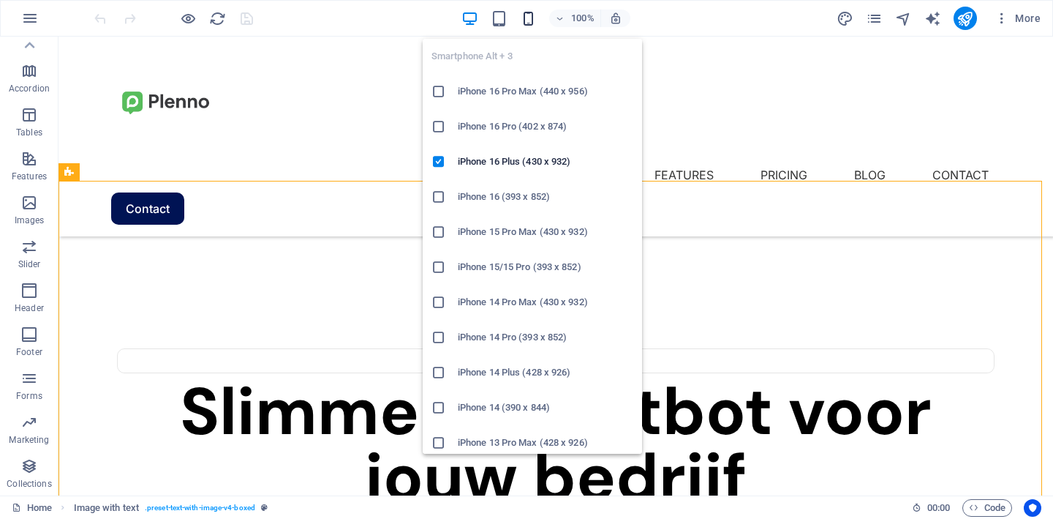
click at [533, 13] on icon "button" at bounding box center [528, 18] width 17 height 17
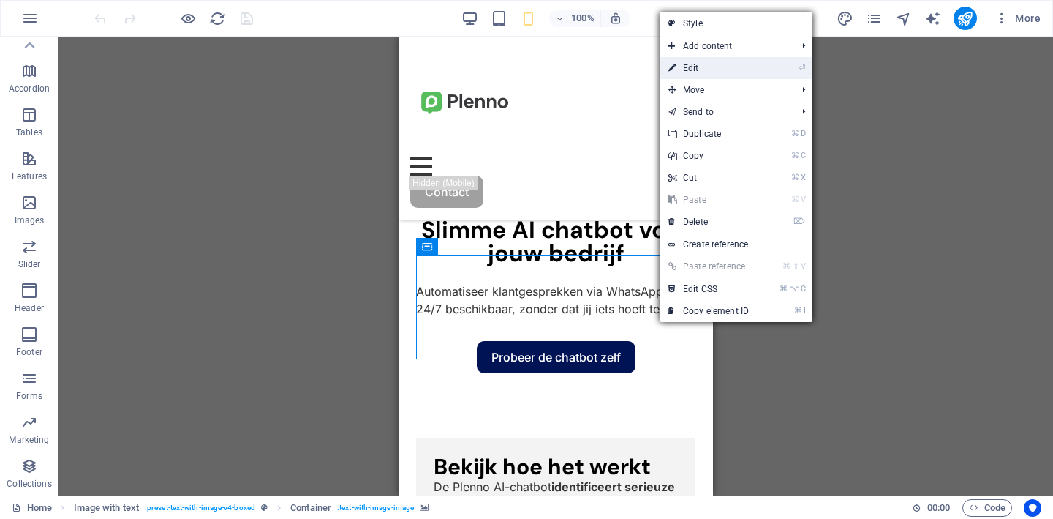
click at [703, 75] on link "⏎ Edit" at bounding box center [709, 68] width 98 height 22
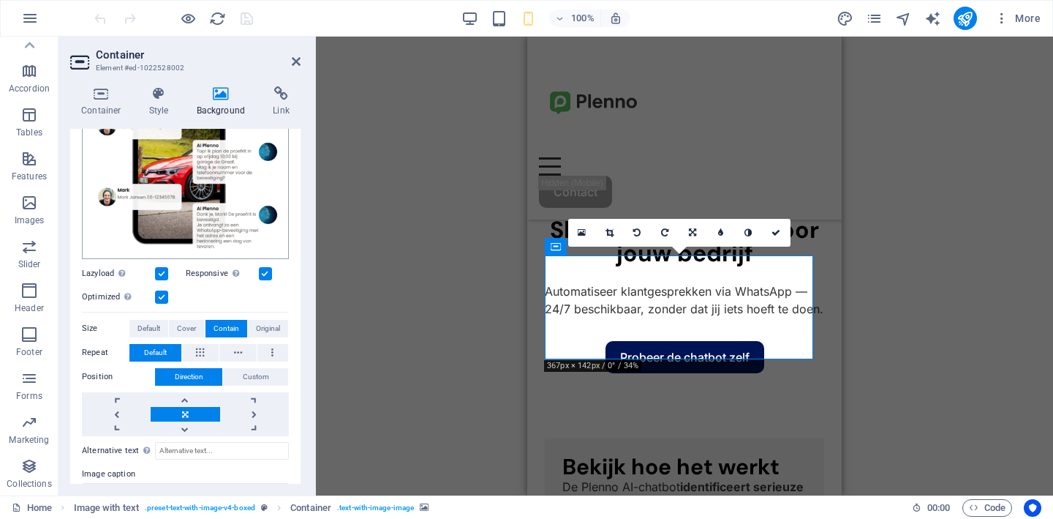
scroll to position [229, 0]
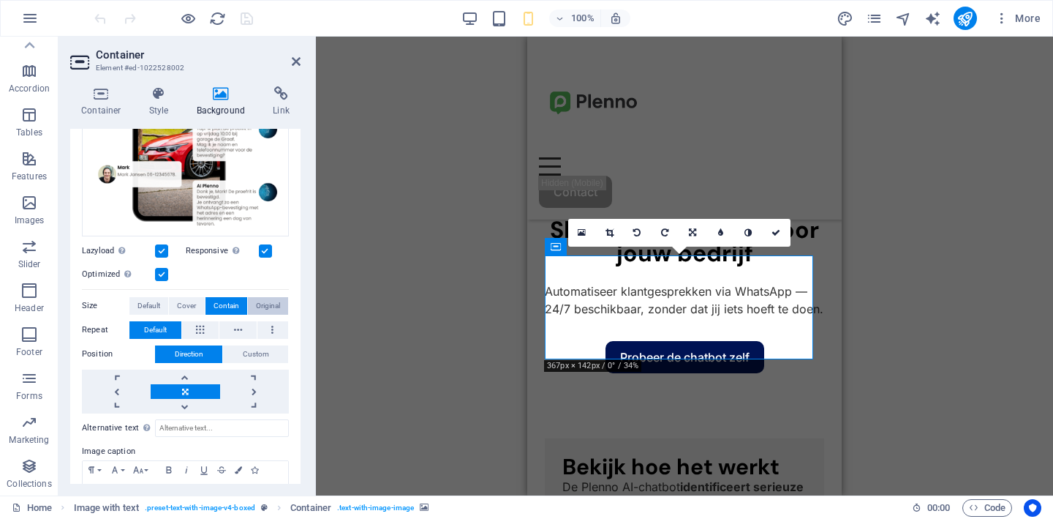
click at [263, 306] on span "Original" at bounding box center [268, 306] width 24 height 18
click at [238, 304] on button "Contain" at bounding box center [227, 306] width 42 height 18
click at [196, 303] on button "Cover" at bounding box center [186, 306] width 35 height 18
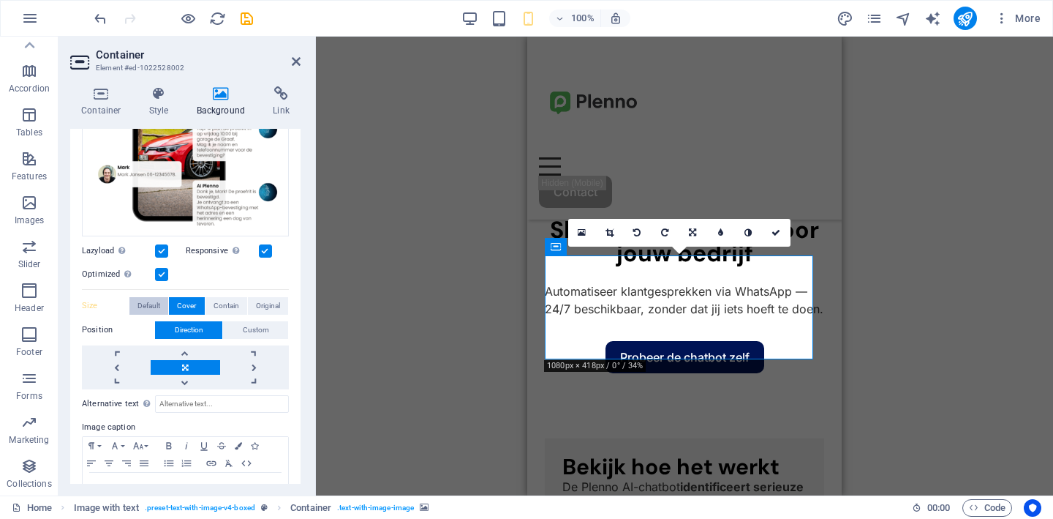
click at [157, 301] on span "Default" at bounding box center [149, 306] width 23 height 18
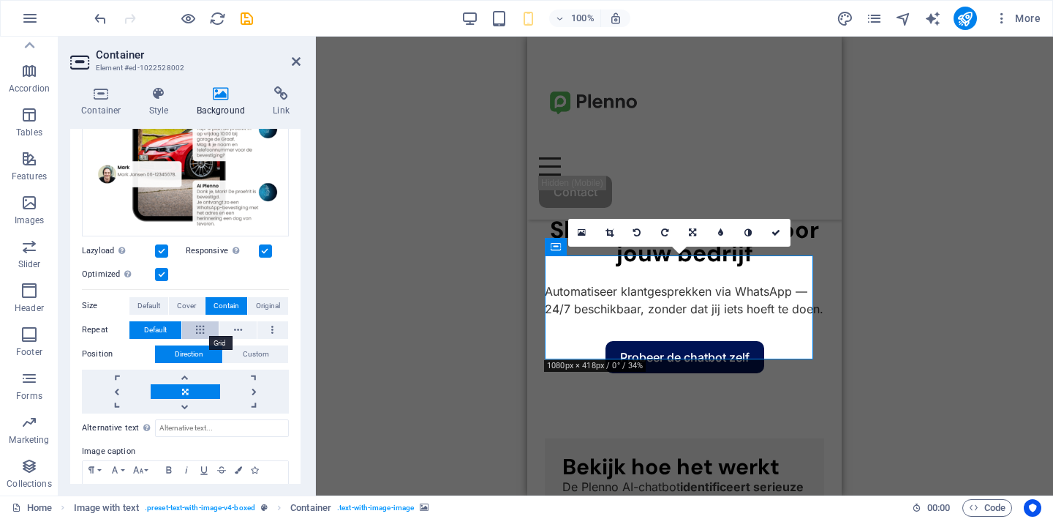
click at [195, 323] on button at bounding box center [200, 330] width 37 height 18
click at [234, 323] on icon at bounding box center [238, 330] width 8 height 18
click at [260, 329] on button at bounding box center [272, 330] width 31 height 18
click at [163, 326] on span "Default" at bounding box center [155, 330] width 23 height 18
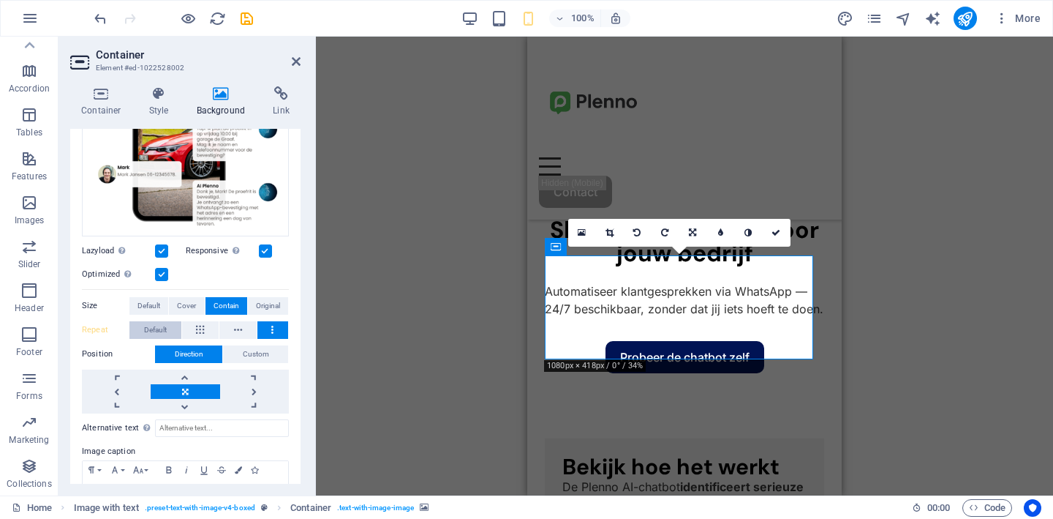
click at [163, 326] on span "Default" at bounding box center [155, 330] width 23 height 18
click at [235, 348] on button "Custom" at bounding box center [255, 354] width 65 height 18
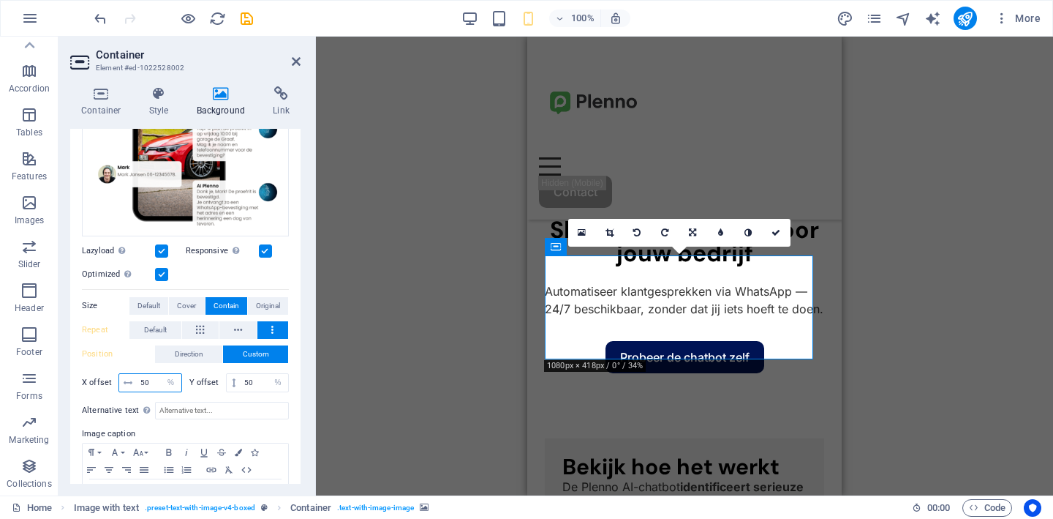
drag, startPoint x: 157, startPoint y: 377, endPoint x: 140, endPoint y: 377, distance: 16.8
click at [140, 377] on input "50" at bounding box center [159, 383] width 45 height 18
type input "100"
drag, startPoint x: 255, startPoint y: 381, endPoint x: 244, endPoint y: 381, distance: 11.0
click at [244, 381] on input "50" at bounding box center [265, 383] width 48 height 18
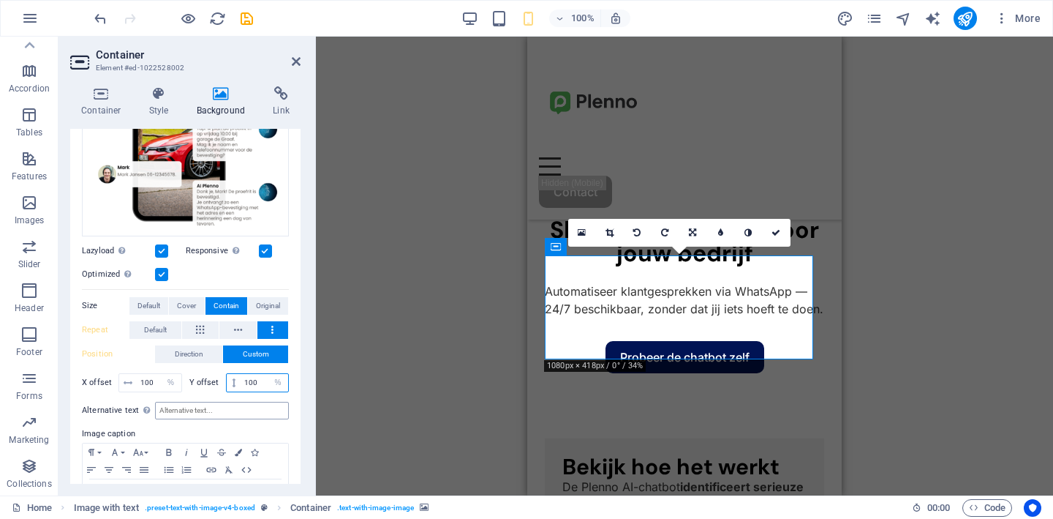
type input "100"
click at [244, 404] on input "Alternative text The alternative text is used by devices that cannot display im…" at bounding box center [222, 411] width 134 height 18
drag, startPoint x: 158, startPoint y: 380, endPoint x: 129, endPoint y: 380, distance: 28.5
click at [129, 380] on div "100 px rem % vh vw" at bounding box center [150, 382] width 64 height 19
type input "50"
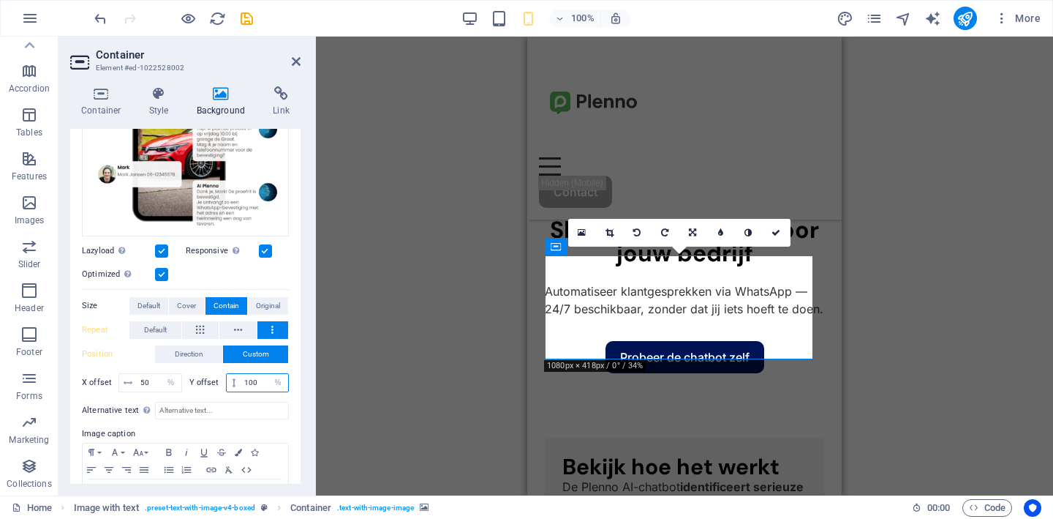
drag, startPoint x: 257, startPoint y: 380, endPoint x: 239, endPoint y: 380, distance: 17.6
click at [241, 380] on input "100" at bounding box center [265, 383] width 48 height 18
type input "50"
click at [249, 405] on input "Alternative text The alternative text is used by devices that cannot display im…" at bounding box center [222, 411] width 134 height 18
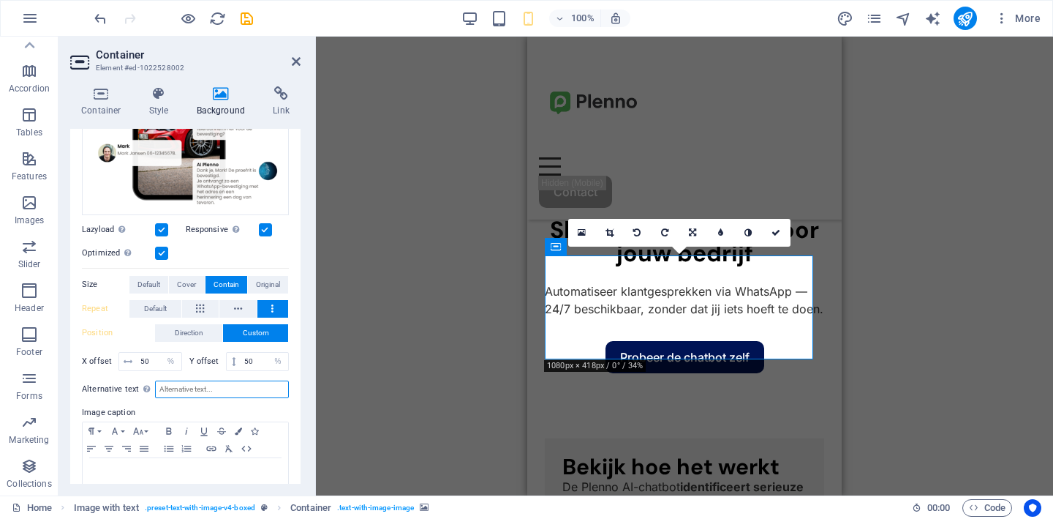
scroll to position [246, 0]
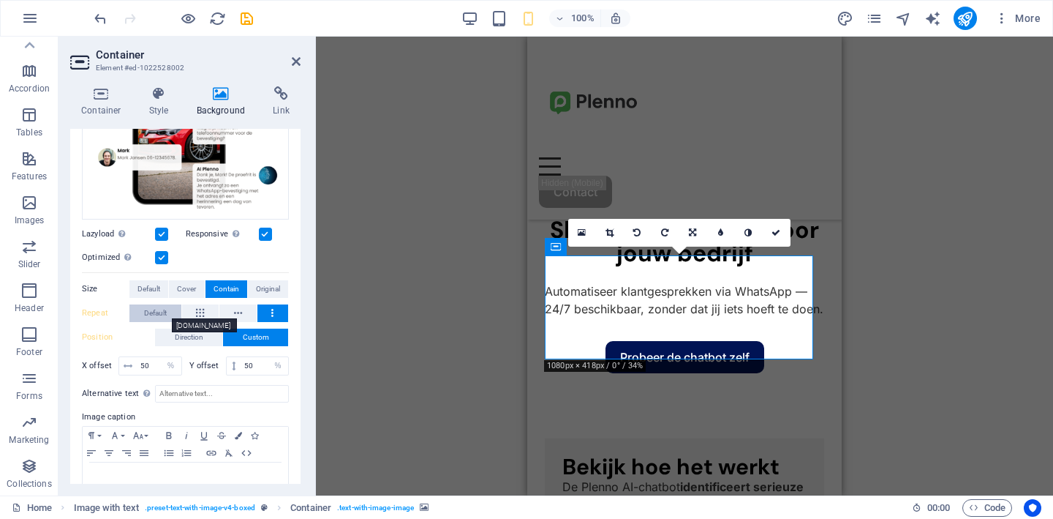
click at [151, 308] on span "Default" at bounding box center [155, 313] width 23 height 18
click at [175, 333] on span "Direction" at bounding box center [189, 337] width 29 height 18
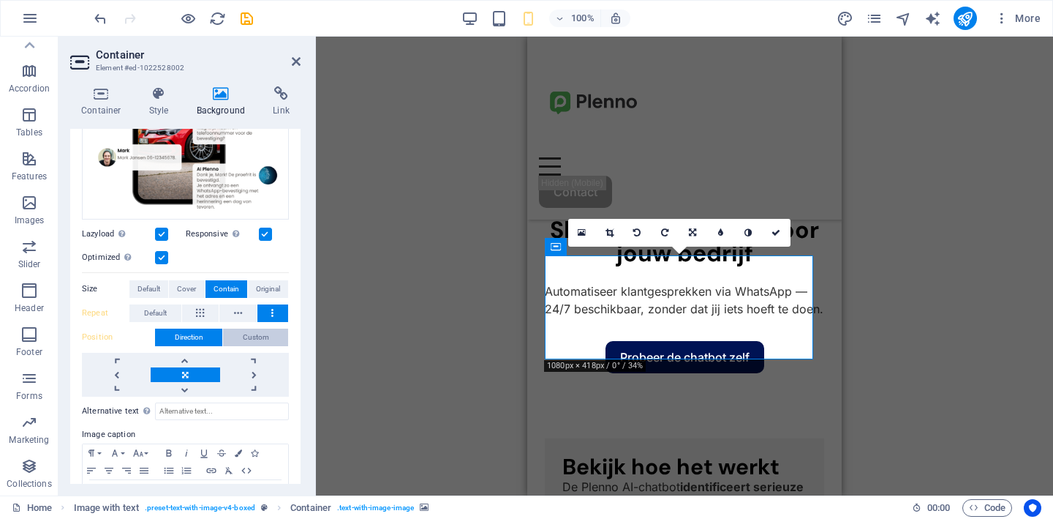
click at [246, 331] on span "Custom" at bounding box center [256, 337] width 26 height 18
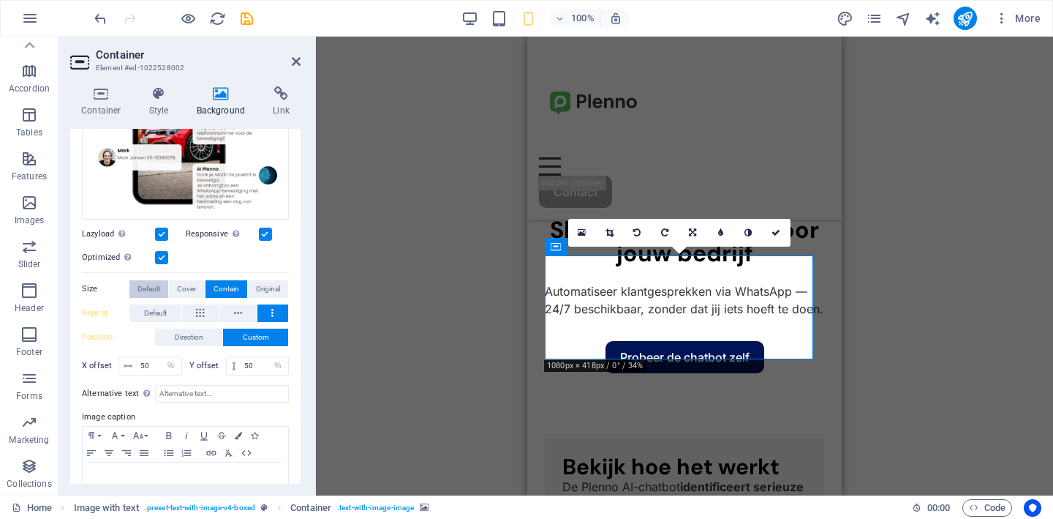
click at [157, 287] on span "Default" at bounding box center [149, 289] width 23 height 18
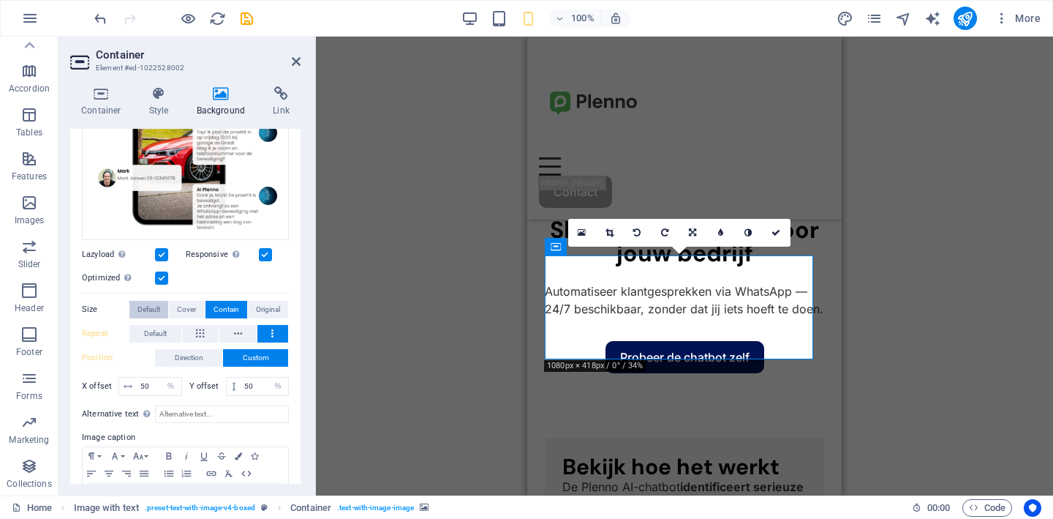
scroll to position [218, 0]
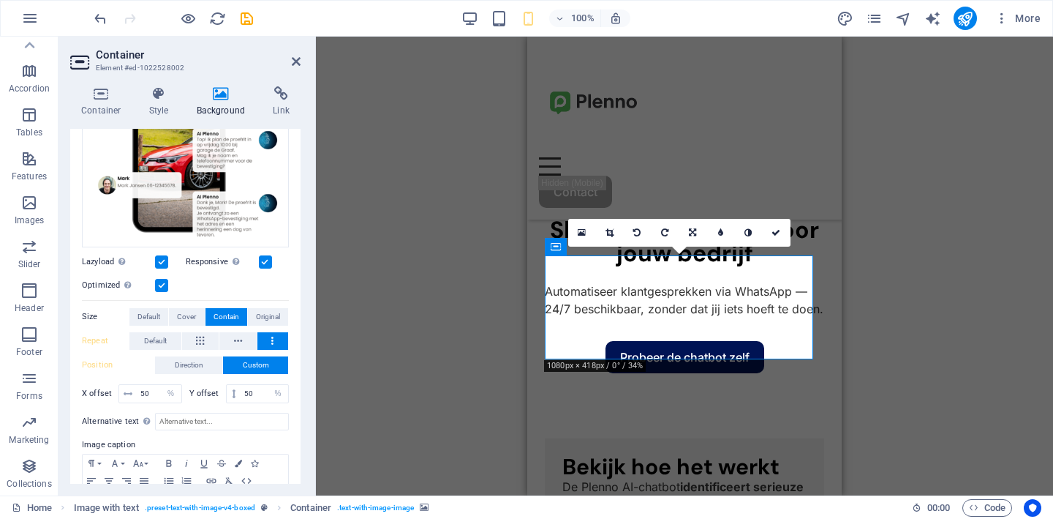
click at [159, 287] on label at bounding box center [161, 285] width 13 height 13
click at [0, 0] on input "Optimized Images are compressed to improve page speed." at bounding box center [0, 0] width 0 height 0
click at [159, 287] on label at bounding box center [161, 285] width 13 height 13
click at [0, 0] on input "Optimized Images are compressed to improve page speed." at bounding box center [0, 0] width 0 height 0
click at [263, 260] on label at bounding box center [265, 261] width 13 height 13
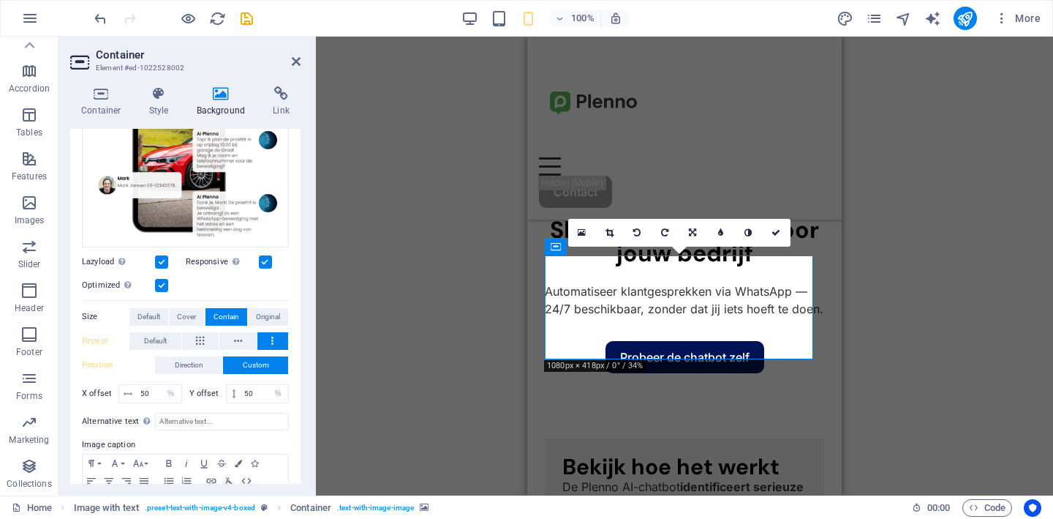
click at [0, 0] on input "Responsive Automatically load retina image and smartphone optimized sizes." at bounding box center [0, 0] width 0 height 0
click at [263, 260] on label at bounding box center [265, 261] width 13 height 13
click at [0, 0] on input "Responsive Automatically load retina image and smartphone optimized sizes." at bounding box center [0, 0] width 0 height 0
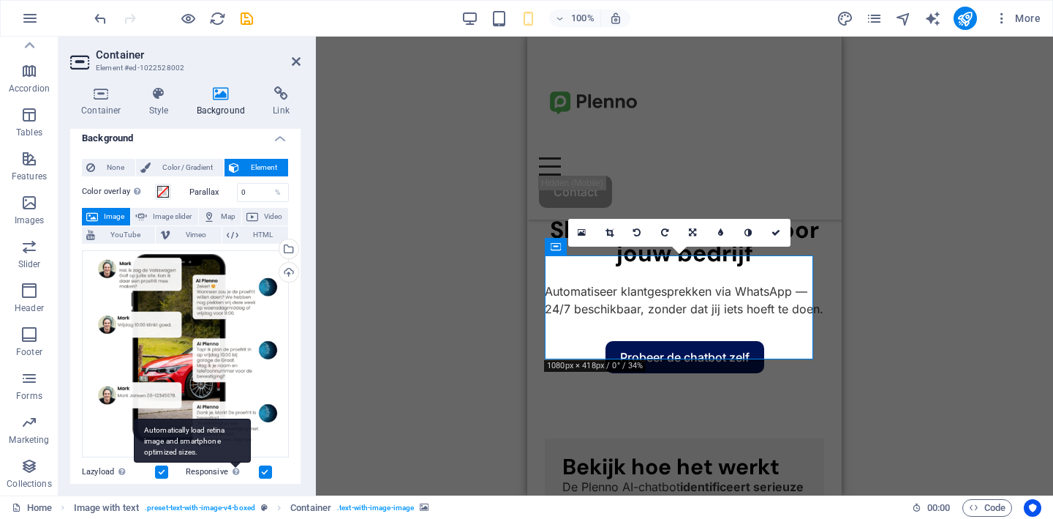
scroll to position [4, 0]
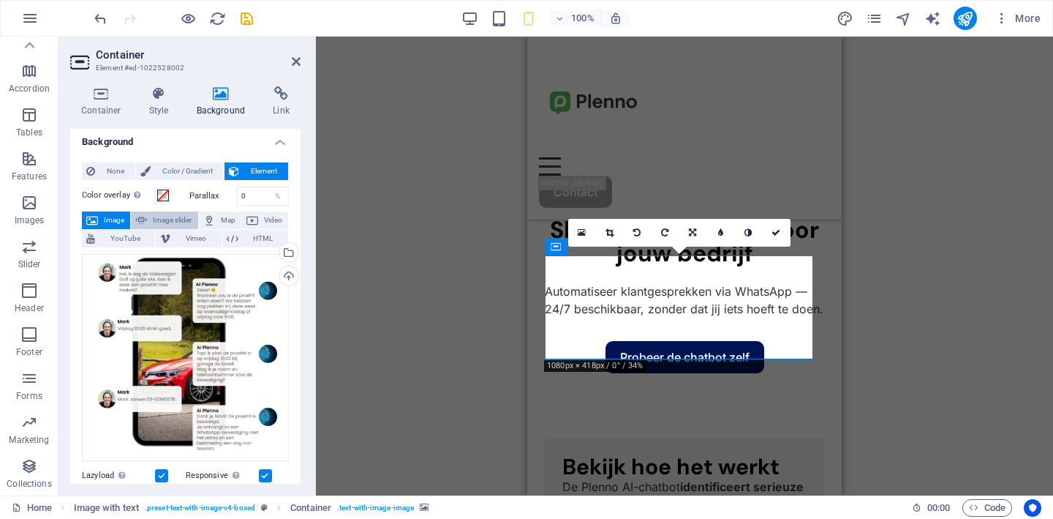
click at [180, 222] on span "Image slider" at bounding box center [172, 220] width 42 height 18
select select "ms"
select select "s"
select select "progressive"
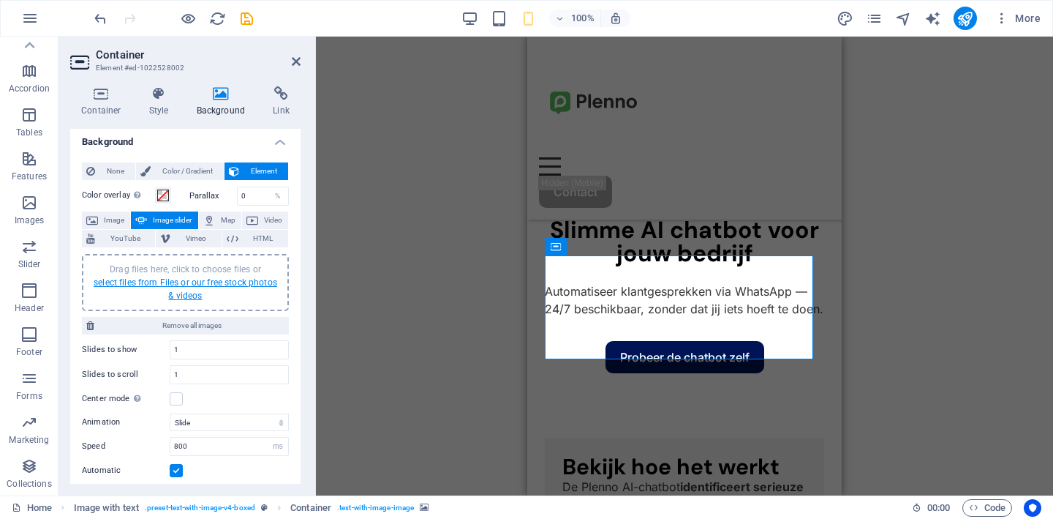
click at [176, 284] on link "select files from Files or our free stock photos & videos" at bounding box center [186, 288] width 184 height 23
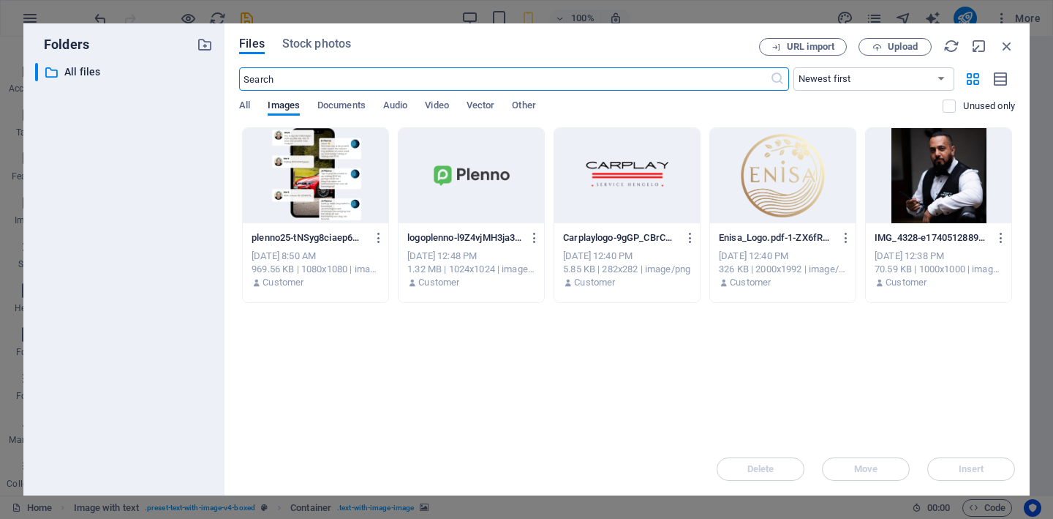
click at [319, 181] on div at bounding box center [316, 175] width 146 height 95
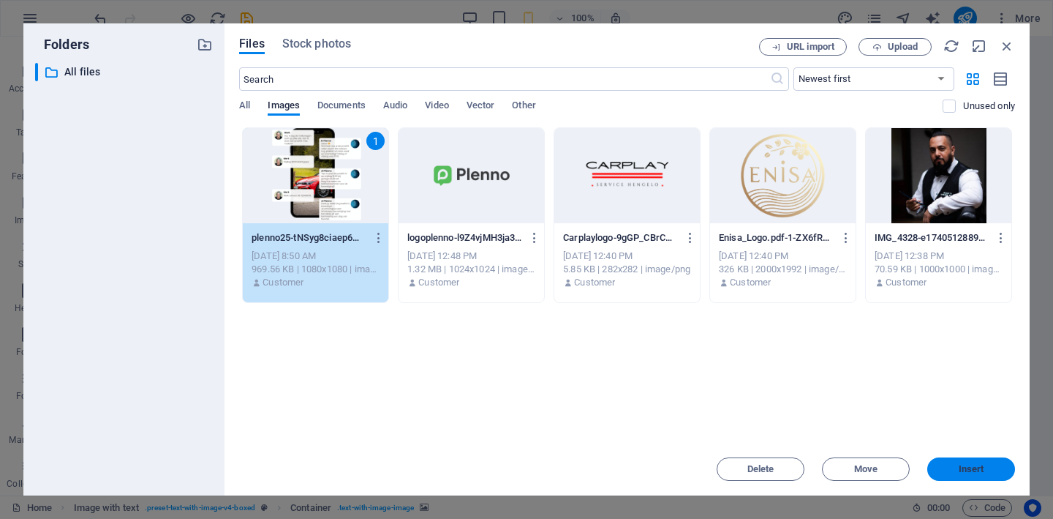
click at [947, 478] on button "Insert" at bounding box center [971, 468] width 88 height 23
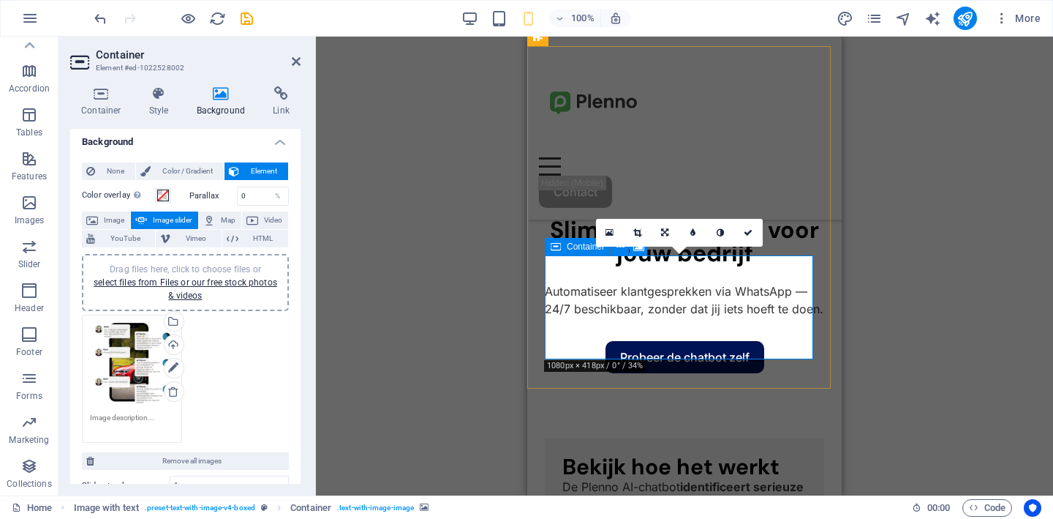
click at [574, 250] on span "Container" at bounding box center [586, 246] width 38 height 9
click at [102, 103] on h4 "Container" at bounding box center [104, 101] width 68 height 31
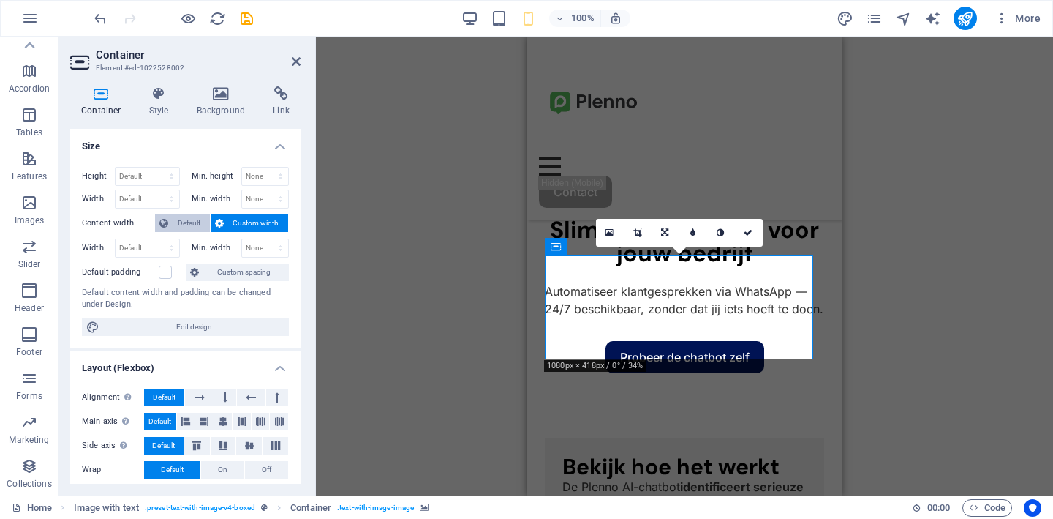
click at [177, 219] on span "Default" at bounding box center [189, 223] width 33 height 18
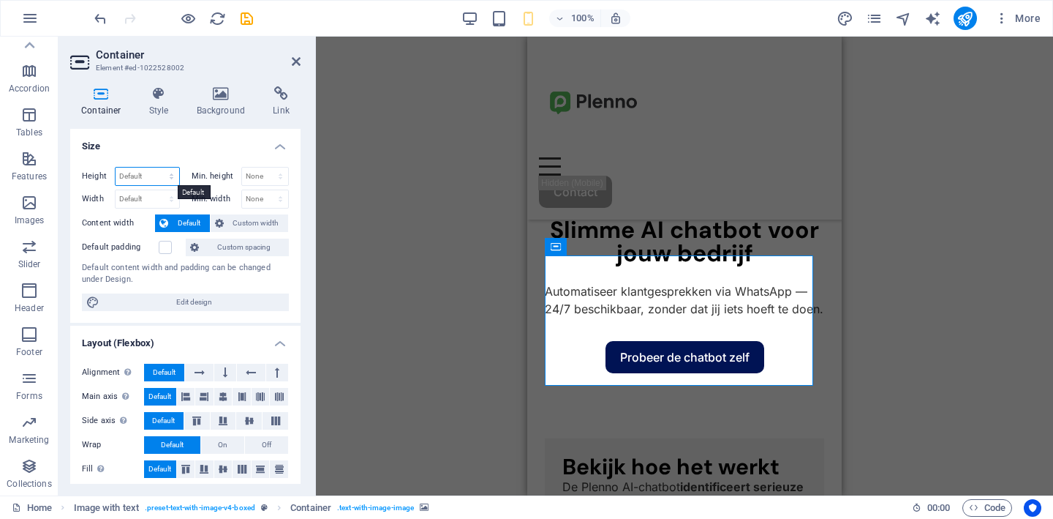
click at [168, 176] on select "Default px rem % vh vw" at bounding box center [148, 177] width 64 height 18
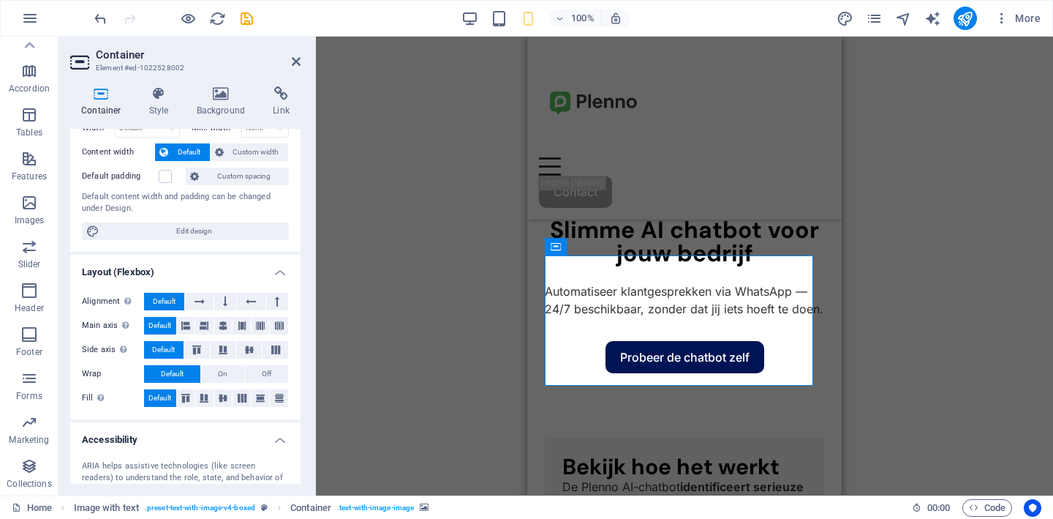
scroll to position [80, 0]
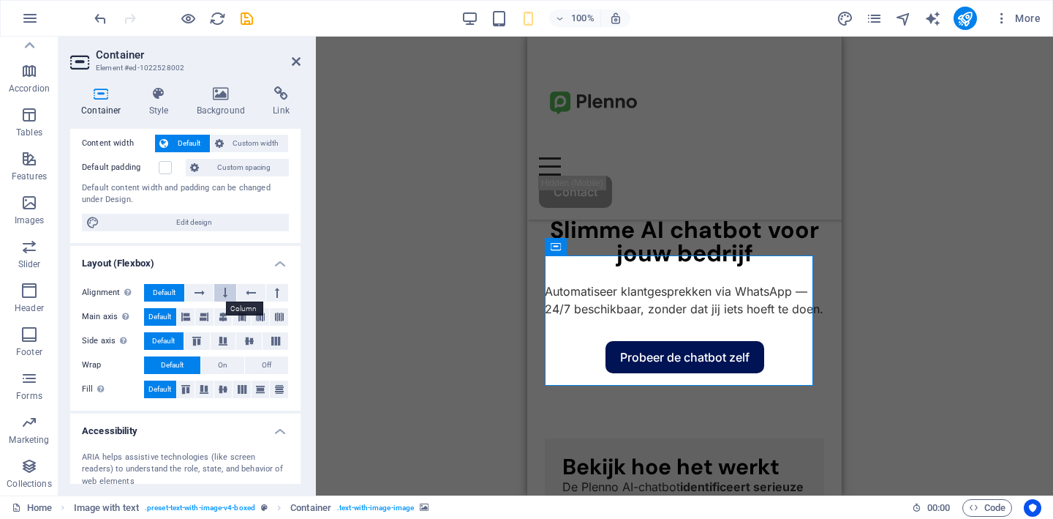
click at [219, 294] on button at bounding box center [225, 293] width 22 height 18
click at [170, 292] on span "Default" at bounding box center [164, 293] width 23 height 18
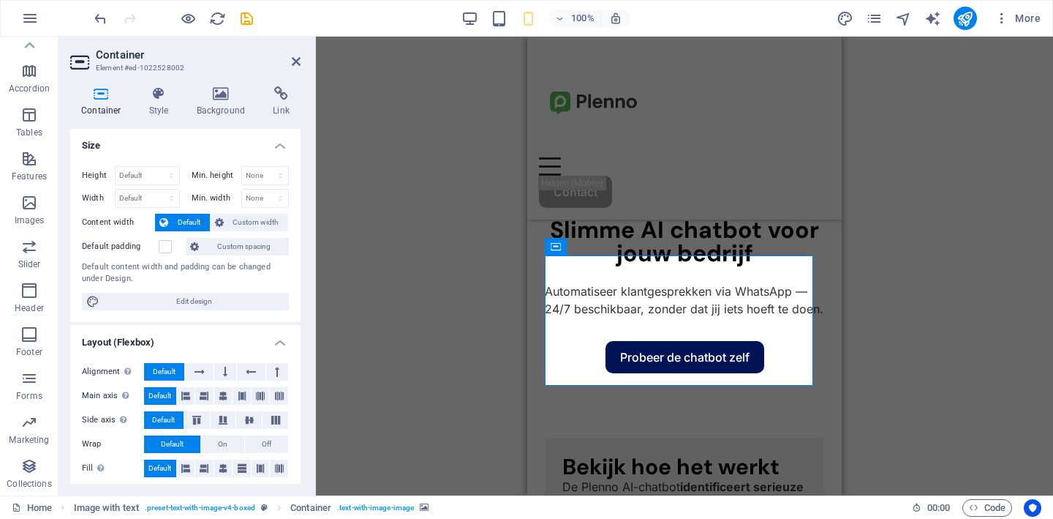
scroll to position [0, 0]
click at [159, 102] on h4 "Style" at bounding box center [162, 101] width 48 height 31
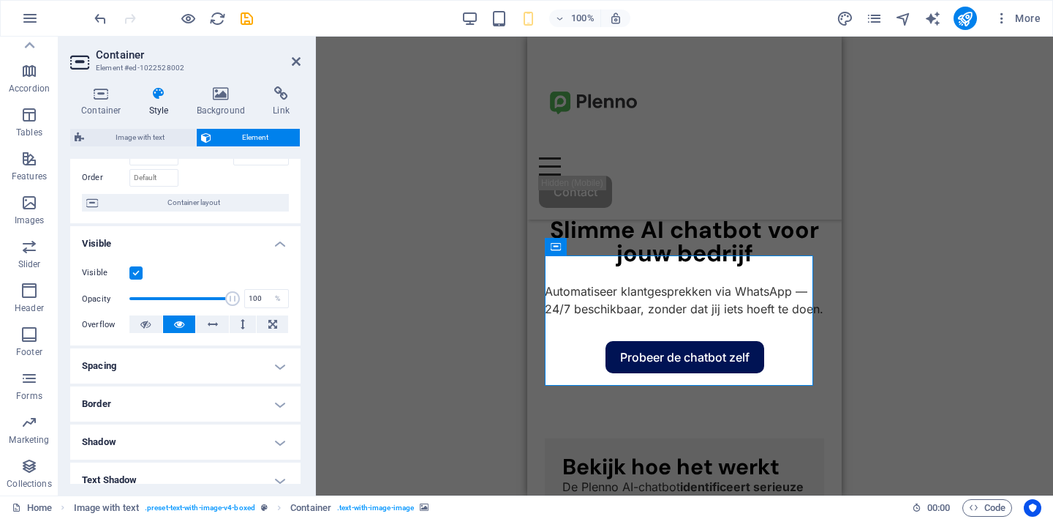
scroll to position [86, 0]
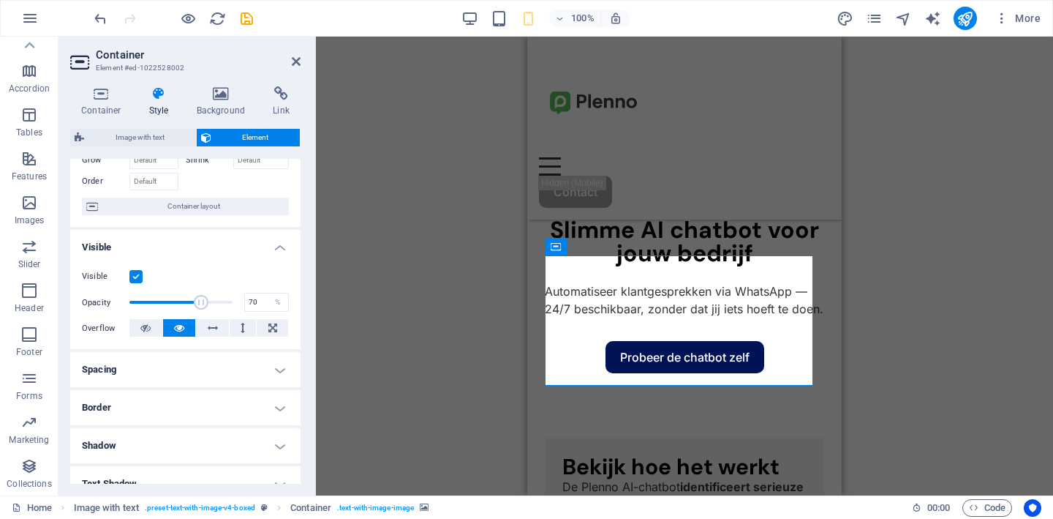
drag, startPoint x: 225, startPoint y: 301, endPoint x: 199, endPoint y: 300, distance: 26.3
click at [199, 300] on span at bounding box center [201, 302] width 15 height 15
type input "100"
drag, startPoint x: 199, startPoint y: 300, endPoint x: 256, endPoint y: 303, distance: 57.1
click at [256, 303] on div "Opacity 100 %" at bounding box center [185, 302] width 207 height 22
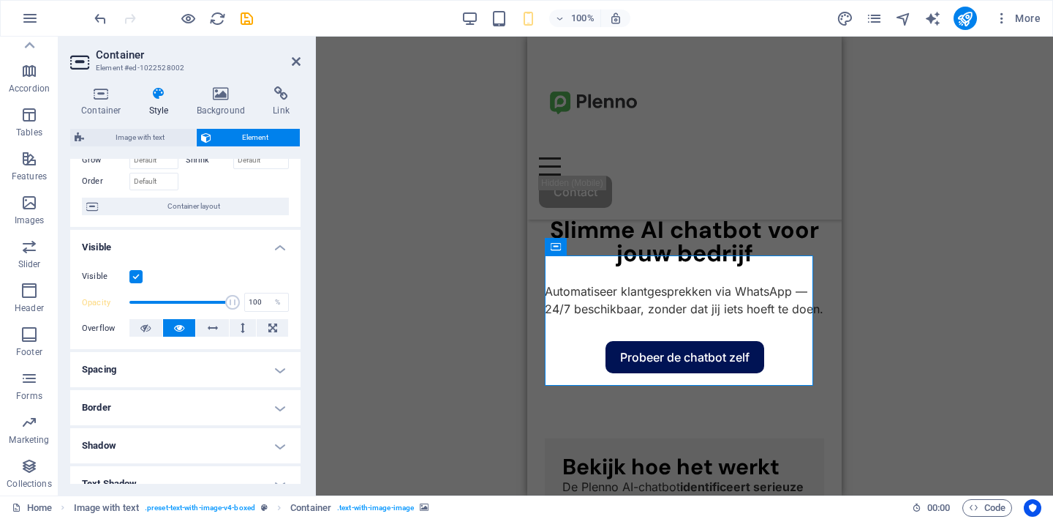
scroll to position [0, 0]
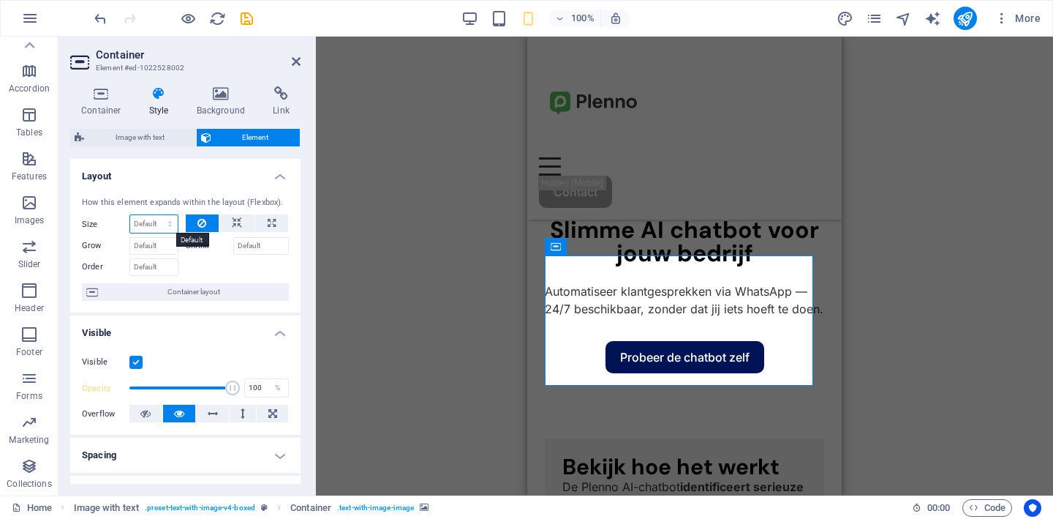
click at [165, 223] on select "Default auto px % 1/1 1/2 1/3 1/4 1/5 1/6 1/7 1/8 1/9 1/10" at bounding box center [154, 224] width 48 height 18
click at [130, 215] on select "Default auto px % 1/1 1/2 1/3 1/4 1/5 1/6 1/7 1/8 1/9 1/10" at bounding box center [154, 224] width 48 height 18
select select "DISABLED_OPTION_VALUE"
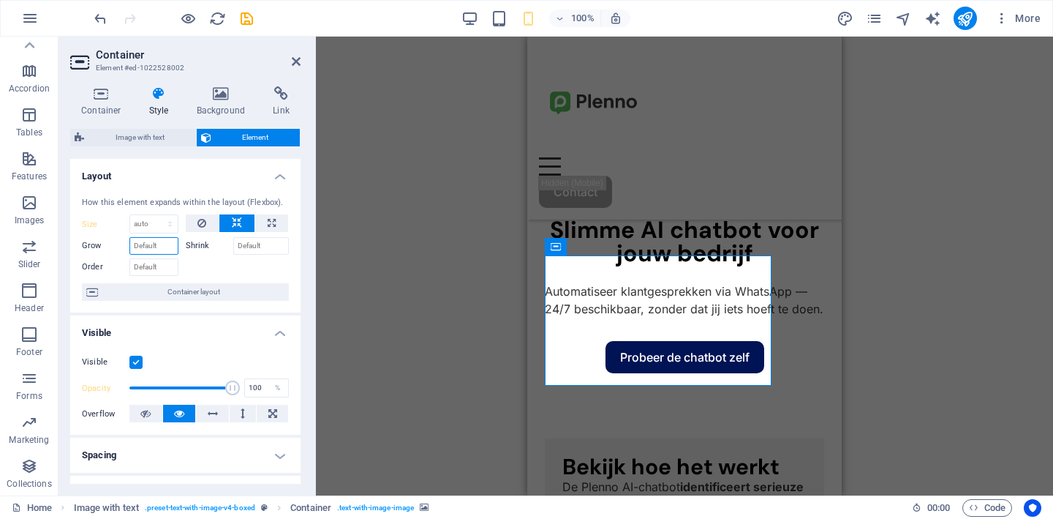
click at [168, 249] on input "Grow" at bounding box center [153, 246] width 49 height 18
click at [203, 222] on icon at bounding box center [201, 223] width 9 height 18
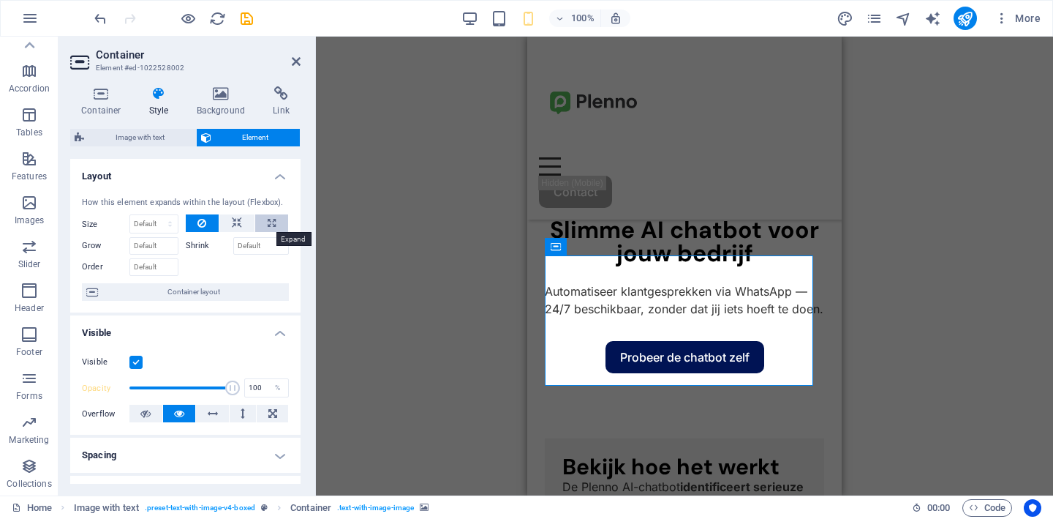
click at [261, 223] on button at bounding box center [271, 223] width 33 height 18
type input "100"
select select "%"
click at [206, 224] on button at bounding box center [203, 223] width 34 height 18
select select "DISABLED_OPTION_VALUE"
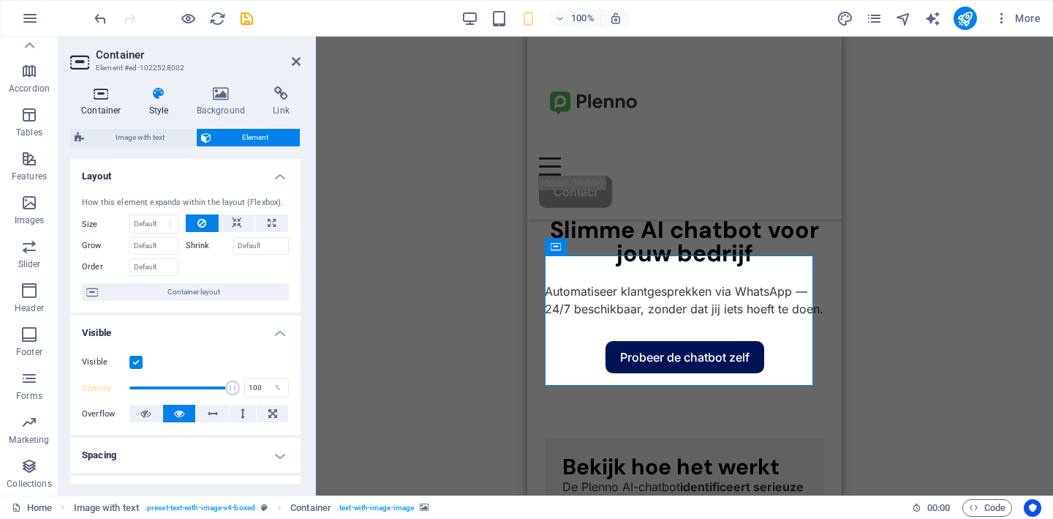
click at [104, 99] on icon at bounding box center [101, 93] width 62 height 15
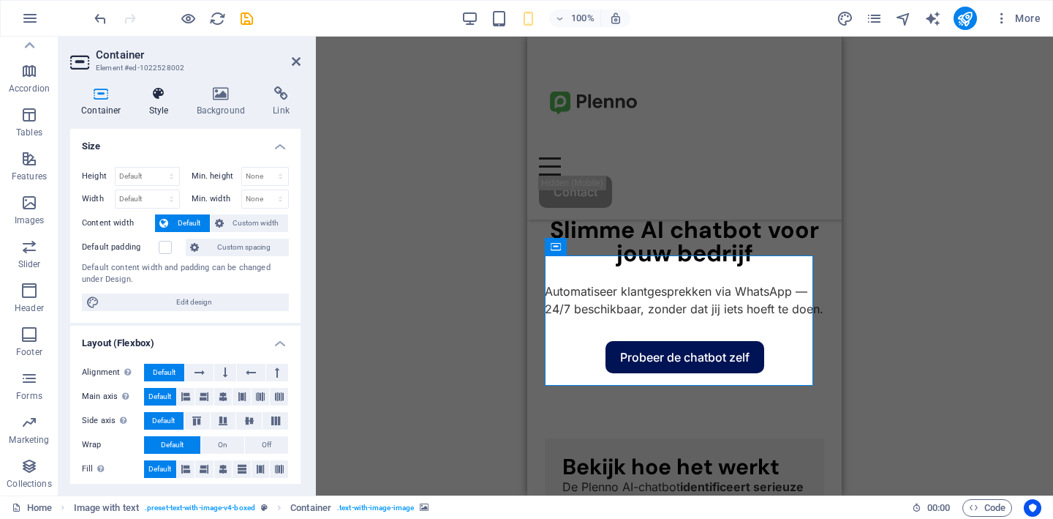
click at [155, 96] on icon at bounding box center [159, 93] width 42 height 15
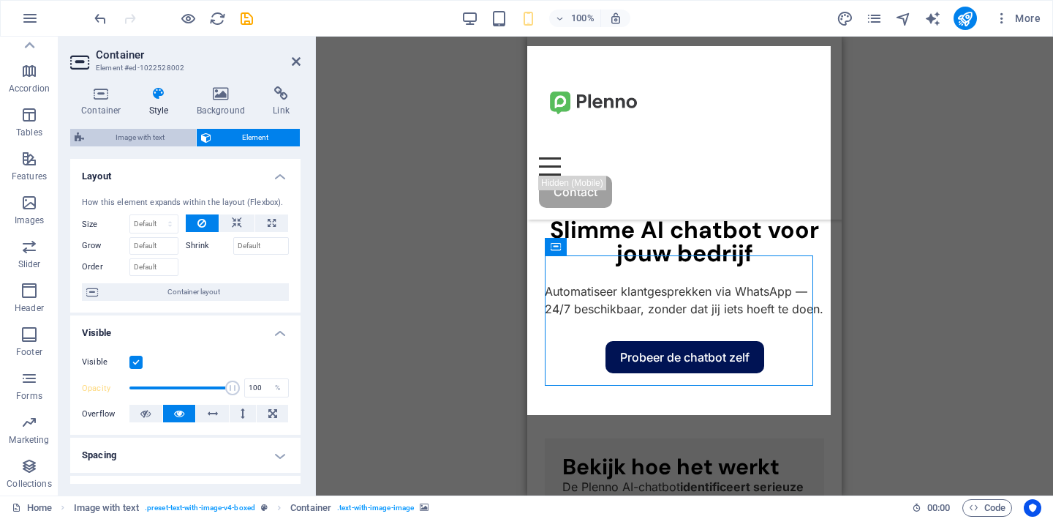
click at [155, 134] on span "Image with text" at bounding box center [140, 138] width 103 height 18
select select "rem"
select select "px"
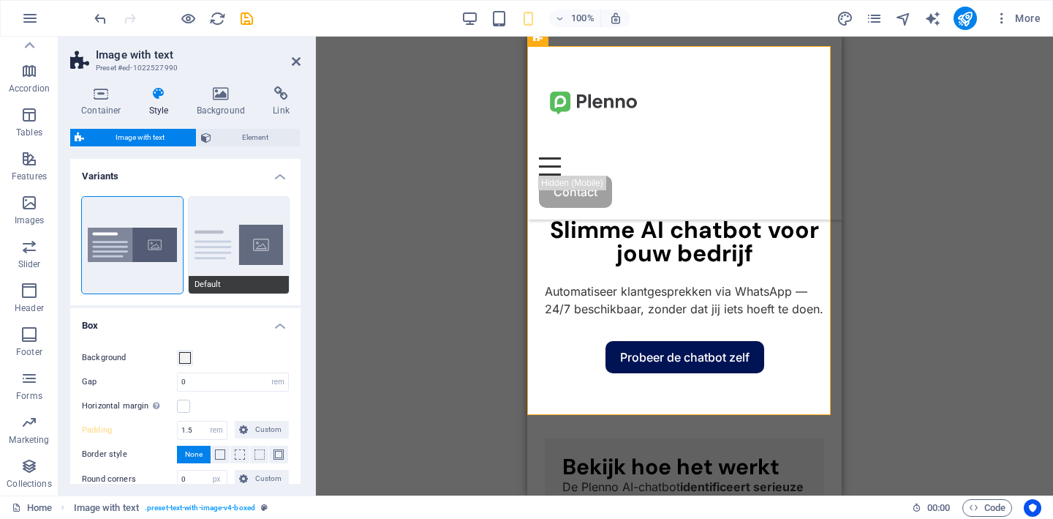
click at [221, 241] on button "Default" at bounding box center [239, 245] width 101 height 97
type input "2"
type input "0"
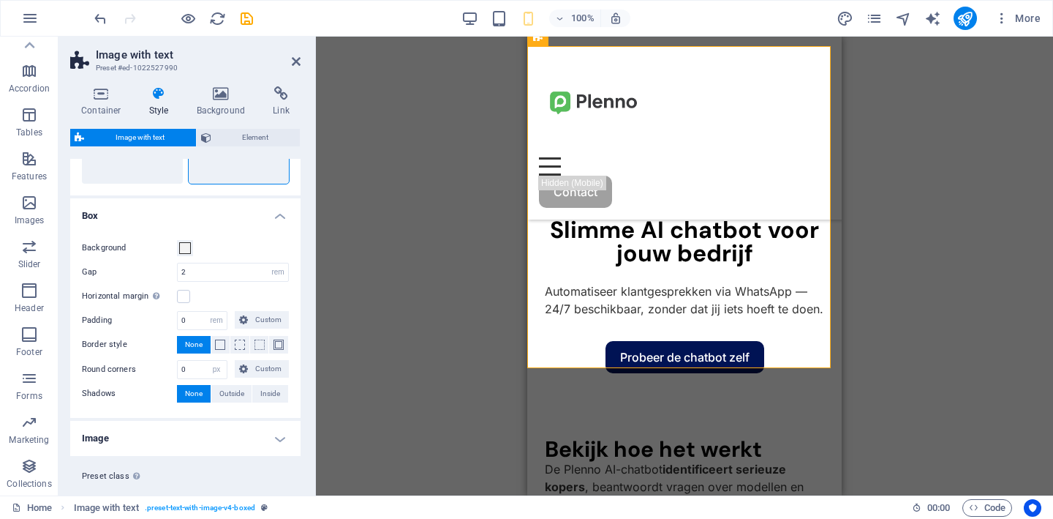
scroll to position [140, 0]
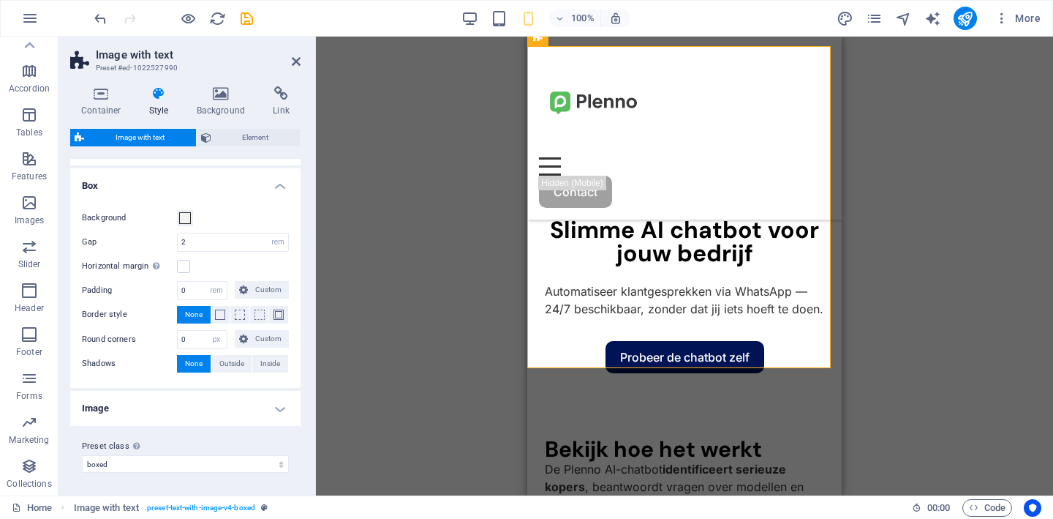
click at [168, 421] on h4 "Image" at bounding box center [185, 408] width 230 height 35
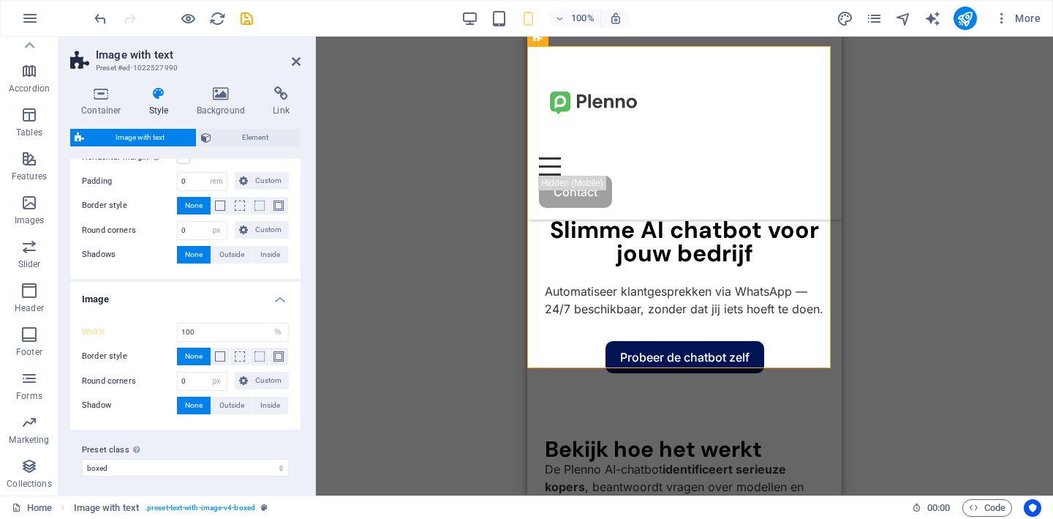
scroll to position [252, 0]
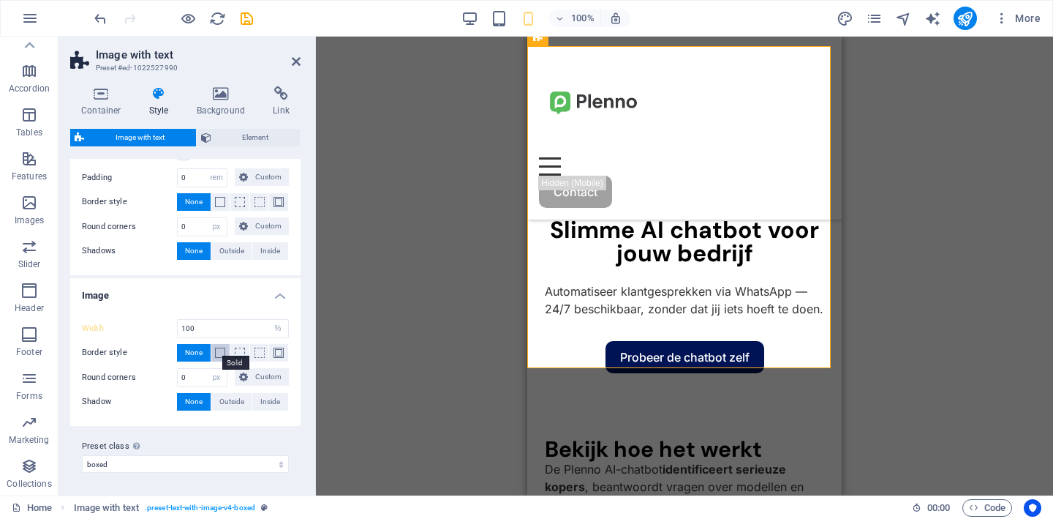
click at [223, 353] on span at bounding box center [220, 352] width 10 height 10
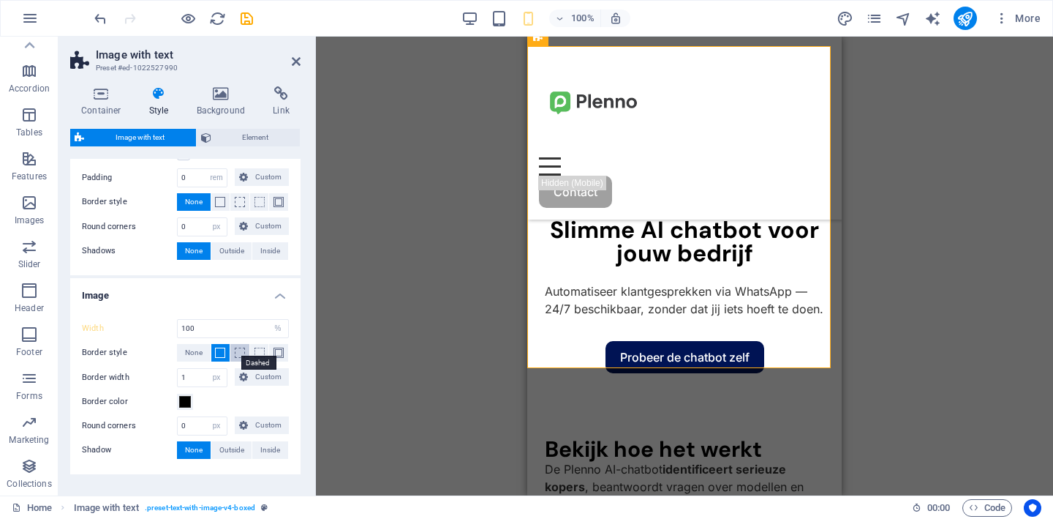
click at [236, 353] on span at bounding box center [240, 352] width 10 height 10
click at [195, 353] on span "None" at bounding box center [194, 353] width 18 height 18
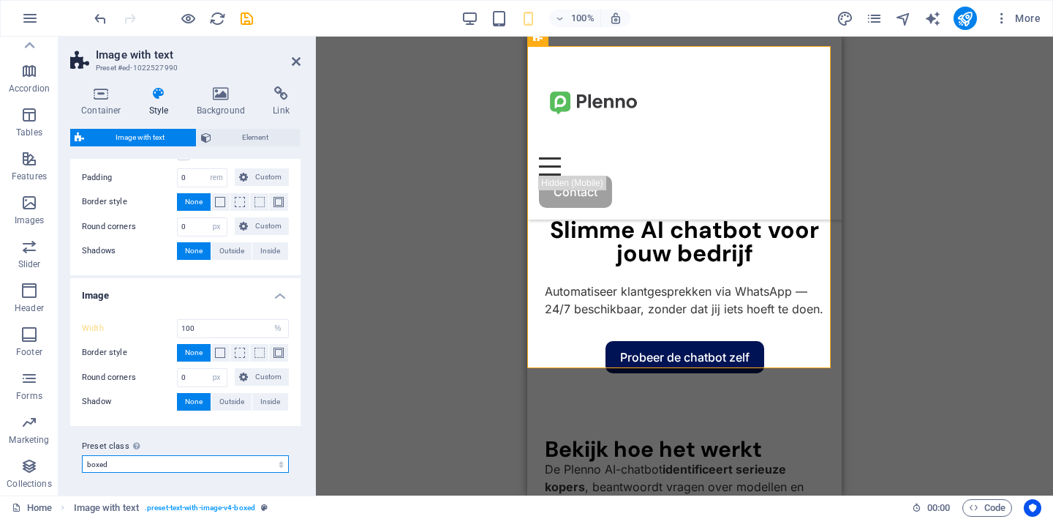
click at [214, 471] on select "boxed Add preset class" at bounding box center [185, 464] width 207 height 18
click at [82, 455] on select "boxed Add preset class" at bounding box center [185, 464] width 207 height 18
select select "preset-text-with-image-v4-boxed"
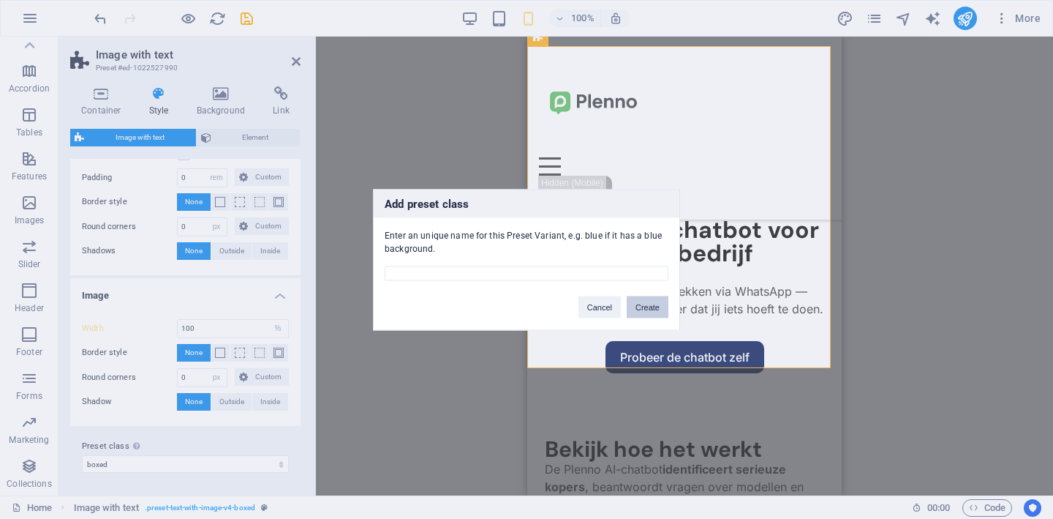
click at [647, 312] on button "Create" at bounding box center [648, 307] width 42 height 22
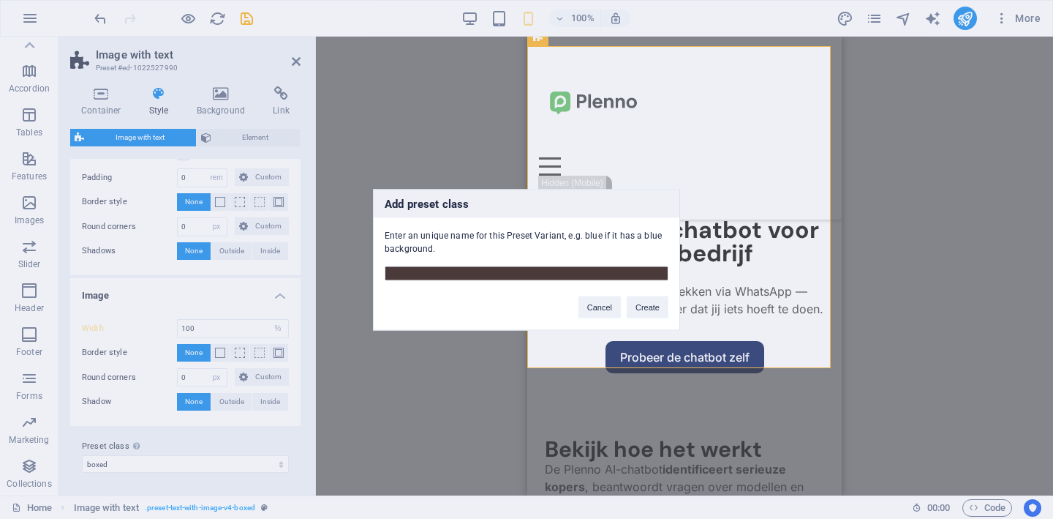
click at [206, 435] on div "Add preset class Enter an unique name for this Preset Variant, e.g. blue if it …" at bounding box center [526, 259] width 1053 height 519
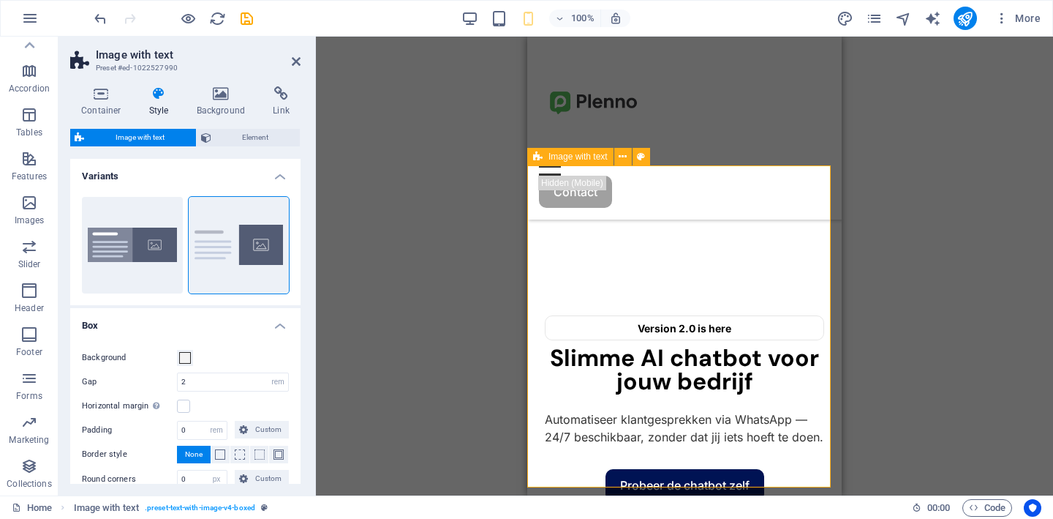
scroll to position [242, 0]
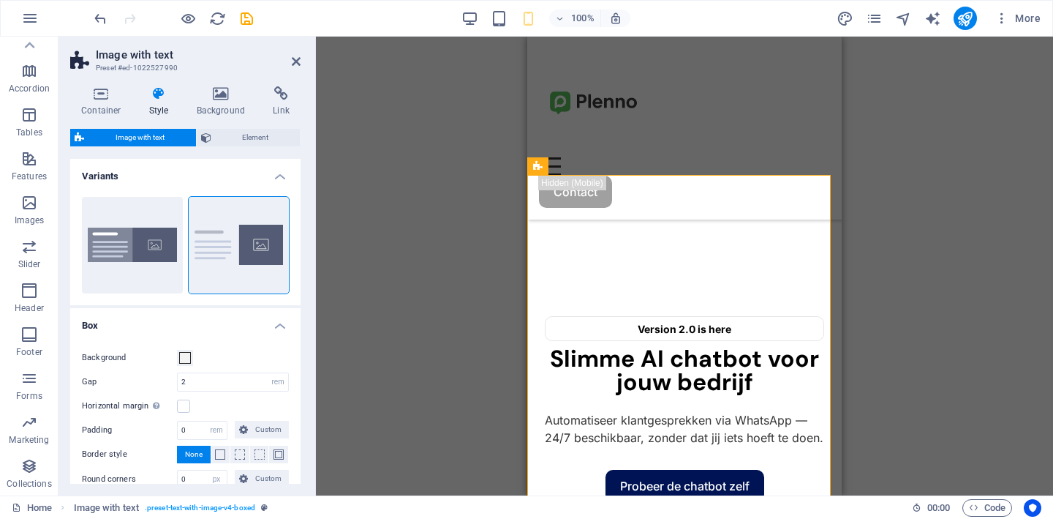
click at [156, 135] on span "Image with text" at bounding box center [140, 138] width 103 height 18
click at [137, 216] on button "Boxed" at bounding box center [132, 245] width 101 height 97
type input "0"
type input "1.5"
click at [99, 101] on h4 "Container" at bounding box center [104, 101] width 68 height 31
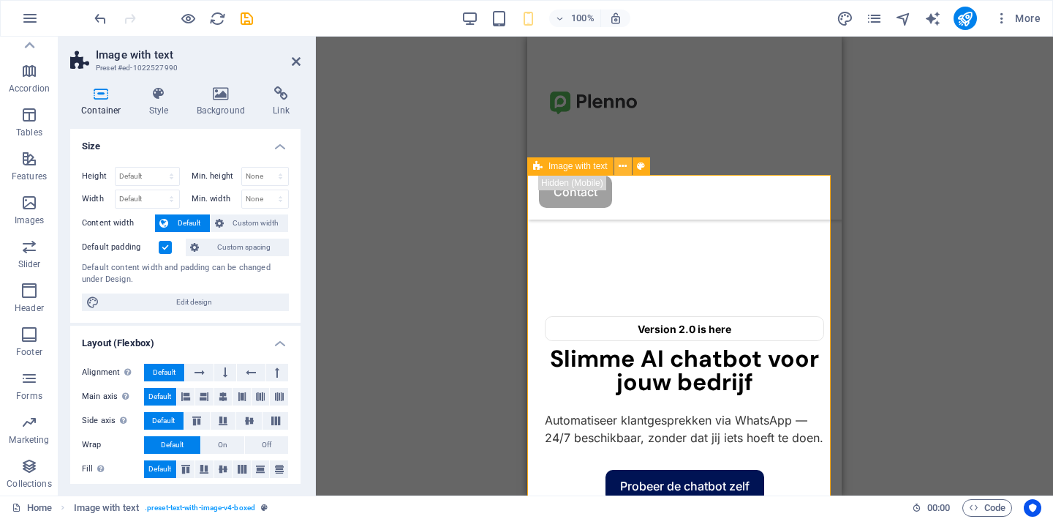
click at [620, 168] on icon at bounding box center [623, 166] width 8 height 15
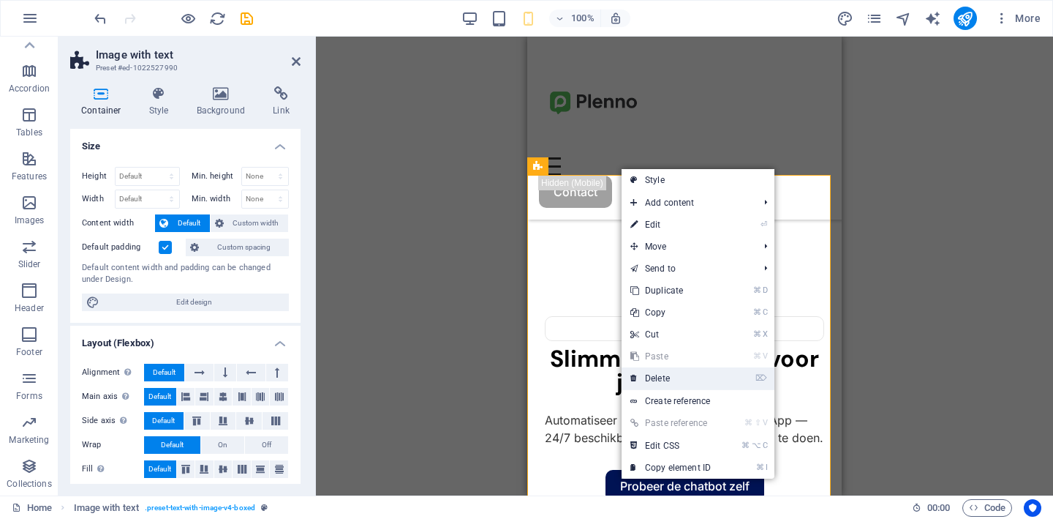
click at [677, 383] on link "⌦ Delete" at bounding box center [671, 378] width 98 height 22
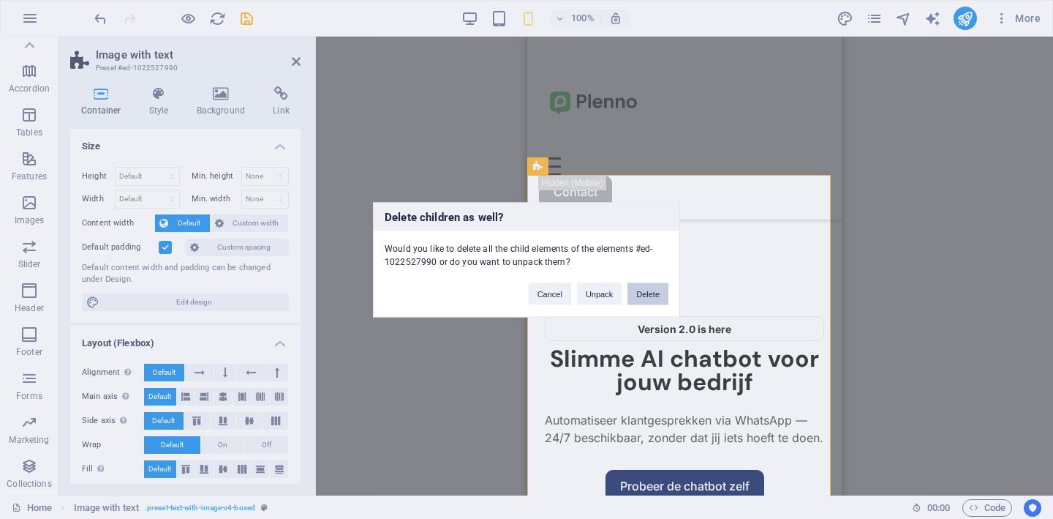
click at [646, 296] on button "Delete" at bounding box center [648, 293] width 41 height 22
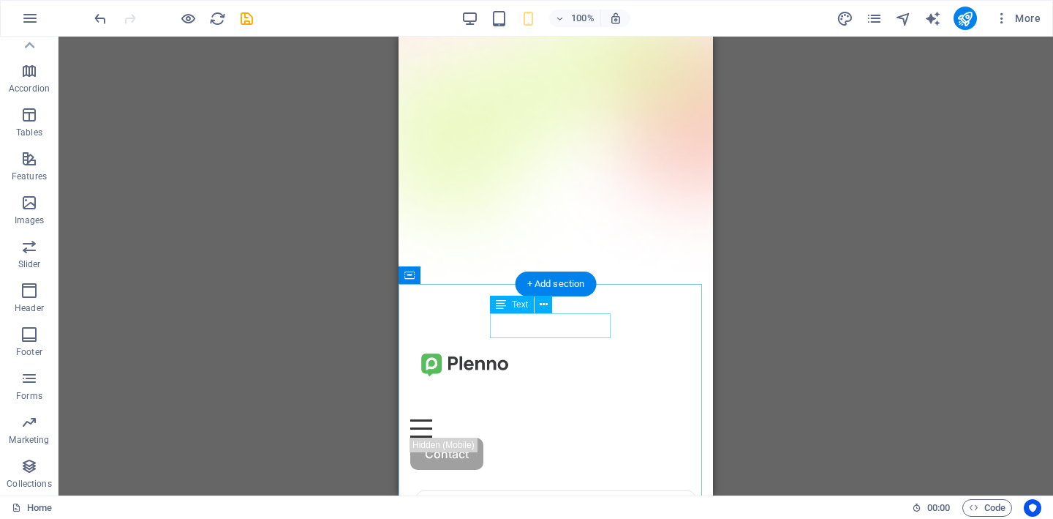
scroll to position [108, 0]
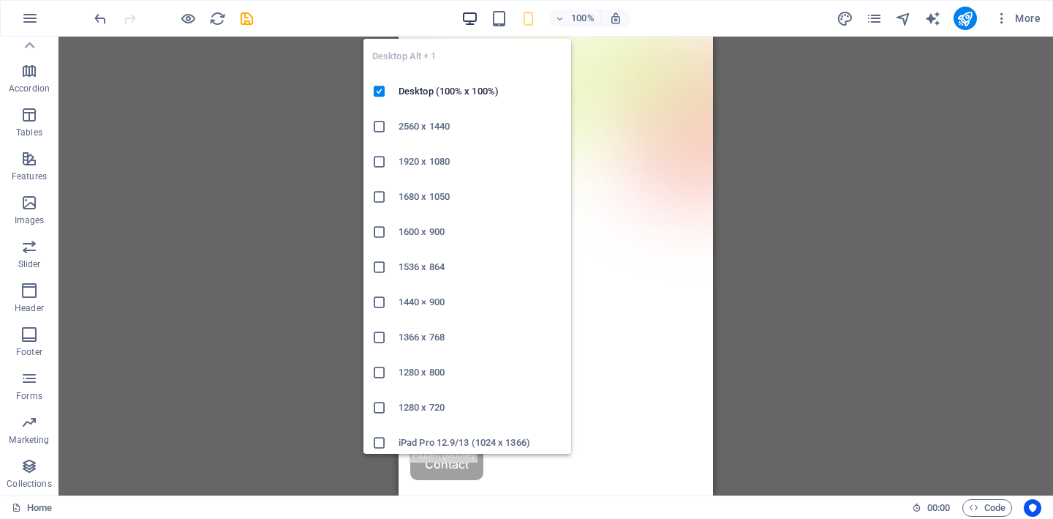
click at [475, 12] on icon "button" at bounding box center [470, 18] width 17 height 17
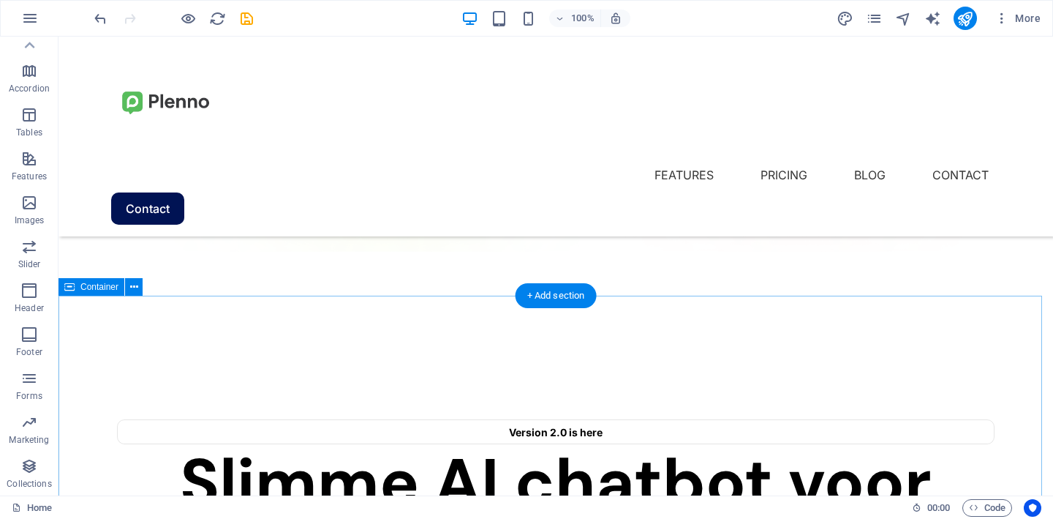
scroll to position [301, 0]
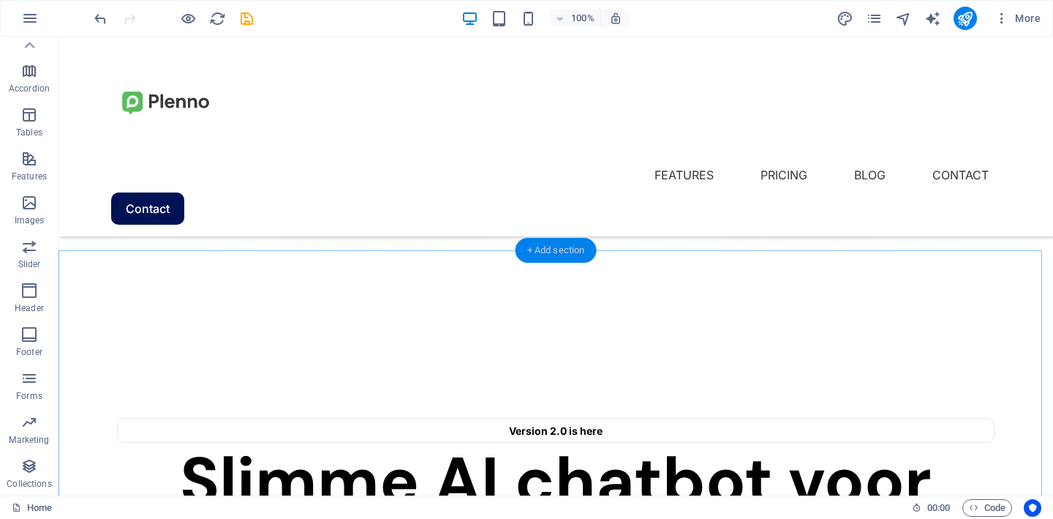
click at [576, 254] on div "+ Add section" at bounding box center [556, 250] width 81 height 25
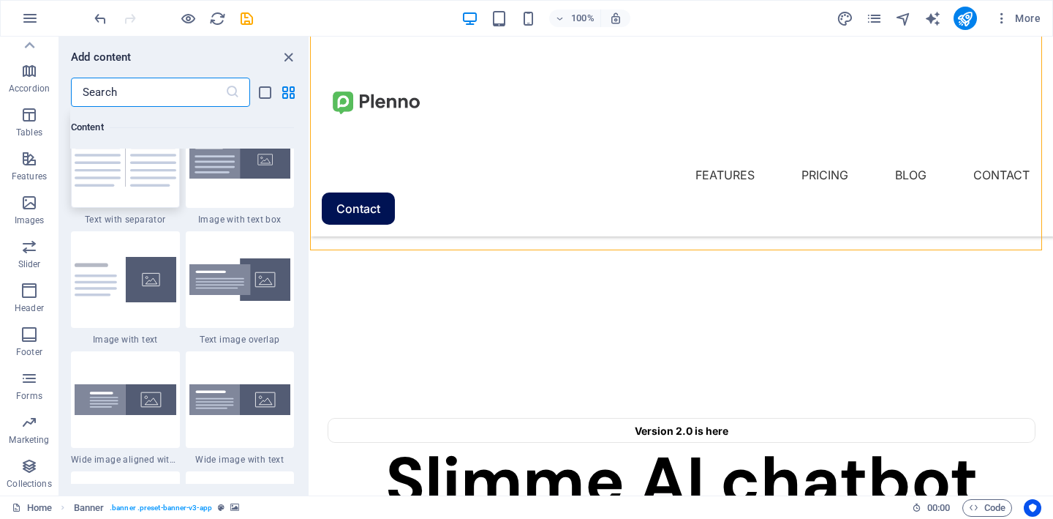
scroll to position [2719, 0]
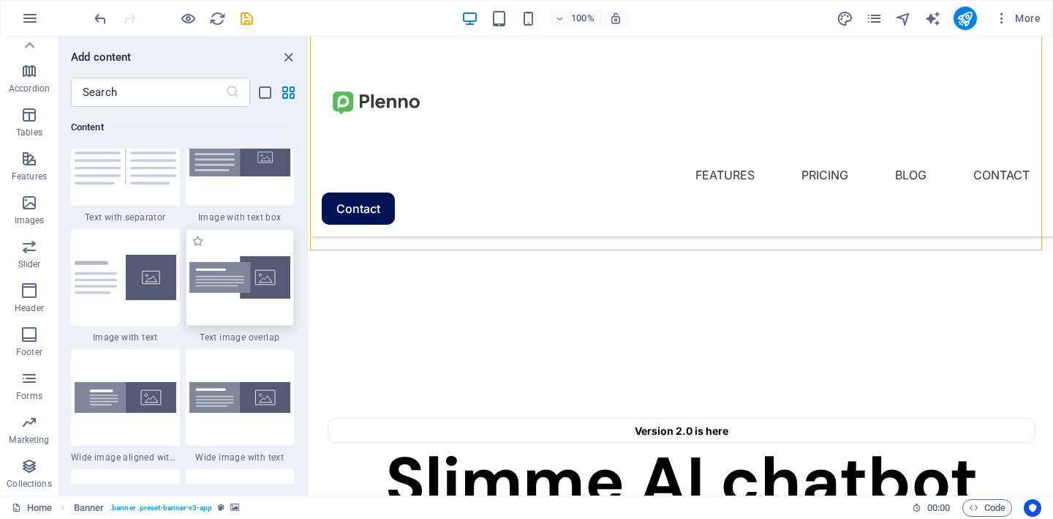
click at [226, 289] on img at bounding box center [240, 277] width 102 height 43
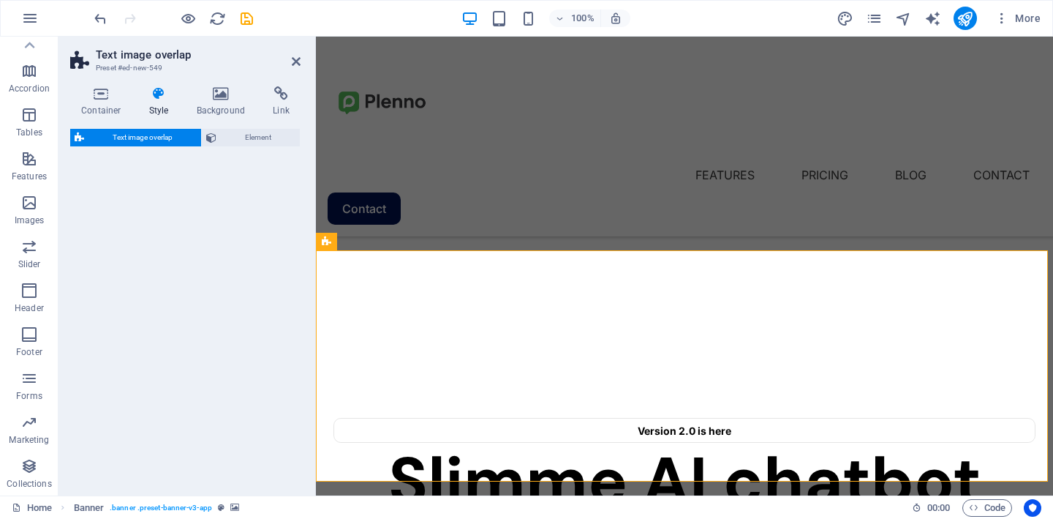
select select "rem"
select select "px"
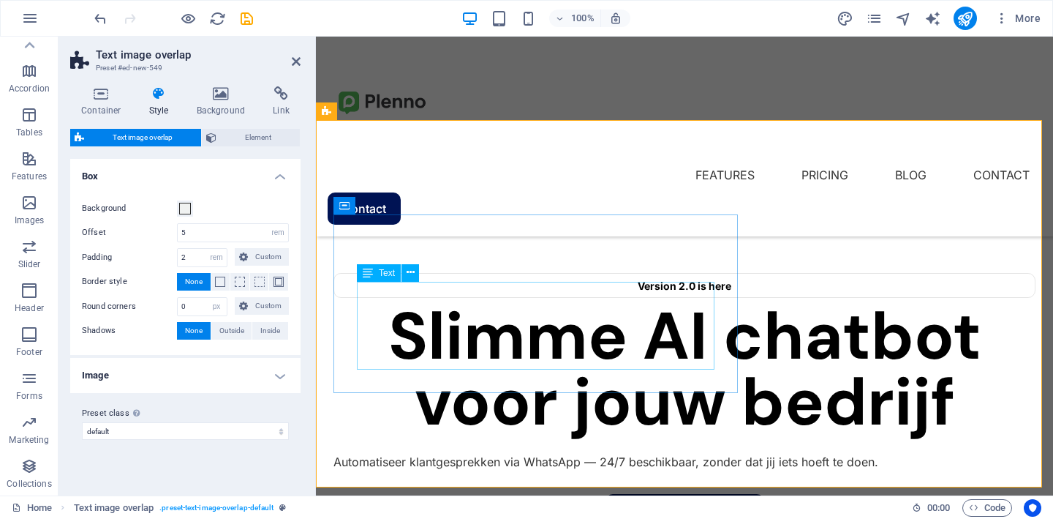
scroll to position [447, 0]
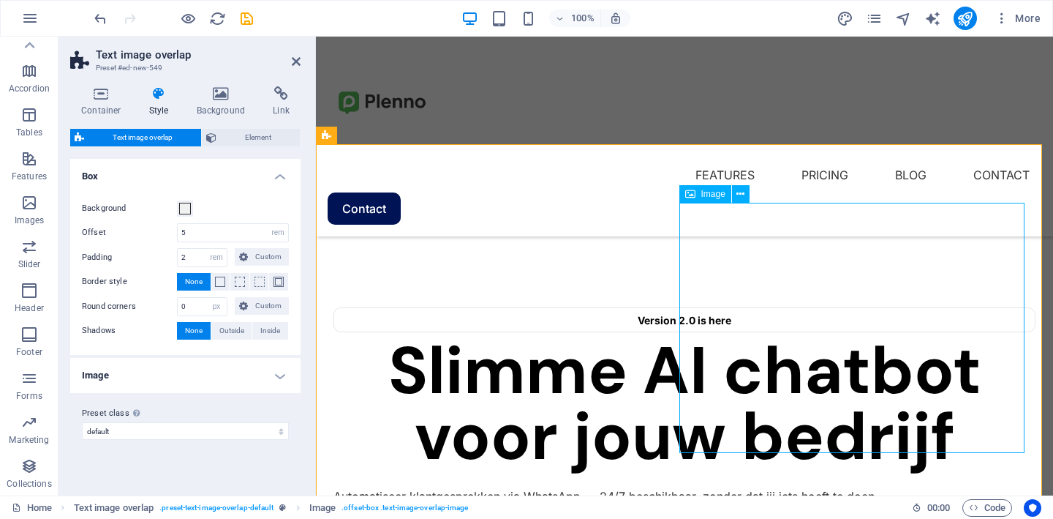
scroll to position [407, 0]
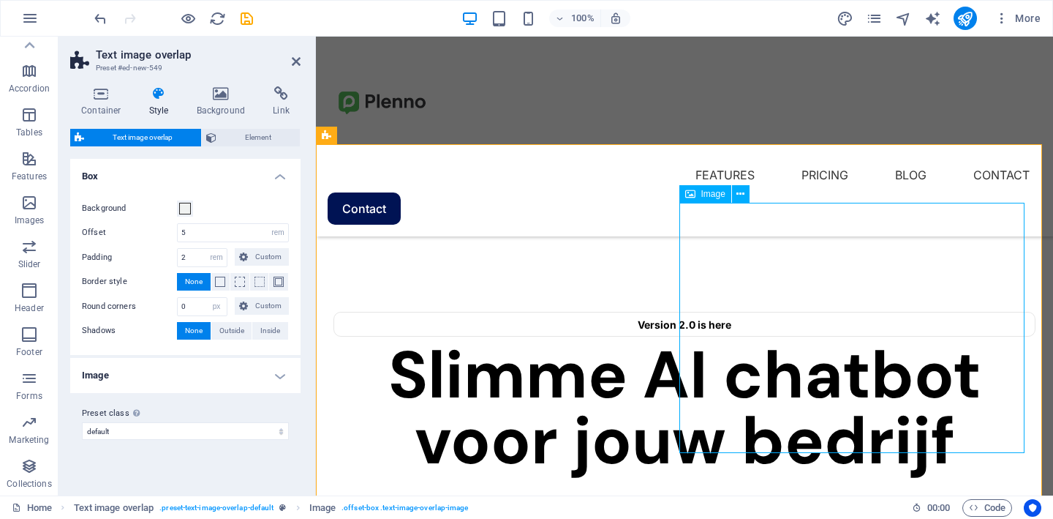
click at [699, 198] on div "Image" at bounding box center [706, 194] width 52 height 18
click at [739, 196] on icon at bounding box center [741, 194] width 8 height 15
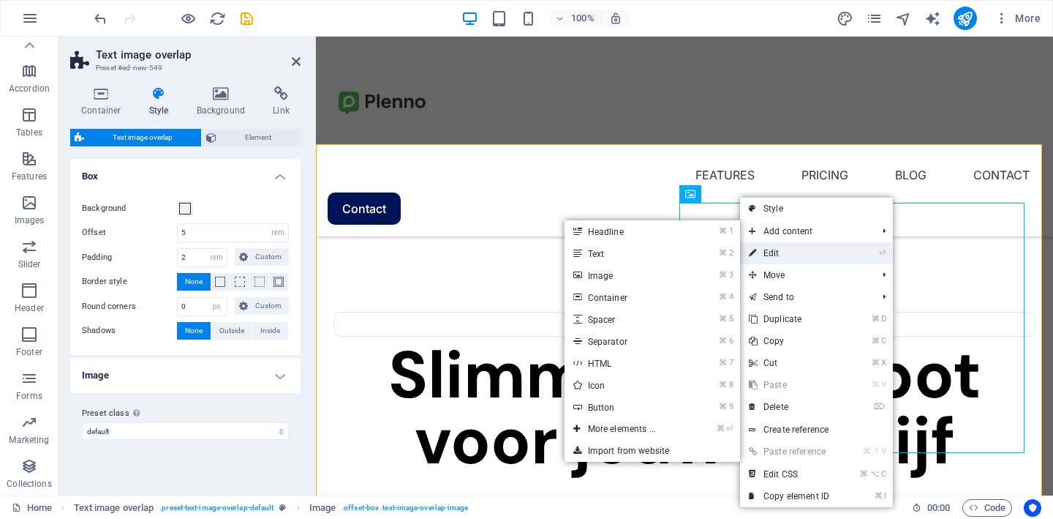
click at [767, 256] on link "⏎ Edit" at bounding box center [789, 253] width 98 height 22
select select "%"
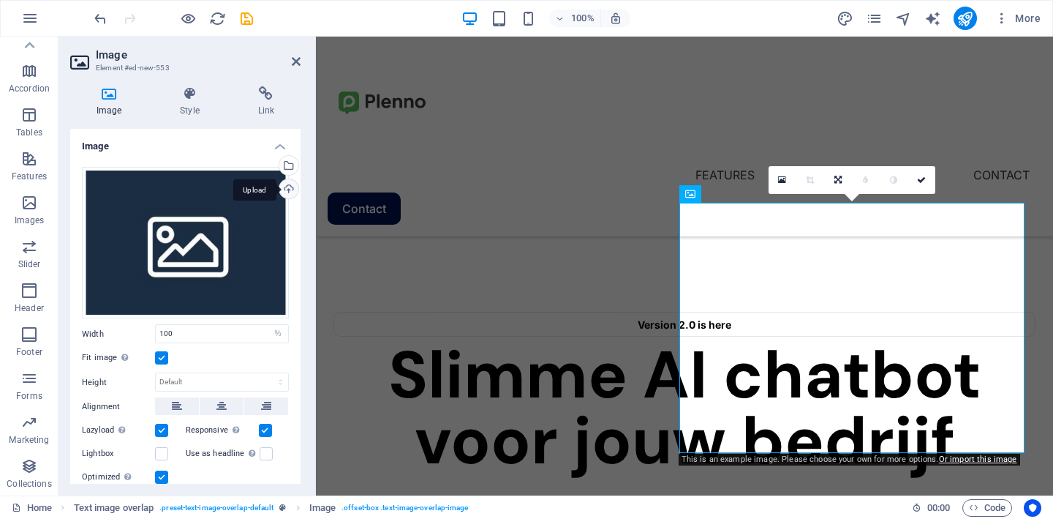
click at [289, 188] on div "Upload" at bounding box center [287, 190] width 22 height 22
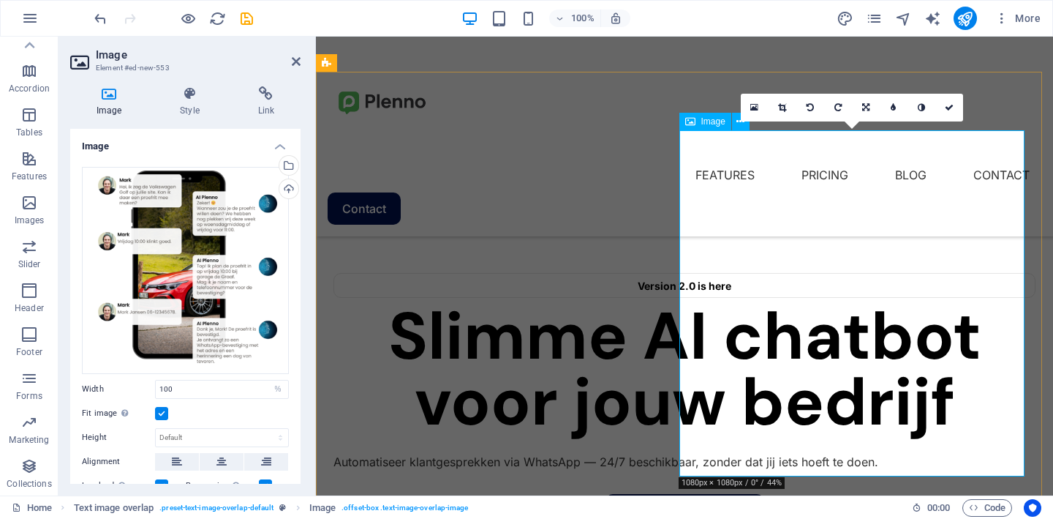
scroll to position [413, 0]
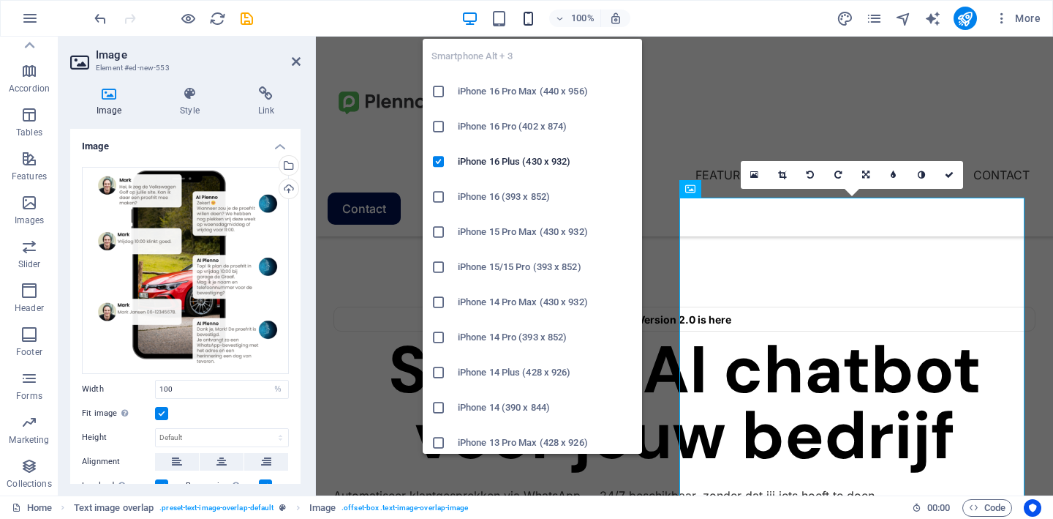
click at [531, 23] on icon "button" at bounding box center [528, 18] width 17 height 17
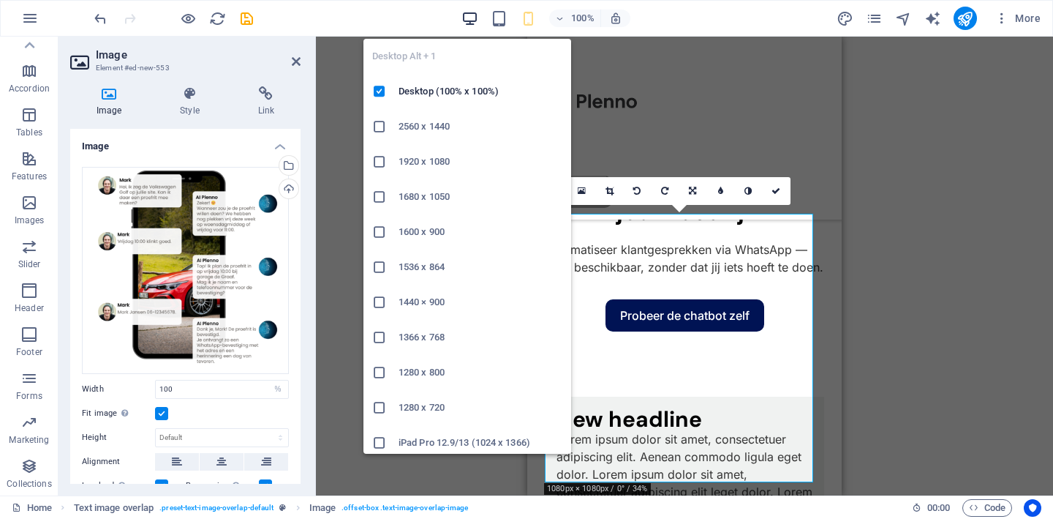
click at [474, 18] on icon "button" at bounding box center [470, 18] width 17 height 17
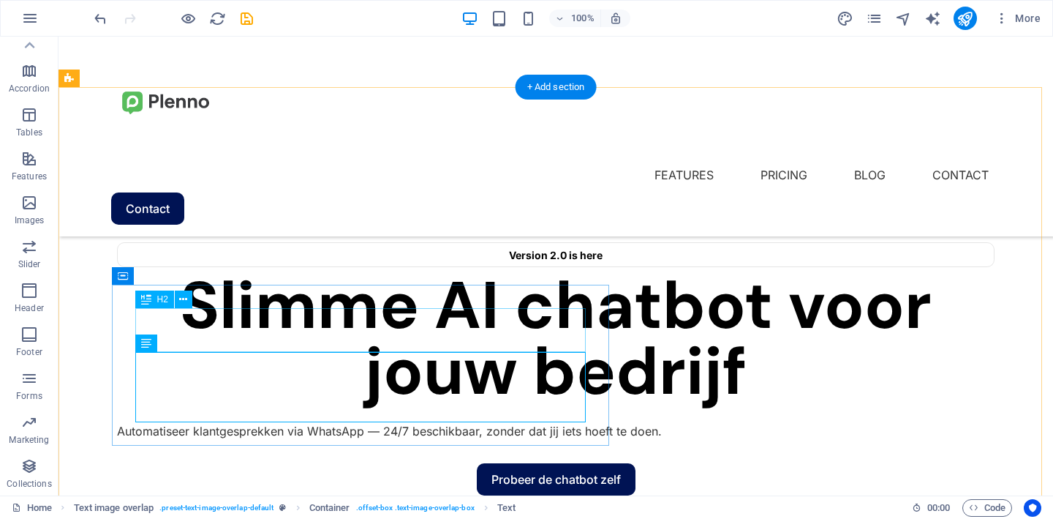
scroll to position [478, 0]
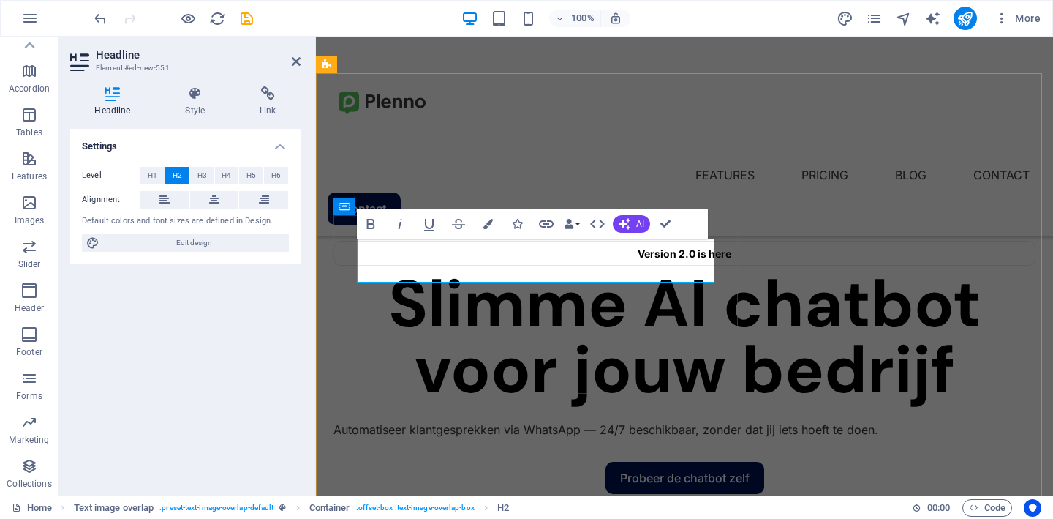
drag, startPoint x: 668, startPoint y: 262, endPoint x: 394, endPoint y: 256, distance: 273.6
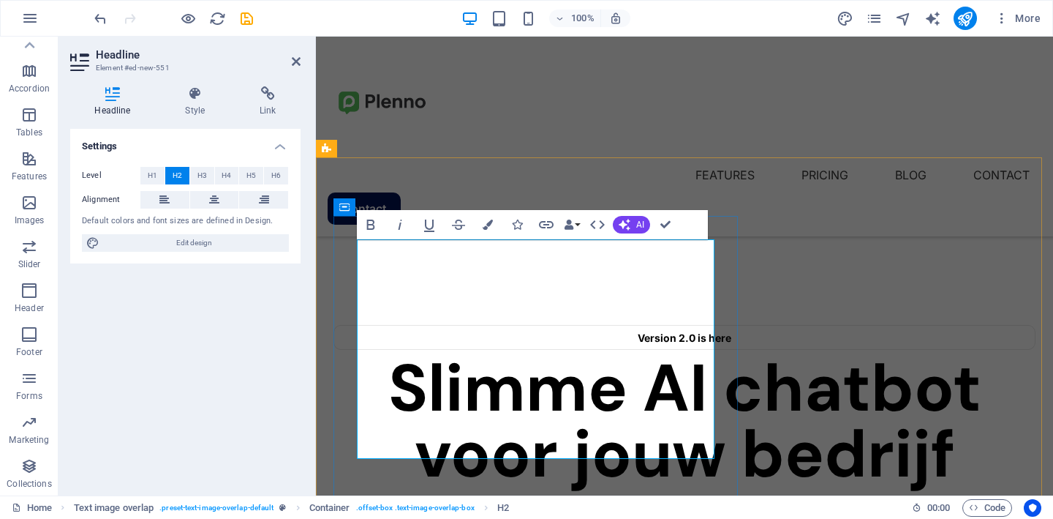
drag, startPoint x: 624, startPoint y: 311, endPoint x: 639, endPoint y: 432, distance: 122.4
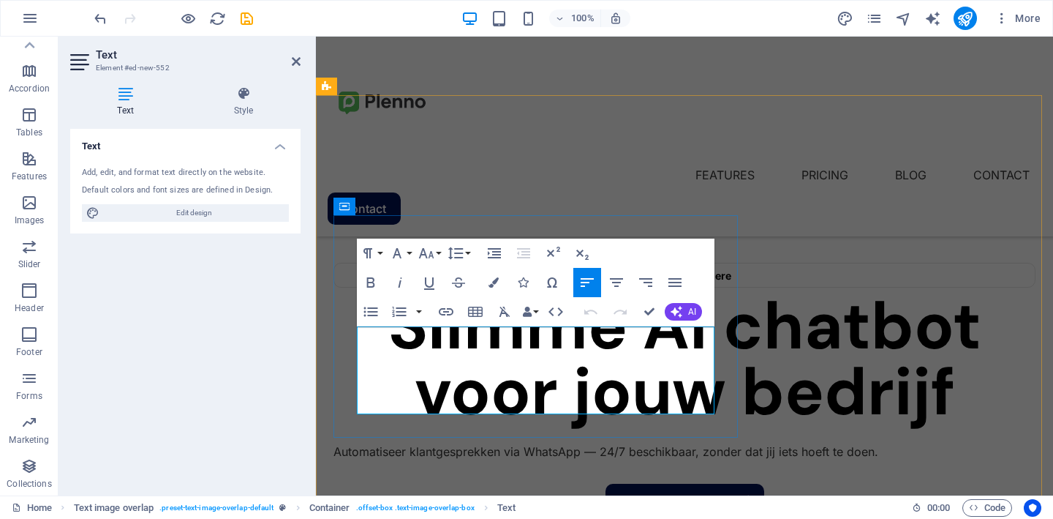
drag, startPoint x: 410, startPoint y: 406, endPoint x: 358, endPoint y: 335, distance: 88.4
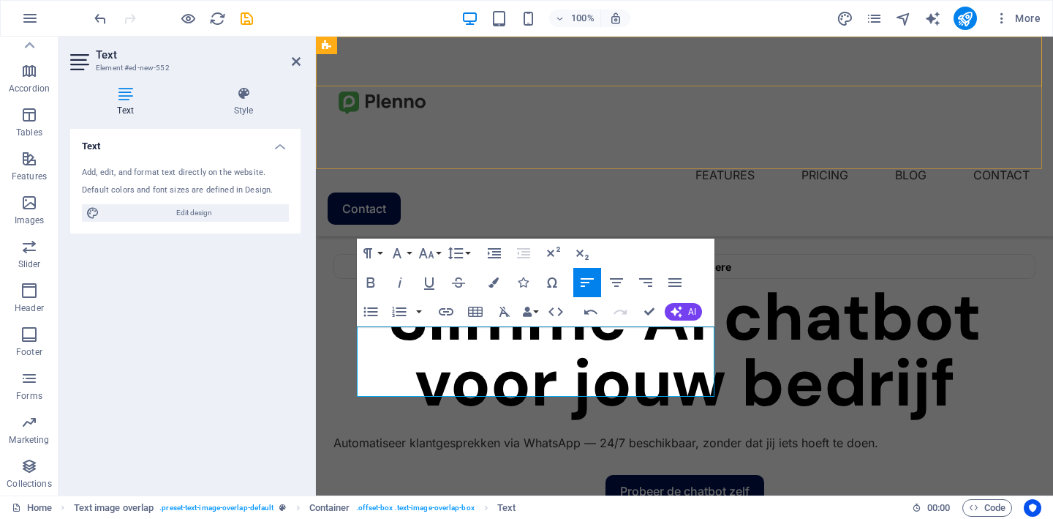
click at [479, 148] on div "Menu Features Pricing Blog Contact Contact" at bounding box center [684, 137] width 737 height 200
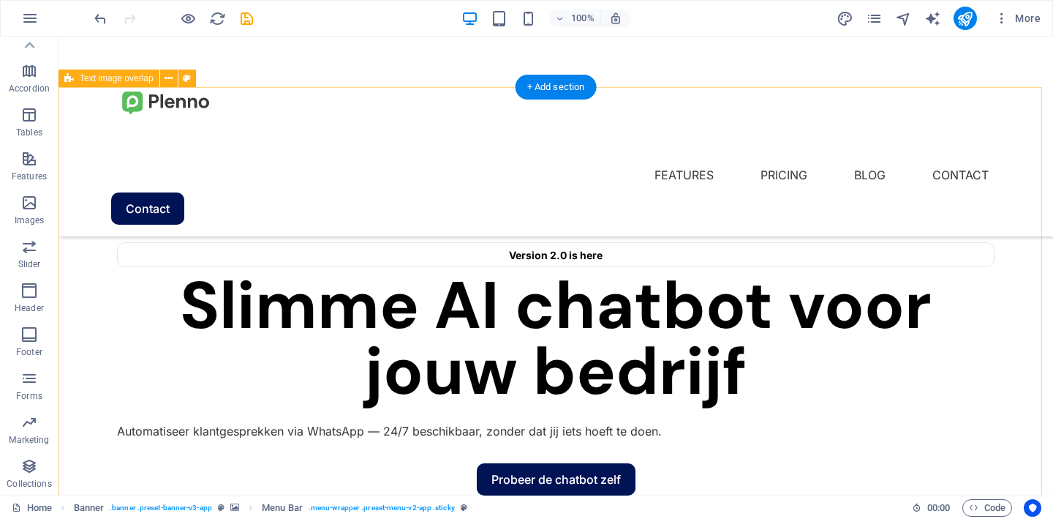
scroll to position [483, 0]
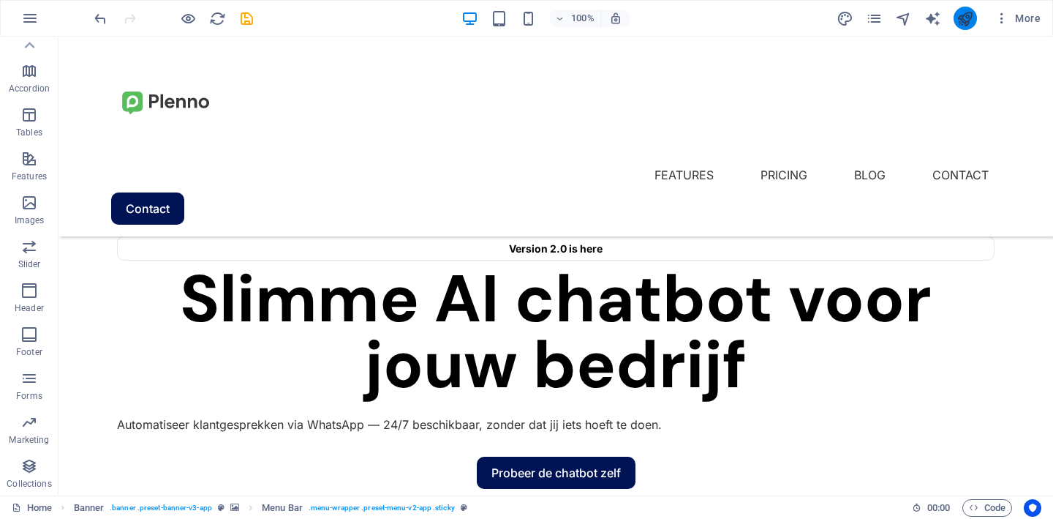
click at [964, 15] on icon "publish" at bounding box center [965, 18] width 17 height 17
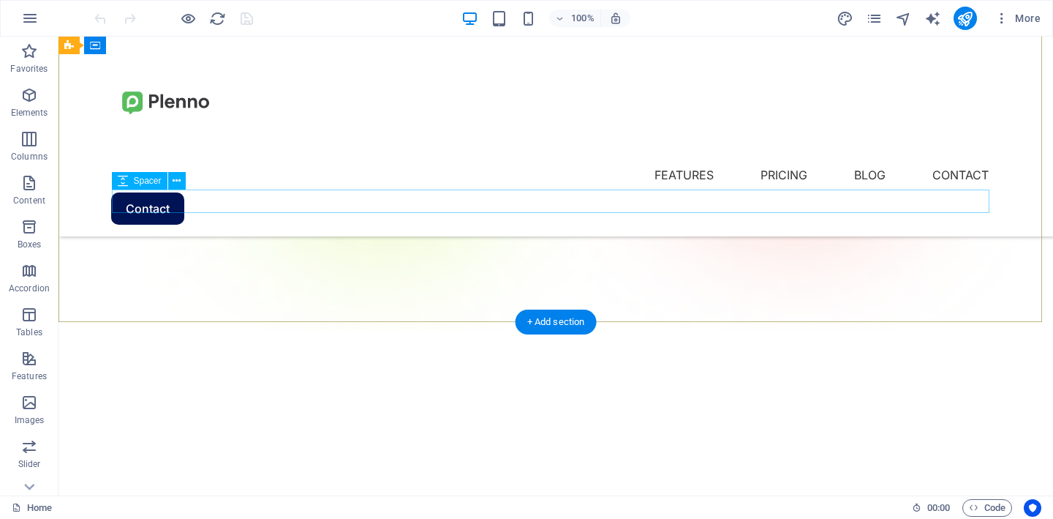
scroll to position [268, 0]
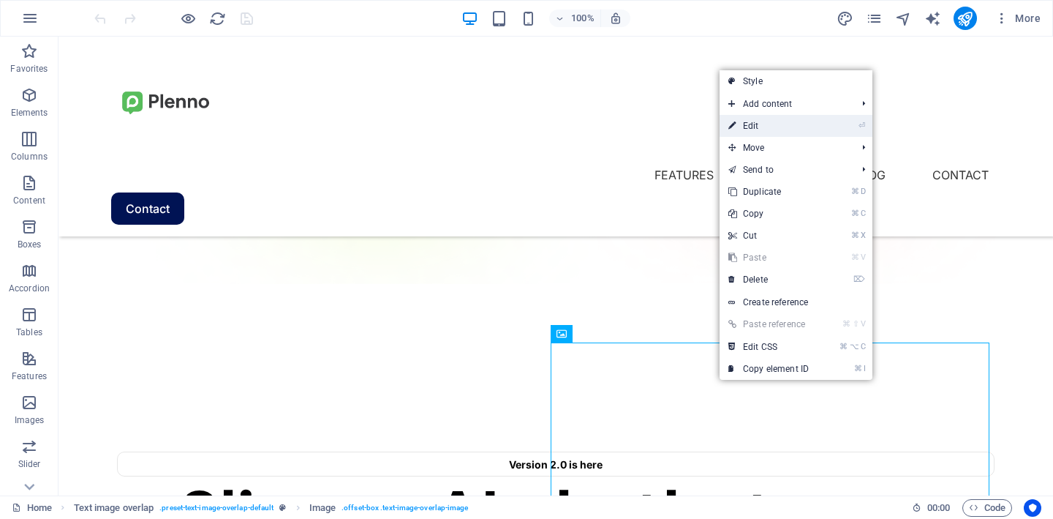
click at [791, 129] on link "⏎ Edit" at bounding box center [769, 126] width 98 height 22
select select "%"
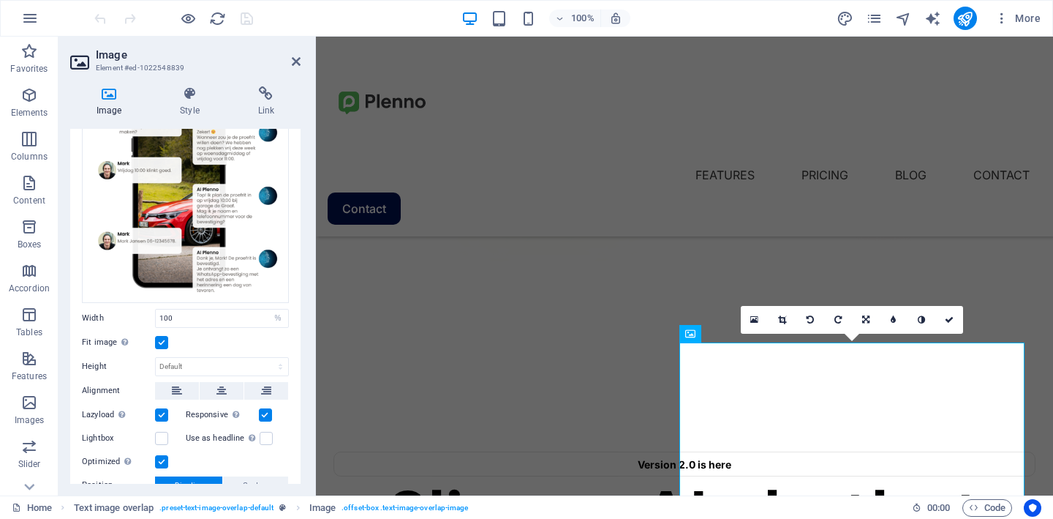
scroll to position [0, 0]
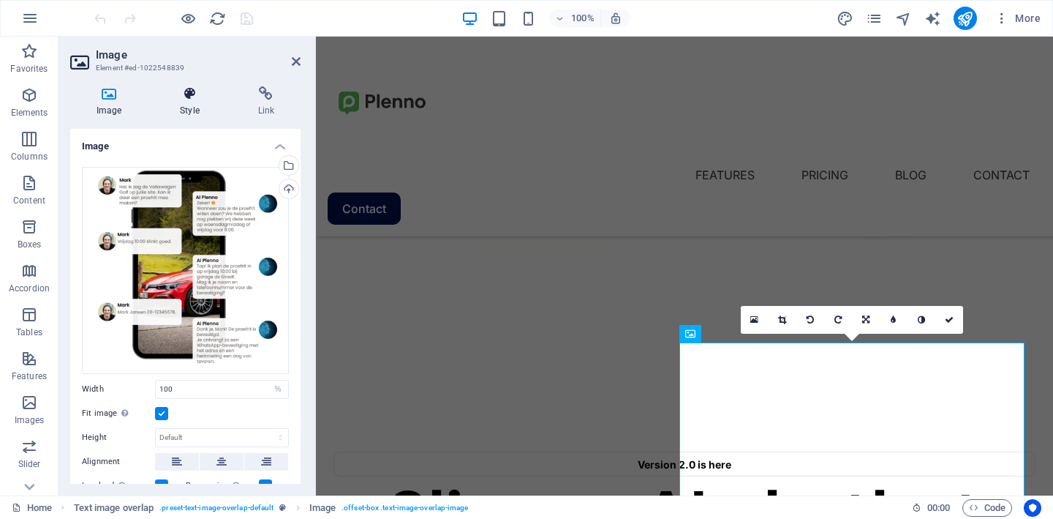
click at [197, 102] on h4 "Style" at bounding box center [193, 101] width 78 height 31
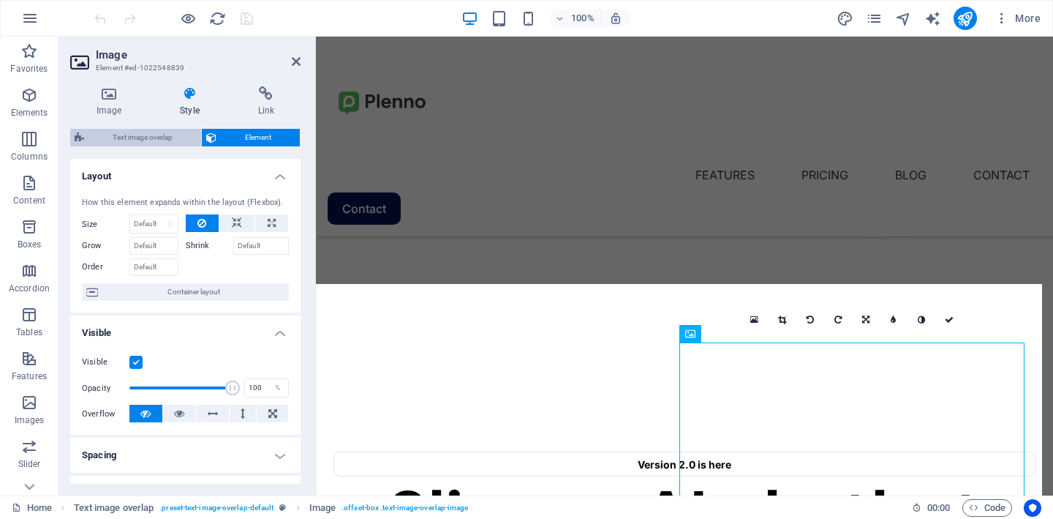
click at [159, 135] on span "Text image overlap" at bounding box center [143, 138] width 108 height 18
select select "rem"
select select "px"
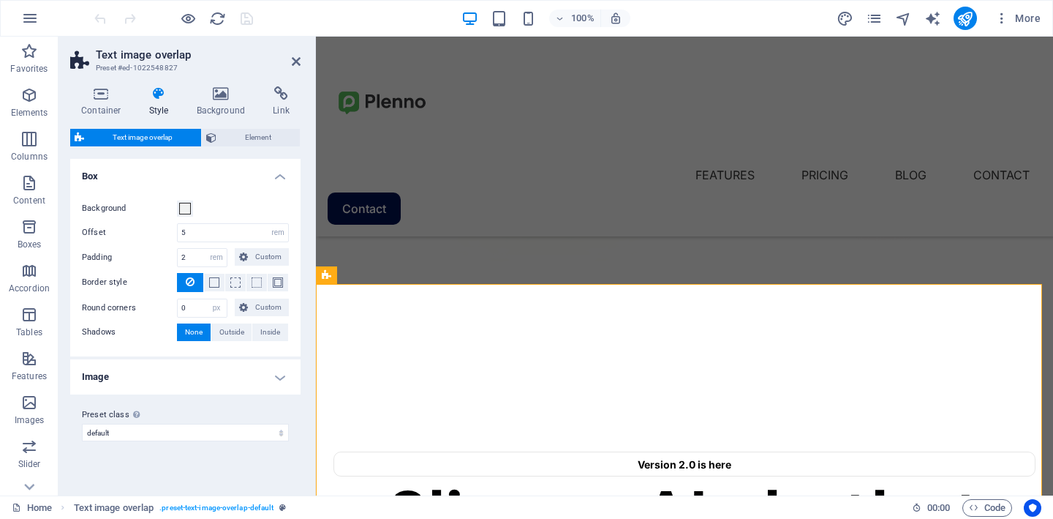
click at [130, 366] on h4 "Image" at bounding box center [185, 376] width 230 height 35
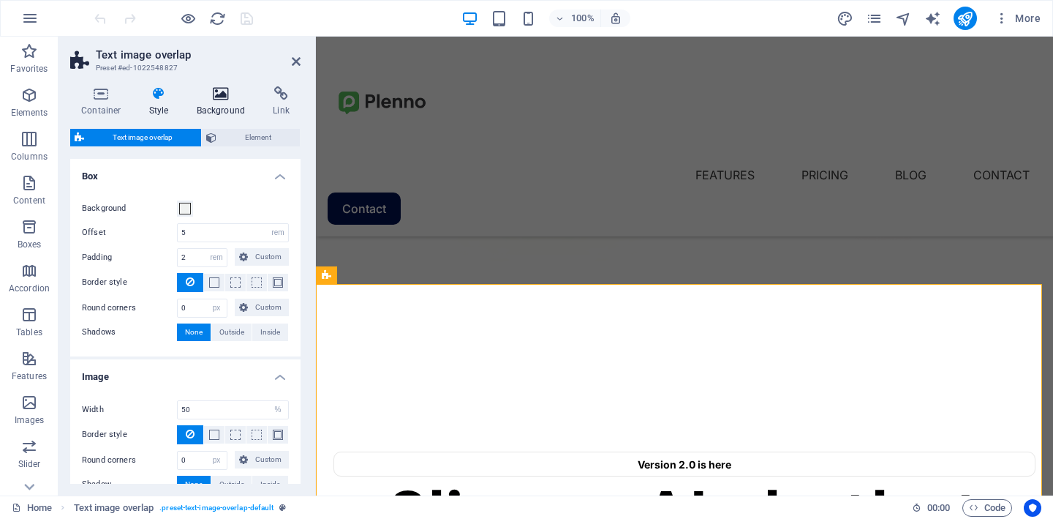
click at [221, 92] on icon at bounding box center [221, 93] width 71 height 15
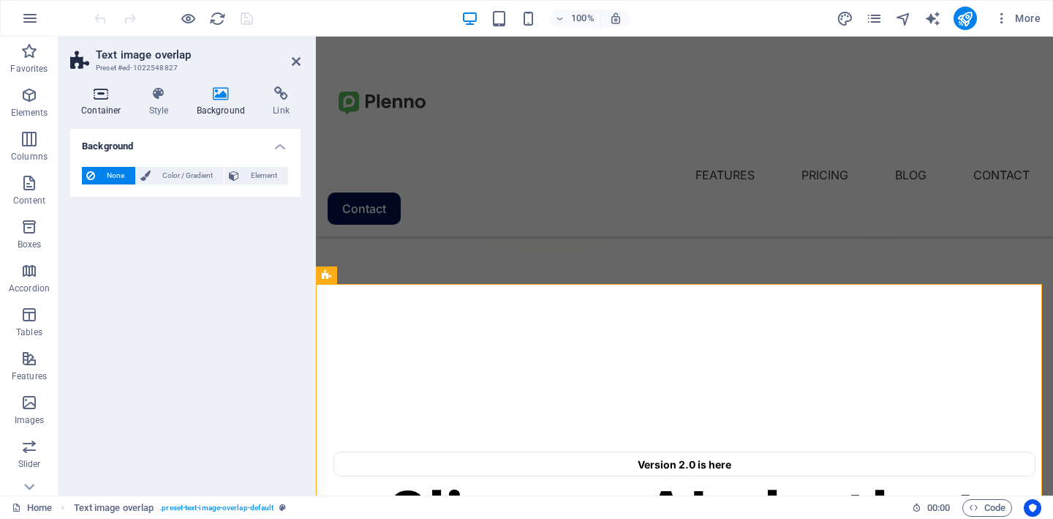
click at [106, 111] on h4 "Container" at bounding box center [104, 101] width 68 height 31
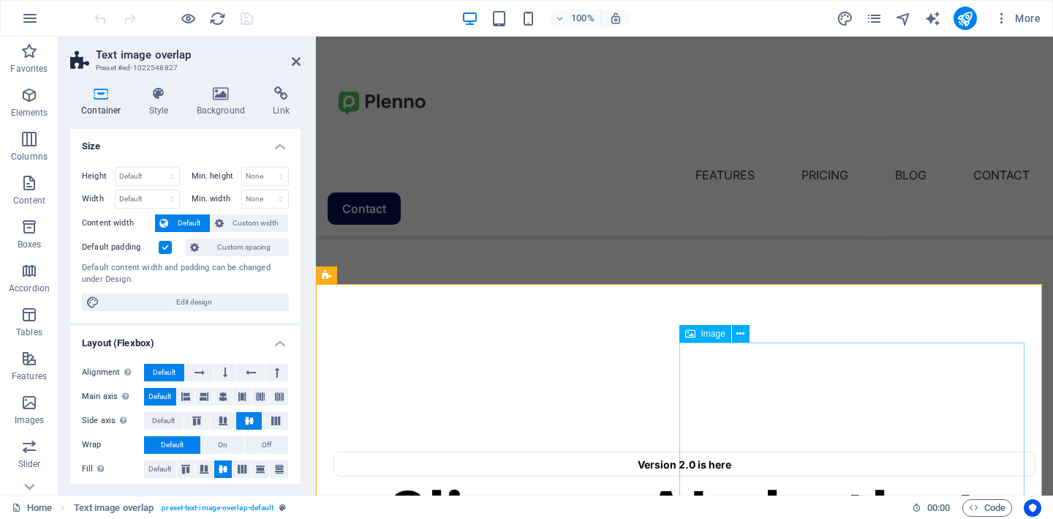
click at [711, 338] on div "Image" at bounding box center [706, 334] width 52 height 18
click at [739, 332] on icon at bounding box center [741, 333] width 8 height 15
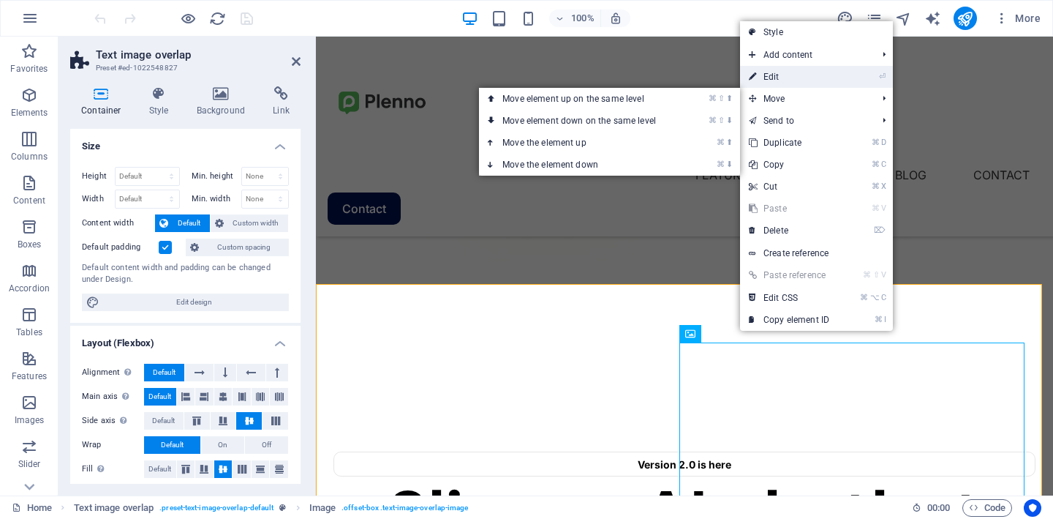
click at [786, 78] on link "⏎ Edit" at bounding box center [789, 77] width 98 height 22
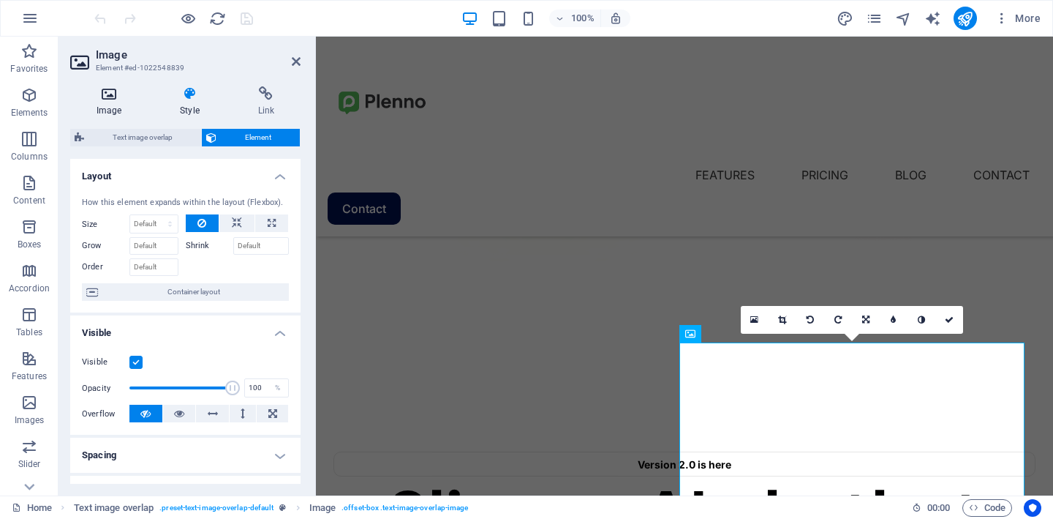
click at [119, 102] on h4 "Image" at bounding box center [111, 101] width 83 height 31
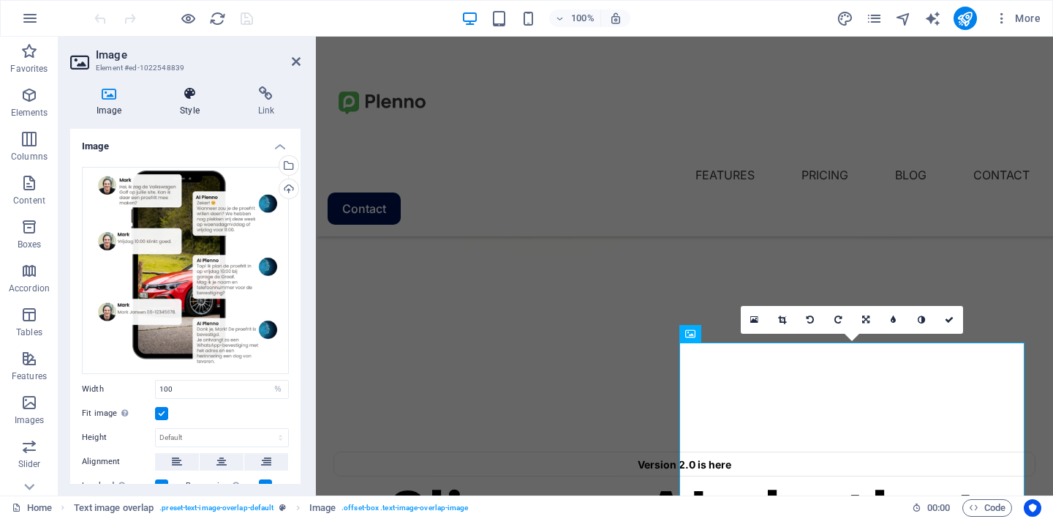
click at [191, 95] on icon at bounding box center [190, 93] width 72 height 15
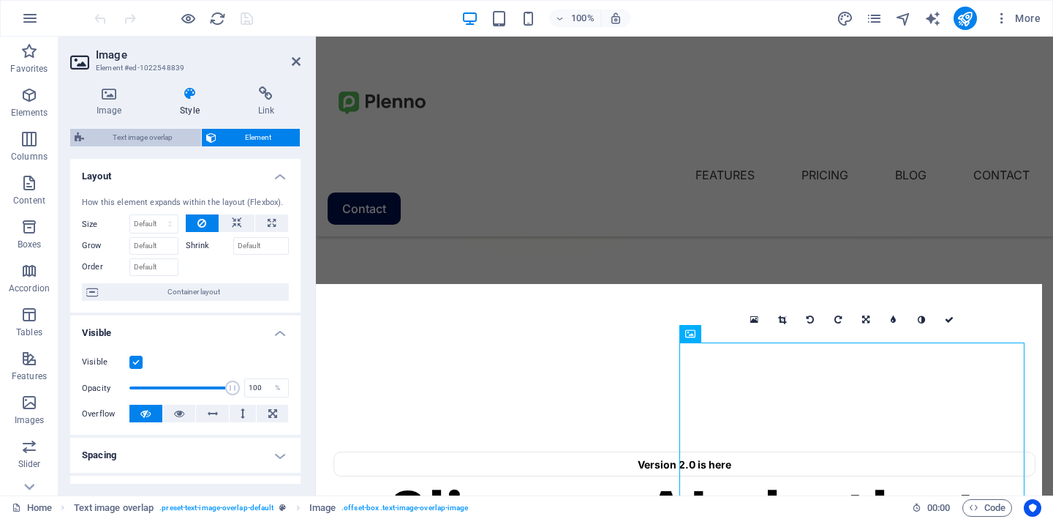
click at [176, 137] on span "Text image overlap" at bounding box center [143, 138] width 108 height 18
select select "rem"
select select "px"
select select "%"
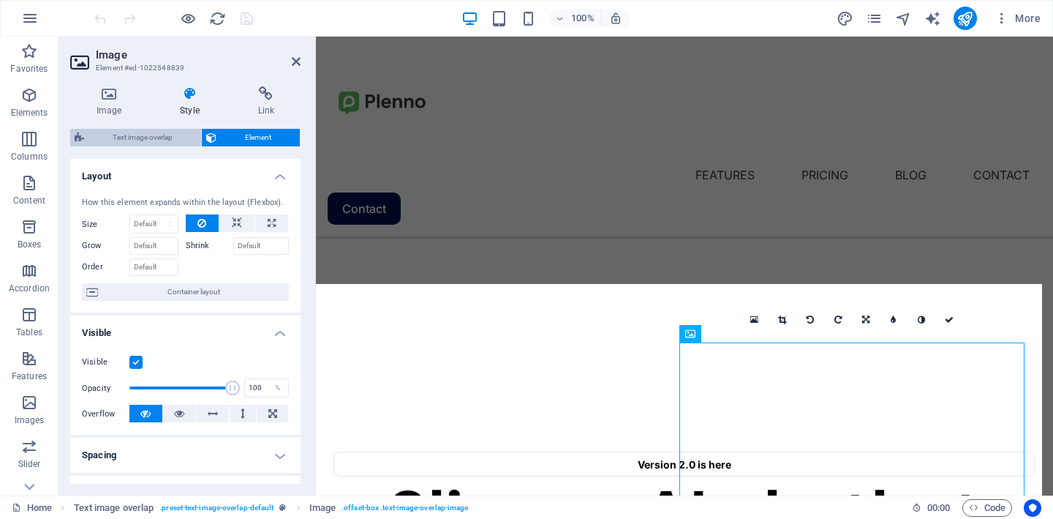
select select "px"
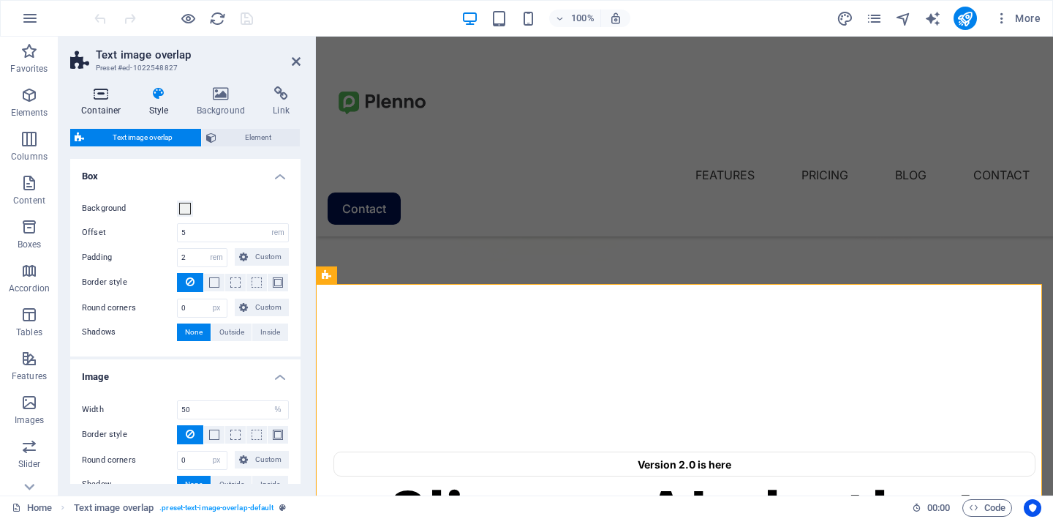
click at [100, 100] on icon at bounding box center [101, 93] width 62 height 15
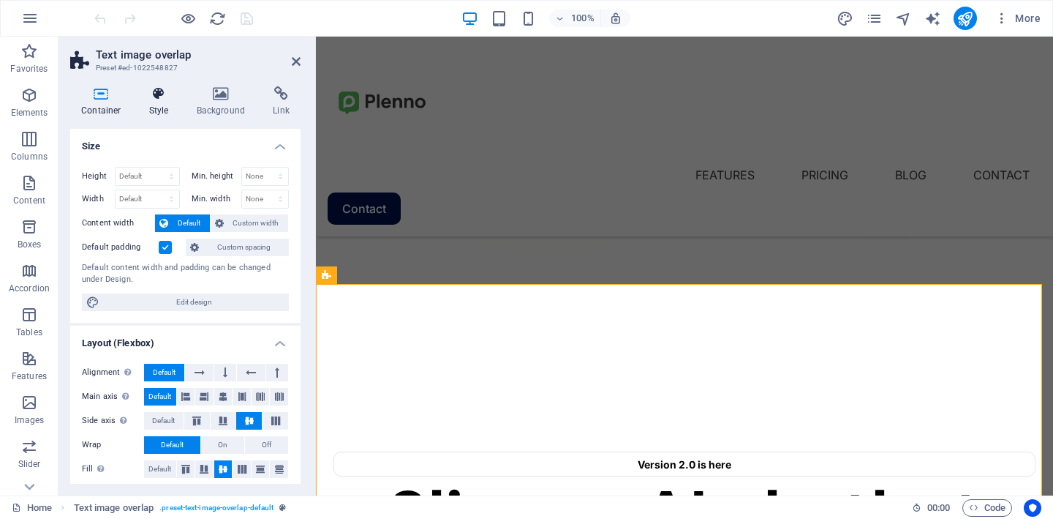
click at [159, 116] on h4 "Style" at bounding box center [162, 101] width 48 height 31
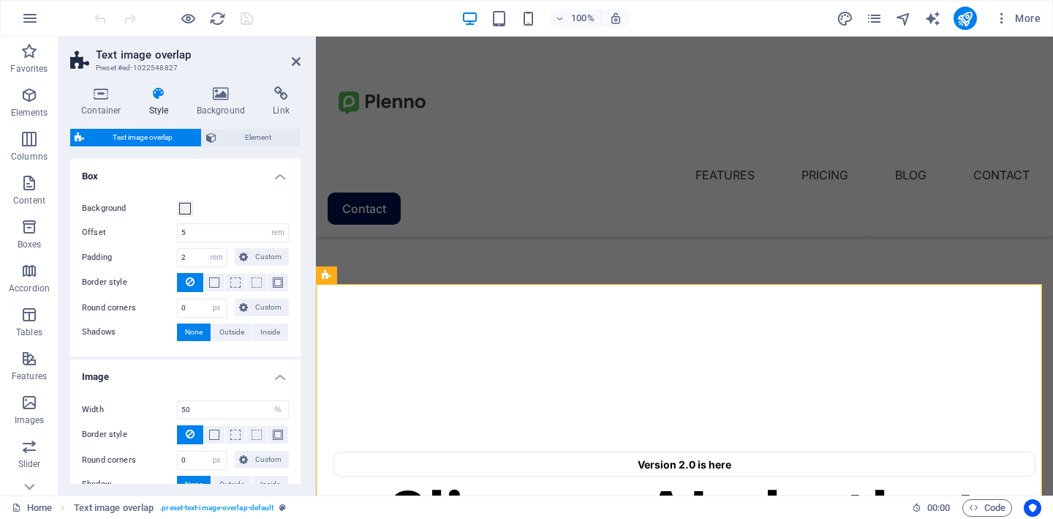
click at [214, 118] on div "Container Style Background Link Size Height Default px rem % vh vw Min. height …" at bounding box center [185, 284] width 230 height 397
click at [215, 111] on h4 "Background" at bounding box center [224, 101] width 77 height 31
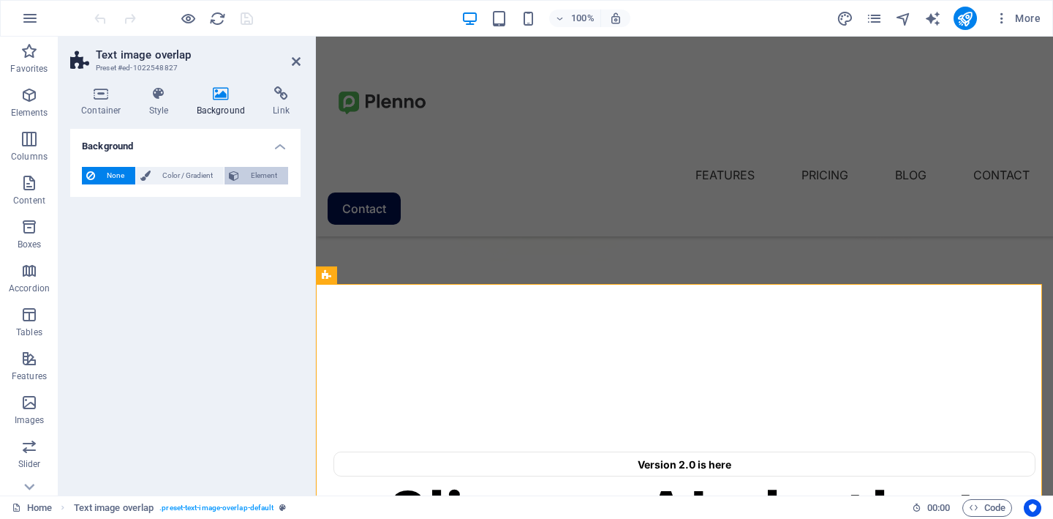
click at [242, 168] on button "Element" at bounding box center [257, 176] width 64 height 18
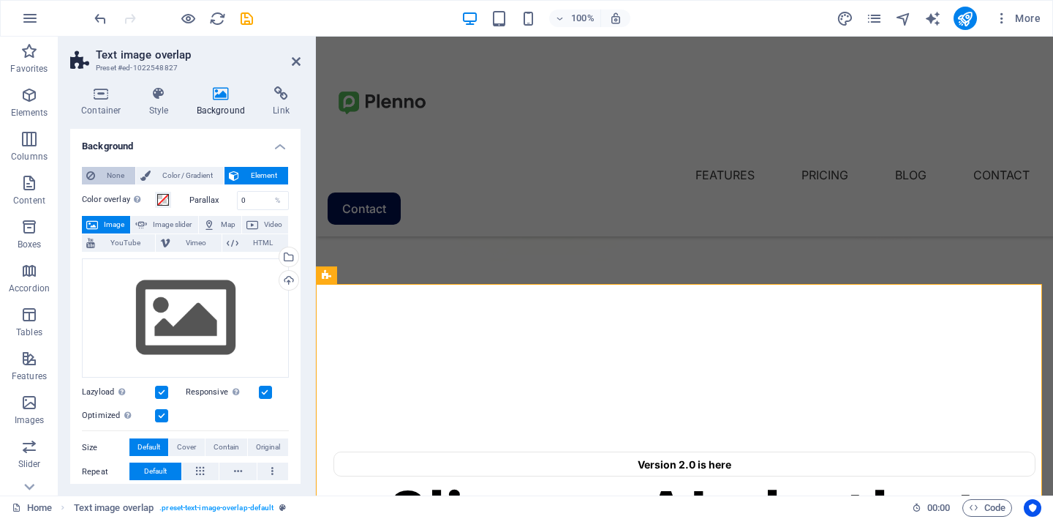
click at [116, 172] on span "None" at bounding box center [114, 176] width 31 height 18
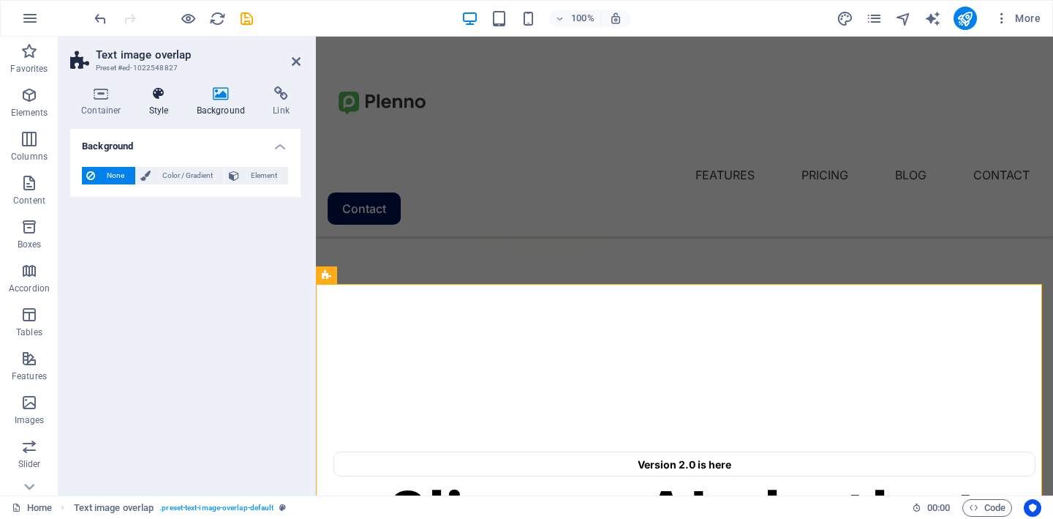
click at [163, 108] on h4 "Style" at bounding box center [162, 101] width 48 height 31
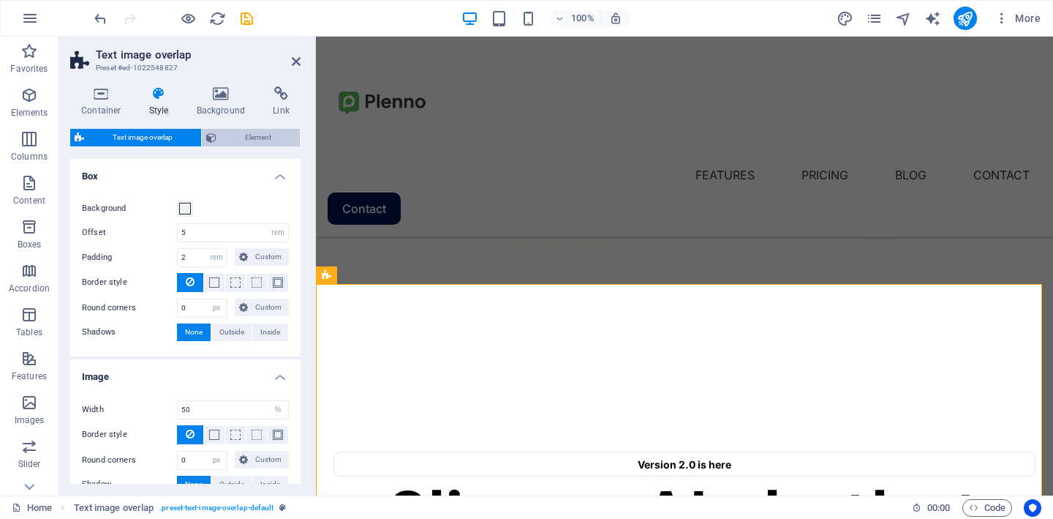
click at [230, 135] on span "Element" at bounding box center [258, 138] width 75 height 18
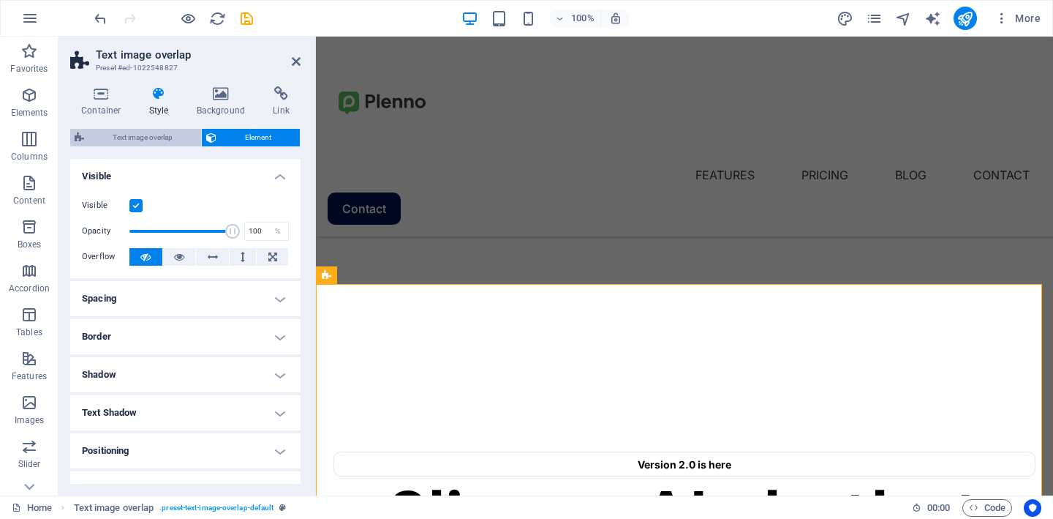
click at [175, 135] on span "Text image overlap" at bounding box center [143, 138] width 108 height 18
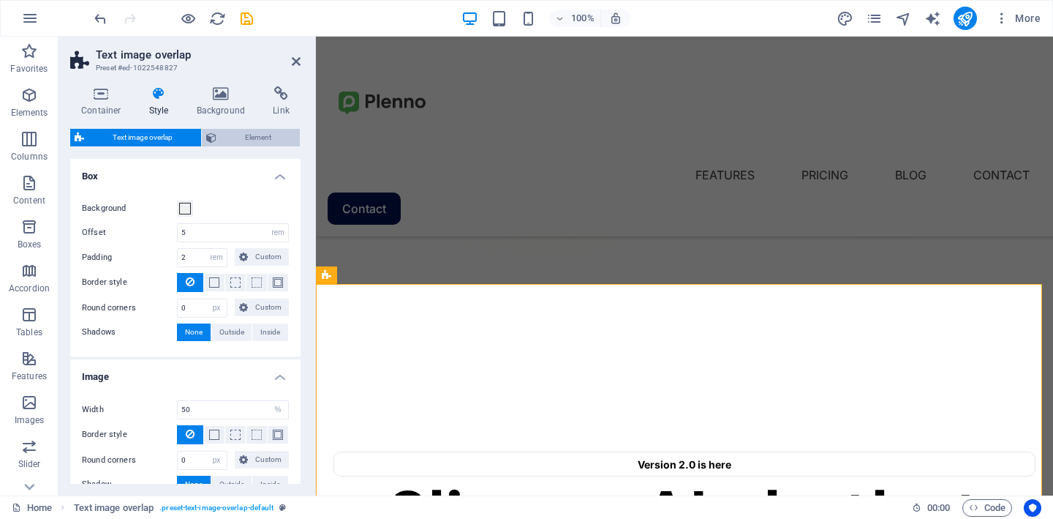
click at [224, 135] on span "Element" at bounding box center [258, 138] width 75 height 18
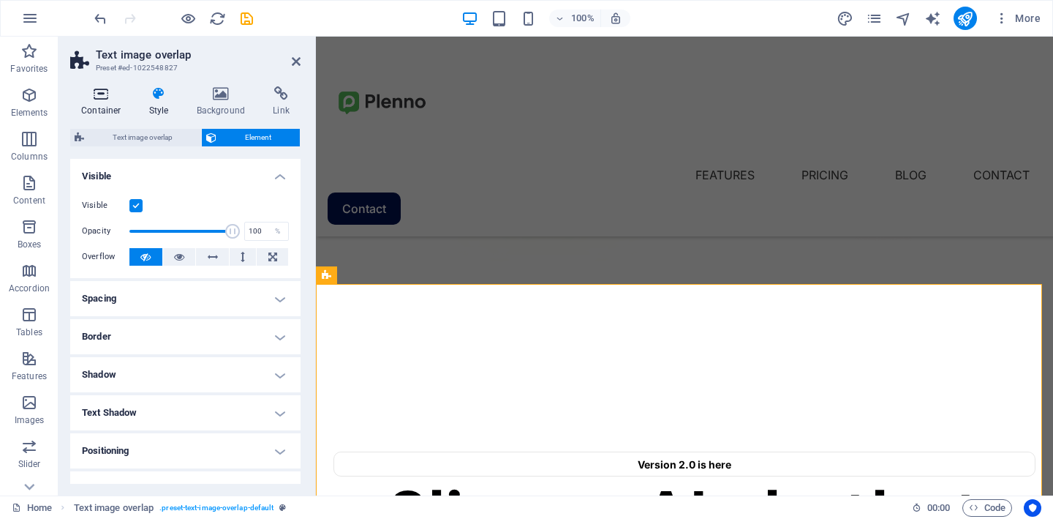
click at [105, 103] on h4 "Container" at bounding box center [104, 101] width 68 height 31
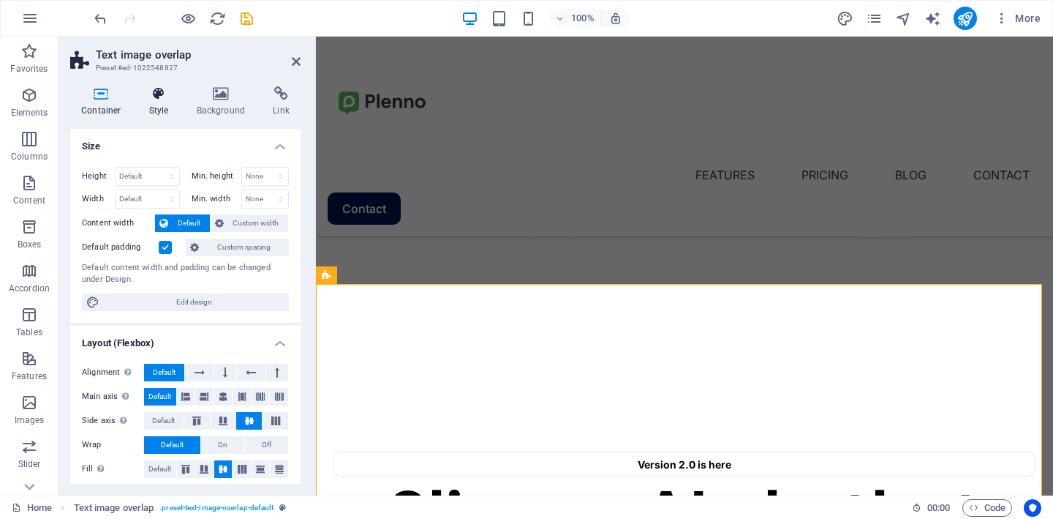
click at [162, 111] on h4 "Style" at bounding box center [162, 101] width 48 height 31
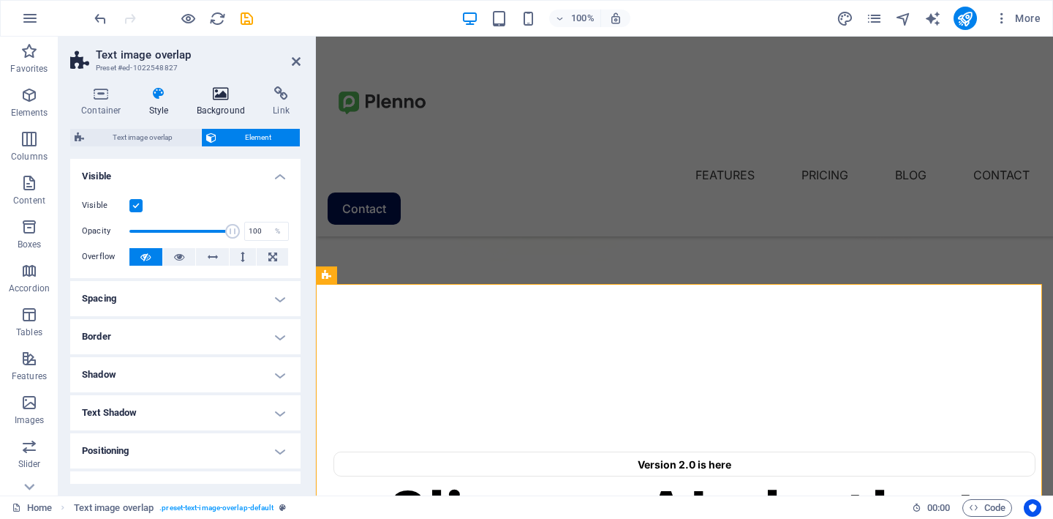
click at [227, 106] on h4 "Background" at bounding box center [224, 101] width 77 height 31
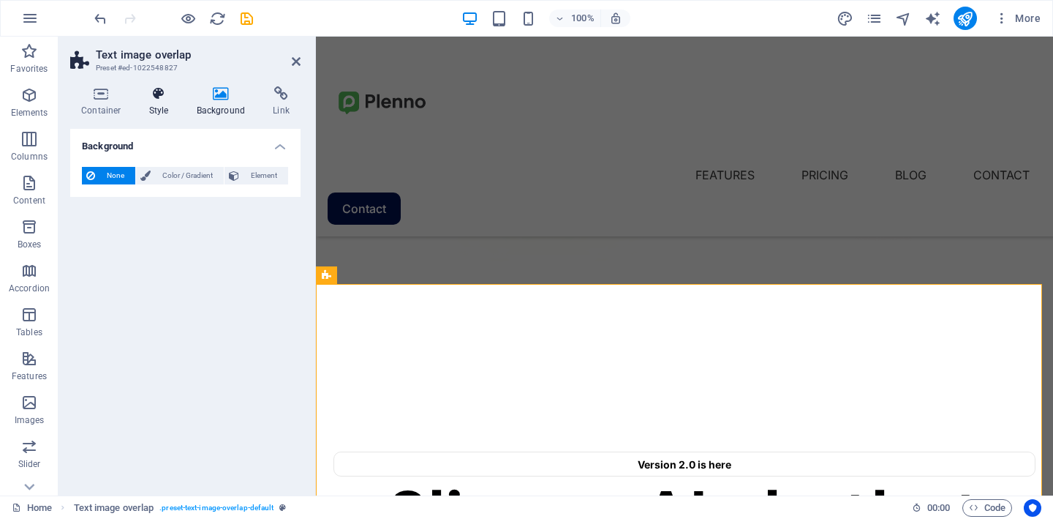
click at [163, 106] on h4 "Style" at bounding box center [162, 101] width 48 height 31
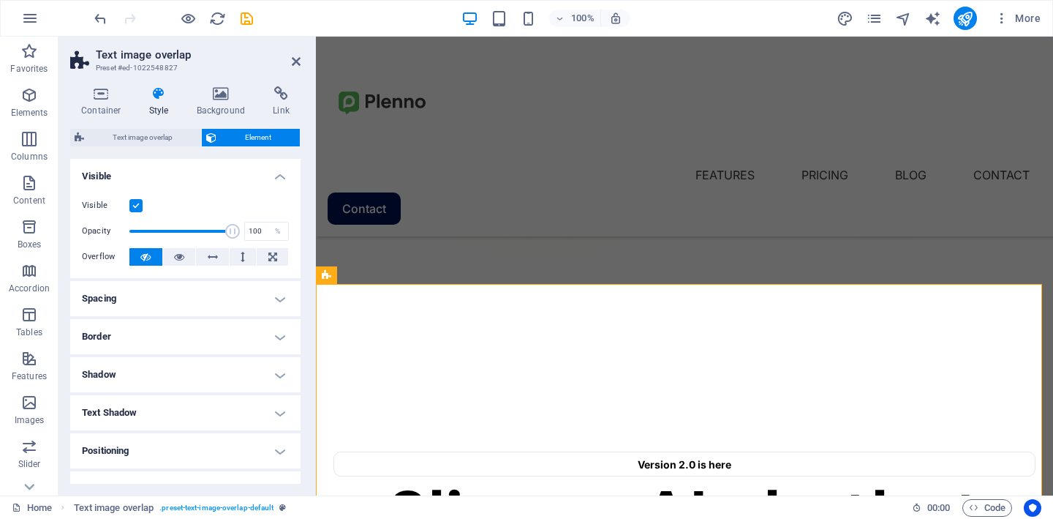
click at [158, 148] on div "Text image overlap Element Layout How this element expands within the layout (F…" at bounding box center [185, 306] width 230 height 355
click at [158, 140] on span "Text image overlap" at bounding box center [143, 138] width 108 height 18
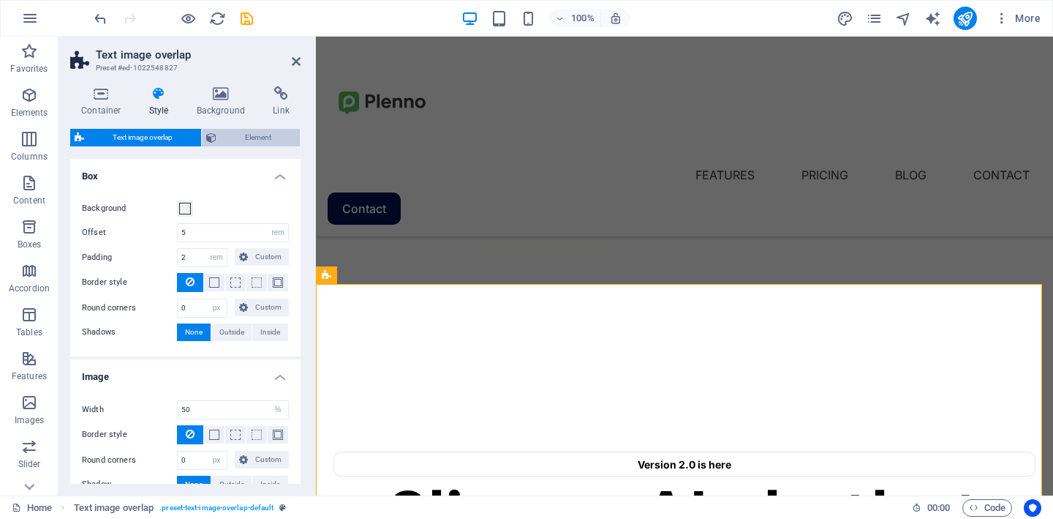
click at [214, 135] on icon at bounding box center [211, 138] width 10 height 18
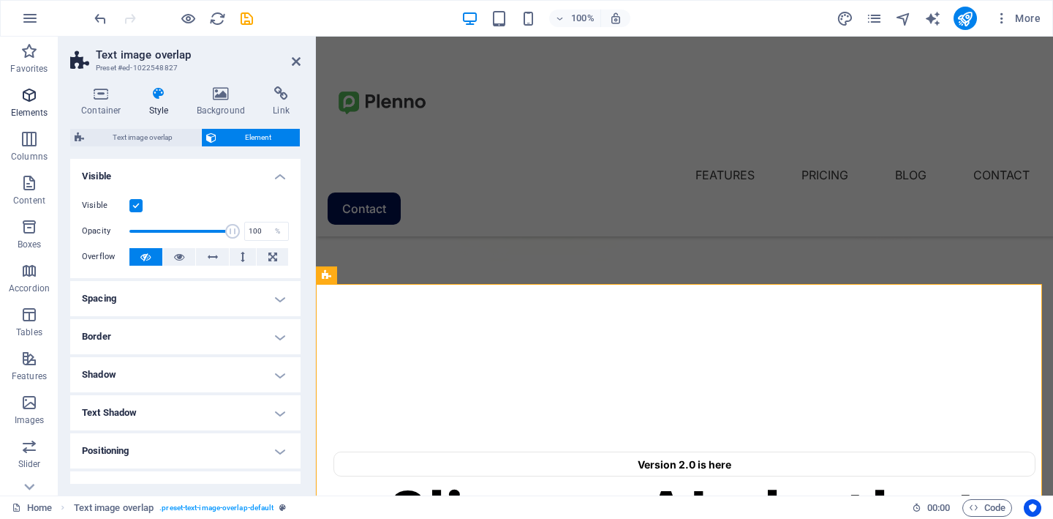
click at [34, 108] on p "Elements" at bounding box center [29, 113] width 37 height 12
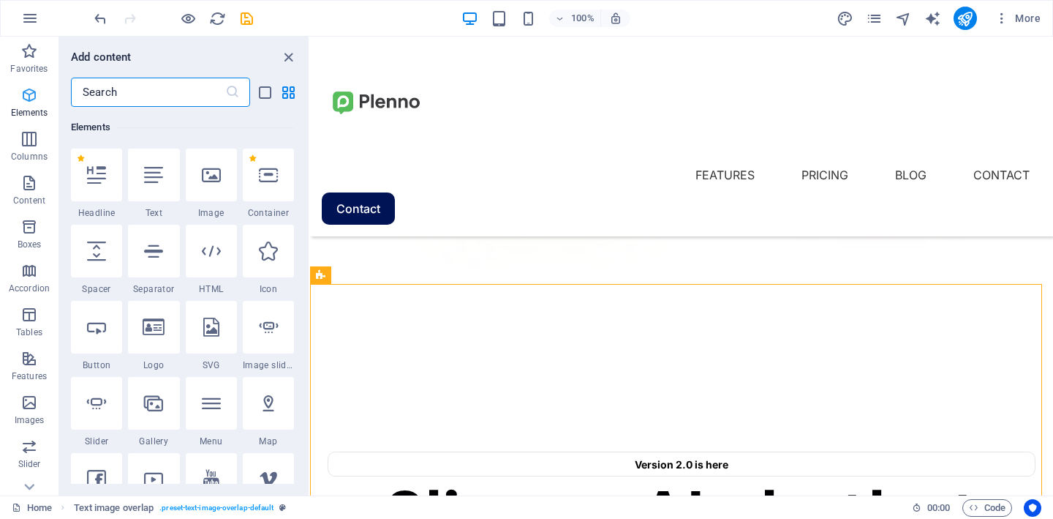
scroll to position [156, 0]
click at [289, 58] on icon "close panel" at bounding box center [288, 57] width 17 height 17
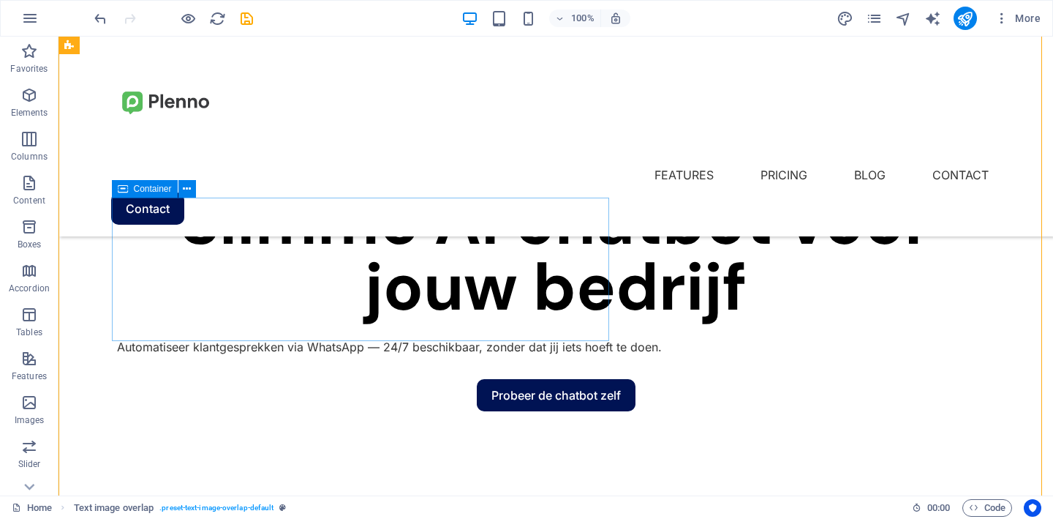
scroll to position [562, 0]
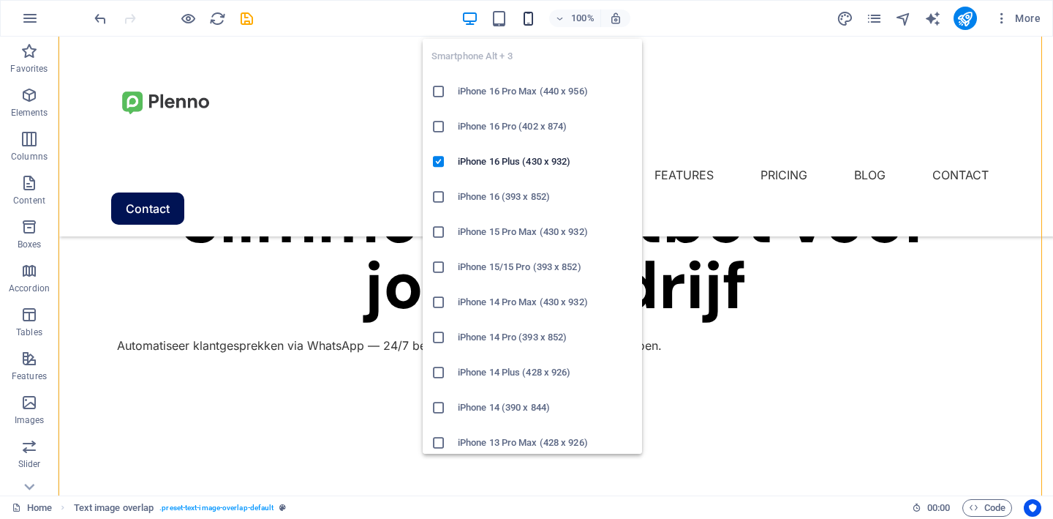
click at [528, 22] on icon "button" at bounding box center [528, 18] width 17 height 17
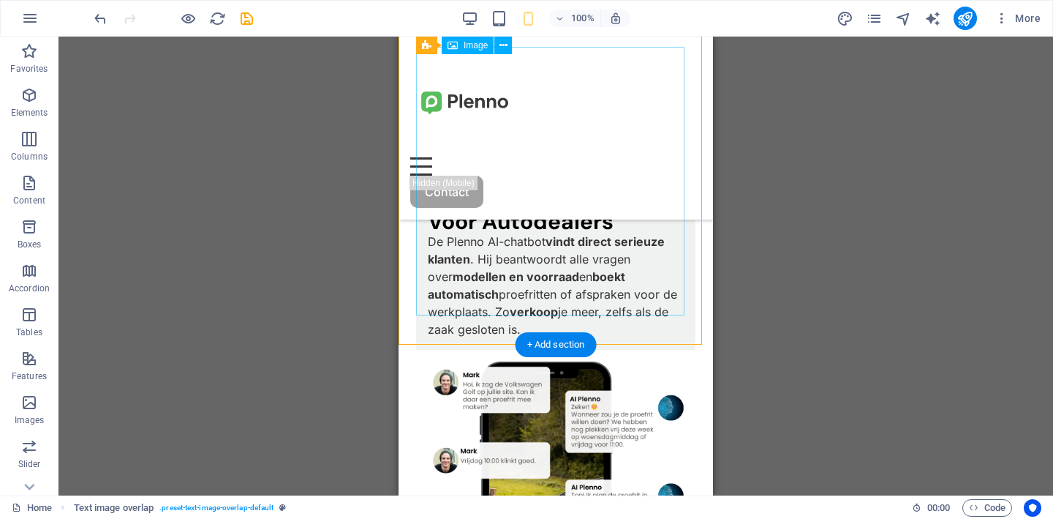
scroll to position [0, 0]
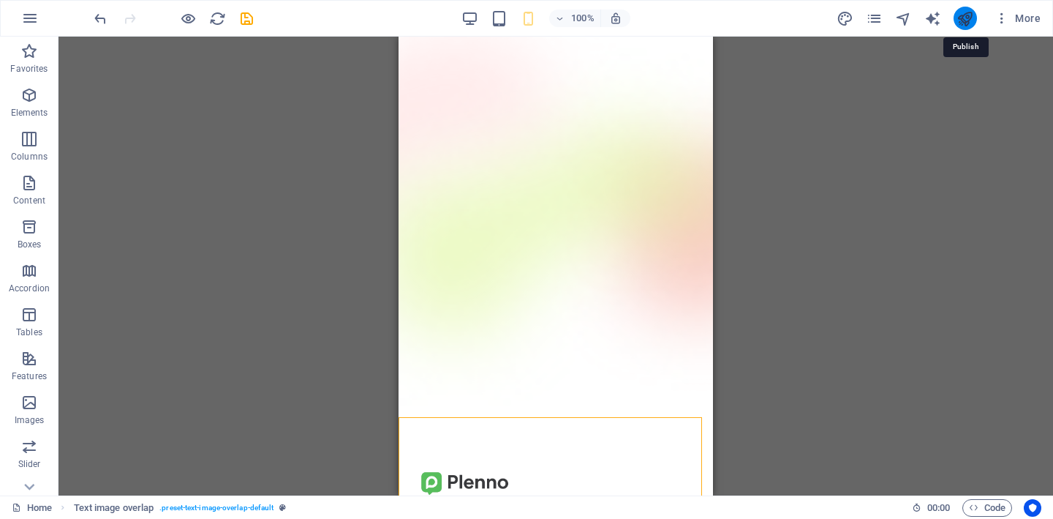
click at [970, 20] on icon "publish" at bounding box center [965, 18] width 17 height 17
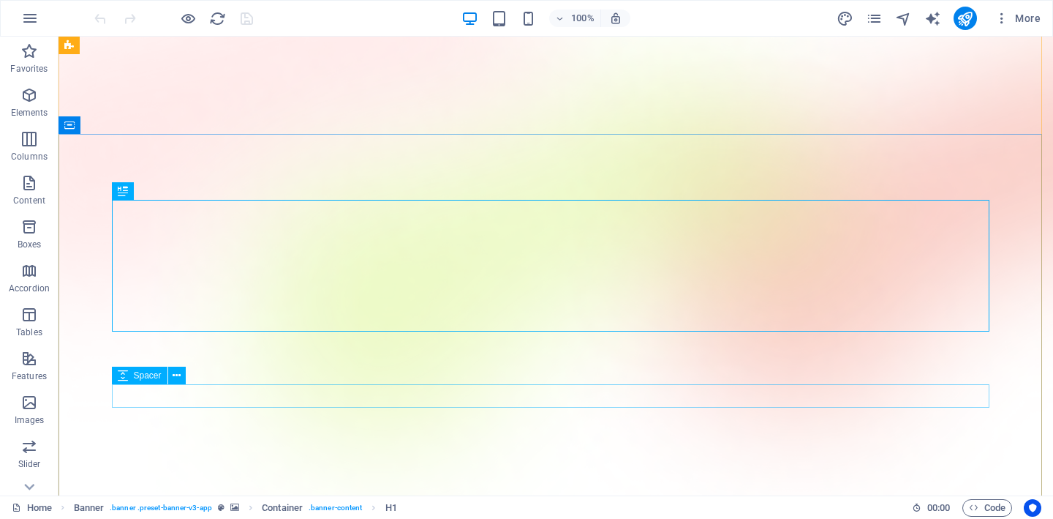
scroll to position [43, 0]
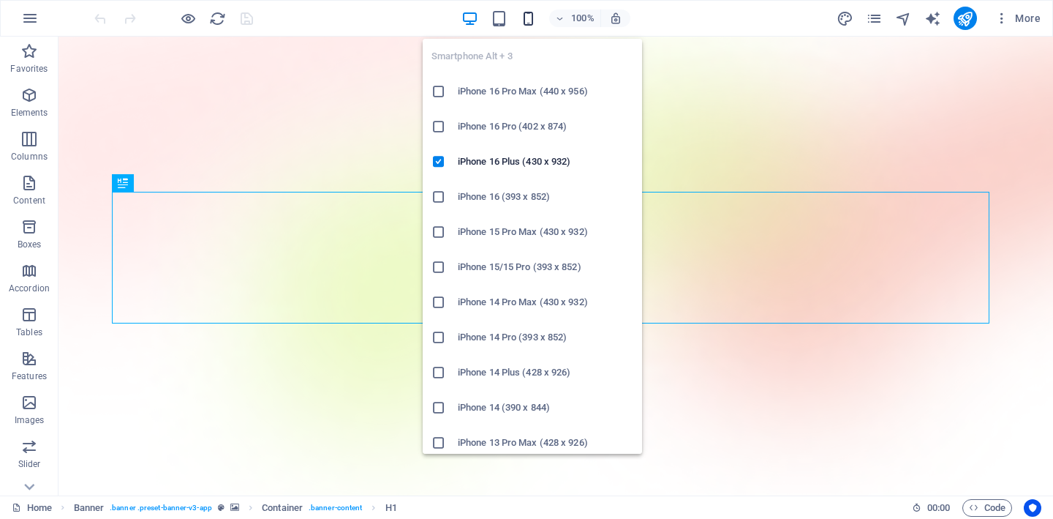
click at [528, 18] on icon "button" at bounding box center [528, 18] width 17 height 17
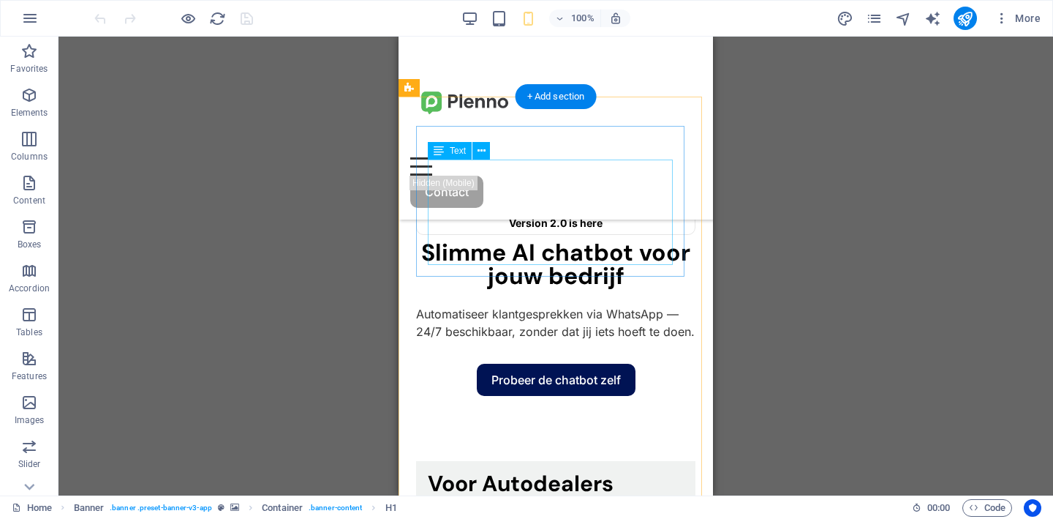
scroll to position [361, 0]
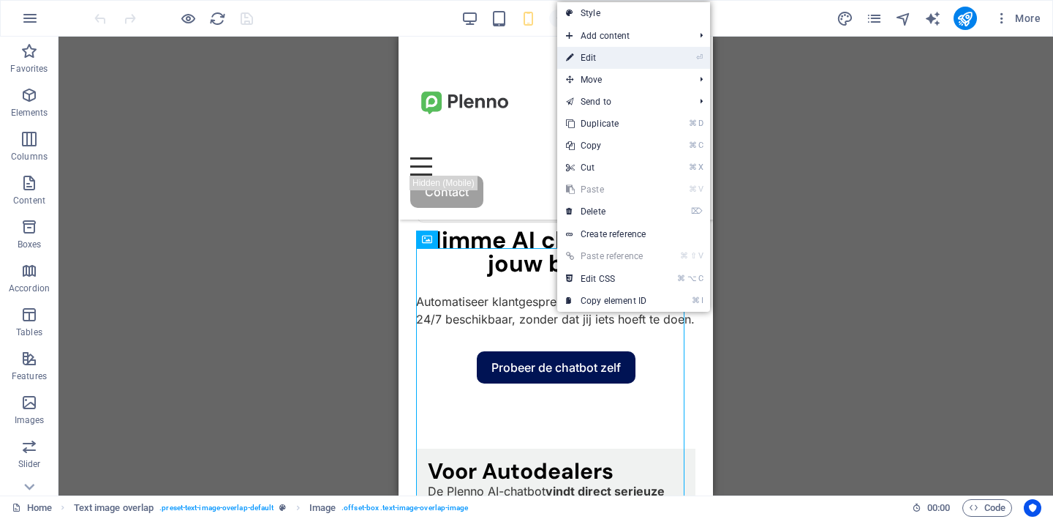
click at [603, 61] on link "⏎ Edit" at bounding box center [606, 58] width 98 height 22
select select "%"
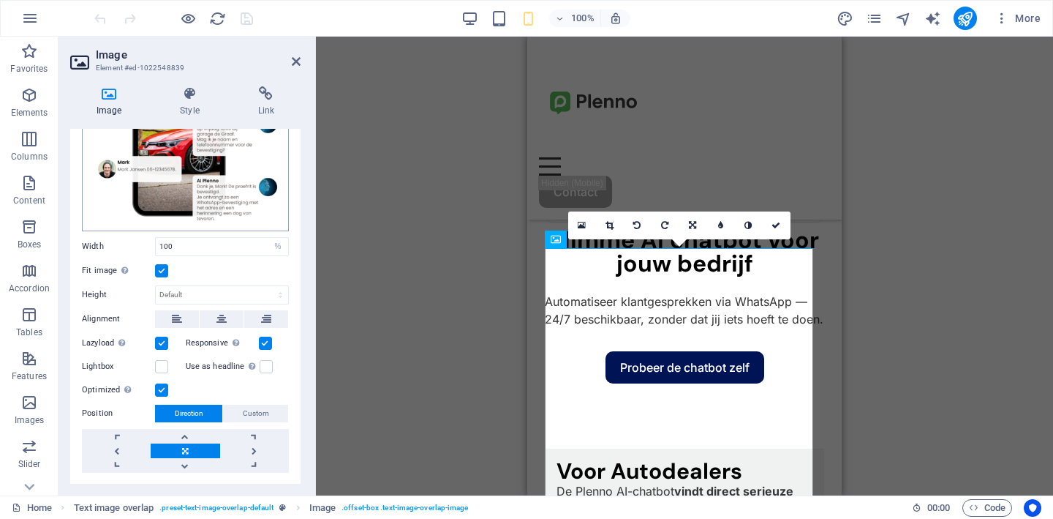
scroll to position [175, 0]
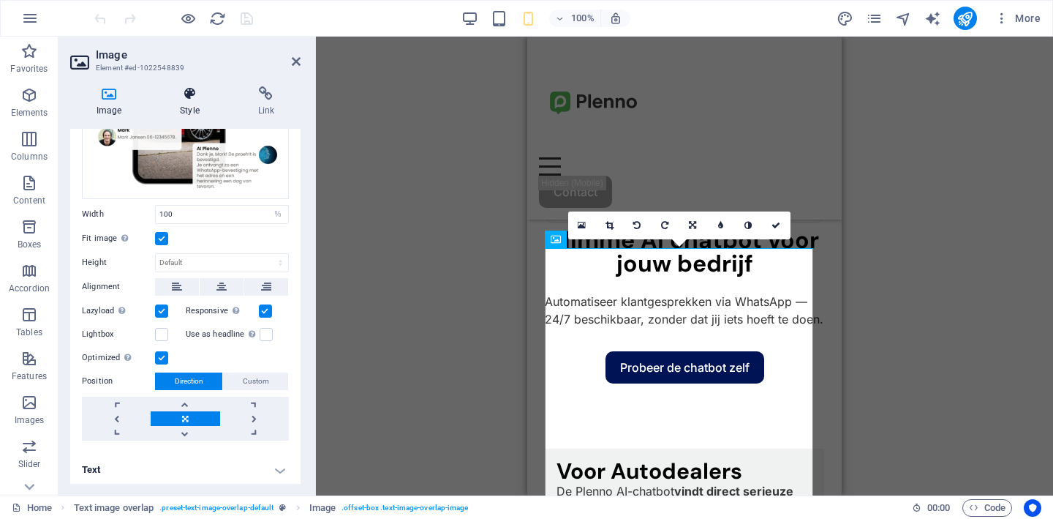
click at [193, 99] on icon at bounding box center [190, 93] width 72 height 15
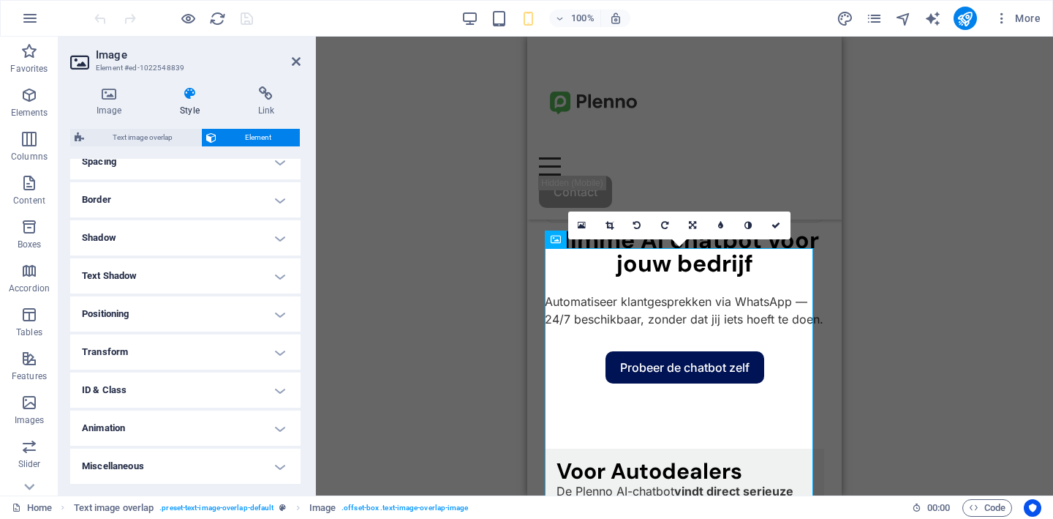
scroll to position [0, 0]
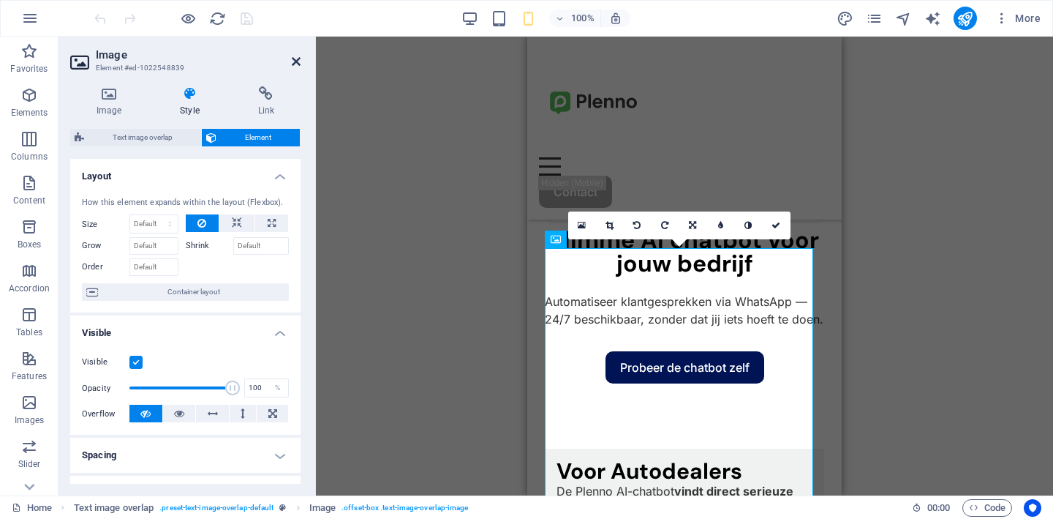
click at [297, 61] on icon at bounding box center [296, 62] width 9 height 12
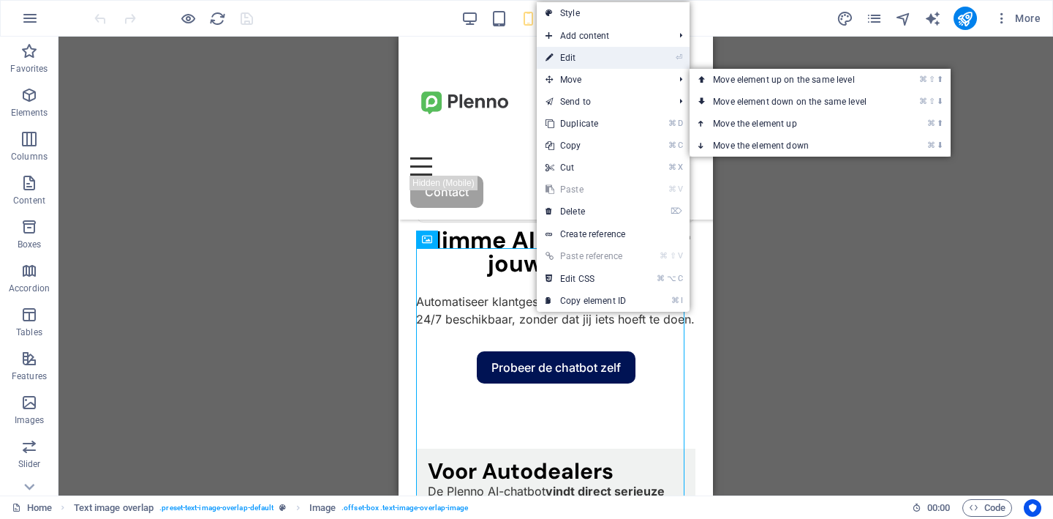
click at [584, 63] on link "⏎ Edit" at bounding box center [586, 58] width 98 height 22
select select "%"
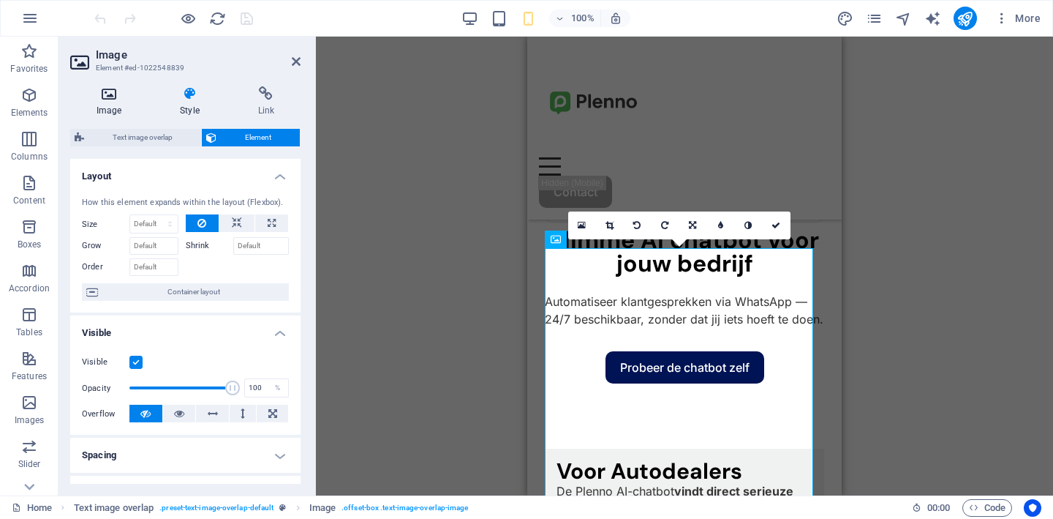
click at [103, 108] on h4 "Image" at bounding box center [111, 101] width 83 height 31
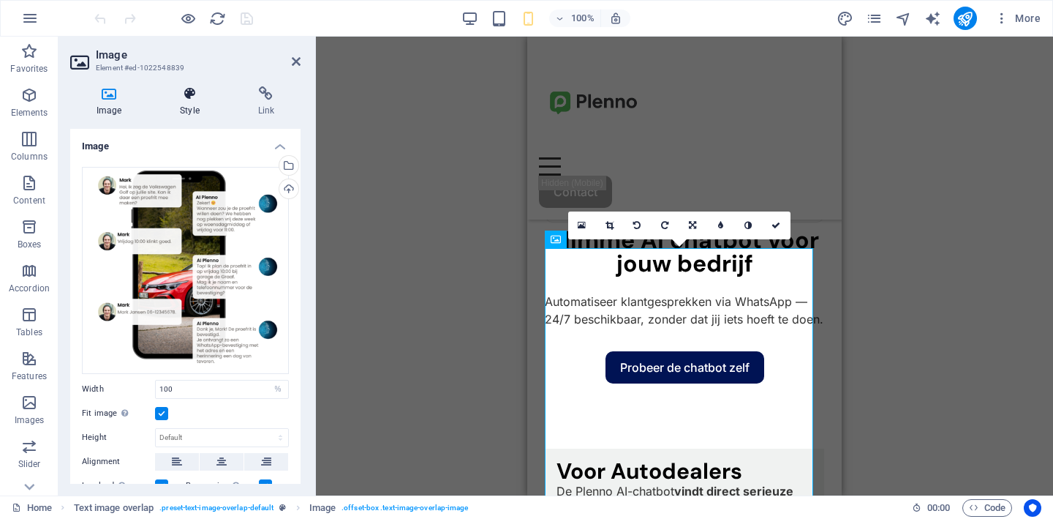
click at [191, 112] on h4 "Style" at bounding box center [193, 101] width 78 height 31
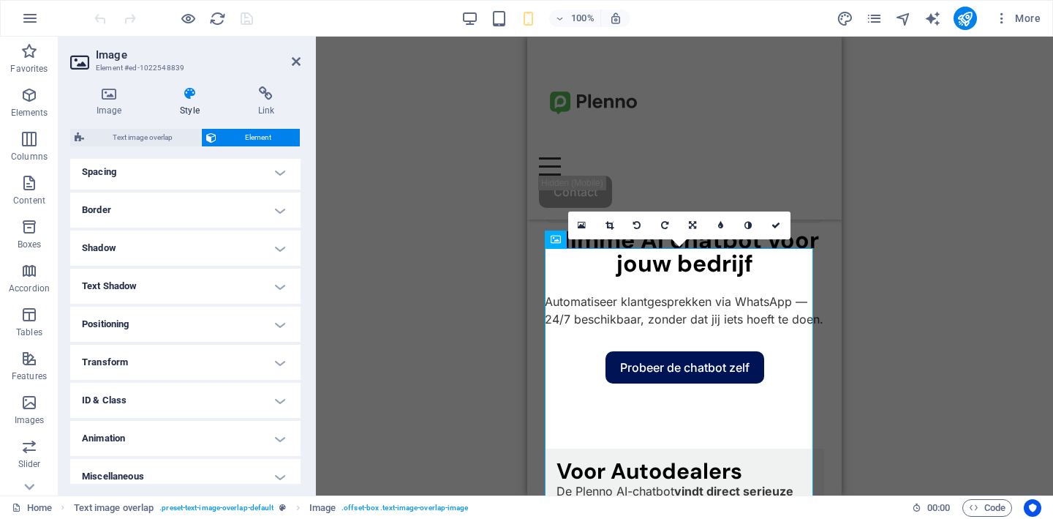
scroll to position [293, 0]
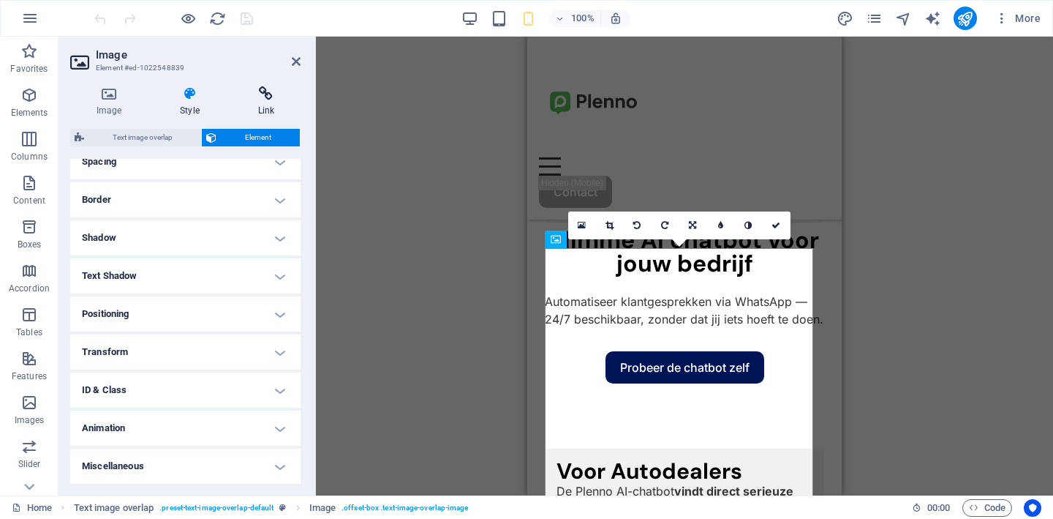
click at [263, 100] on icon at bounding box center [266, 93] width 69 height 15
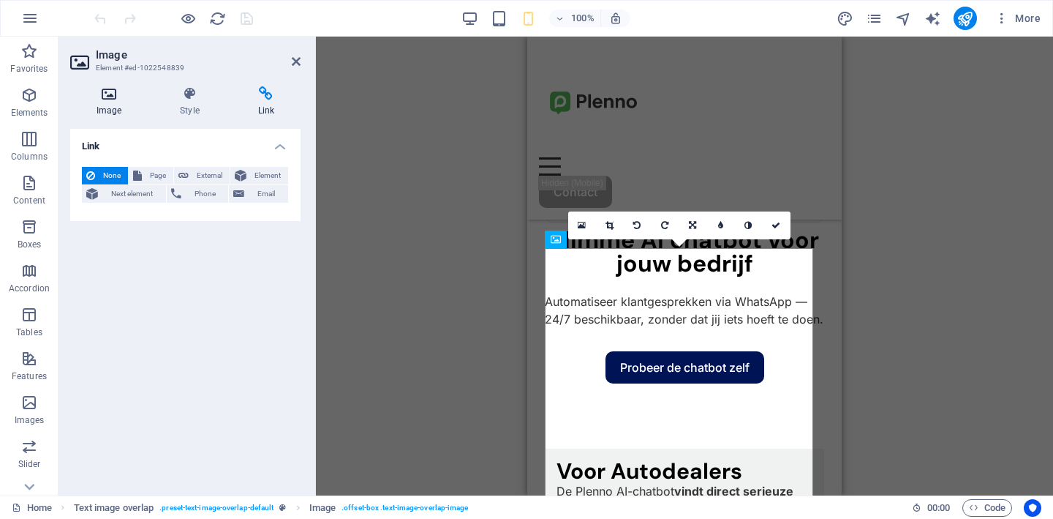
click at [108, 104] on h4 "Image" at bounding box center [111, 101] width 83 height 31
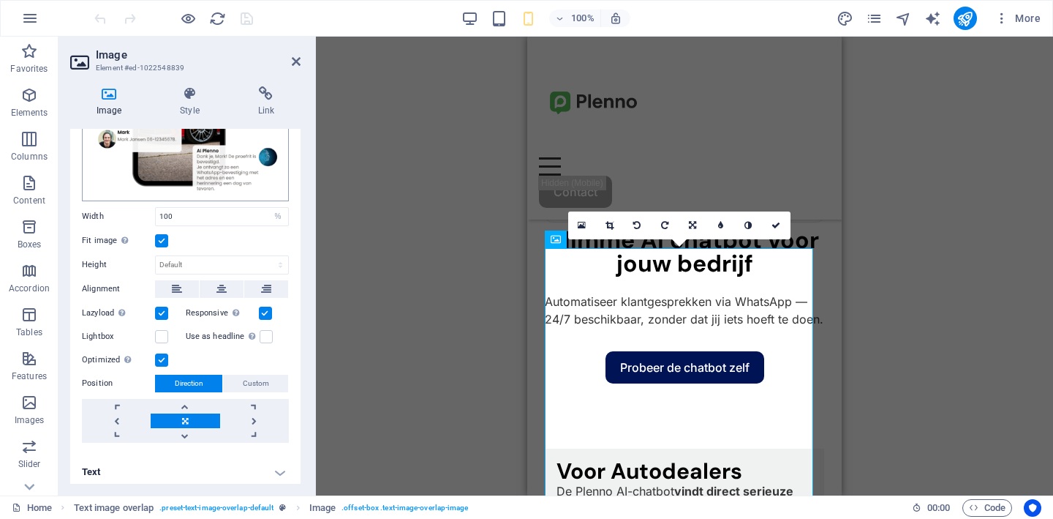
scroll to position [175, 0]
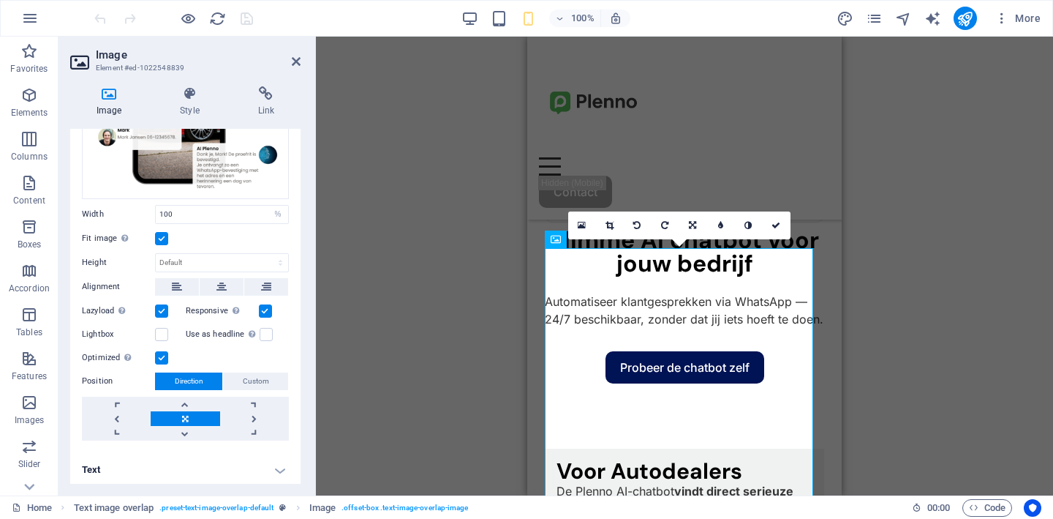
click at [279, 464] on h4 "Text" at bounding box center [185, 469] width 230 height 35
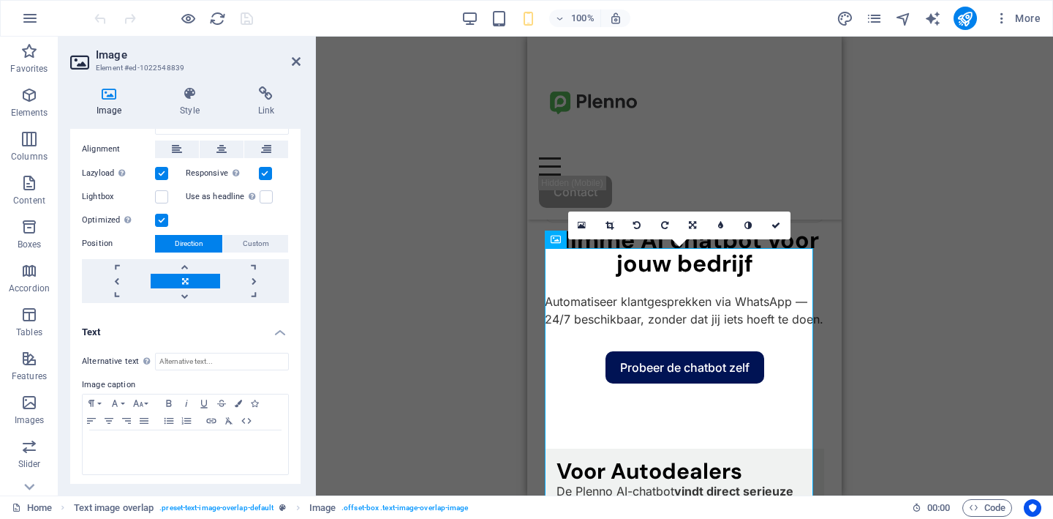
scroll to position [0, 0]
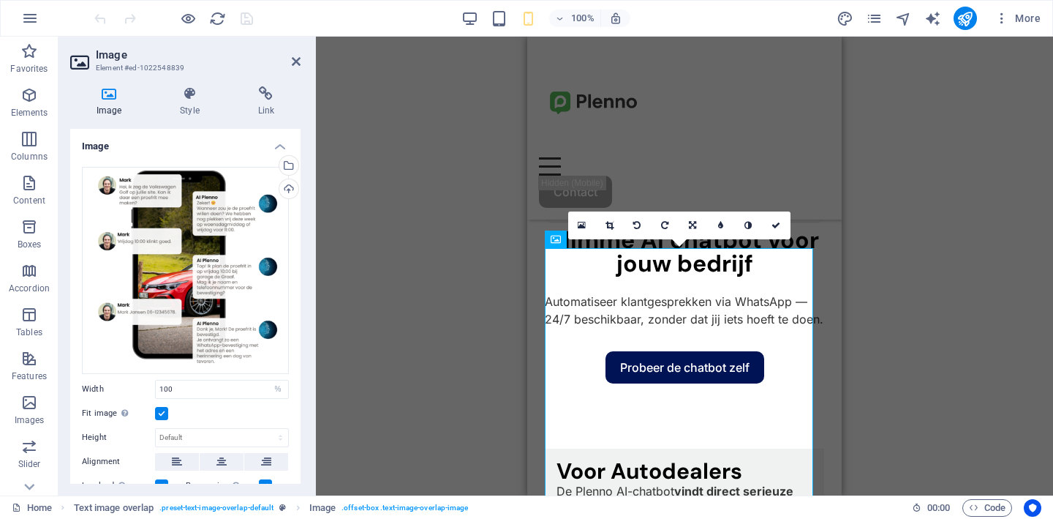
click at [281, 145] on h4 "Image" at bounding box center [185, 142] width 230 height 26
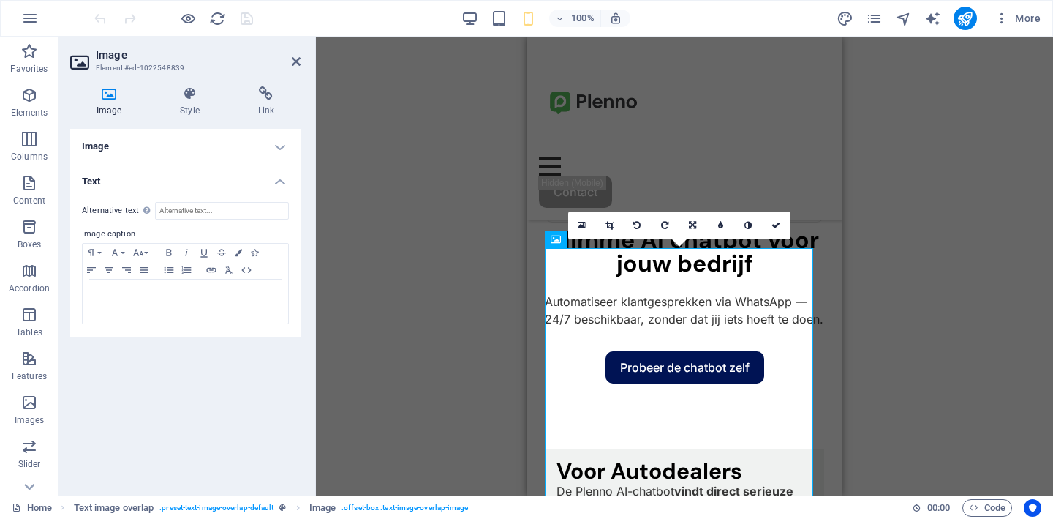
click at [281, 145] on h4 "Image" at bounding box center [185, 146] width 230 height 35
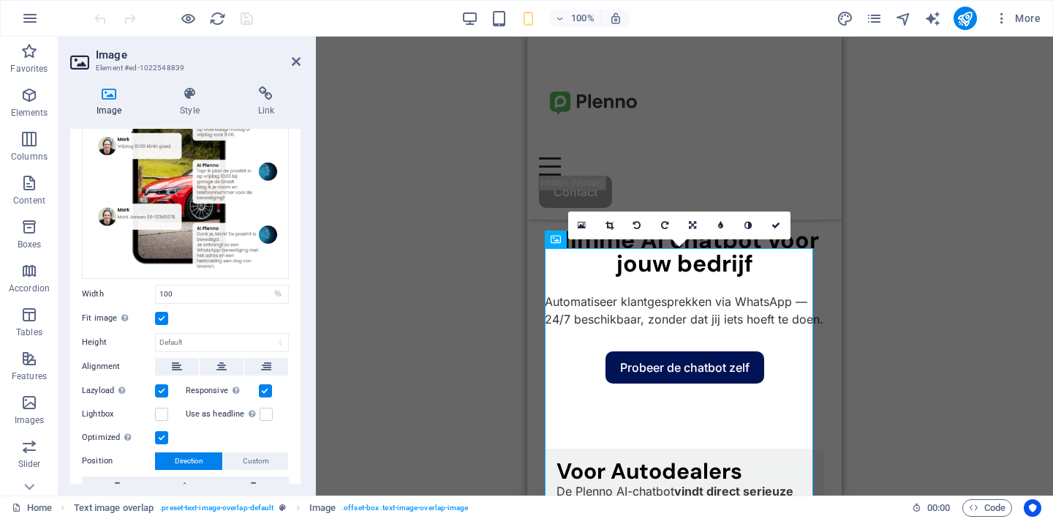
scroll to position [97, 0]
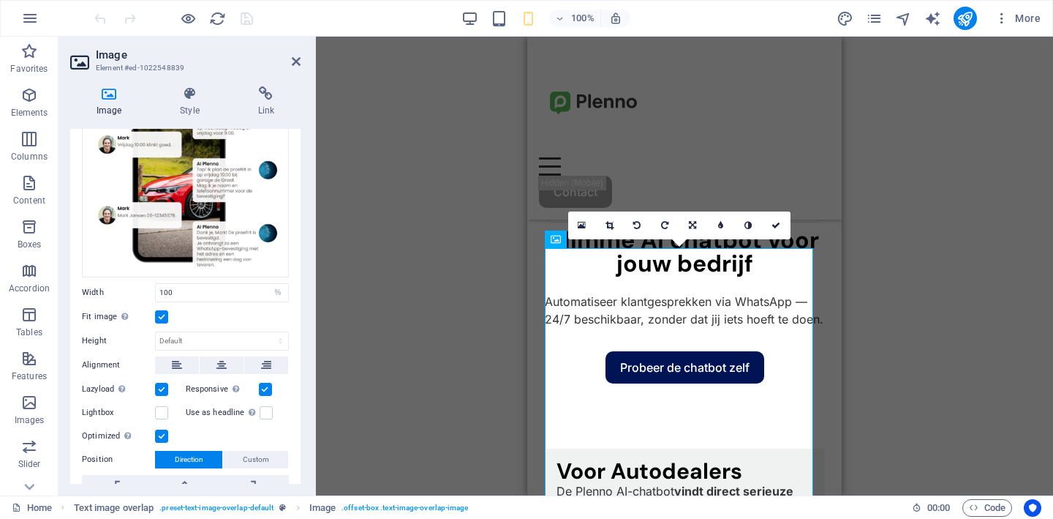
drag, startPoint x: 83, startPoint y: 312, endPoint x: 108, endPoint y: 313, distance: 24.9
click at [108, 313] on label "Fit image Automatically fit image to a fixed width and height" at bounding box center [118, 317] width 73 height 18
click at [0, 0] on input "Fit image Automatically fit image to a fixed width and height" at bounding box center [0, 0] width 0 height 0
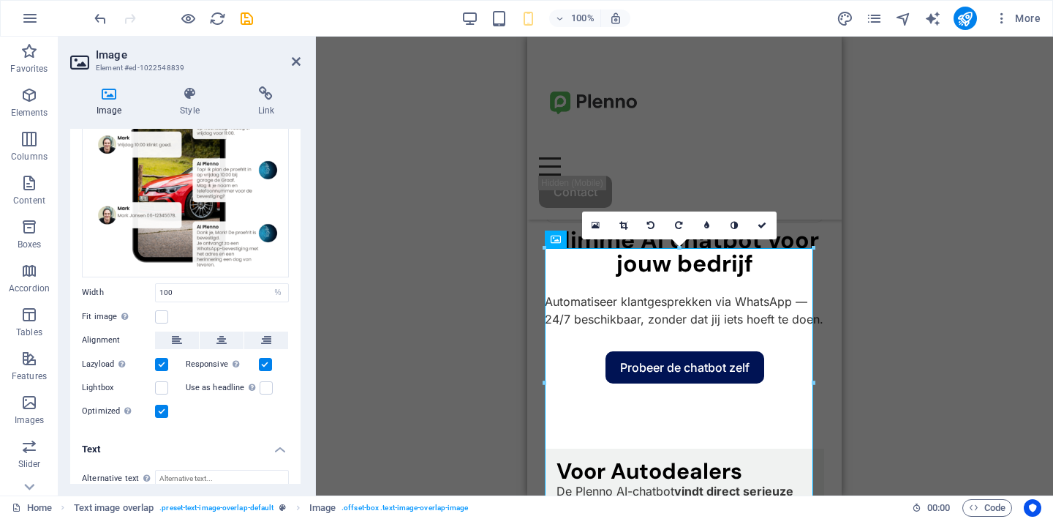
click at [108, 313] on label "Fit image Automatically fit image to a fixed width and height" at bounding box center [118, 317] width 73 height 18
click at [0, 0] on input "Fit image Automatically fit image to a fixed width and height" at bounding box center [0, 0] width 0 height 0
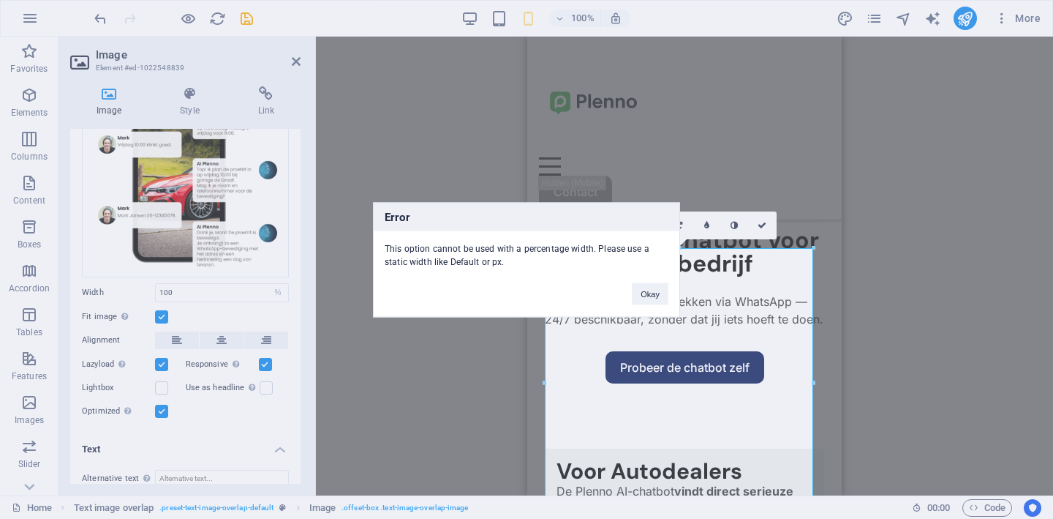
click at [108, 313] on div "Error This option cannot be used with a percentage width. Please use a static w…" at bounding box center [526, 259] width 1053 height 519
click at [651, 297] on button "Okay" at bounding box center [650, 293] width 37 height 22
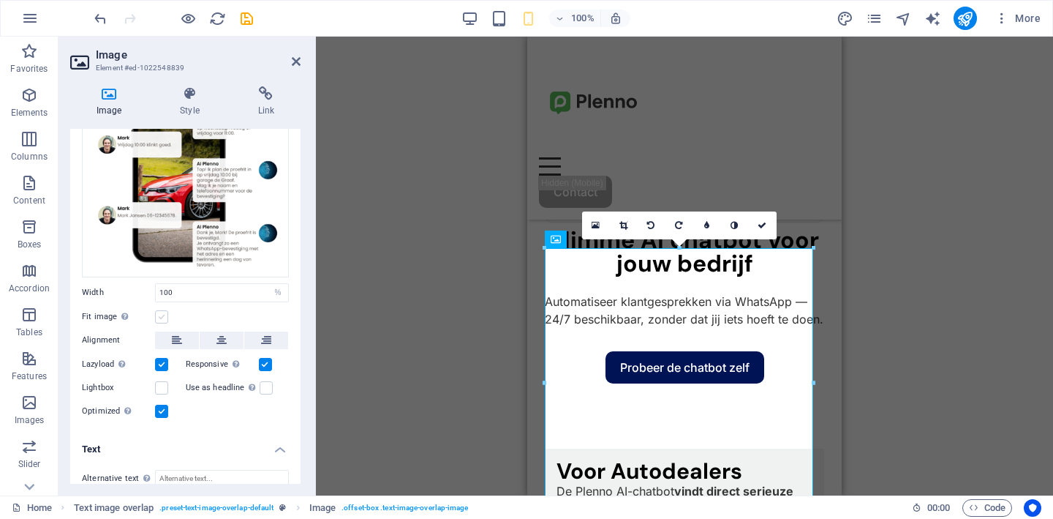
click at [165, 314] on label at bounding box center [161, 316] width 13 height 13
click at [0, 0] on input "Fit image Automatically fit image to a fixed width and height" at bounding box center [0, 0] width 0 height 0
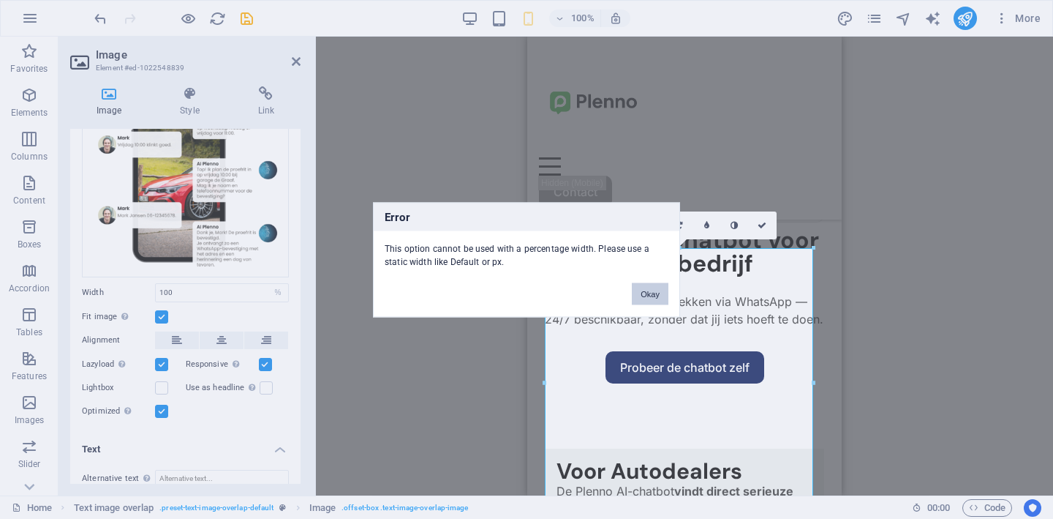
click at [663, 295] on button "Okay" at bounding box center [650, 293] width 37 height 22
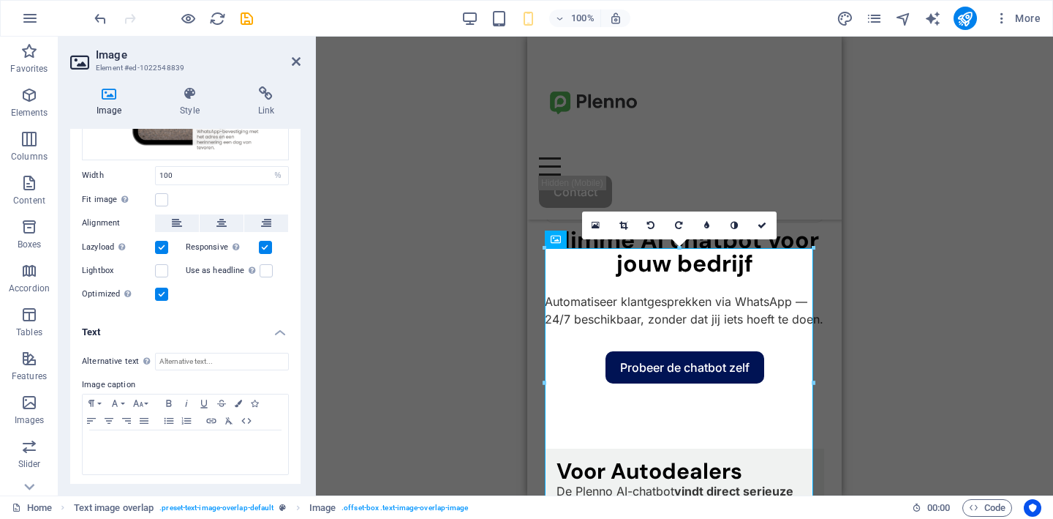
scroll to position [0, 0]
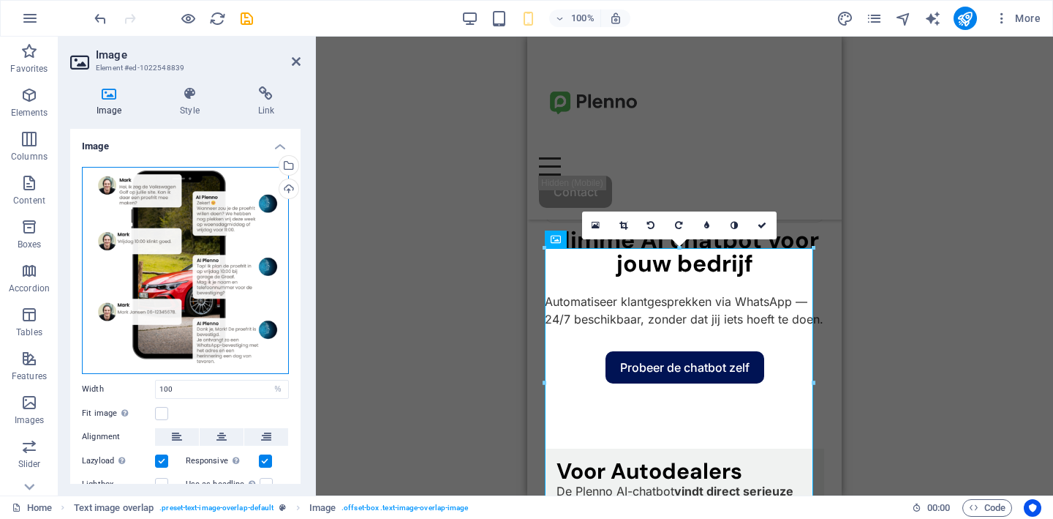
click at [157, 218] on div "Drag files here, click to choose files or select files from Files or our free s…" at bounding box center [185, 270] width 207 height 207
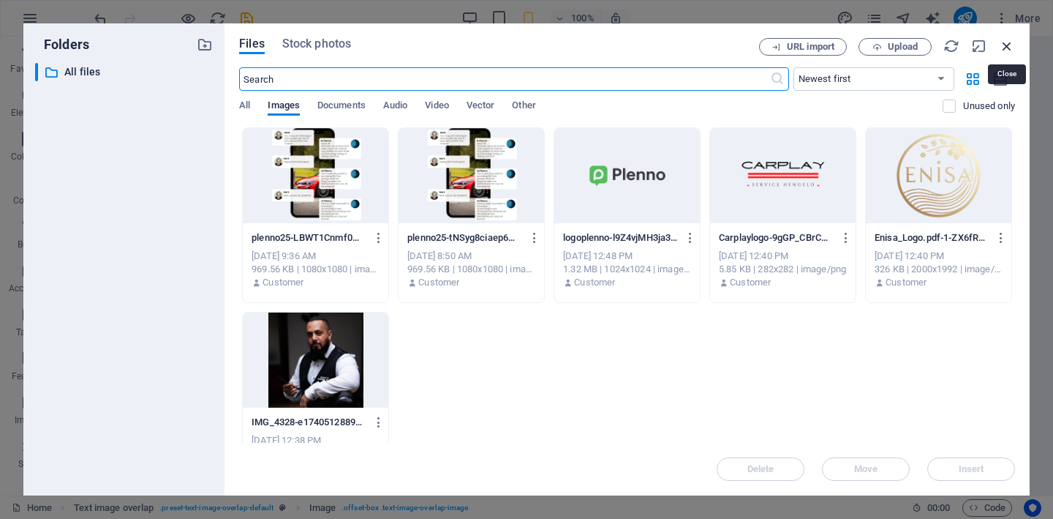
click at [1005, 48] on icon "button" at bounding box center [1007, 46] width 16 height 16
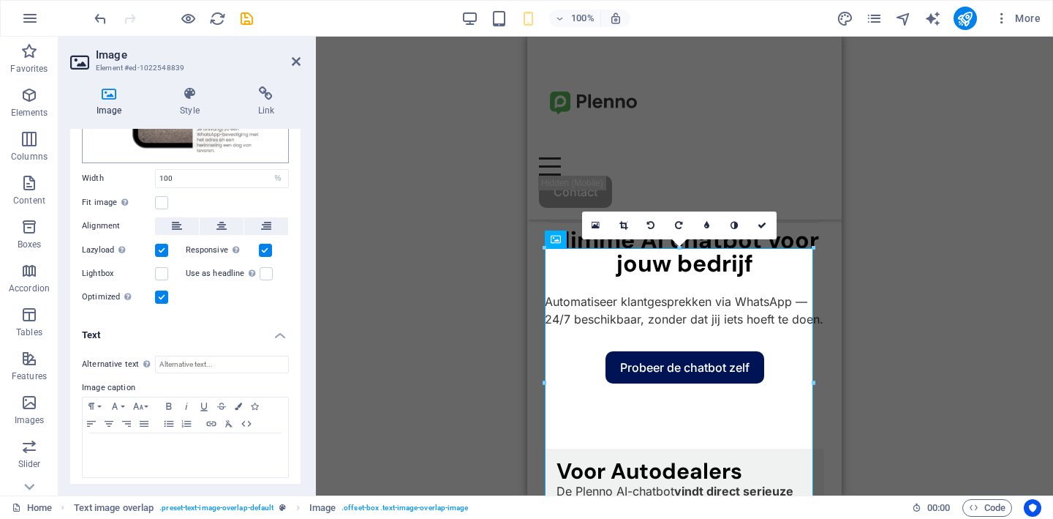
scroll to position [214, 0]
click at [260, 246] on label at bounding box center [265, 247] width 13 height 13
click at [0, 0] on input "Responsive Automatically load retina image and smartphone optimized sizes." at bounding box center [0, 0] width 0 height 0
click at [166, 247] on label at bounding box center [161, 247] width 13 height 13
click at [0, 0] on input "Lazyload Loading images after the page loads improves page speed." at bounding box center [0, 0] width 0 height 0
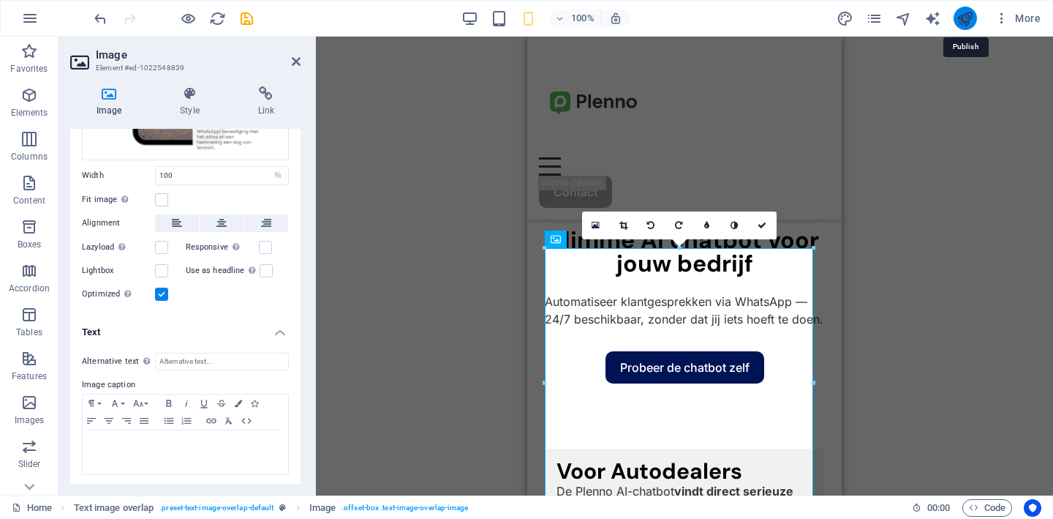
click at [963, 19] on icon "publish" at bounding box center [965, 18] width 17 height 17
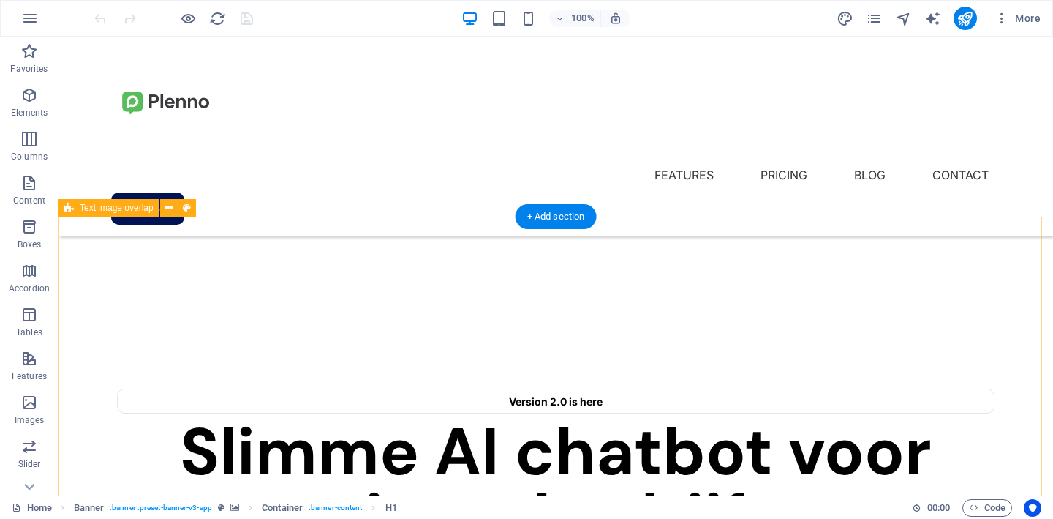
scroll to position [337, 0]
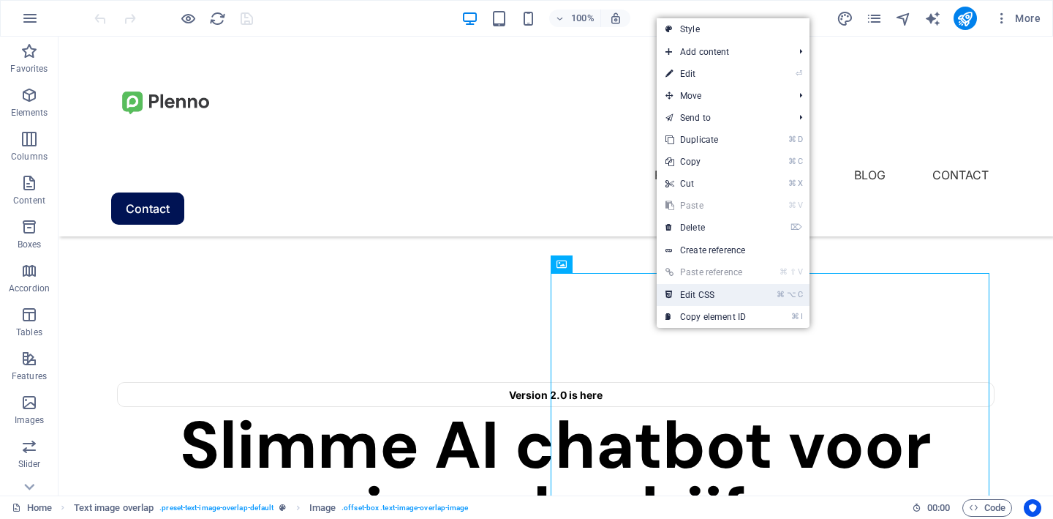
click at [696, 296] on link "⌘ ⌥ C Edit CSS" at bounding box center [706, 295] width 98 height 22
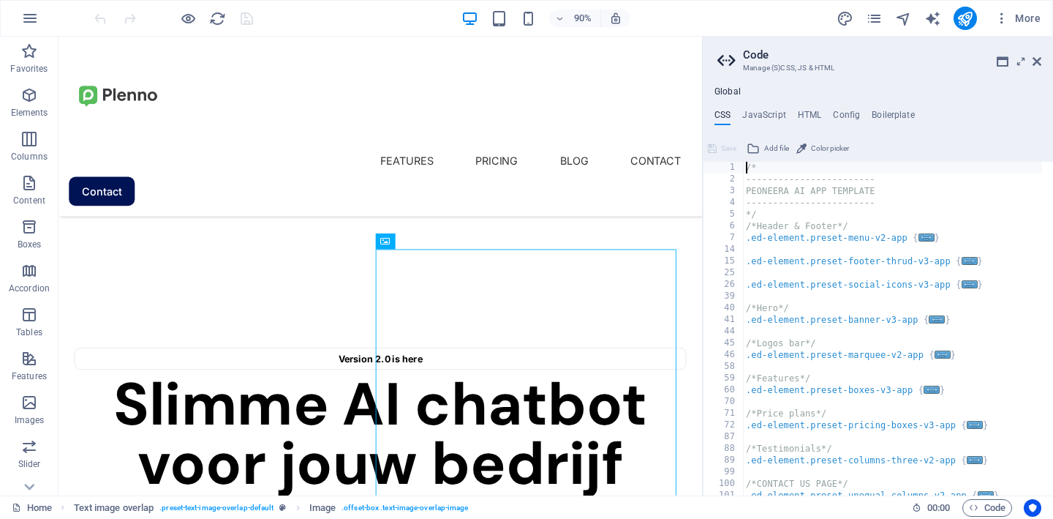
click at [784, 203] on div "/* ------------------------ PEONEERA AI APP TEMPLATE ------------------------ *…" at bounding box center [892, 340] width 299 height 357
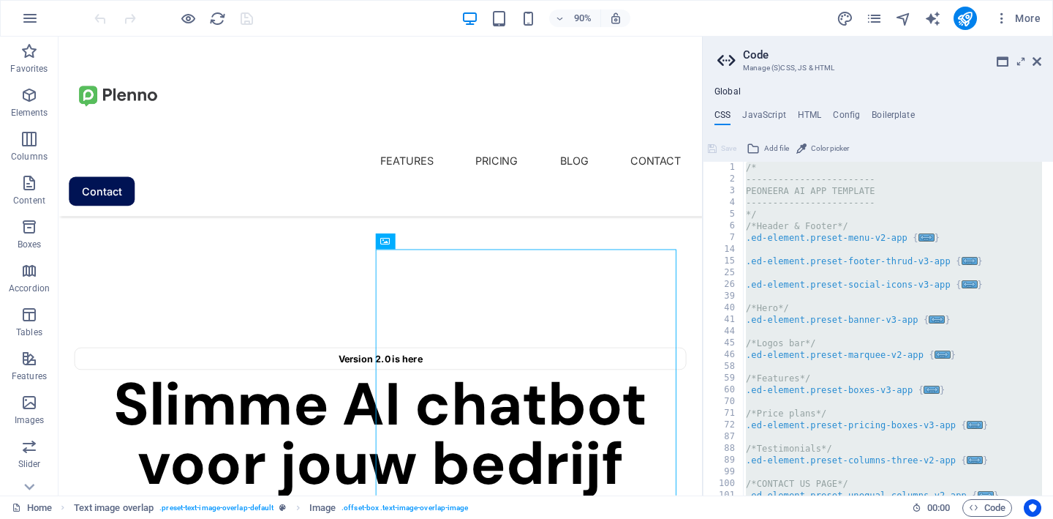
click at [896, 198] on div "/* ------------------------ PEONEERA AI APP TEMPLATE ------------------------ *…" at bounding box center [892, 340] width 299 height 357
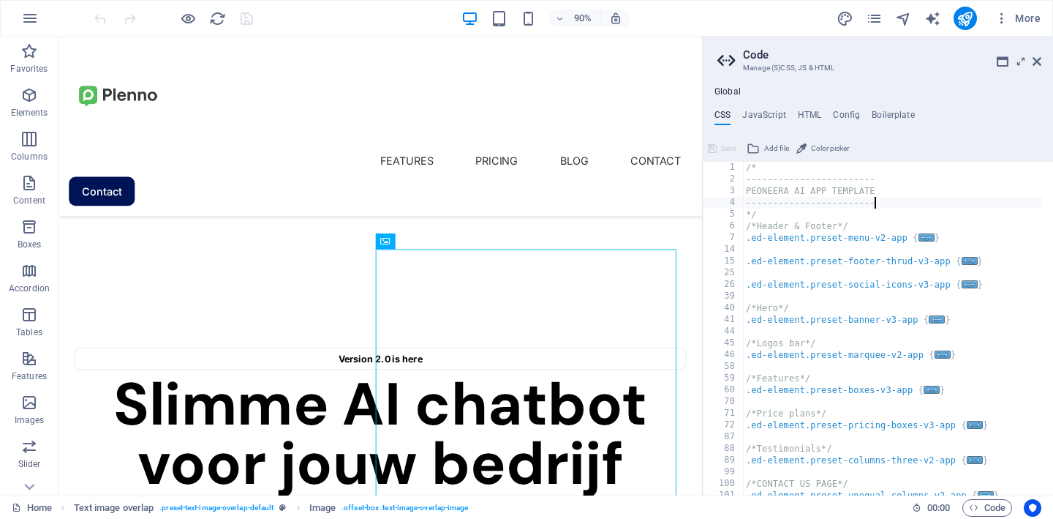
click at [748, 170] on div "/* ------------------------ PEONEERA AI APP TEMPLATE ------------------------ *…" at bounding box center [892, 340] width 299 height 357
type textarea "/*"
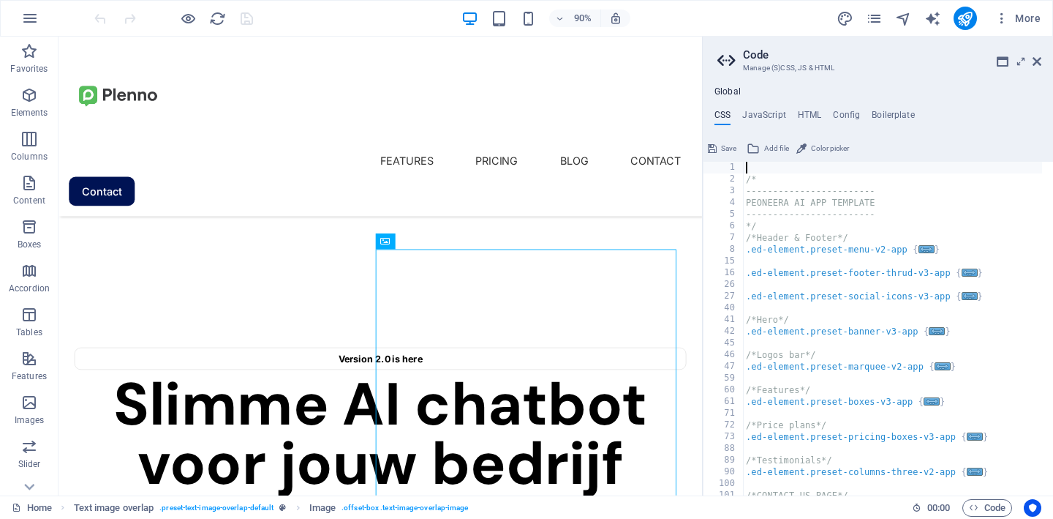
paste textarea "}"
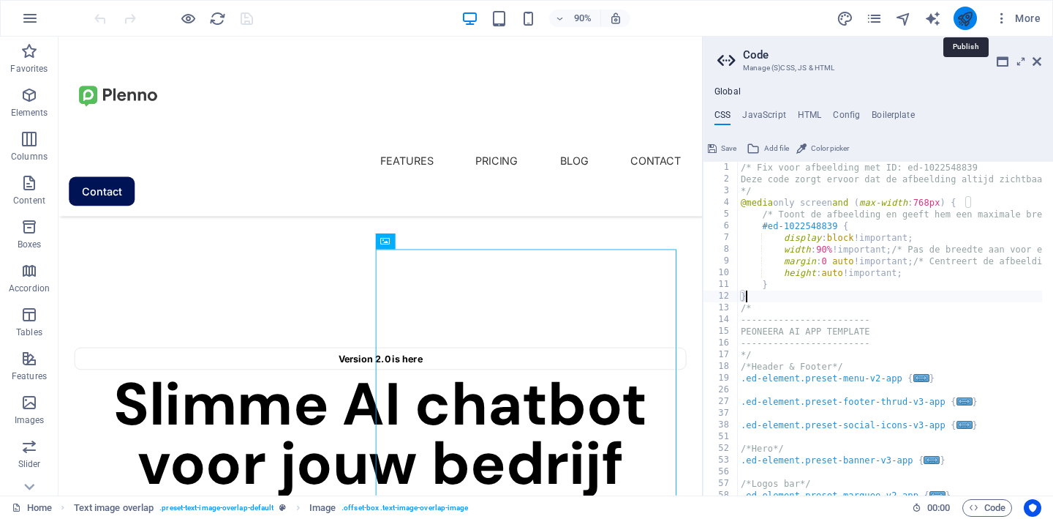
type textarea "}"
click at [969, 24] on icon "publish" at bounding box center [965, 18] width 17 height 17
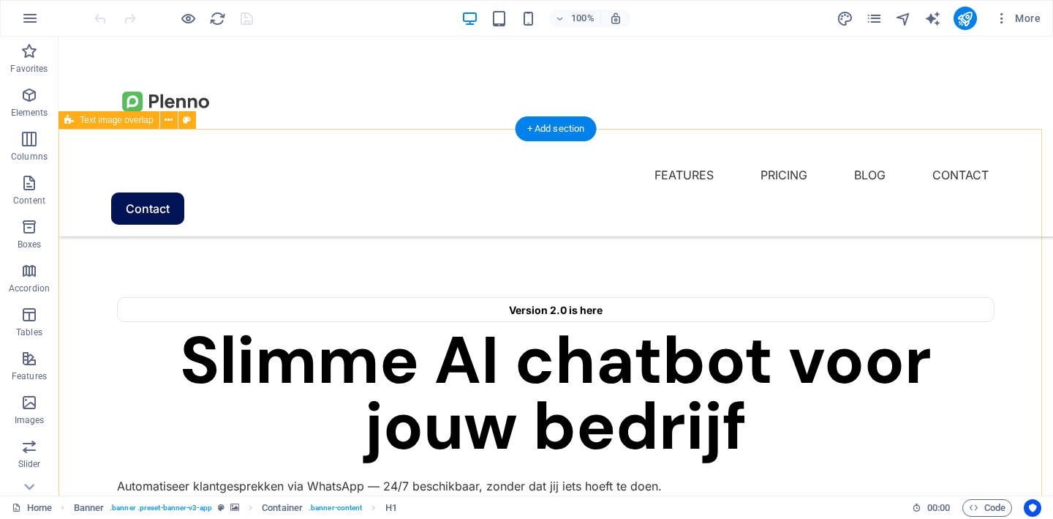
scroll to position [423, 0]
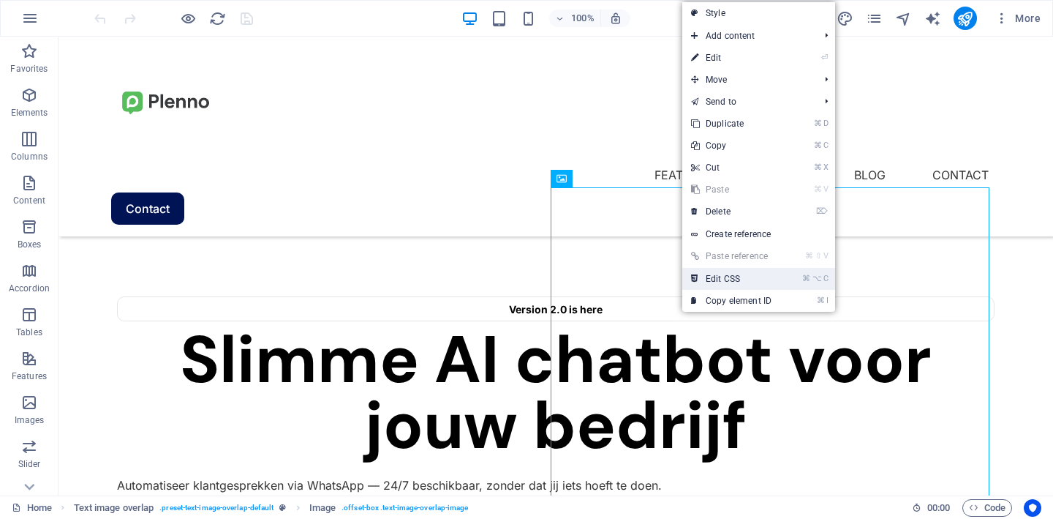
click at [704, 279] on link "⌘ ⌥ C Edit CSS" at bounding box center [731, 279] width 98 height 22
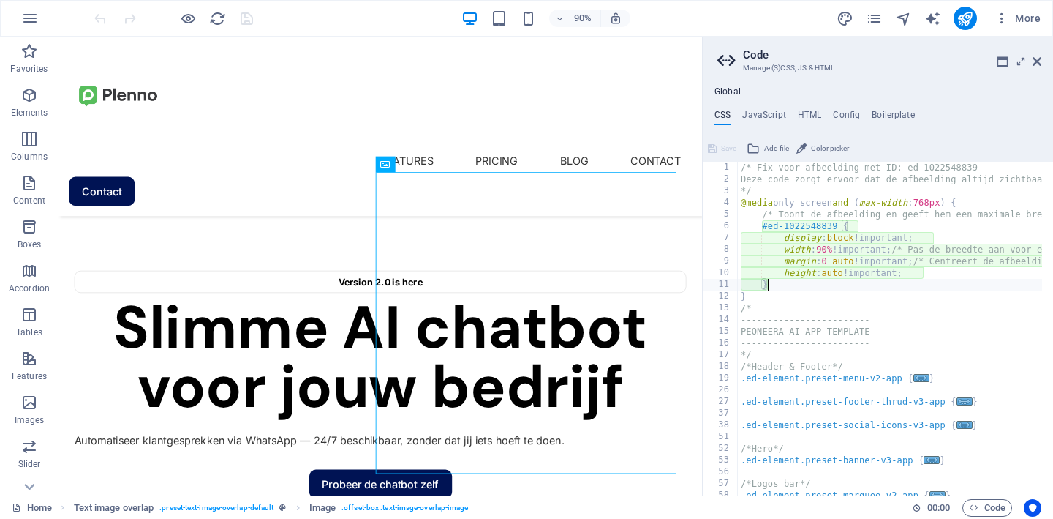
click at [799, 287] on div "/* Fix voor afbeelding met ID: ed-1022548839 Deze code zorgt ervoor dat de afbe…" at bounding box center [1036, 335] width 596 height 346
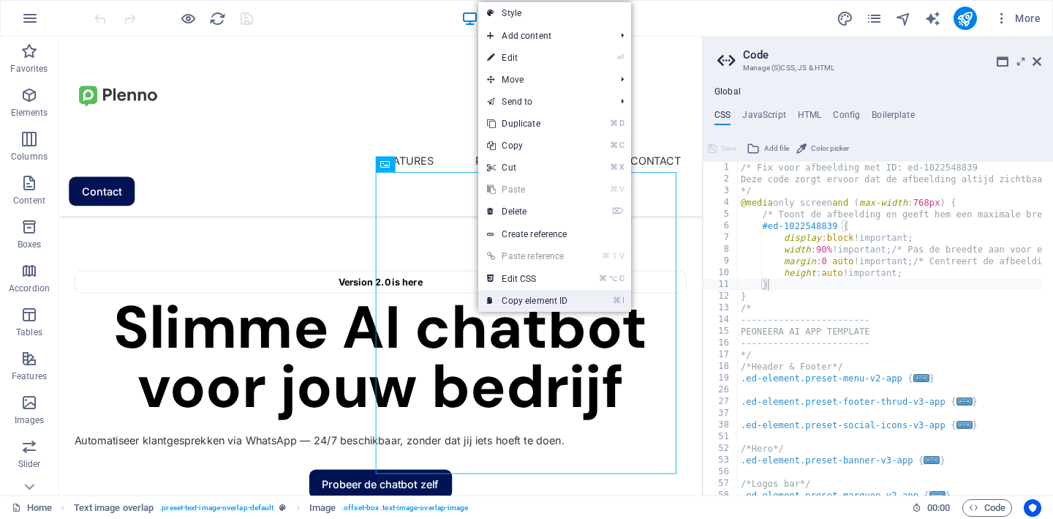
click at [497, 303] on link "⌘ I Copy element ID" at bounding box center [527, 301] width 98 height 22
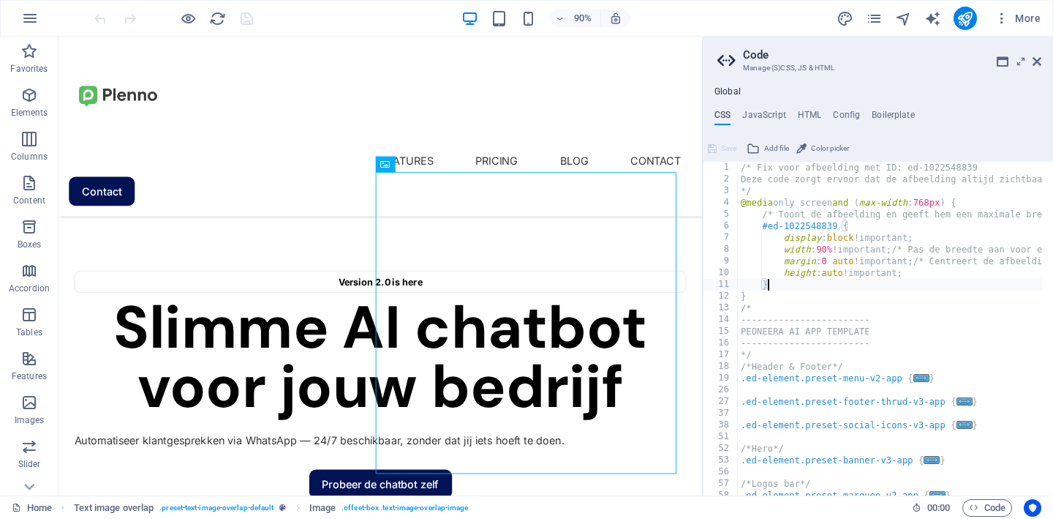
click at [783, 290] on div "/* Fix voor afbeelding met ID: ed-1022548839 Deze code zorgt ervoor dat de afbe…" at bounding box center [1036, 335] width 596 height 346
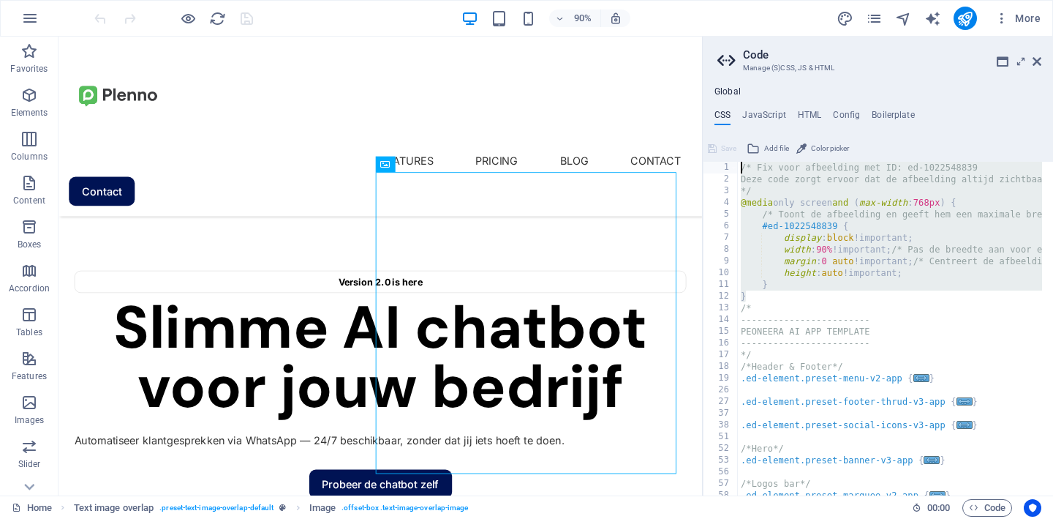
drag, startPoint x: 776, startPoint y: 298, endPoint x: 725, endPoint y: 158, distance: 148.8
click at [725, 158] on div "} 1 2 3 4 5 6 7 8 9 10 11 12 13 14 15 16 17 18 19 26 27 37 38 51 52 53 56 57 58…" at bounding box center [878, 316] width 350 height 358
paste textarea "}"
type textarea "}"
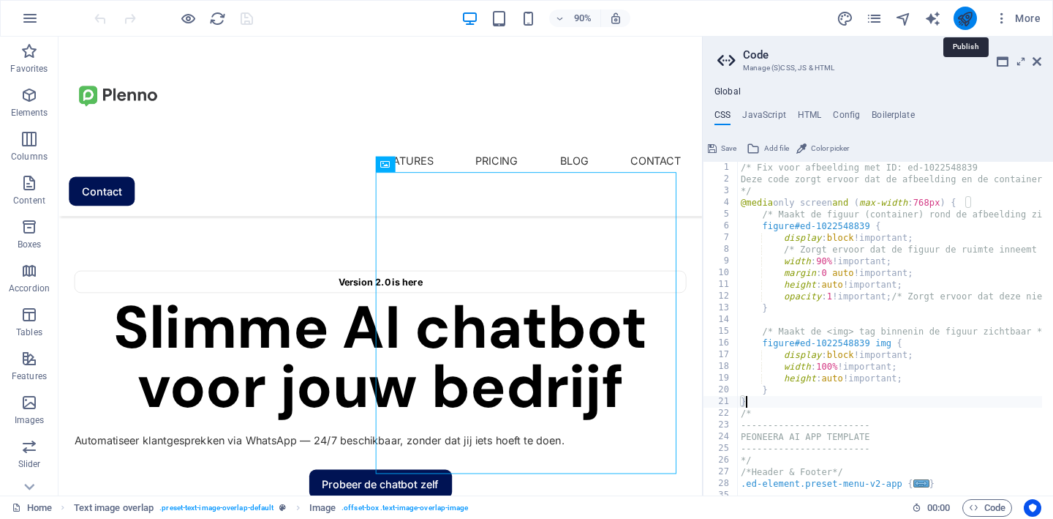
click at [961, 22] on icon "publish" at bounding box center [965, 18] width 17 height 17
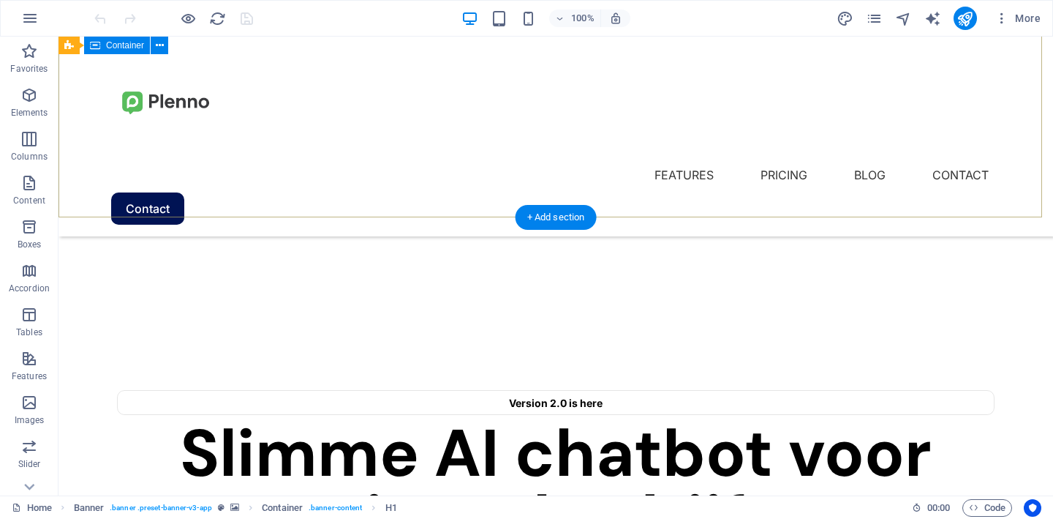
scroll to position [334, 0]
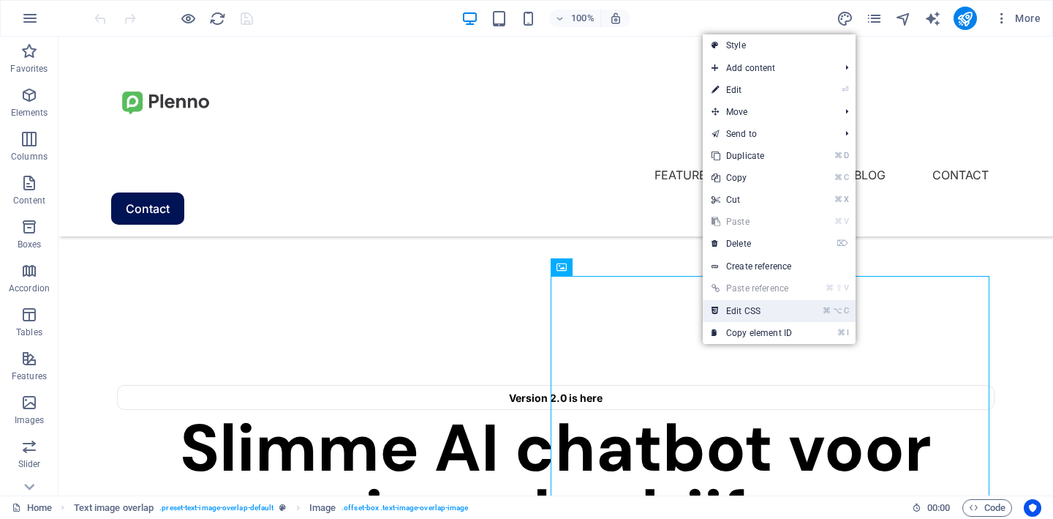
click at [737, 317] on link "⌘ ⌥ C Edit CSS" at bounding box center [752, 311] width 98 height 22
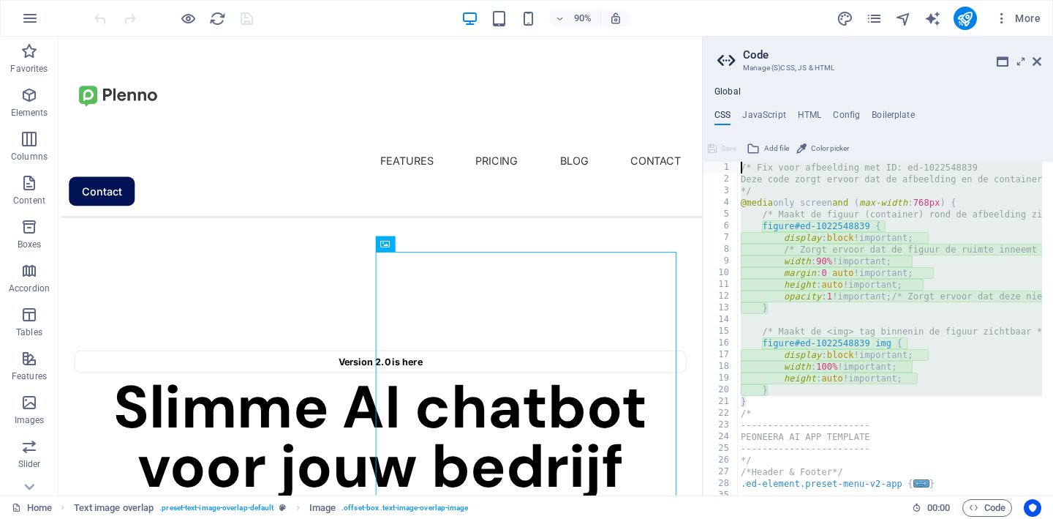
drag, startPoint x: 775, startPoint y: 400, endPoint x: 718, endPoint y: 148, distance: 258.7
click at [718, 148] on div "display: block !important; 1 2 3 4 5 6 7 8 9 10 11 12 13 14 15 16 17 18 19 20 2…" at bounding box center [878, 316] width 350 height 358
type textarea "}"
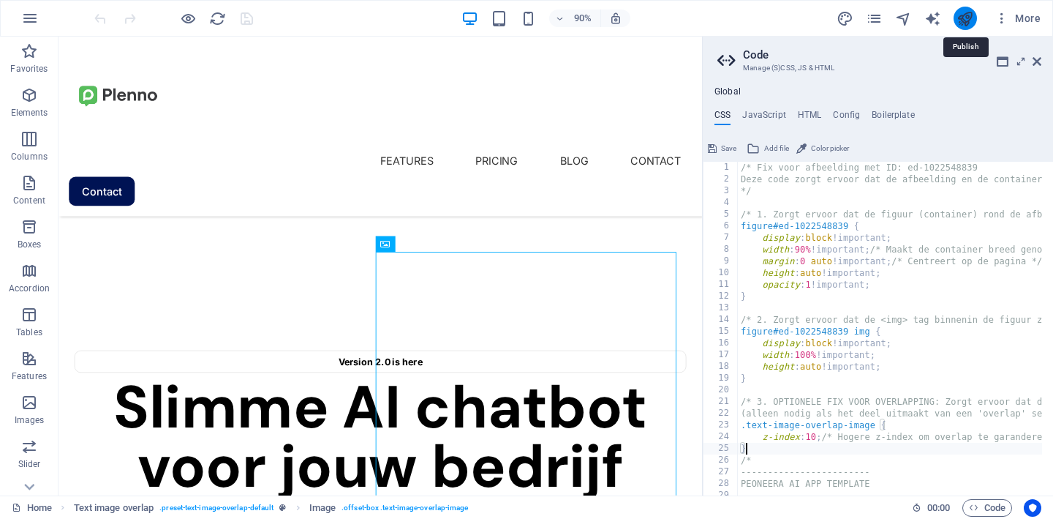
click at [964, 25] on icon "publish" at bounding box center [965, 18] width 17 height 17
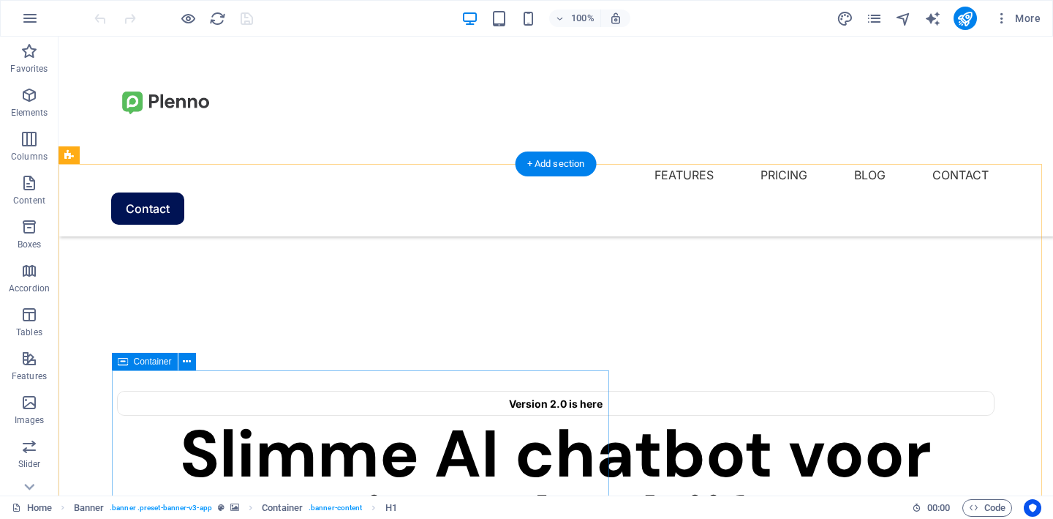
scroll to position [432, 0]
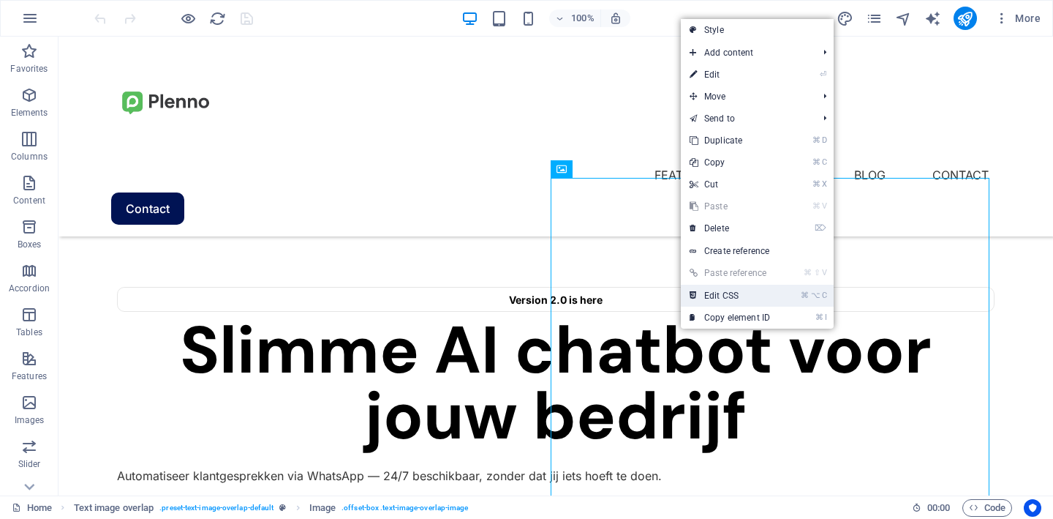
click at [717, 295] on link "⌘ ⌥ C Edit CSS" at bounding box center [730, 296] width 98 height 22
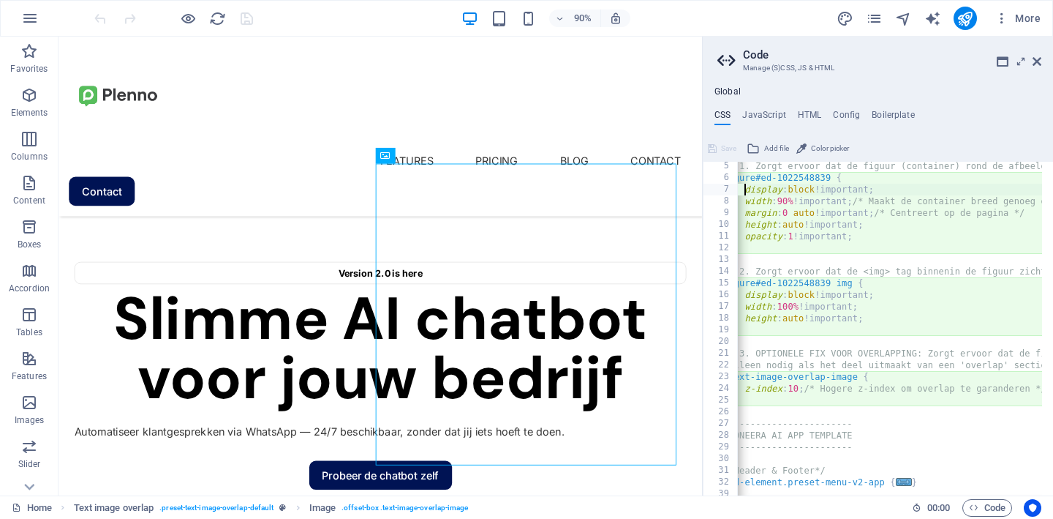
scroll to position [53, 0]
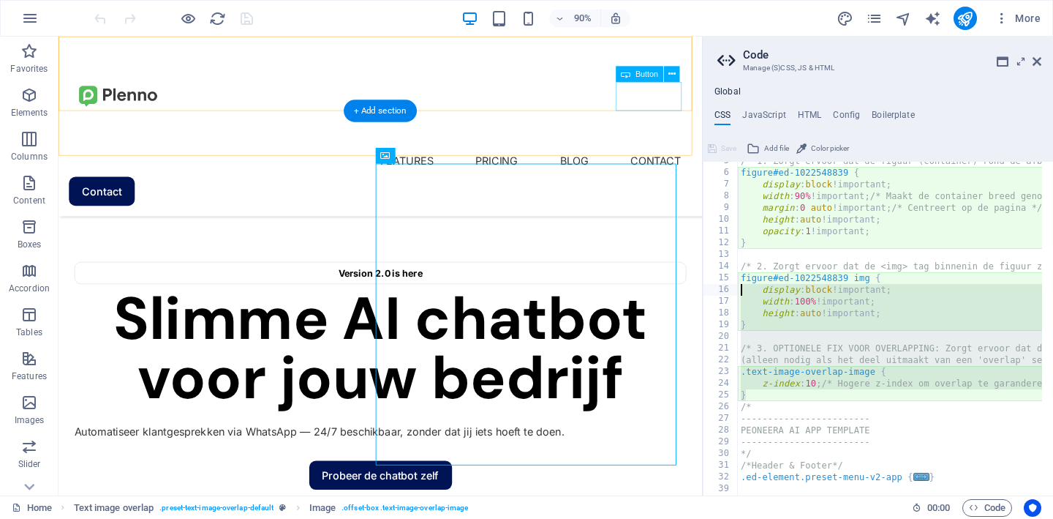
drag, startPoint x: 813, startPoint y: 435, endPoint x: 750, endPoint y: 94, distance: 346.7
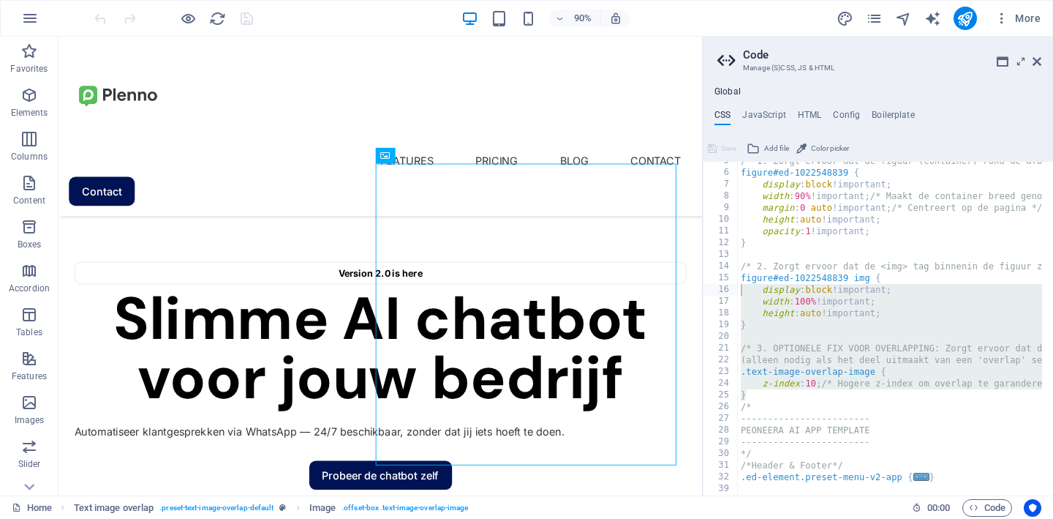
click at [770, 399] on div "/* 1. Zorgt ervoor dat de figuur (container) rond de afbeelding zichtbaar is op…" at bounding box center [1033, 328] width 591 height 346
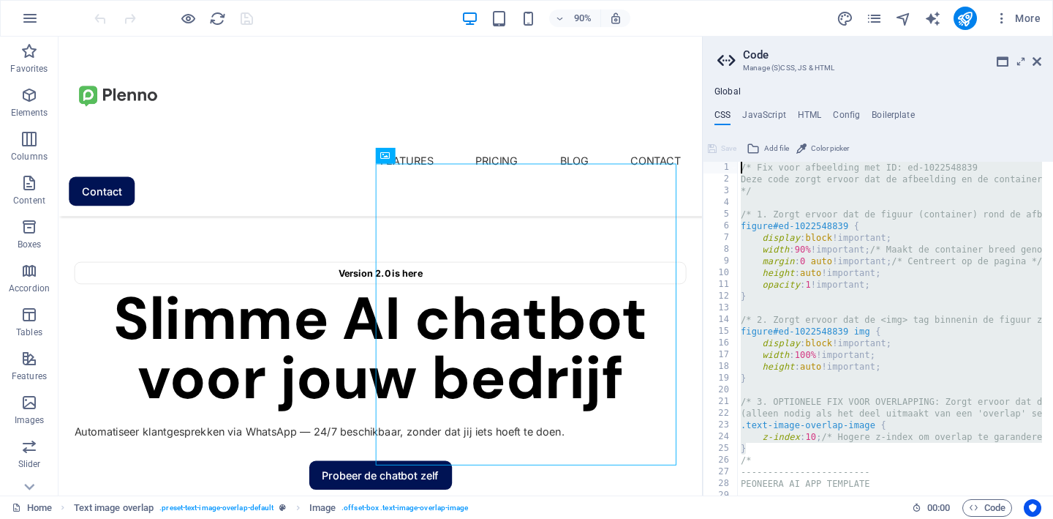
scroll to position [0, 0]
drag, startPoint x: 758, startPoint y: 398, endPoint x: 737, endPoint y: 112, distance: 286.8
click at [737, 112] on div "CSS JavaScript HTML Config Boilerplate } 1 2 3 4 5 6 7 8 9 10 11 12 13 14 15 16…" at bounding box center [878, 302] width 350 height 385
paste textarea "}"
type textarea "}"
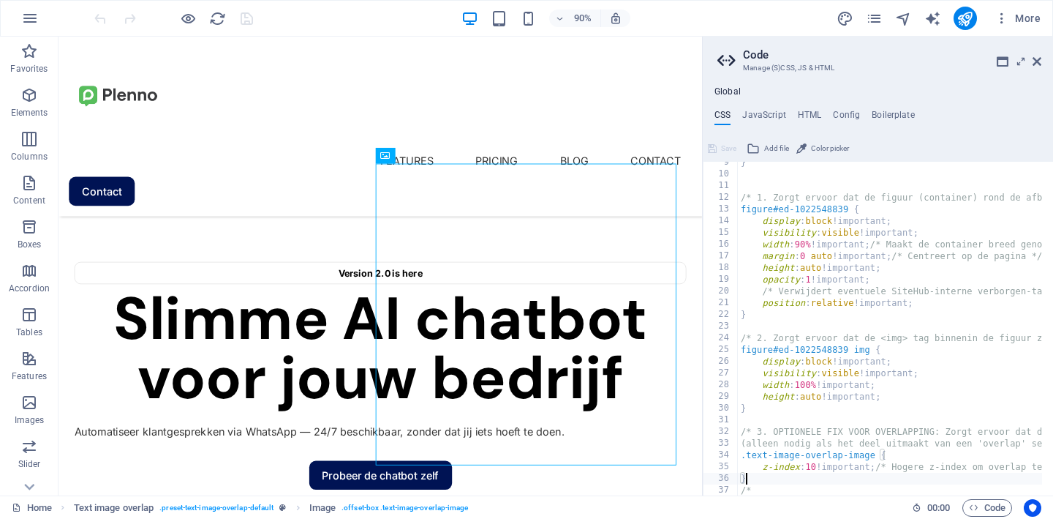
scroll to position [99, 0]
click at [965, 15] on icon "publish" at bounding box center [965, 18] width 17 height 17
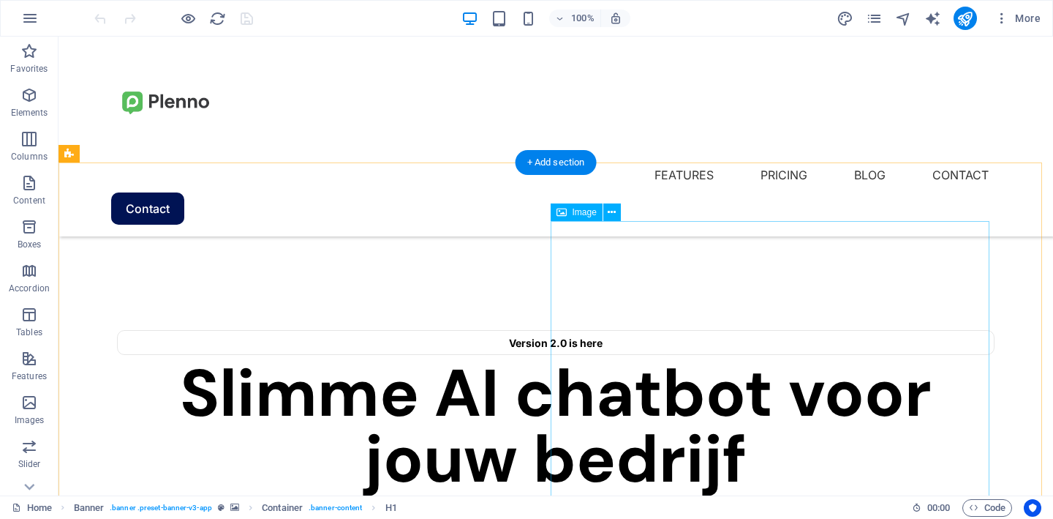
scroll to position [411, 0]
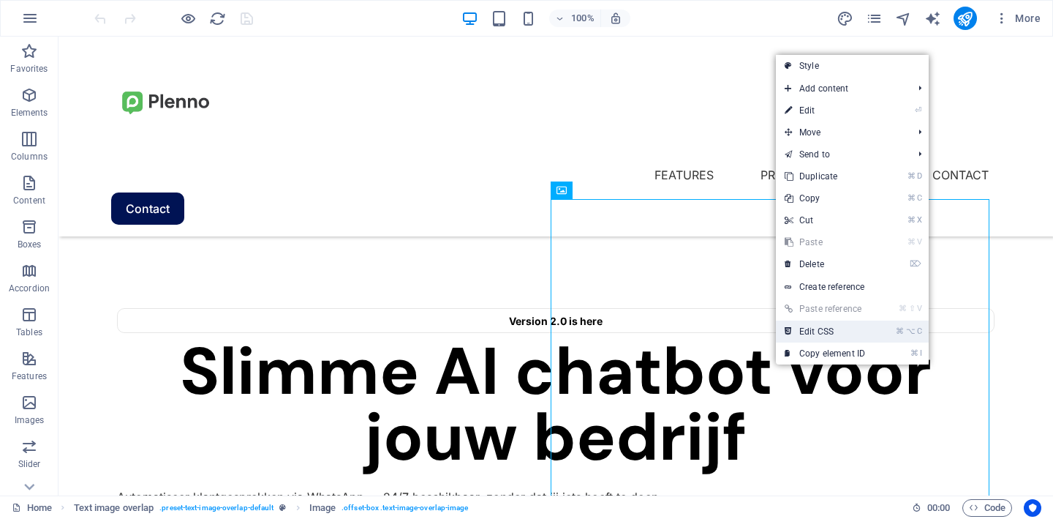
click at [802, 335] on link "⌘ ⌥ C Edit CSS" at bounding box center [825, 331] width 98 height 22
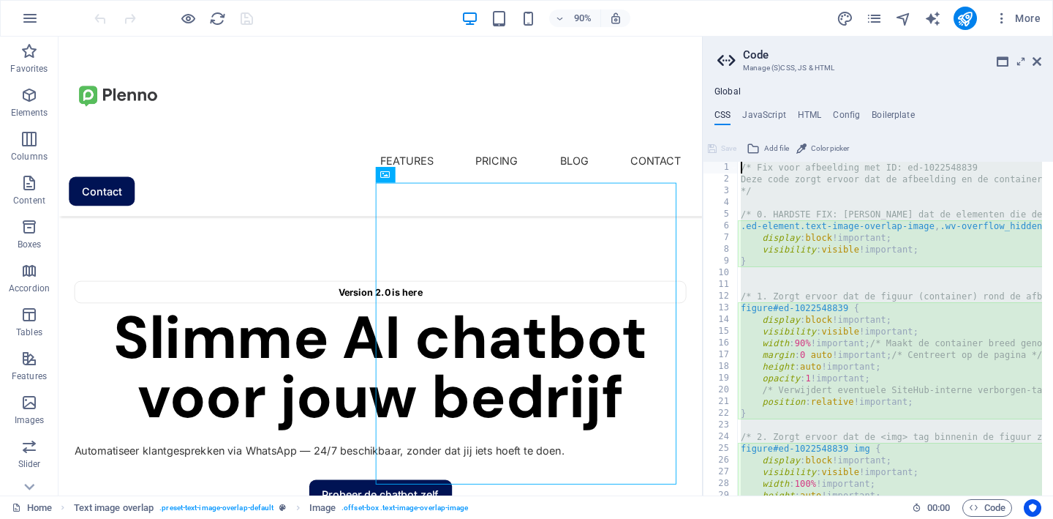
scroll to position [0, 0]
drag, startPoint x: 752, startPoint y: 290, endPoint x: 734, endPoint y: 124, distance: 167.7
click at [734, 124] on div "CSS JavaScript HTML Config Boilerplate display: block !important; 1 2 3 4 5 6 7…" at bounding box center [878, 302] width 350 height 385
type textarea "}"
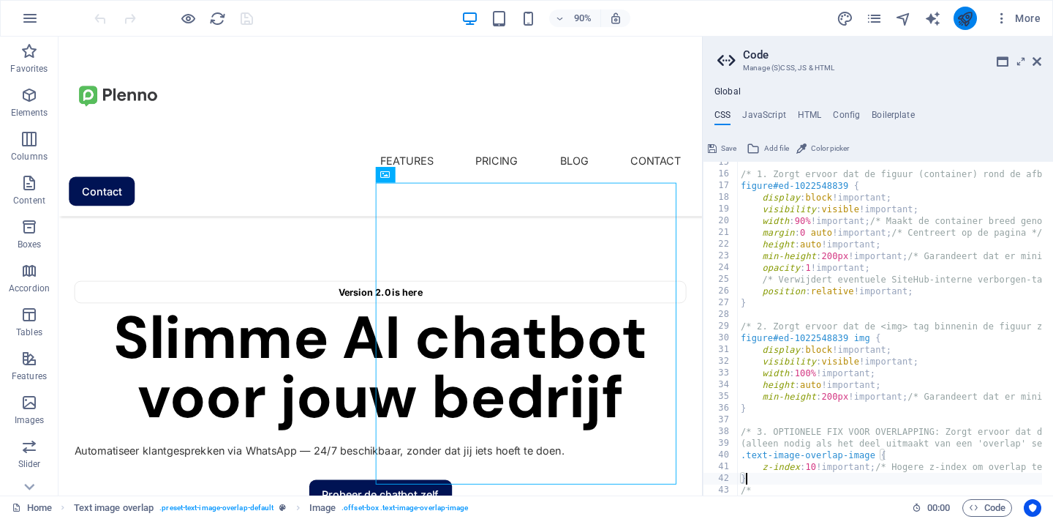
click at [967, 23] on icon "publish" at bounding box center [965, 18] width 17 height 17
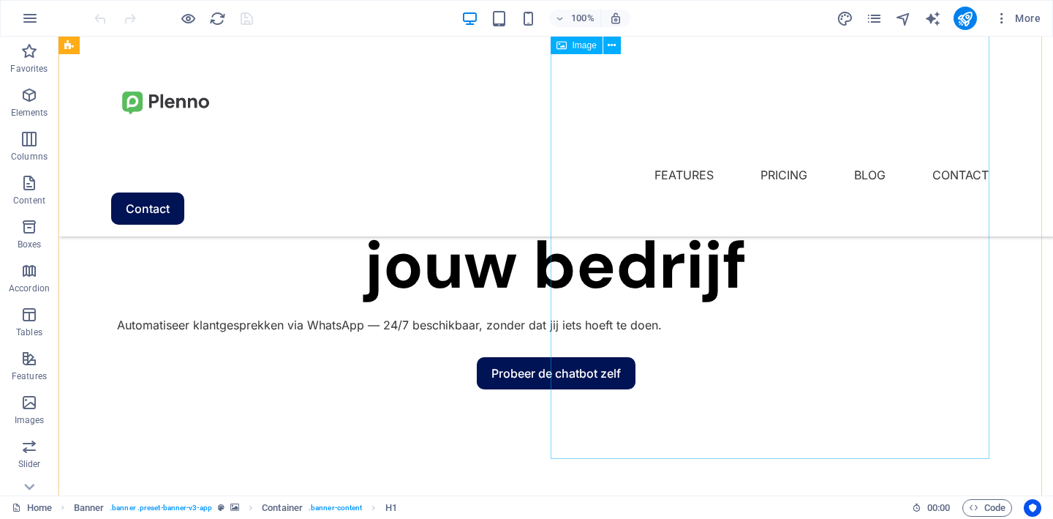
scroll to position [590, 0]
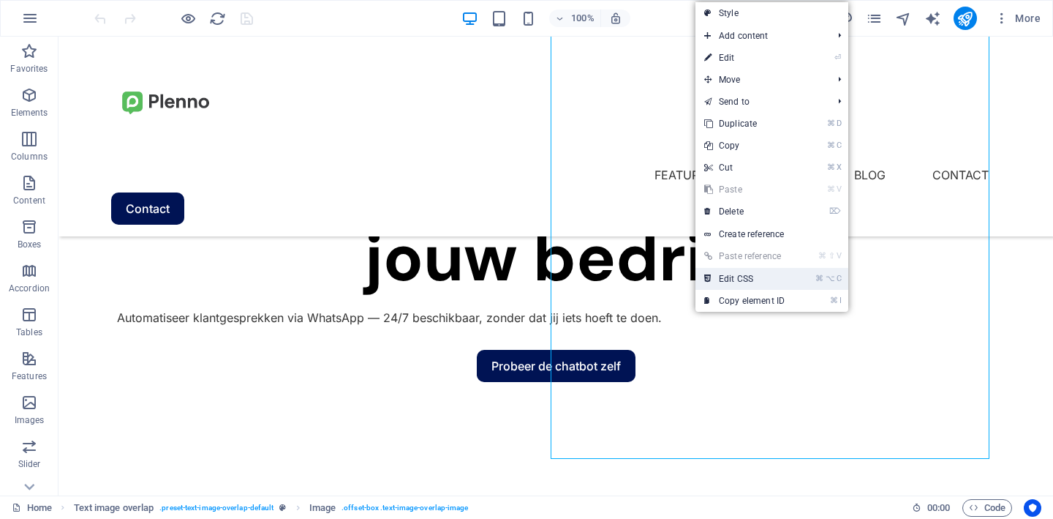
click at [714, 280] on link "⌘ ⌥ C Edit CSS" at bounding box center [745, 279] width 98 height 22
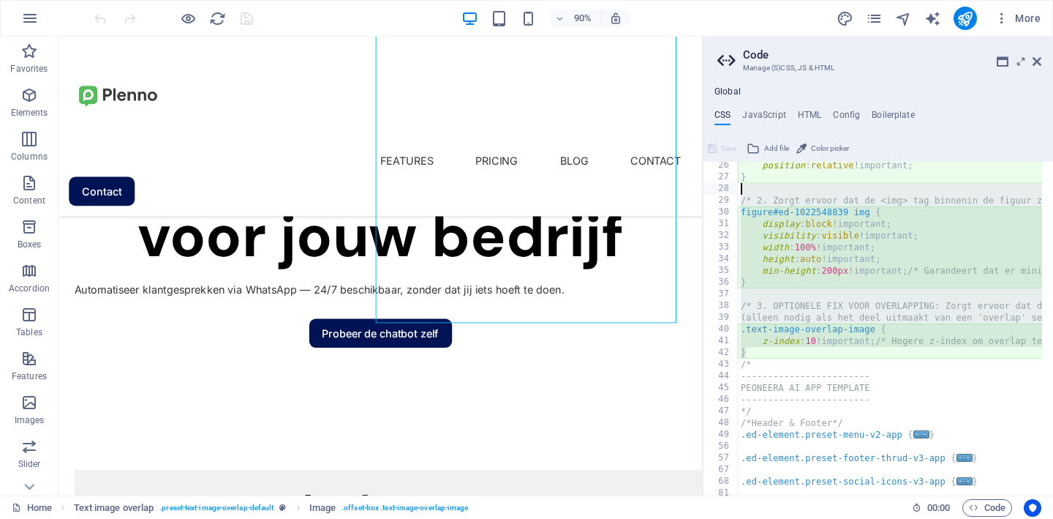
scroll to position [0, 0]
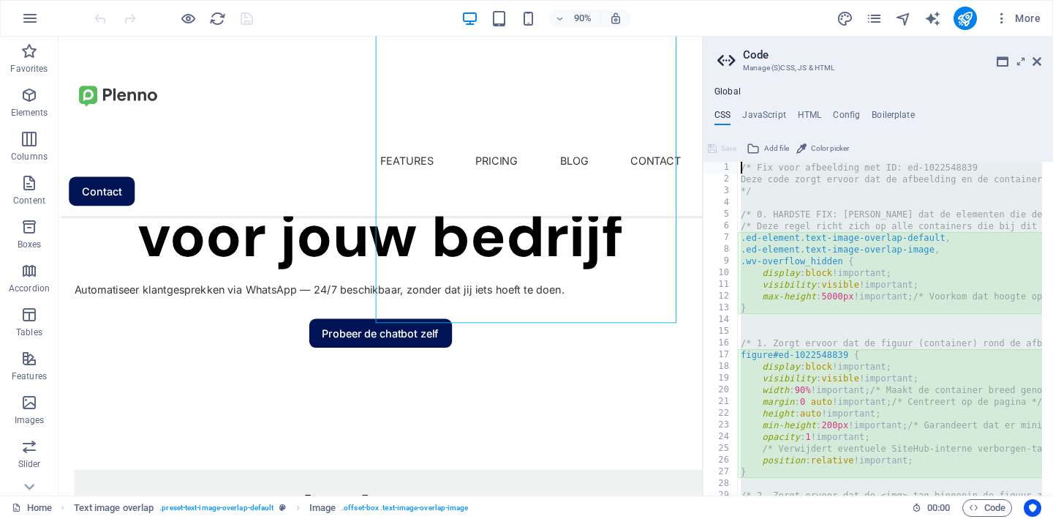
drag, startPoint x: 753, startPoint y: 354, endPoint x: 719, endPoint y: 75, distance: 281.4
click at [719, 75] on div "Global CSS JavaScript HTML Config Boilerplate display: block !important; 1 2 3 …" at bounding box center [878, 285] width 350 height 421
type textarea "/* Fix voor afbeelding met ID: ed-1022548839 Deze code zorgt ervoor dat de afbe…"
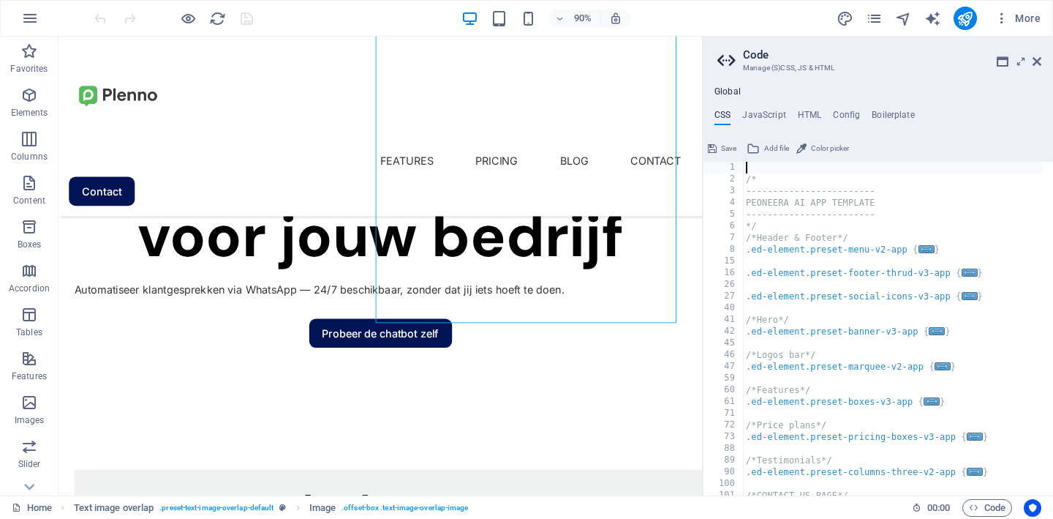
type textarea "/*"
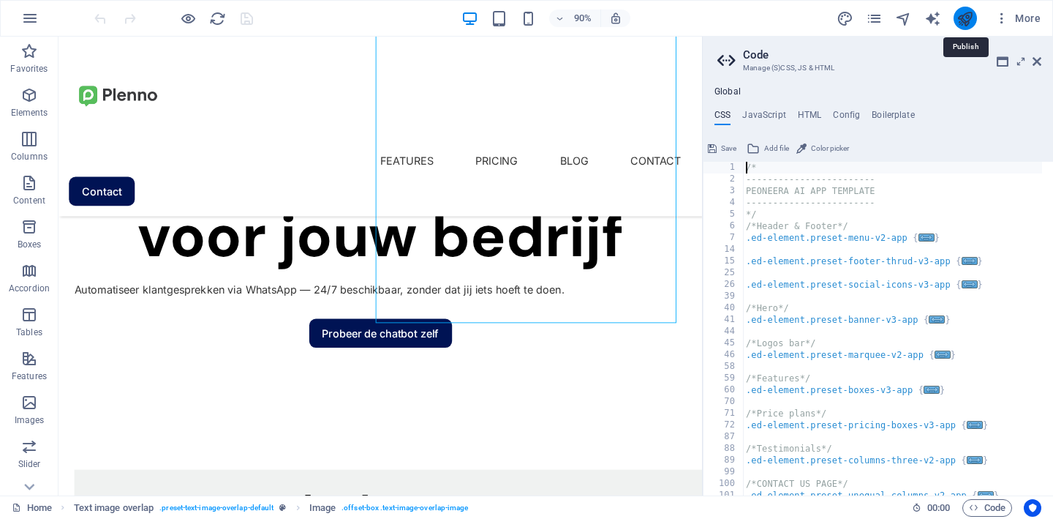
click at [960, 18] on icon "publish" at bounding box center [965, 18] width 17 height 17
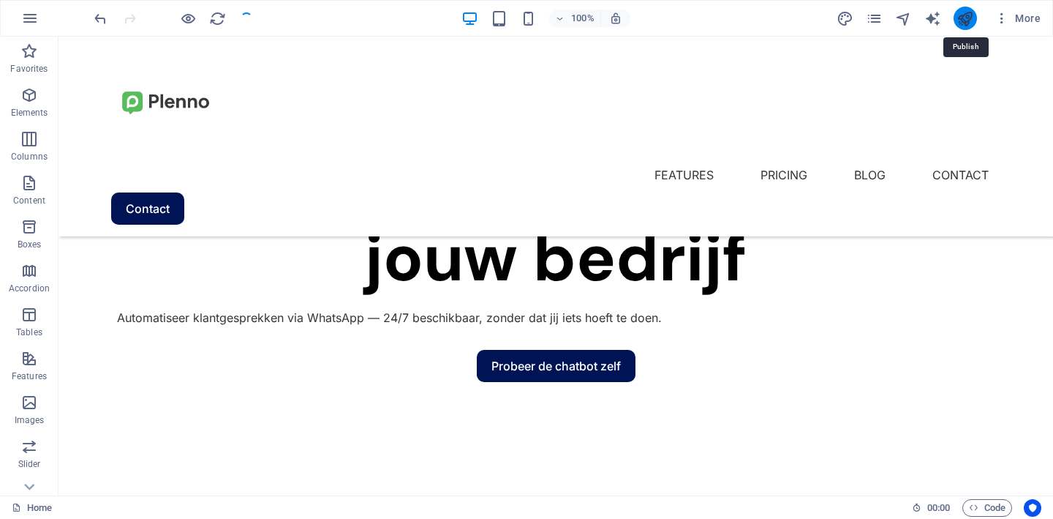
scroll to position [673, 0]
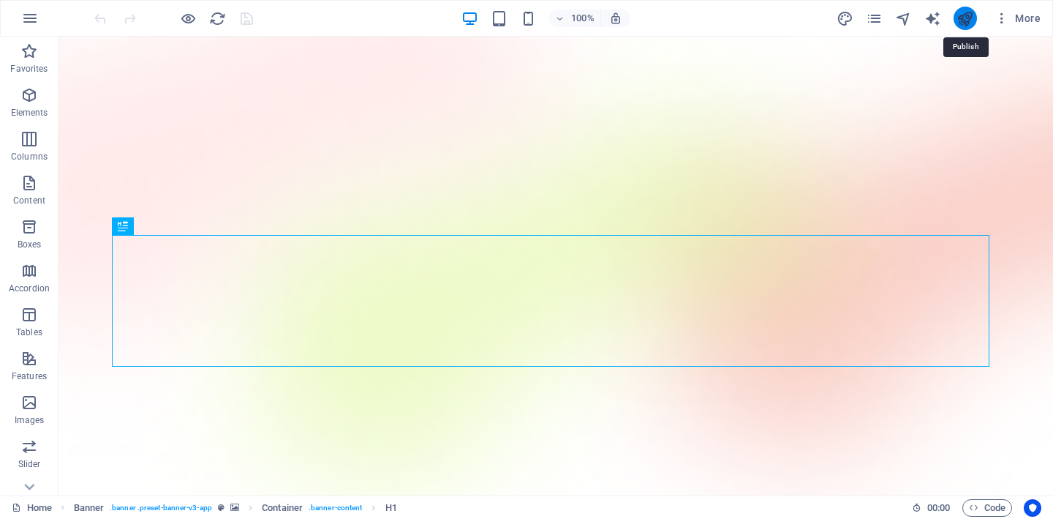
click at [969, 20] on icon "publish" at bounding box center [965, 18] width 17 height 17
